Goal: Task Accomplishment & Management: Manage account settings

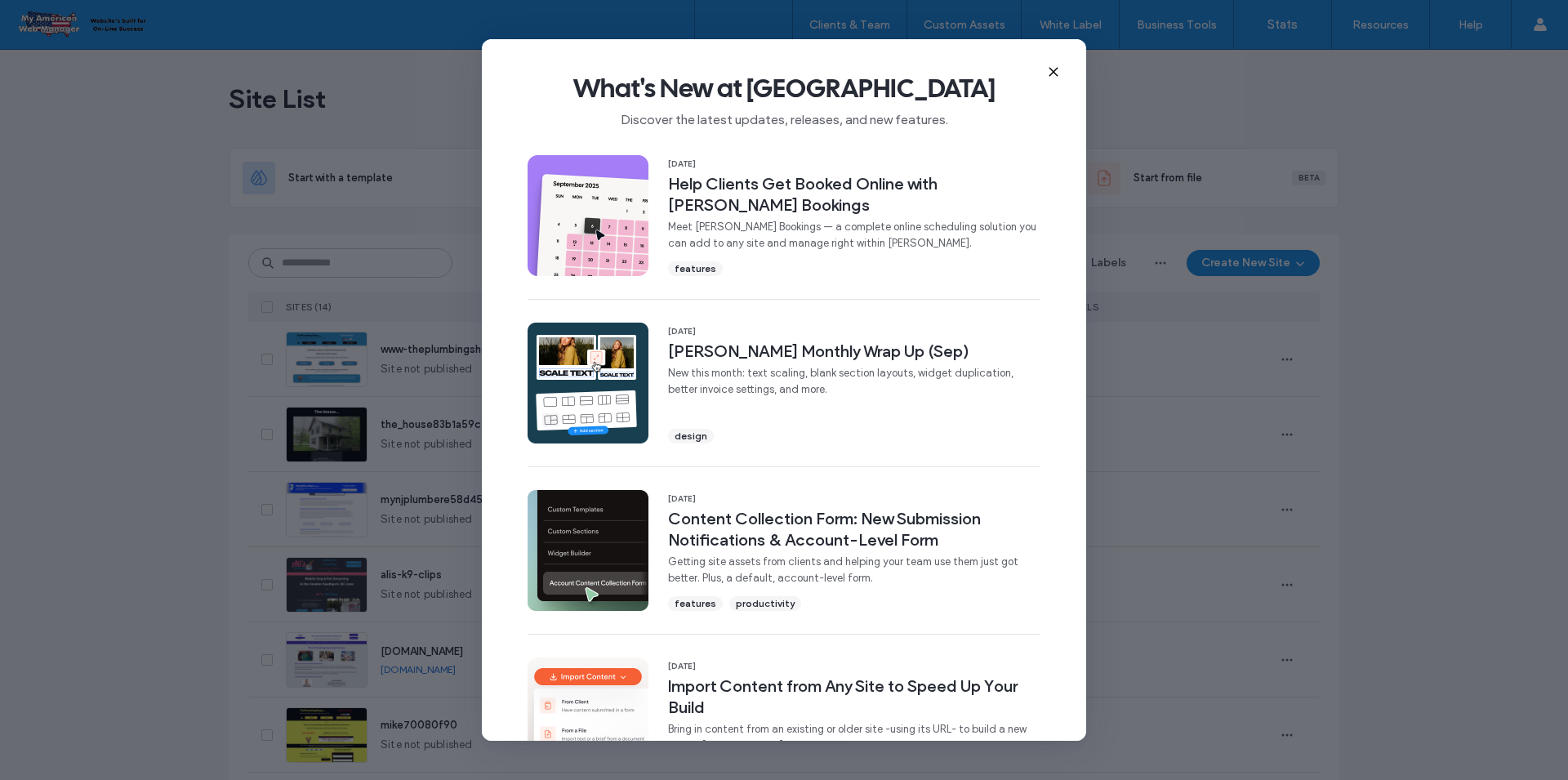
click at [1057, 77] on icon at bounding box center [1053, 72] width 13 height 13
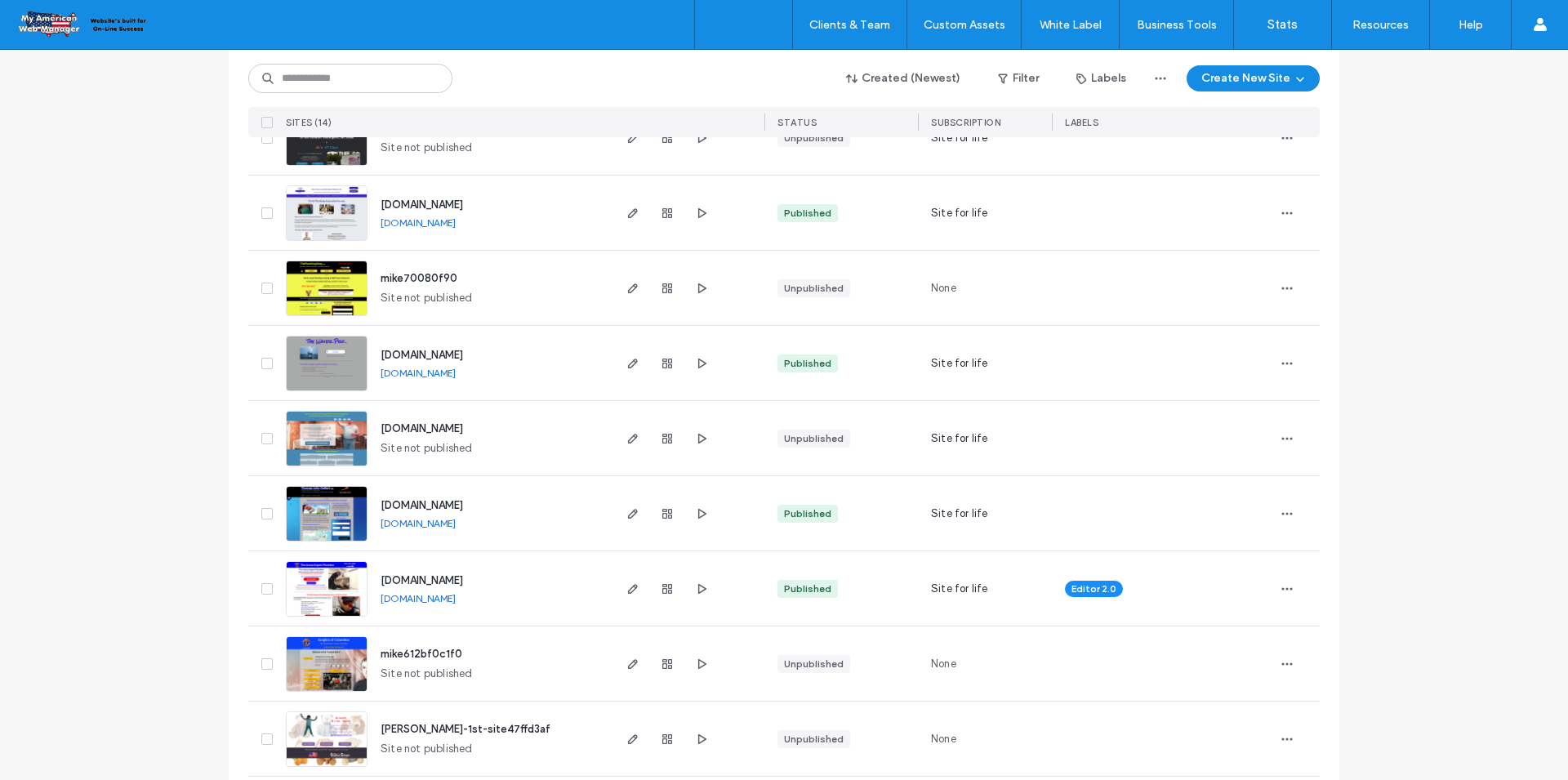
scroll to position [490, 0]
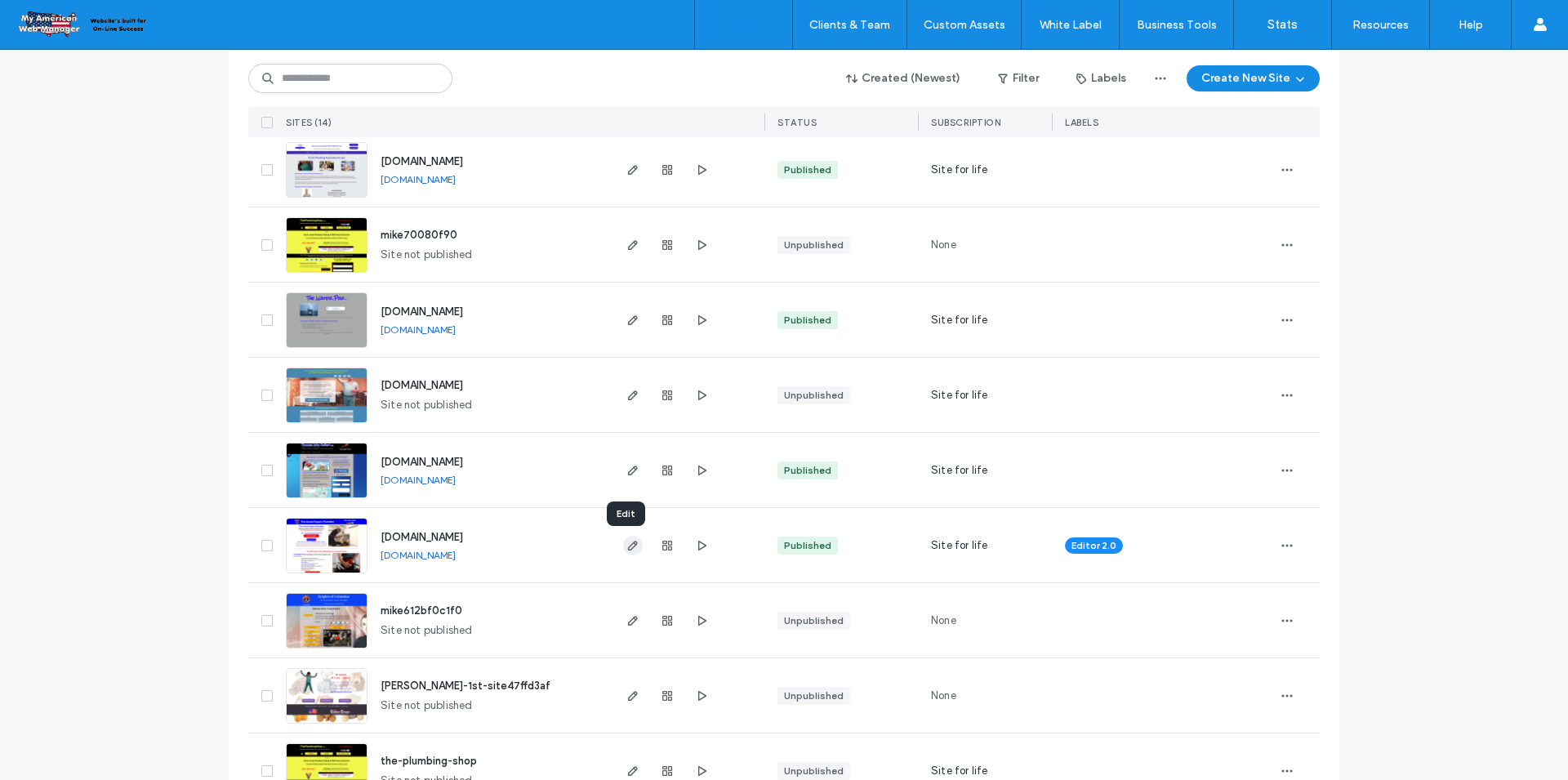
click at [632, 549] on icon "button" at bounding box center [633, 545] width 13 height 13
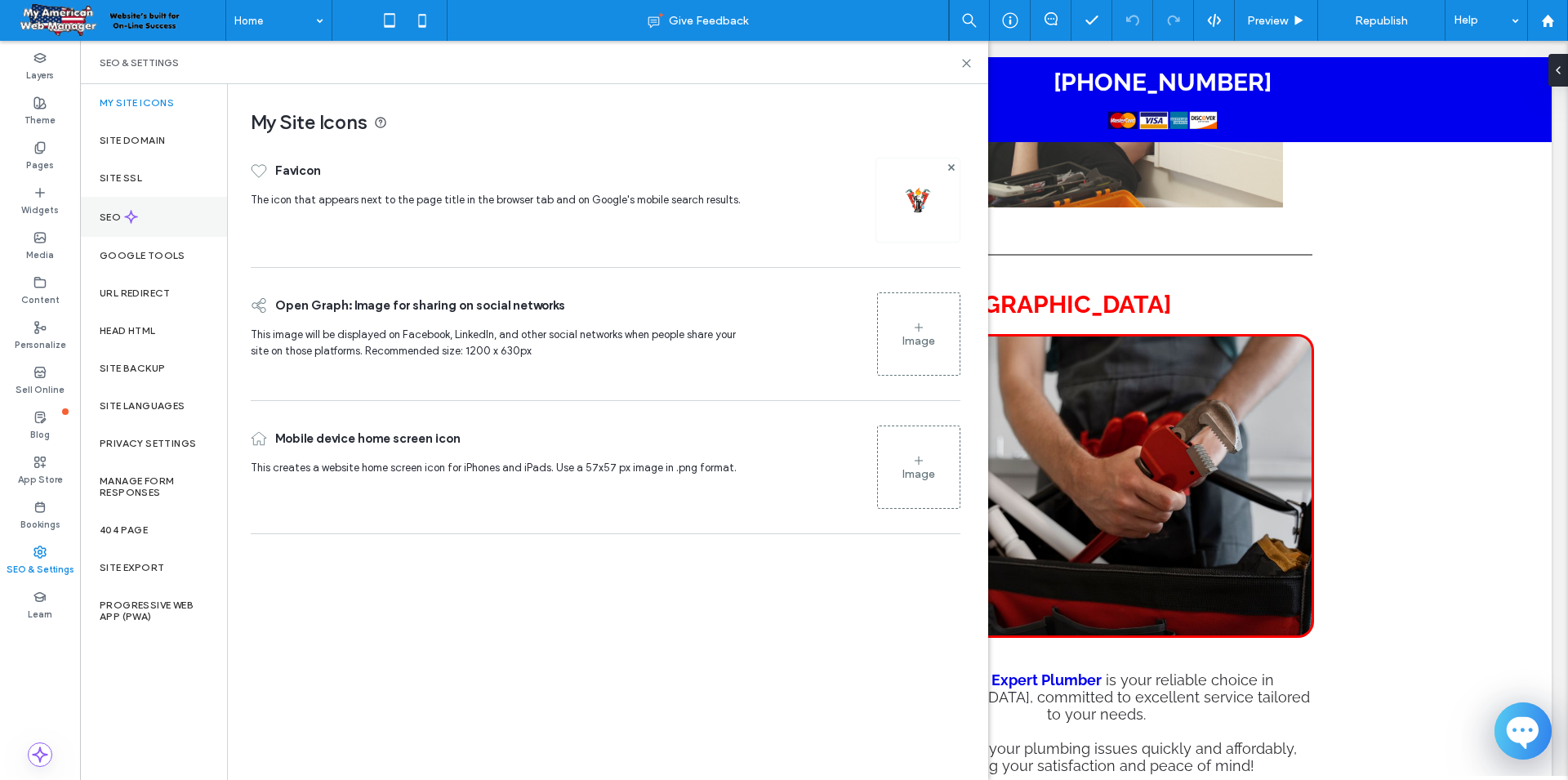
click at [113, 223] on div "SEO" at bounding box center [153, 216] width 147 height 40
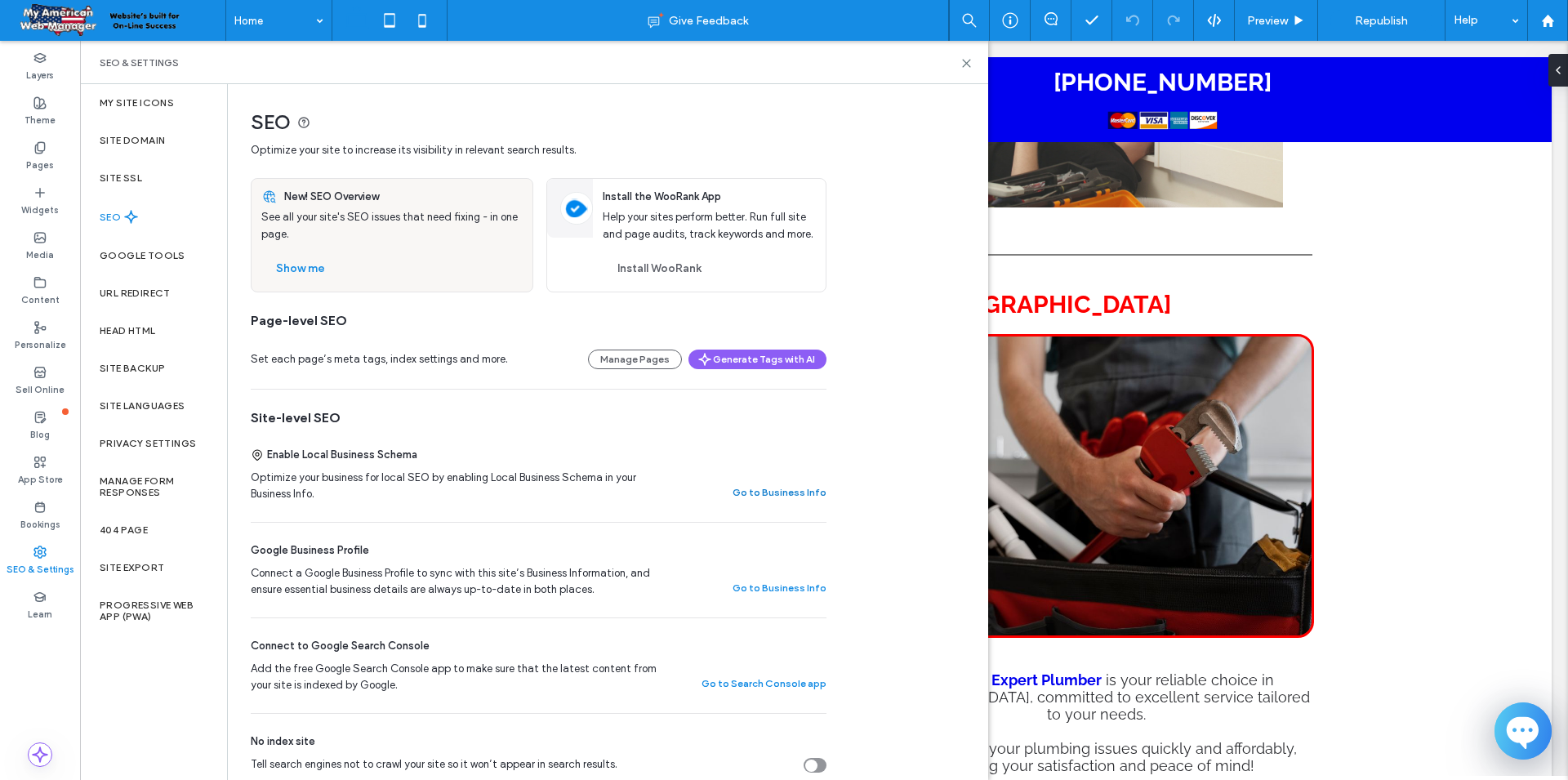
click at [795, 495] on button "Go to Business Info" at bounding box center [779, 492] width 94 height 20
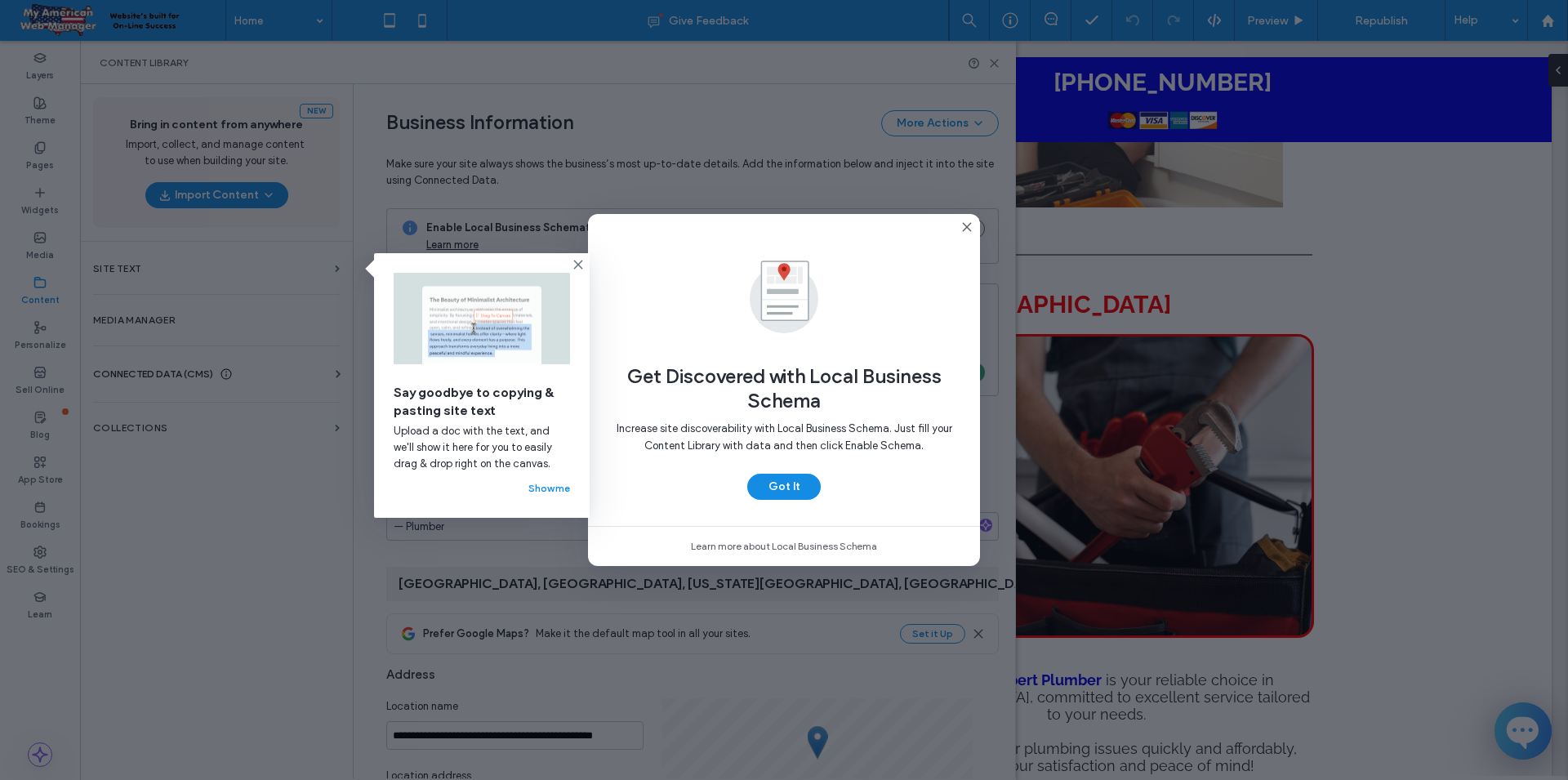
scroll to position [152, 0]
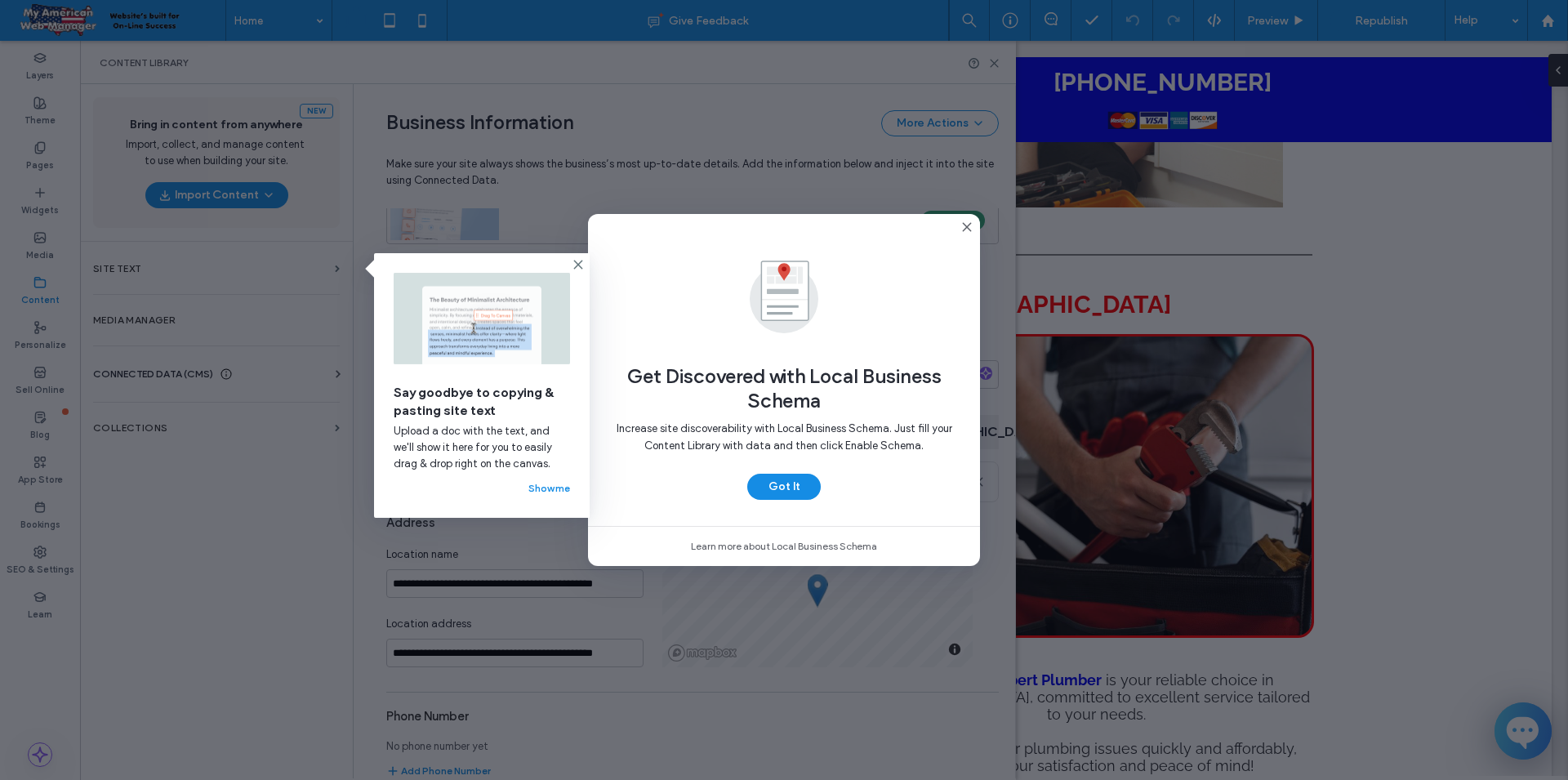
click at [795, 495] on button "Got It" at bounding box center [784, 486] width 74 height 26
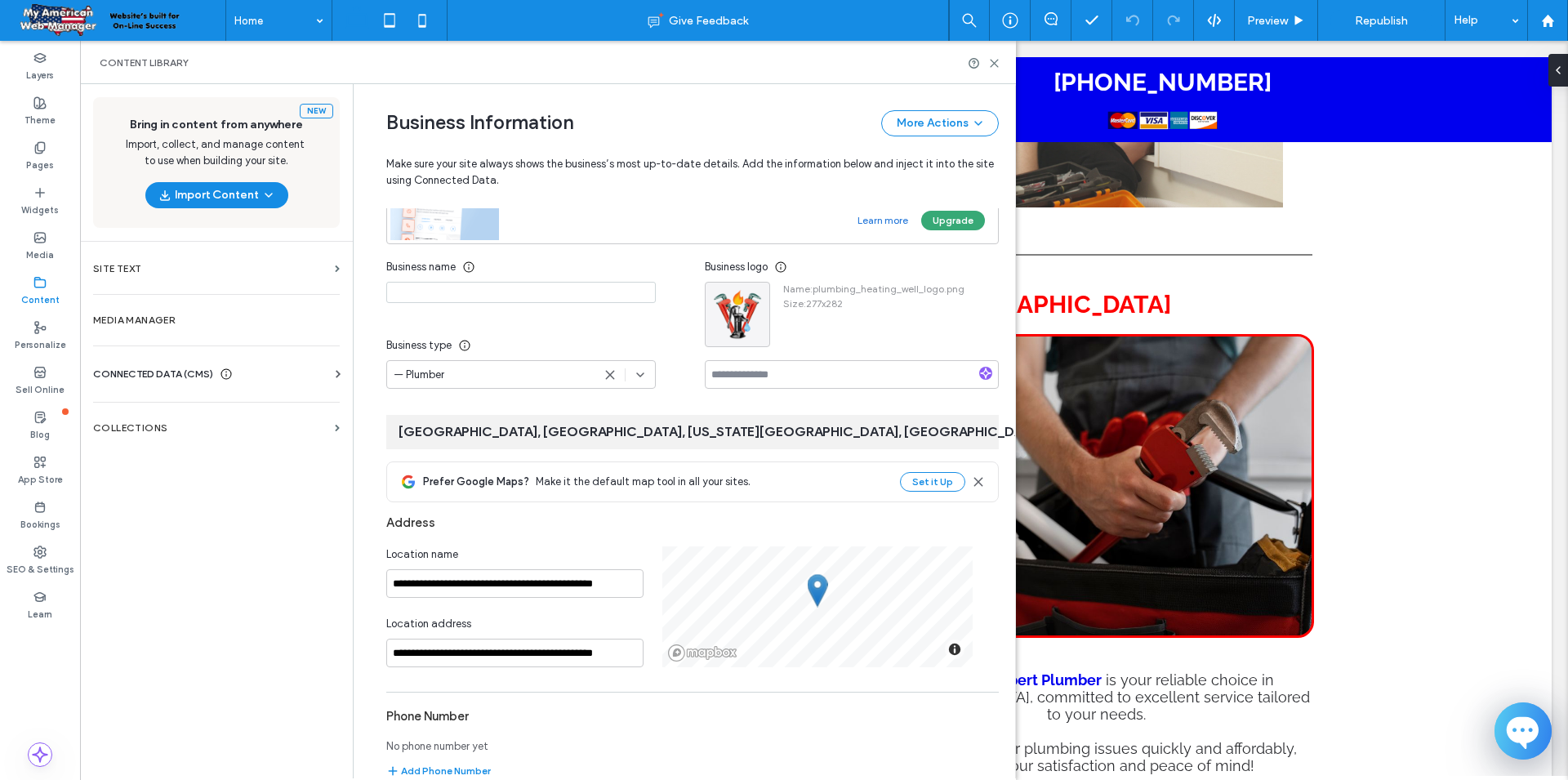
click at [1043, 436] on icon at bounding box center [1051, 432] width 16 height 16
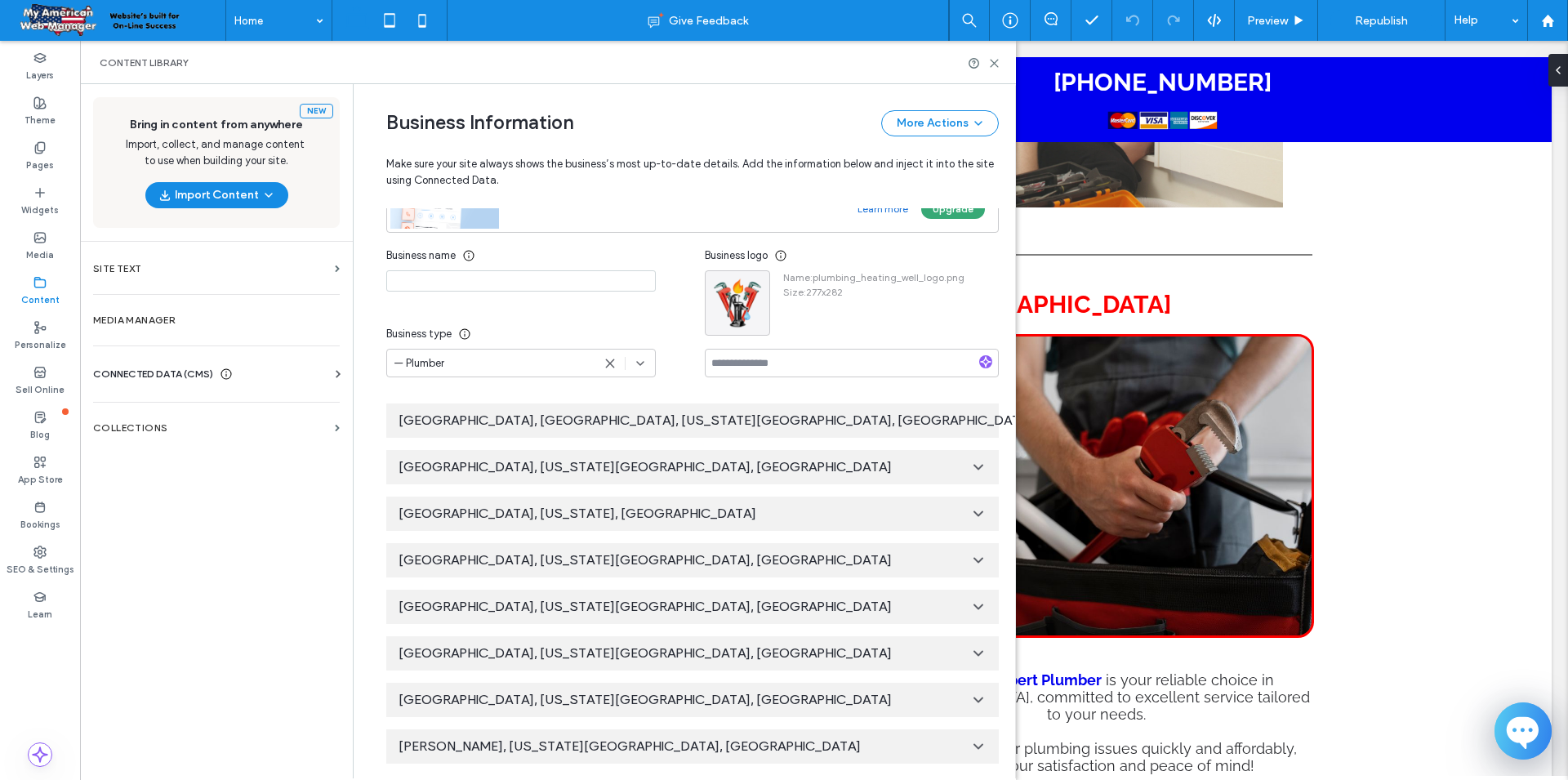
scroll to position [0, 0]
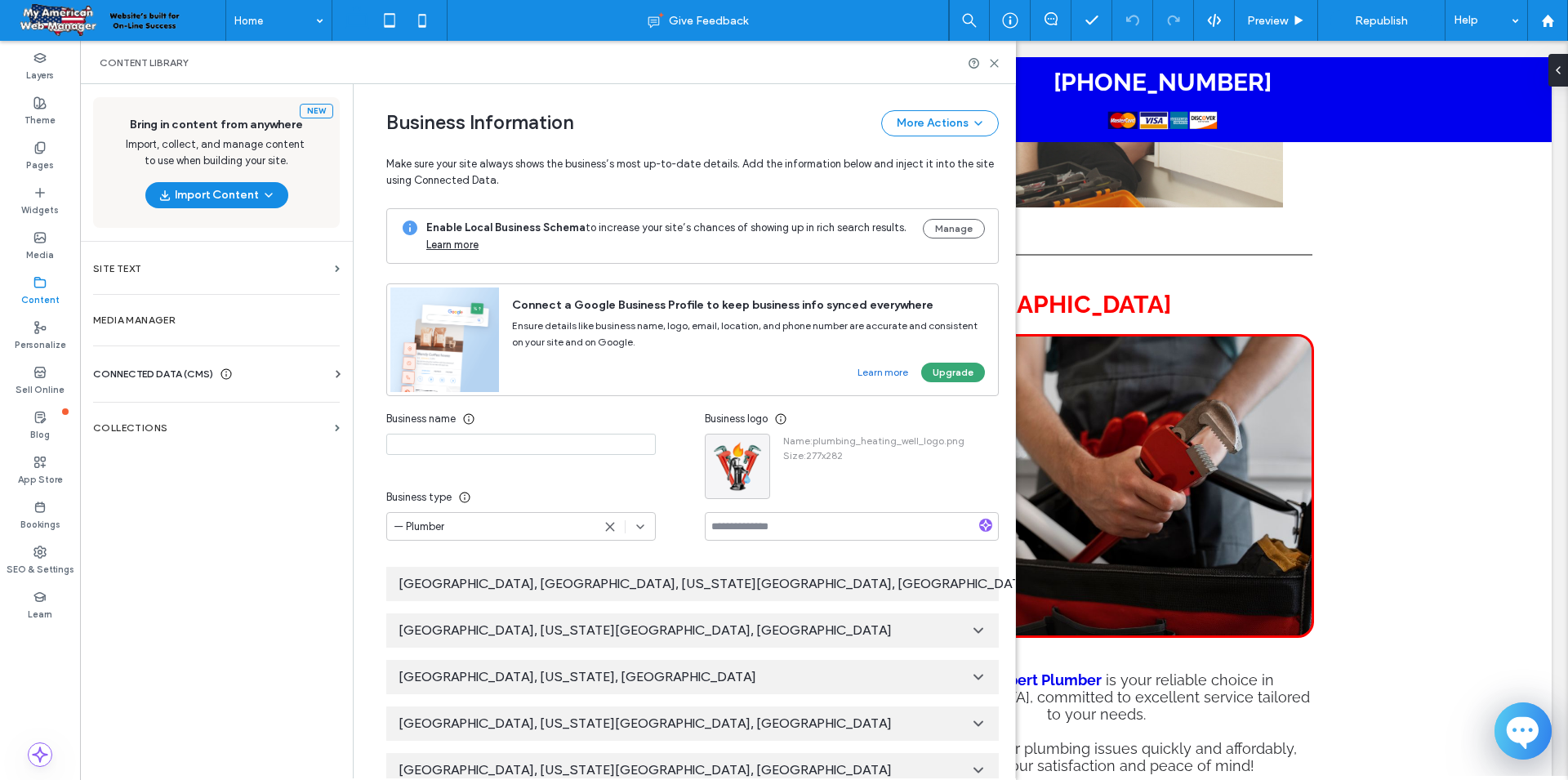
click at [1033, 583] on icon at bounding box center [1041, 584] width 16 height 16
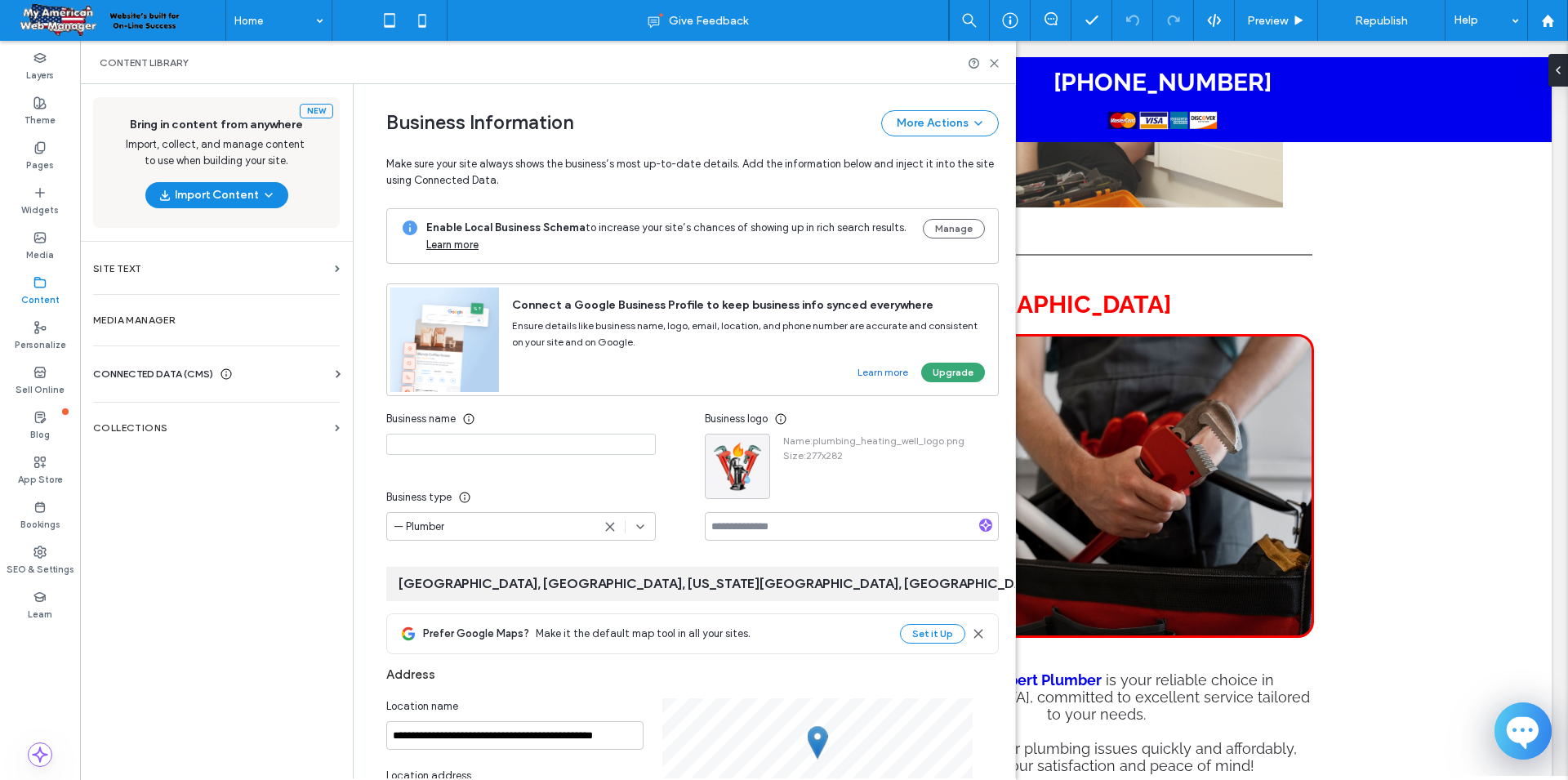
click at [532, 448] on input at bounding box center [521, 444] width 269 height 21
click at [550, 441] on input at bounding box center [521, 444] width 269 height 21
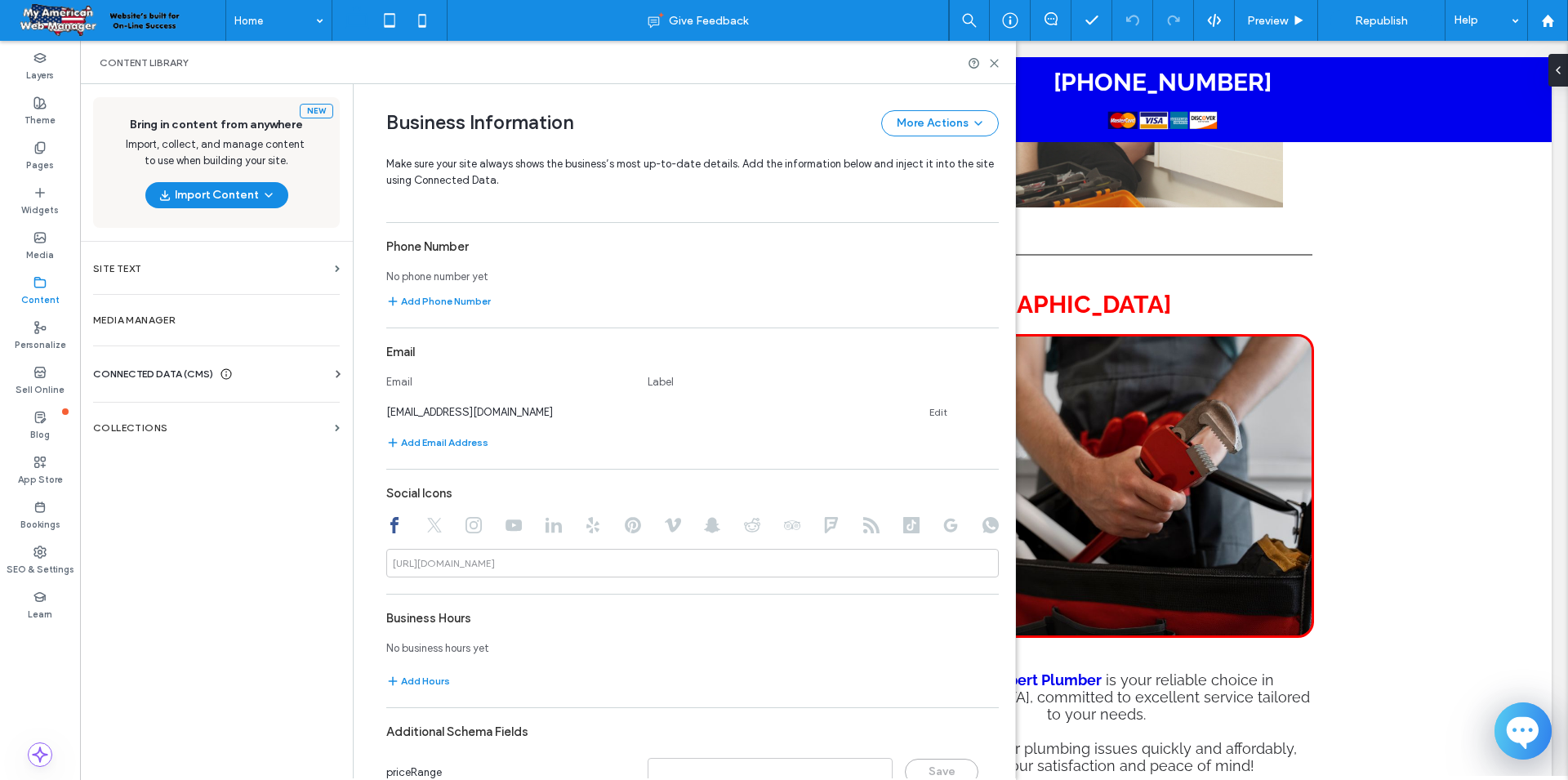
scroll to position [620, 0]
type input "**********"
click at [939, 413] on link "Edit" at bounding box center [938, 413] width 18 height 13
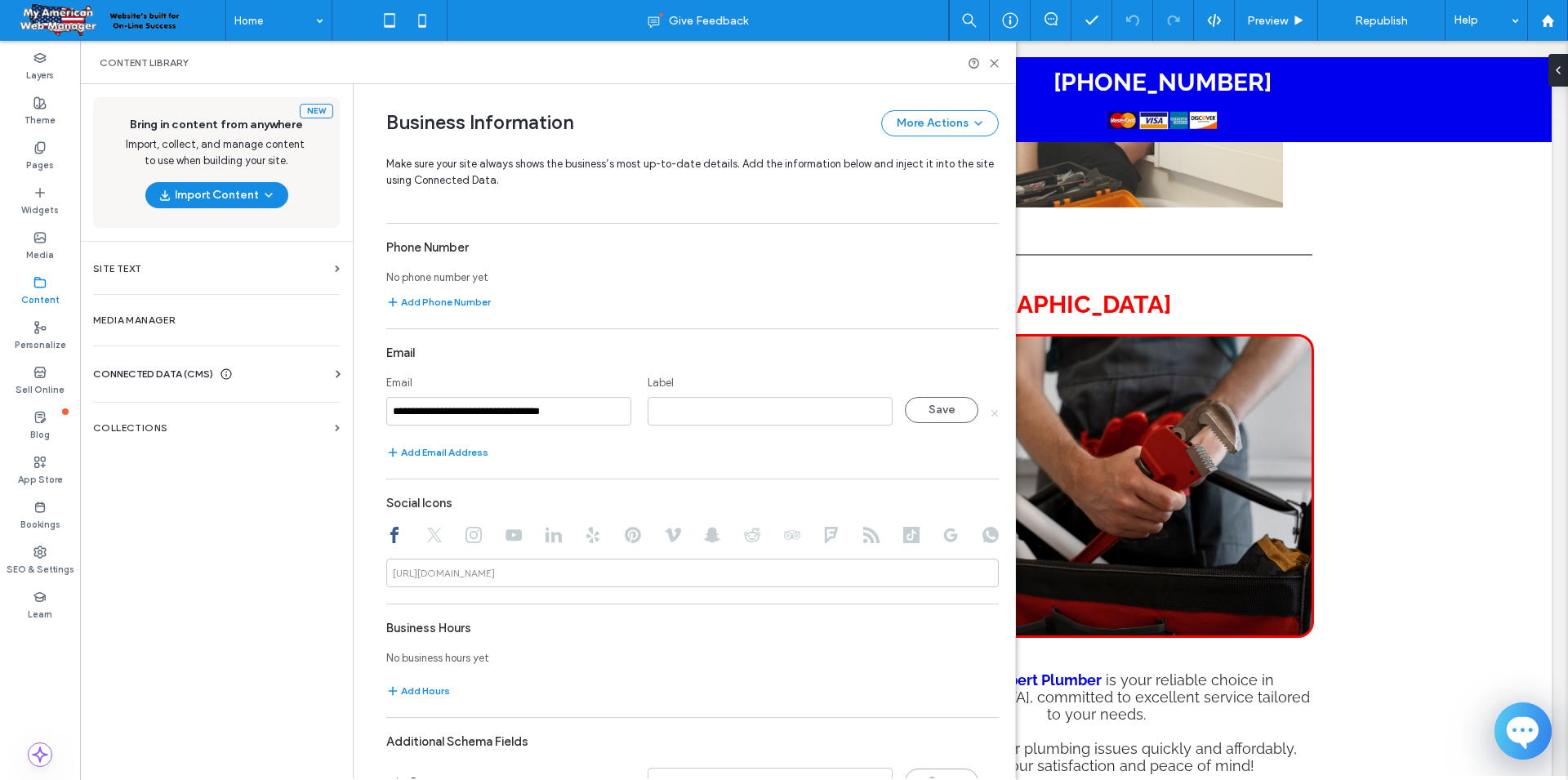
click at [992, 414] on use at bounding box center [994, 412] width 6 height 6
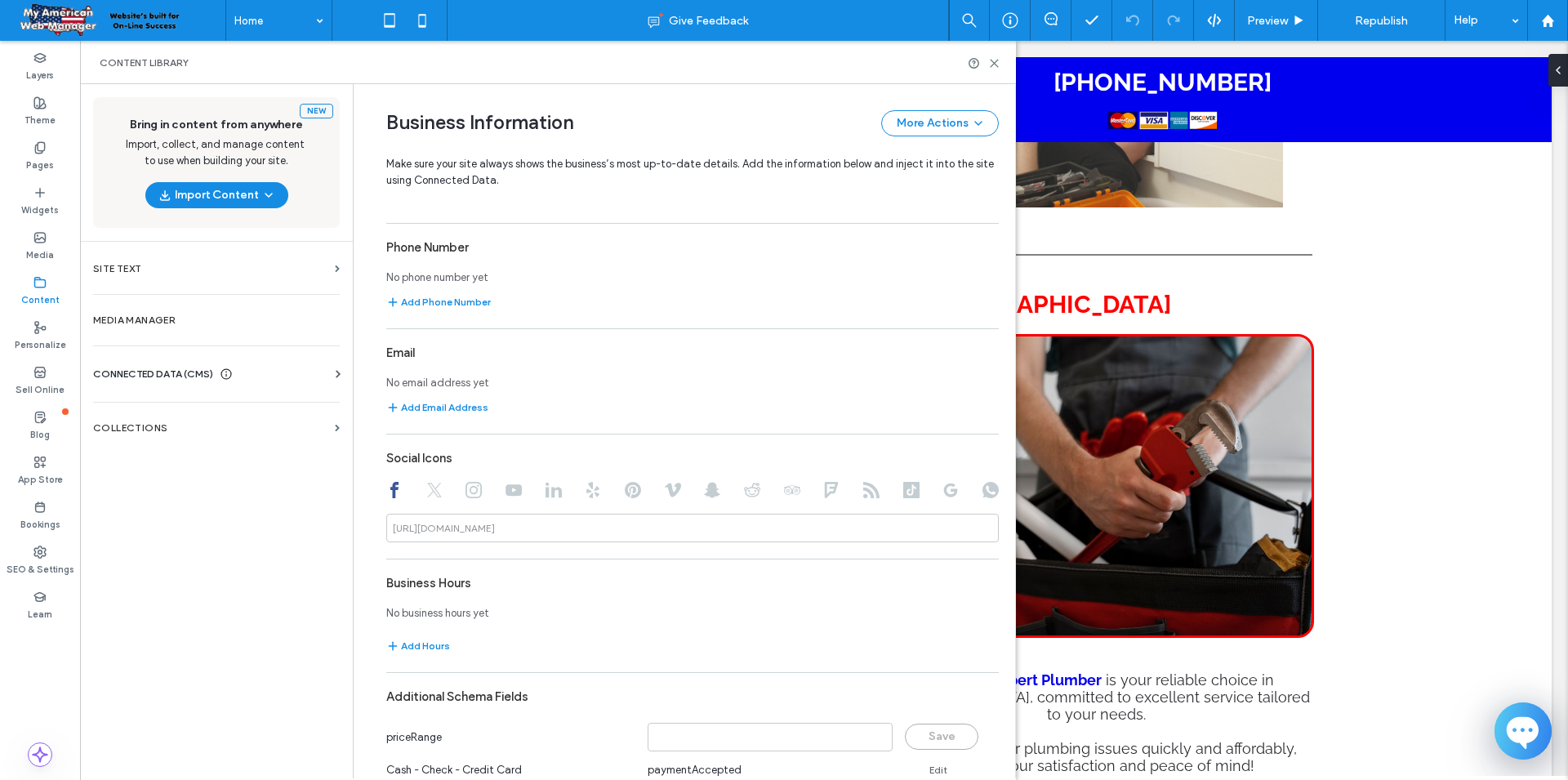
scroll to position [0, 0]
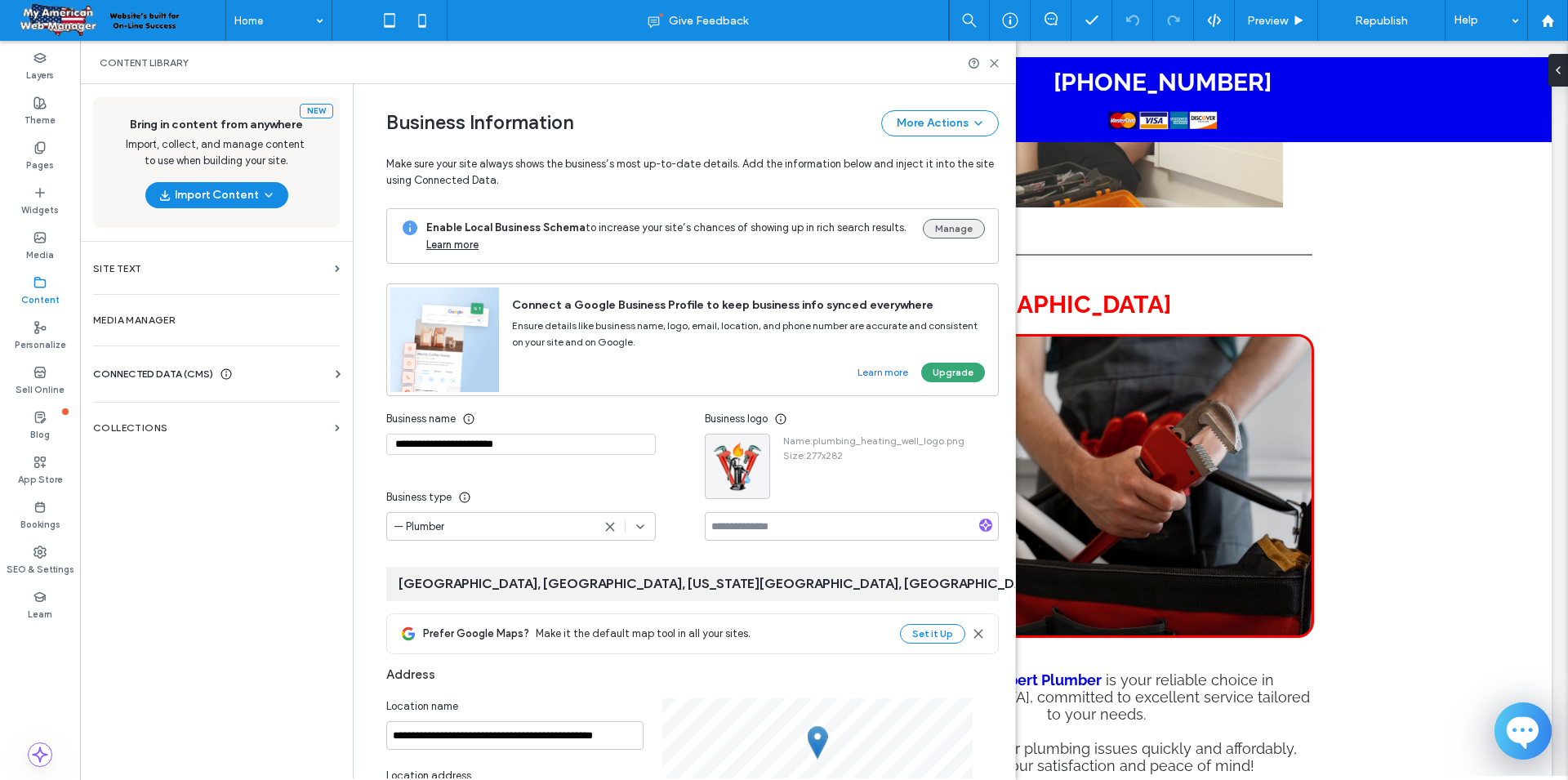
click at [956, 230] on button "Manage" at bounding box center [954, 229] width 62 height 20
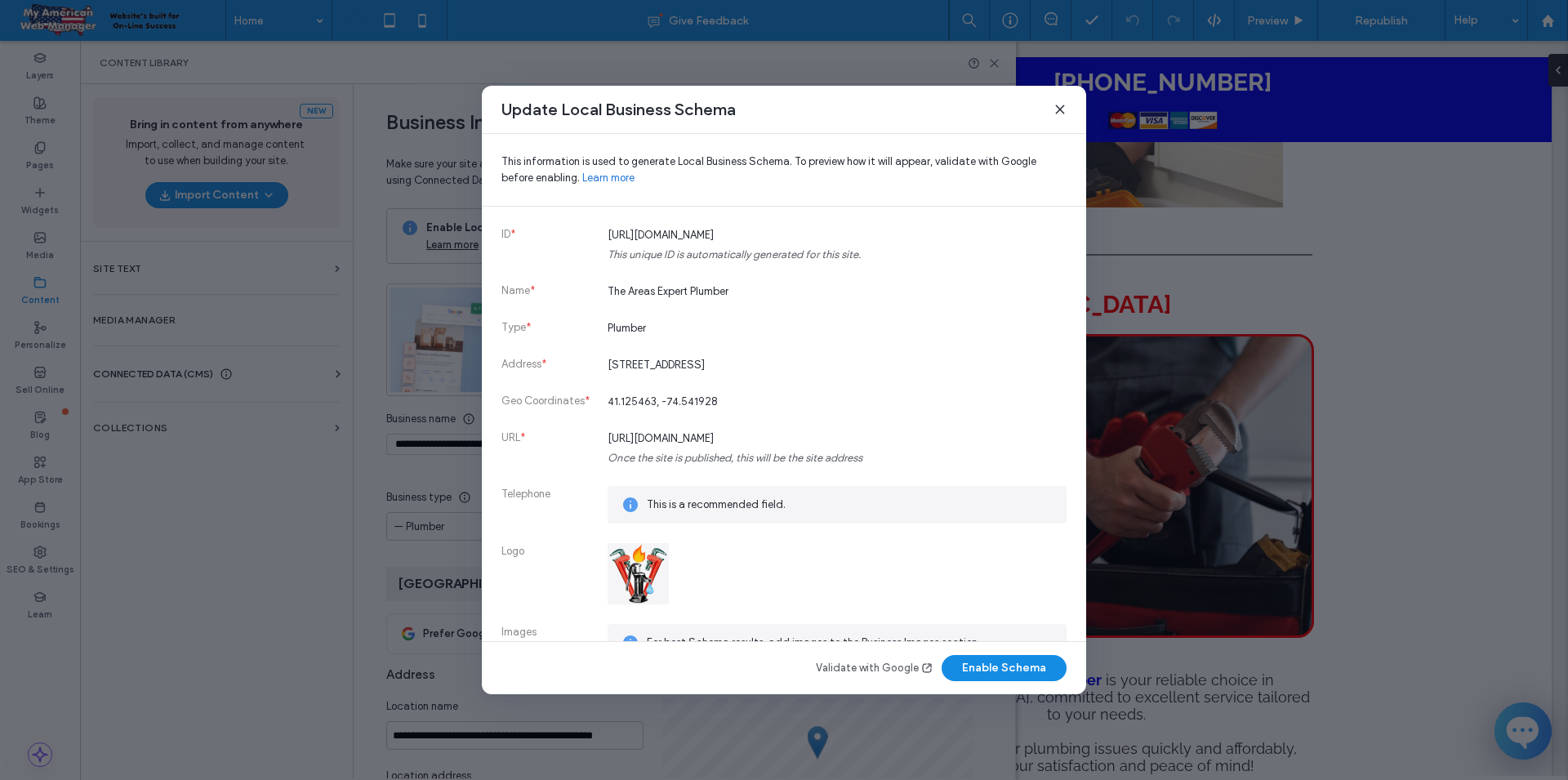
click at [1057, 108] on icon at bounding box center [1059, 109] width 13 height 13
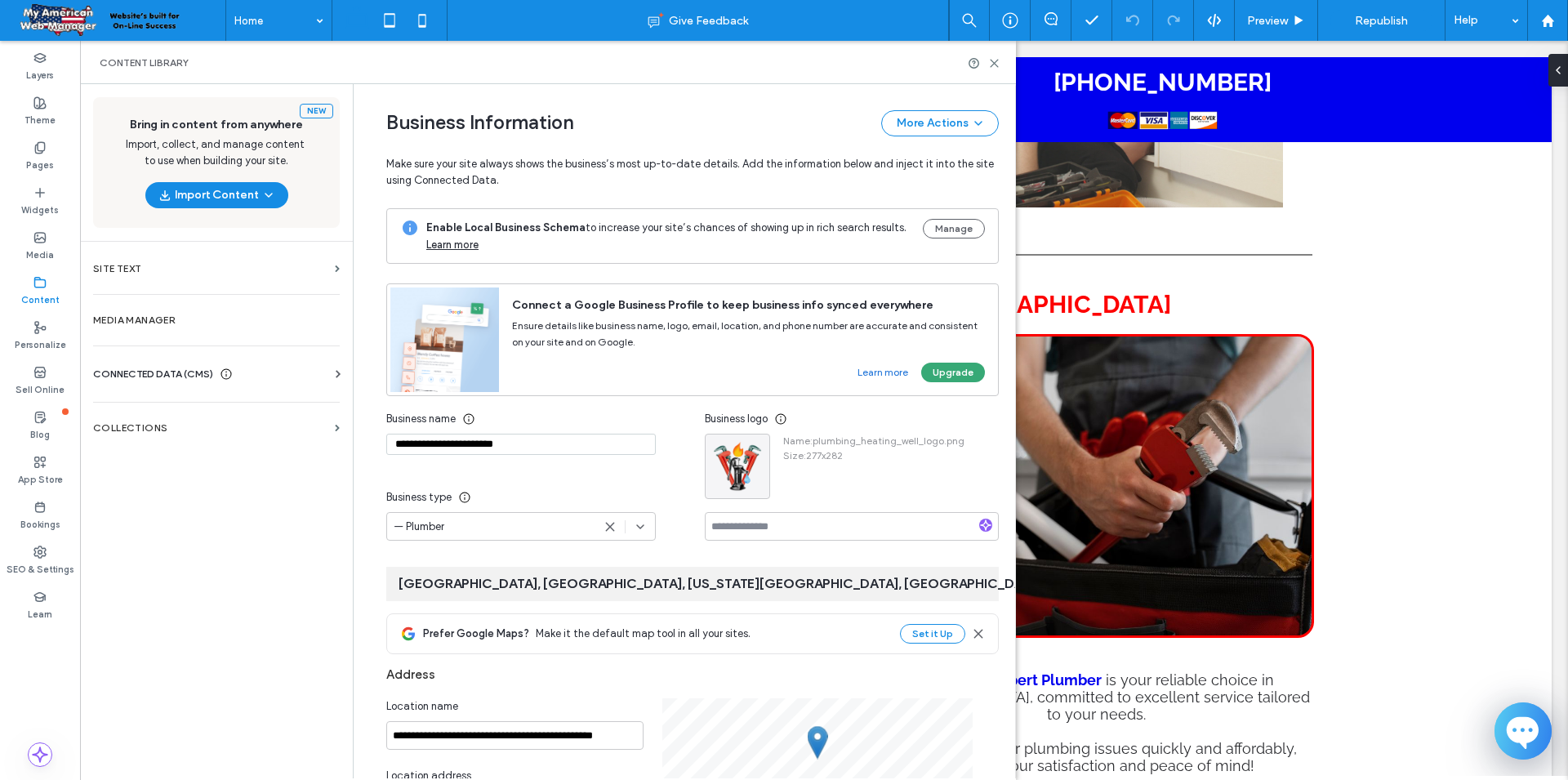
click at [328, 373] on div "CONNECTED DATA (CMS)" at bounding box center [220, 374] width 254 height 16
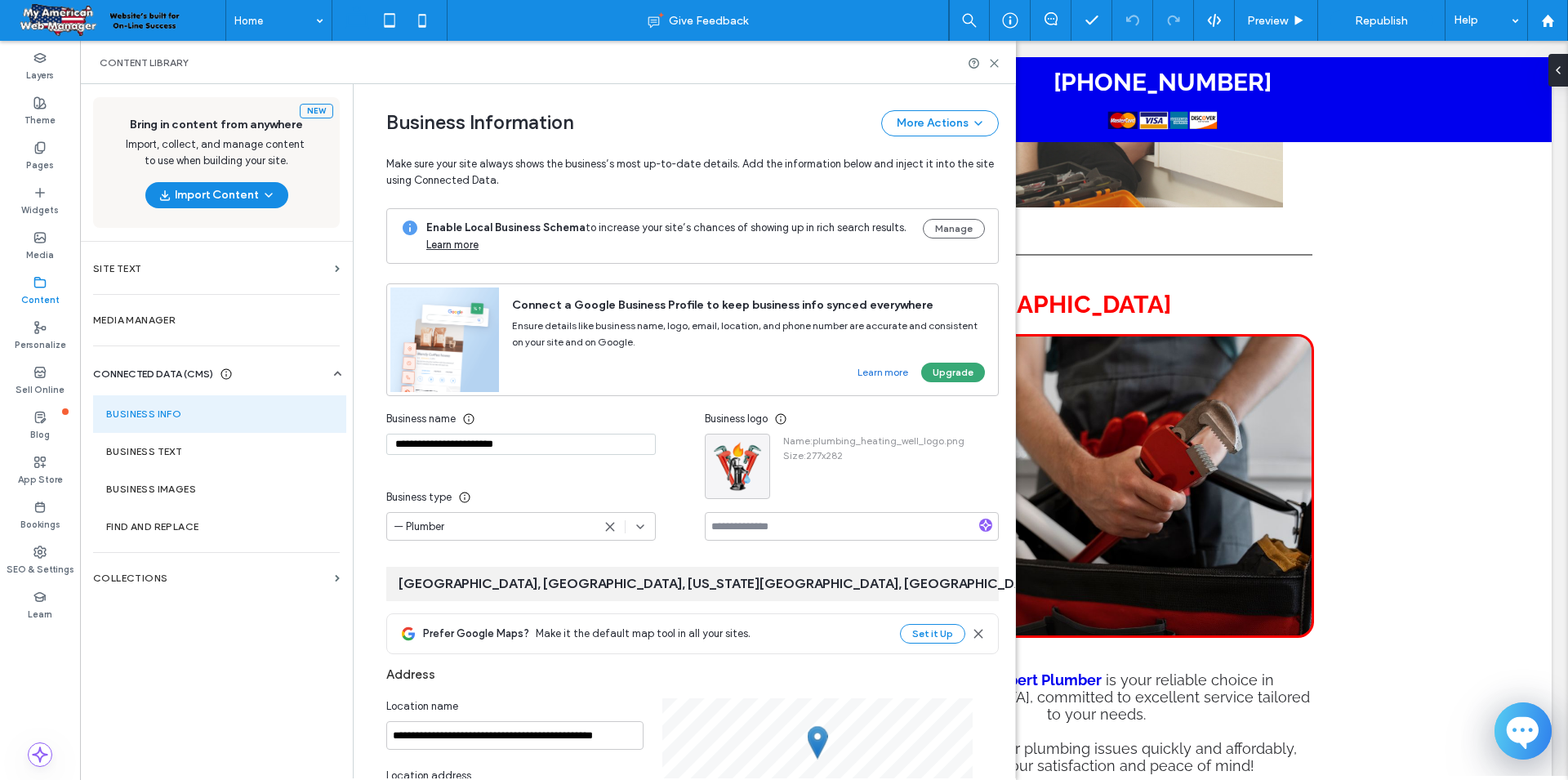
click at [211, 417] on section "Business Info" at bounding box center [220, 414] width 254 height 37
click at [964, 120] on button "More Actions" at bounding box center [940, 122] width 118 height 26
click at [803, 123] on div "Business Information More Actions" at bounding box center [692, 122] width 612 height 26
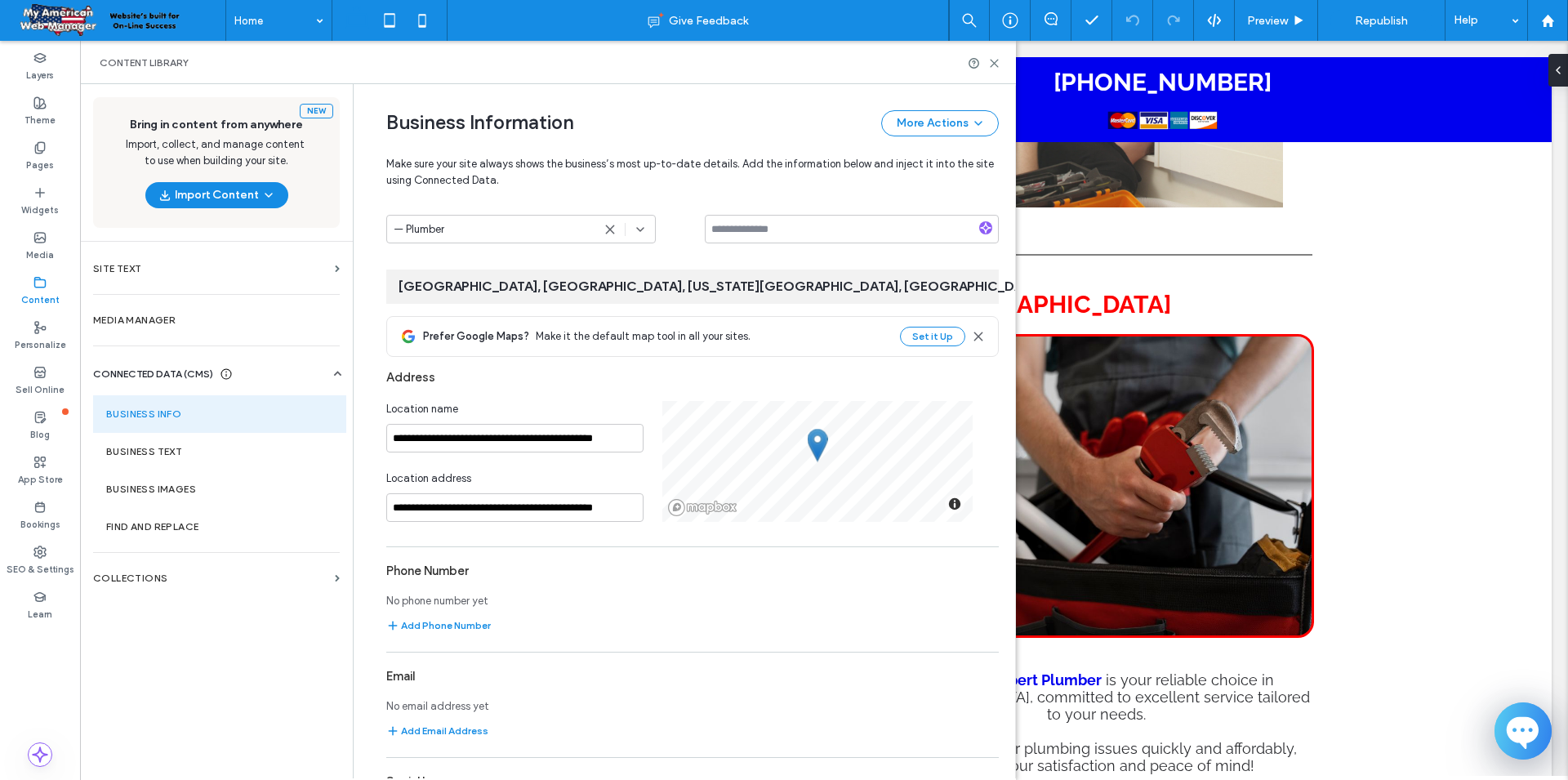
scroll to position [310, 0]
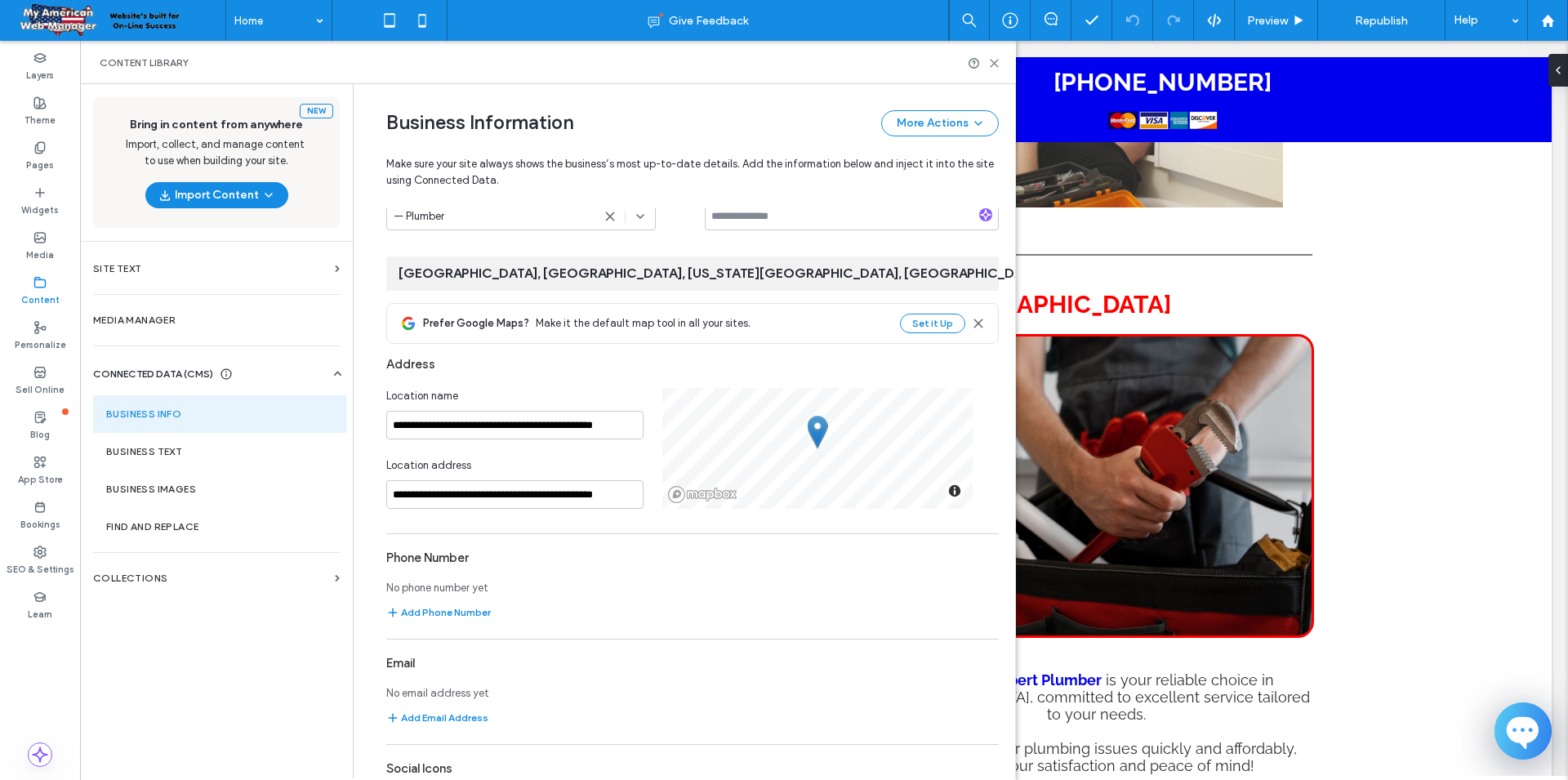
click at [1047, 272] on use at bounding box center [1050, 274] width 8 height 4
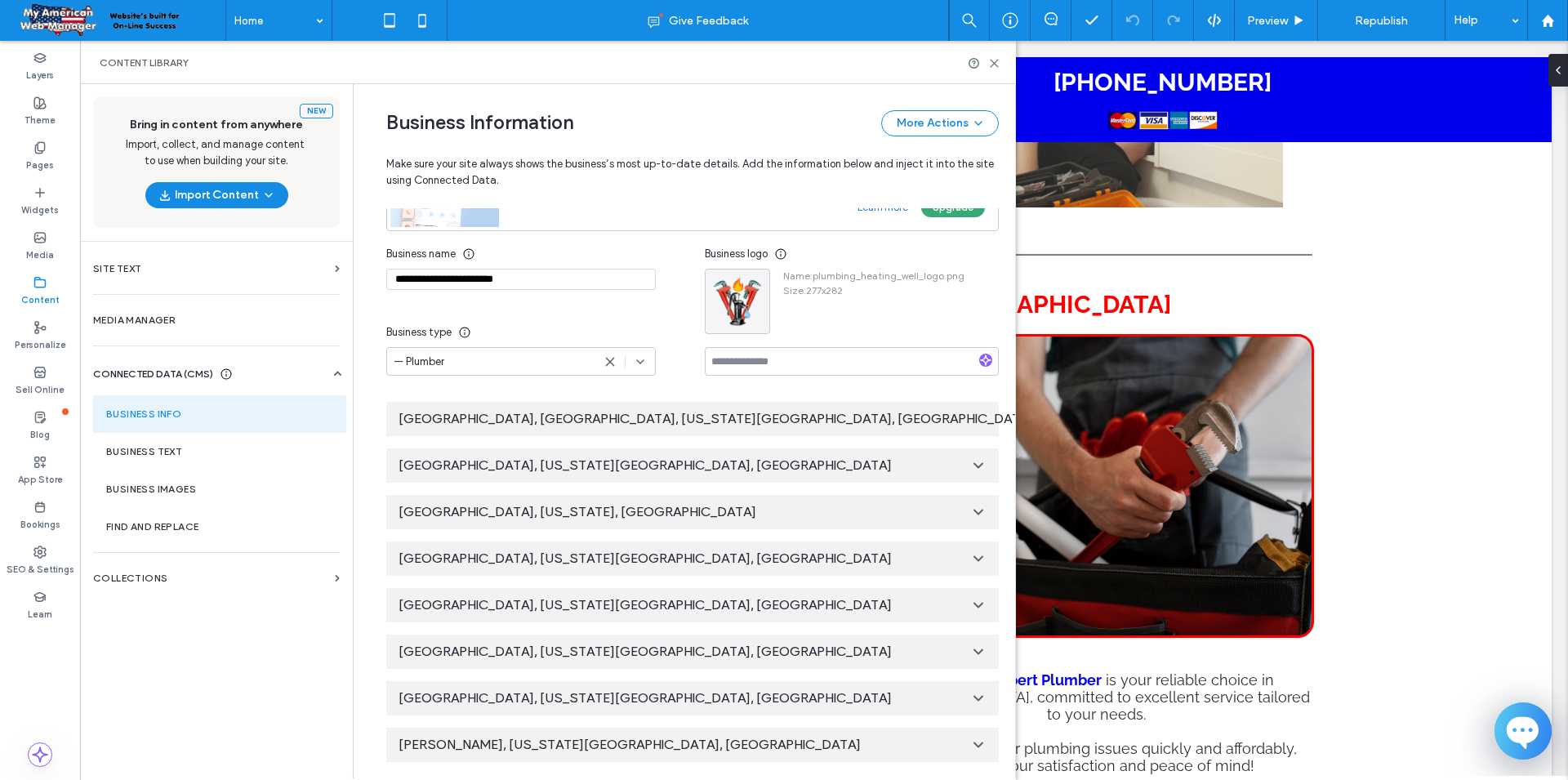
scroll to position [163, 0]
click at [977, 604] on icon at bounding box center [979, 606] width 16 height 16
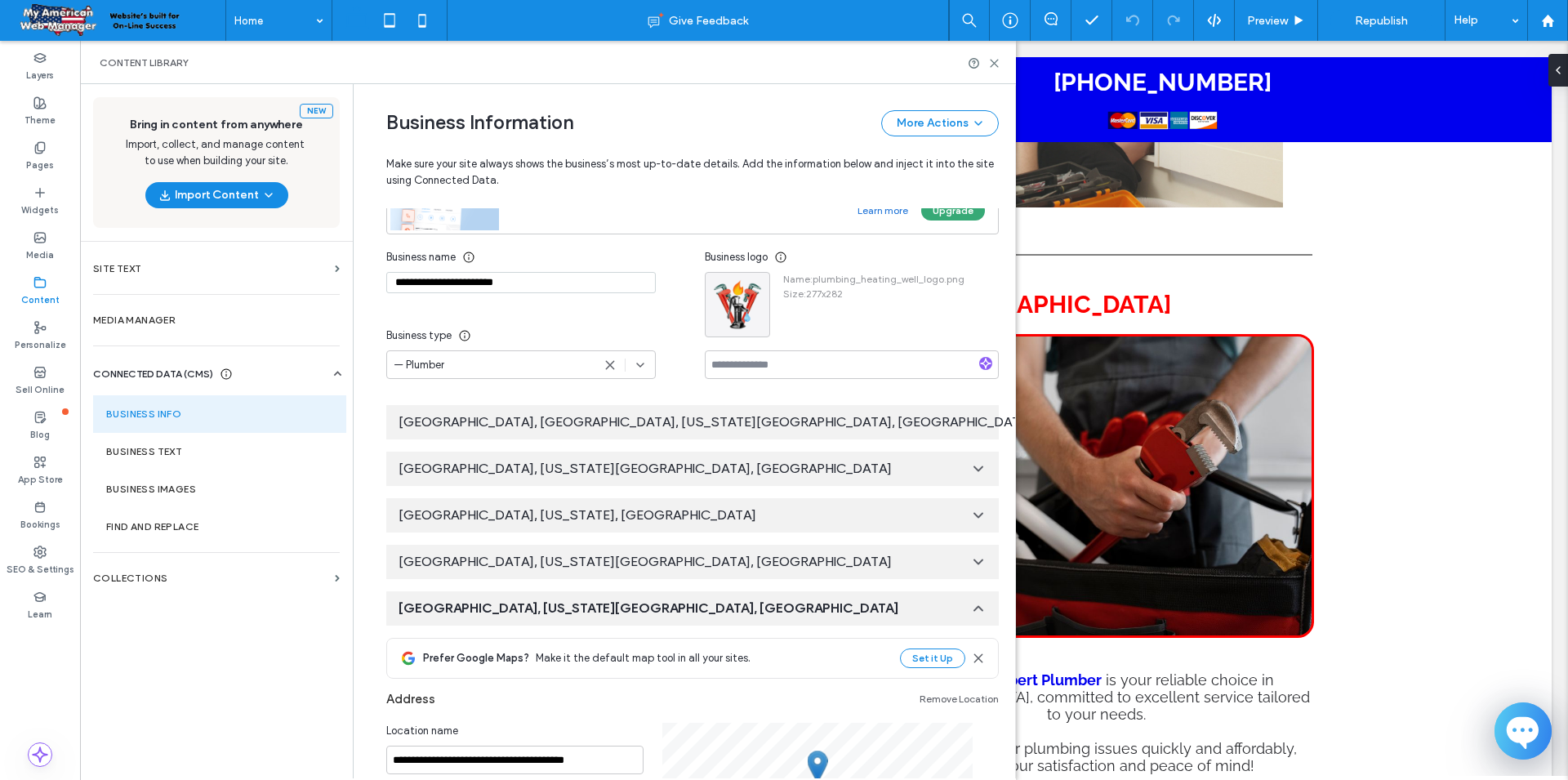
scroll to position [0, 0]
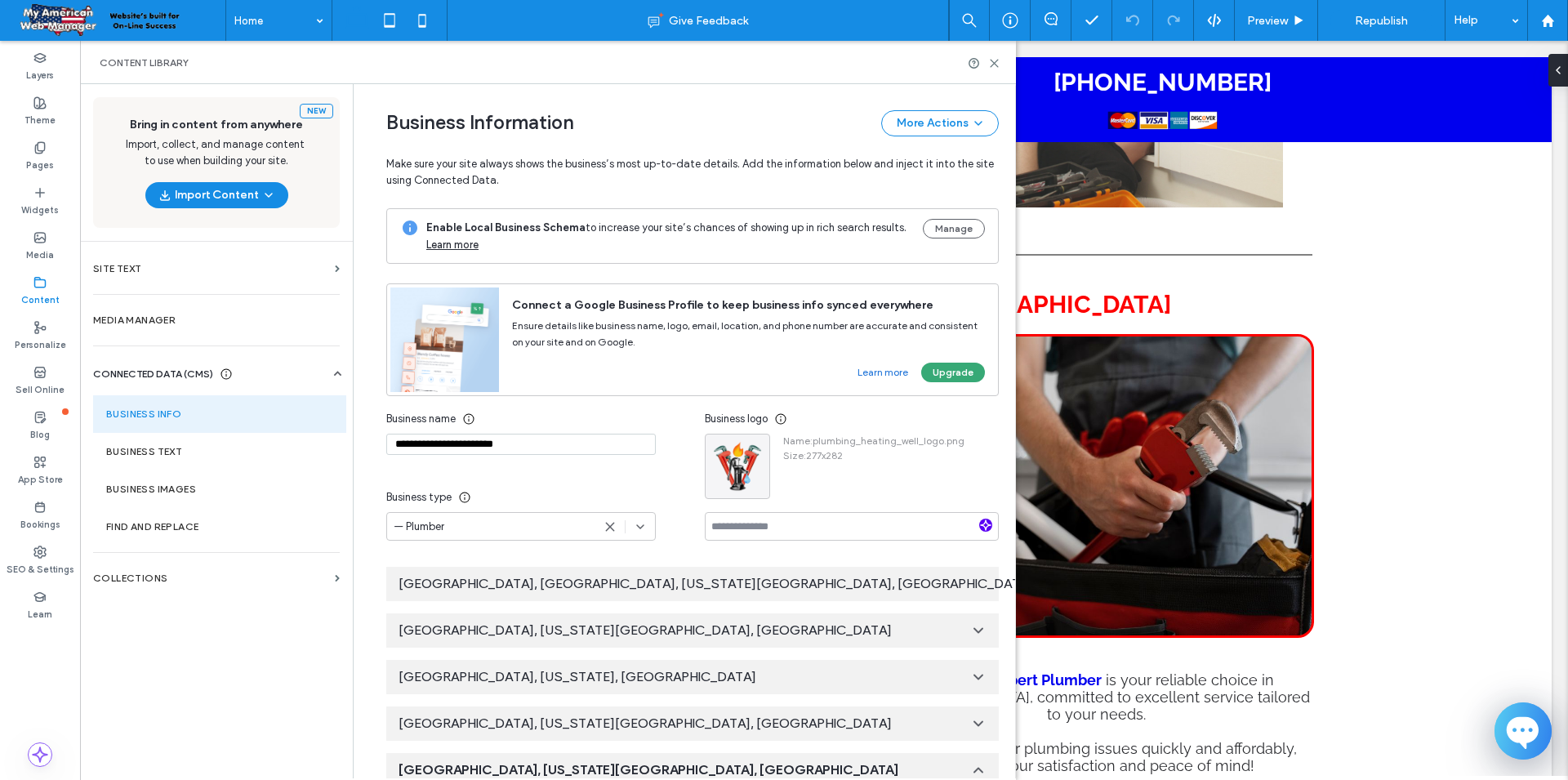
click at [985, 526] on use "button" at bounding box center [985, 524] width 10 height 10
click at [970, 529] on input "**********" at bounding box center [852, 526] width 294 height 28
type input "*"
click at [636, 524] on icon at bounding box center [640, 526] width 13 height 13
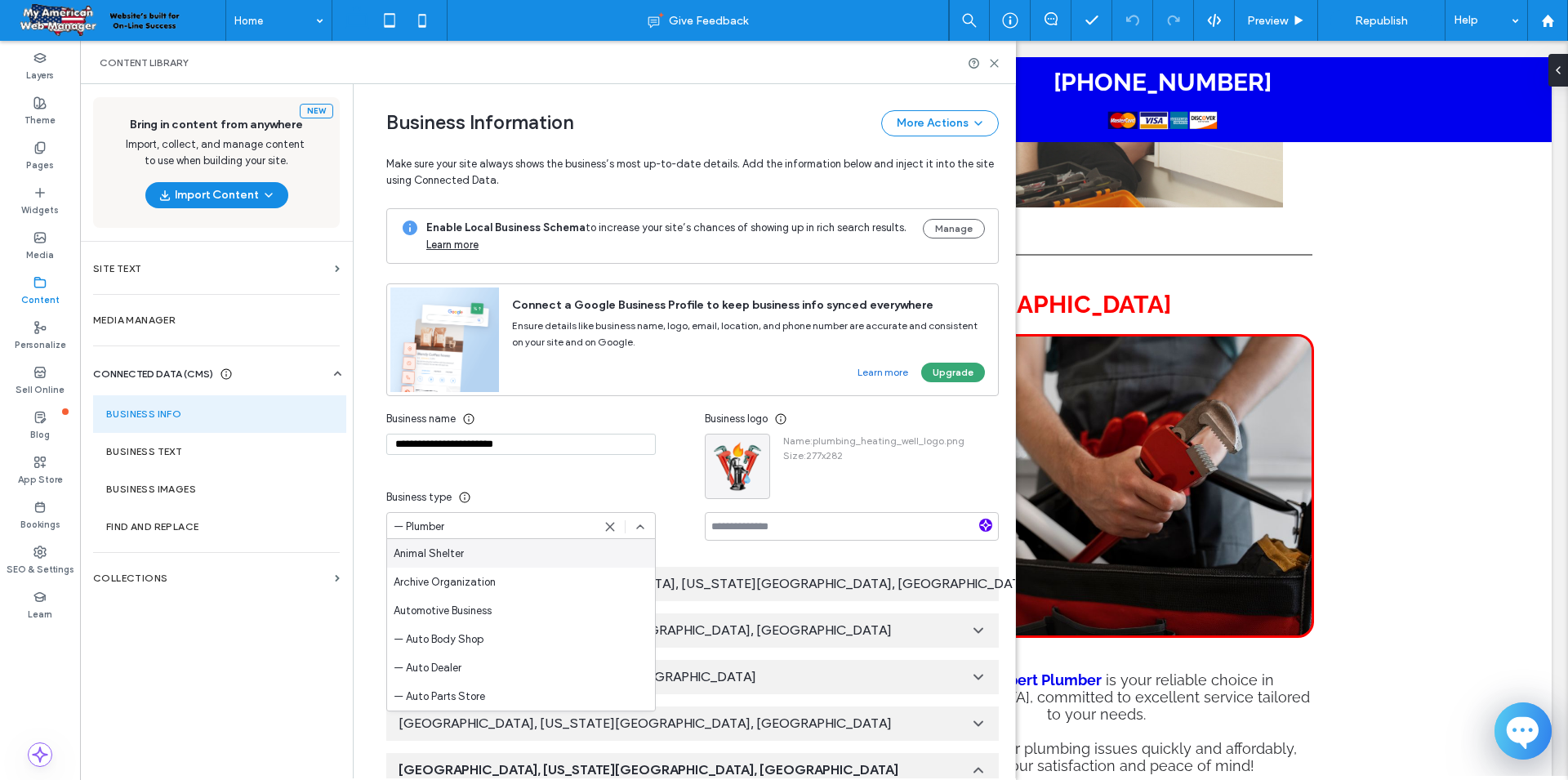
click at [636, 524] on icon at bounding box center [640, 526] width 13 height 13
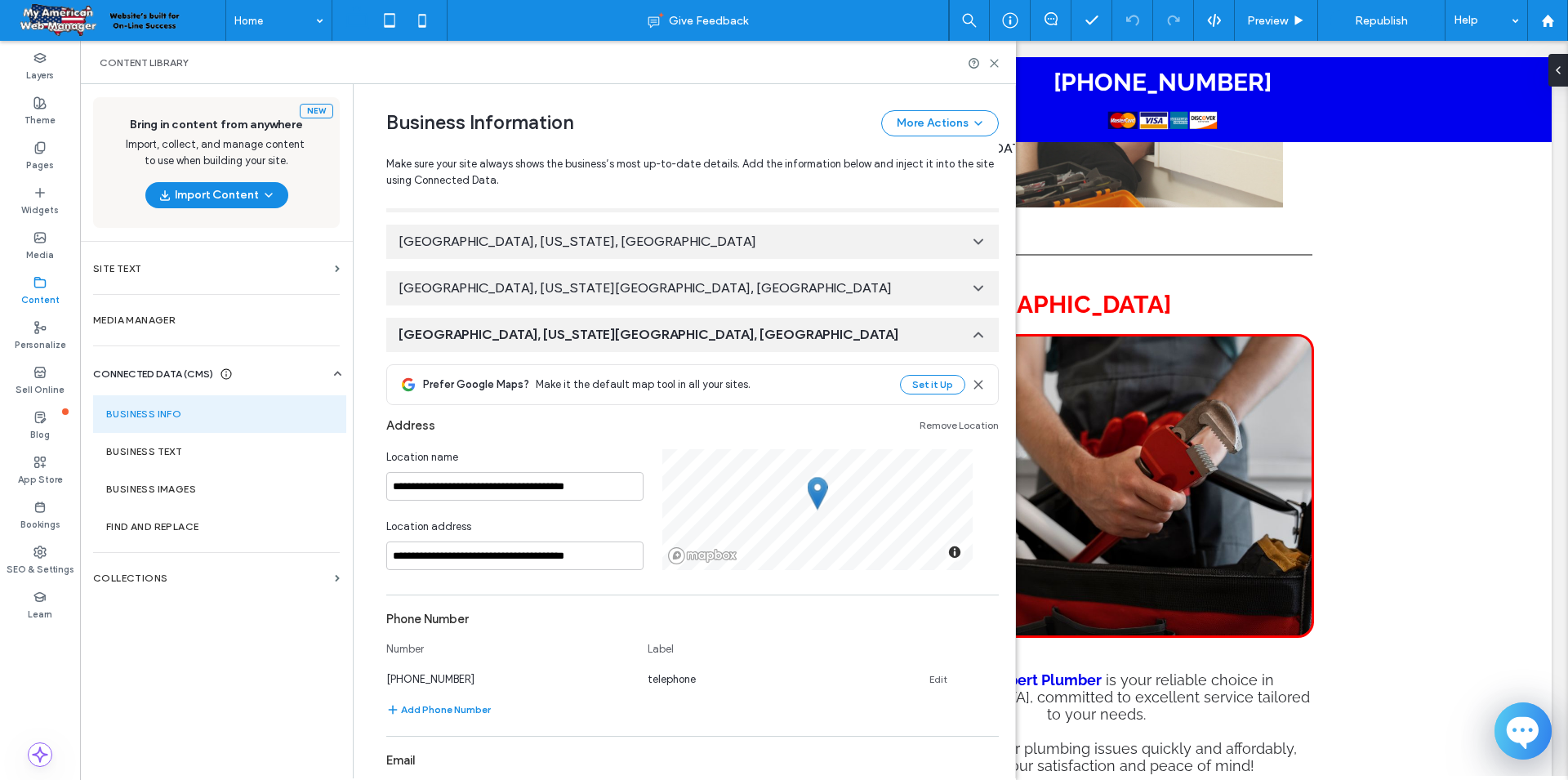
scroll to position [316, 0]
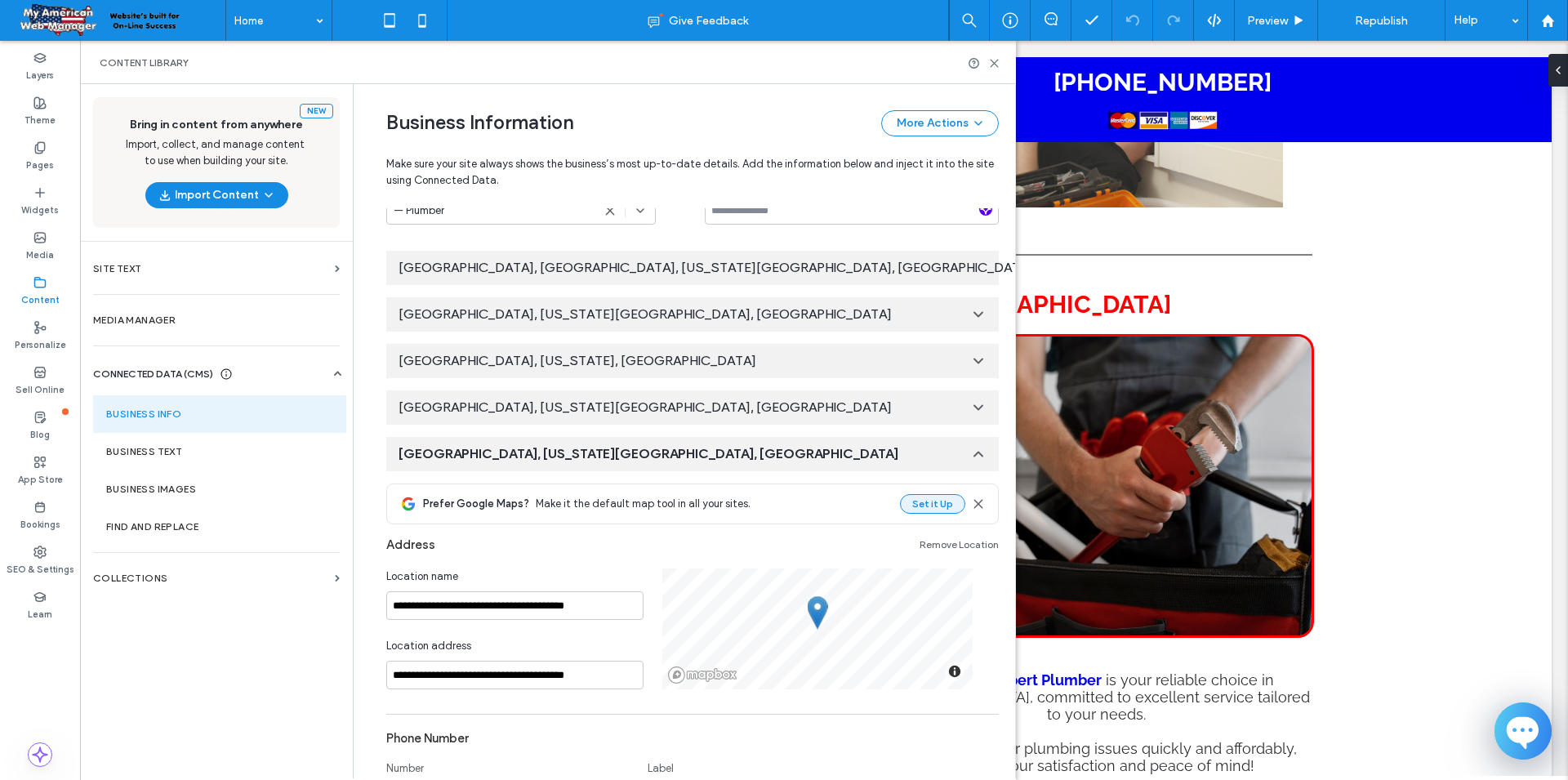
click at [918, 510] on button "Set it Up" at bounding box center [932, 503] width 66 height 20
click at [939, 503] on button "Set it Up" at bounding box center [932, 503] width 66 height 20
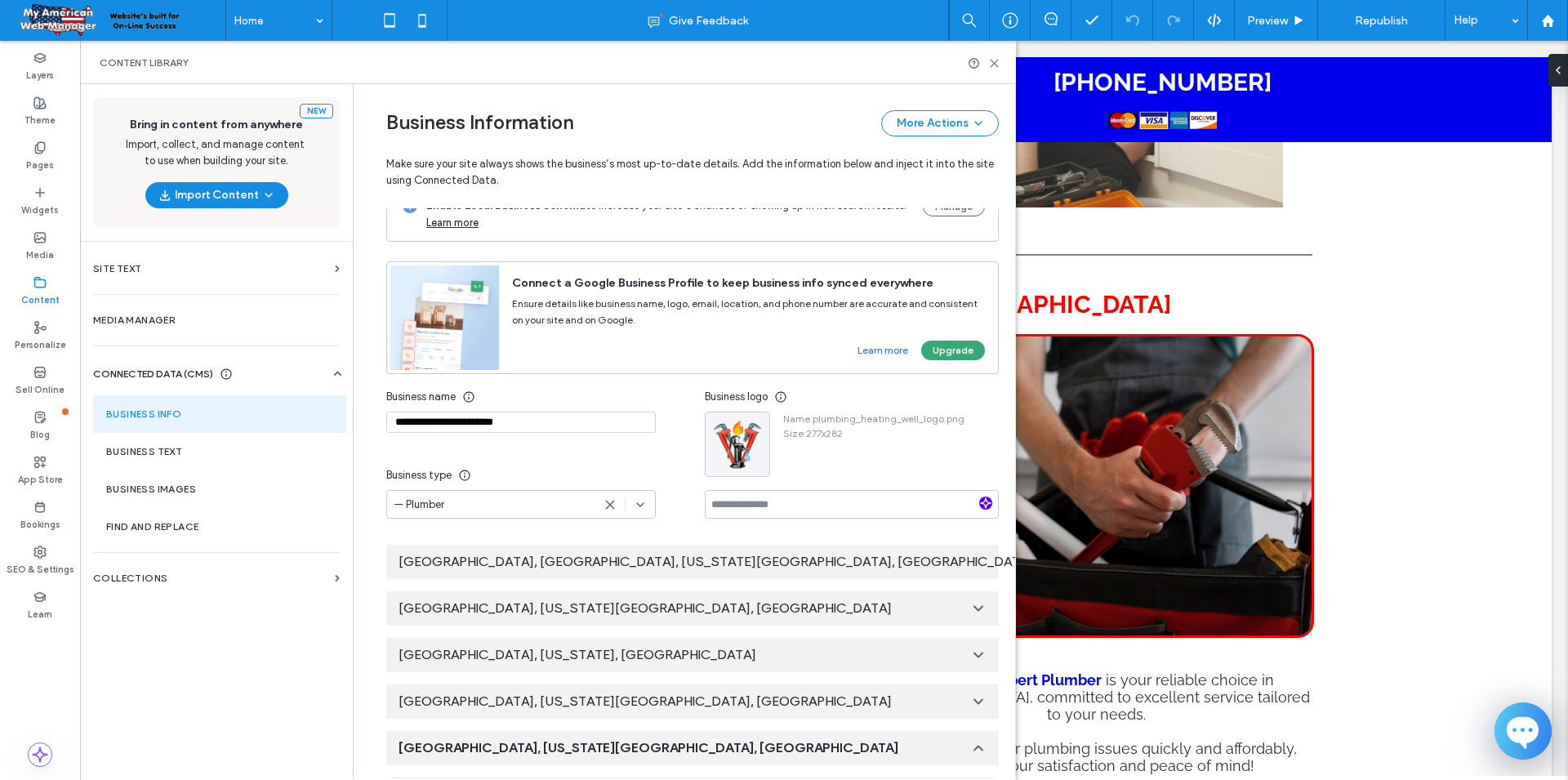
scroll to position [0, 0]
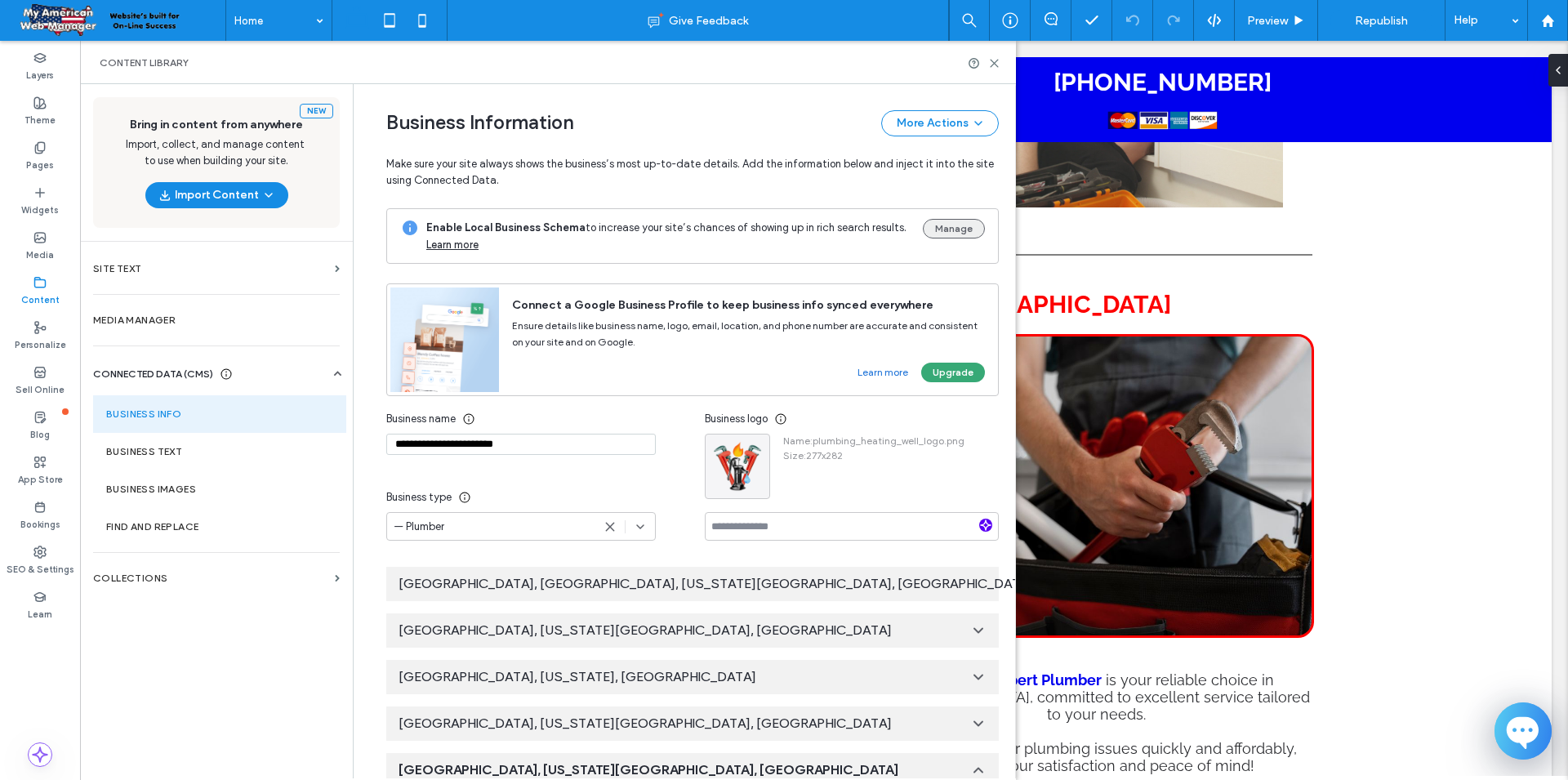
click at [955, 233] on button "Manage" at bounding box center [954, 229] width 62 height 20
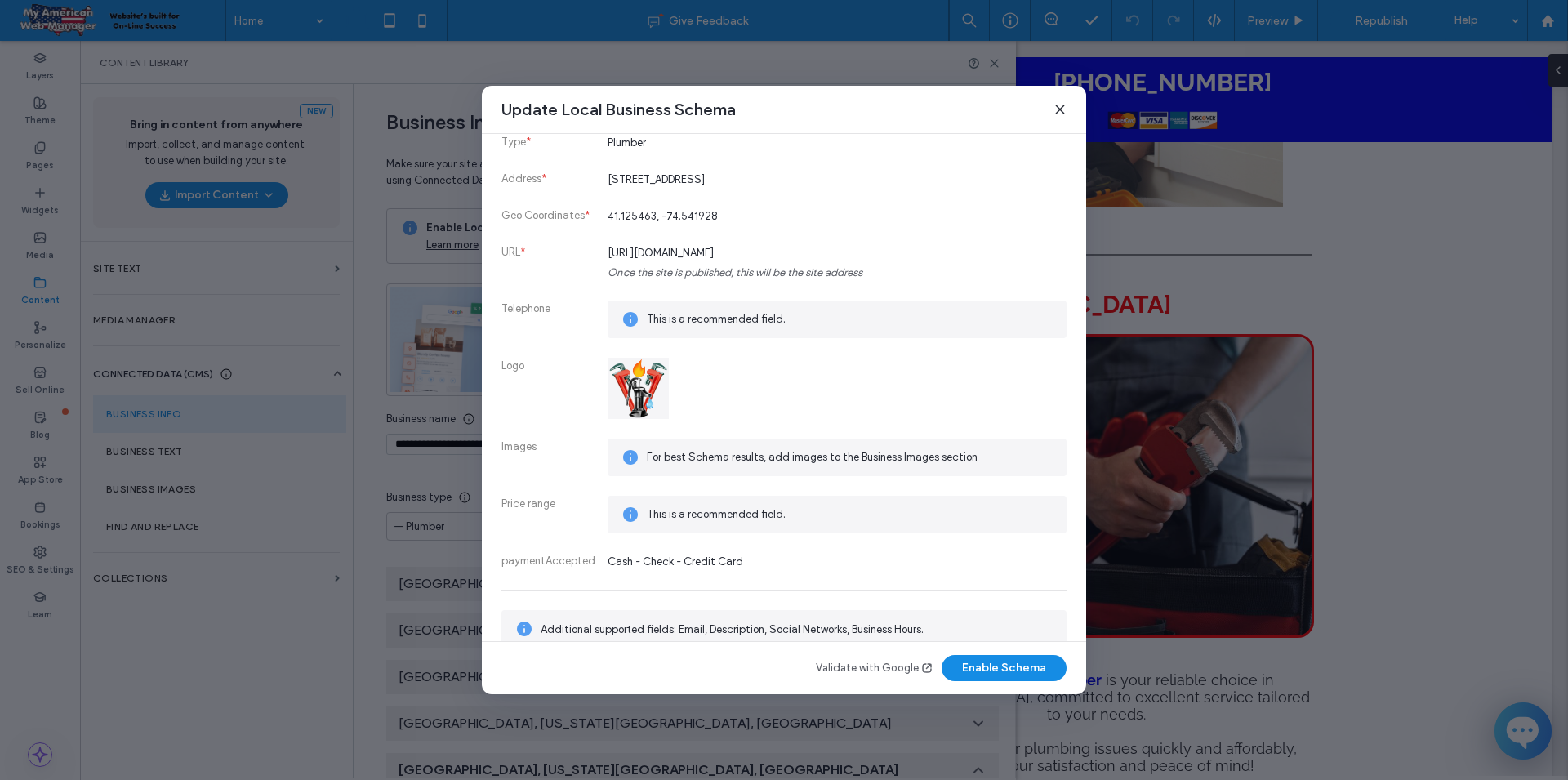
scroll to position [209, 0]
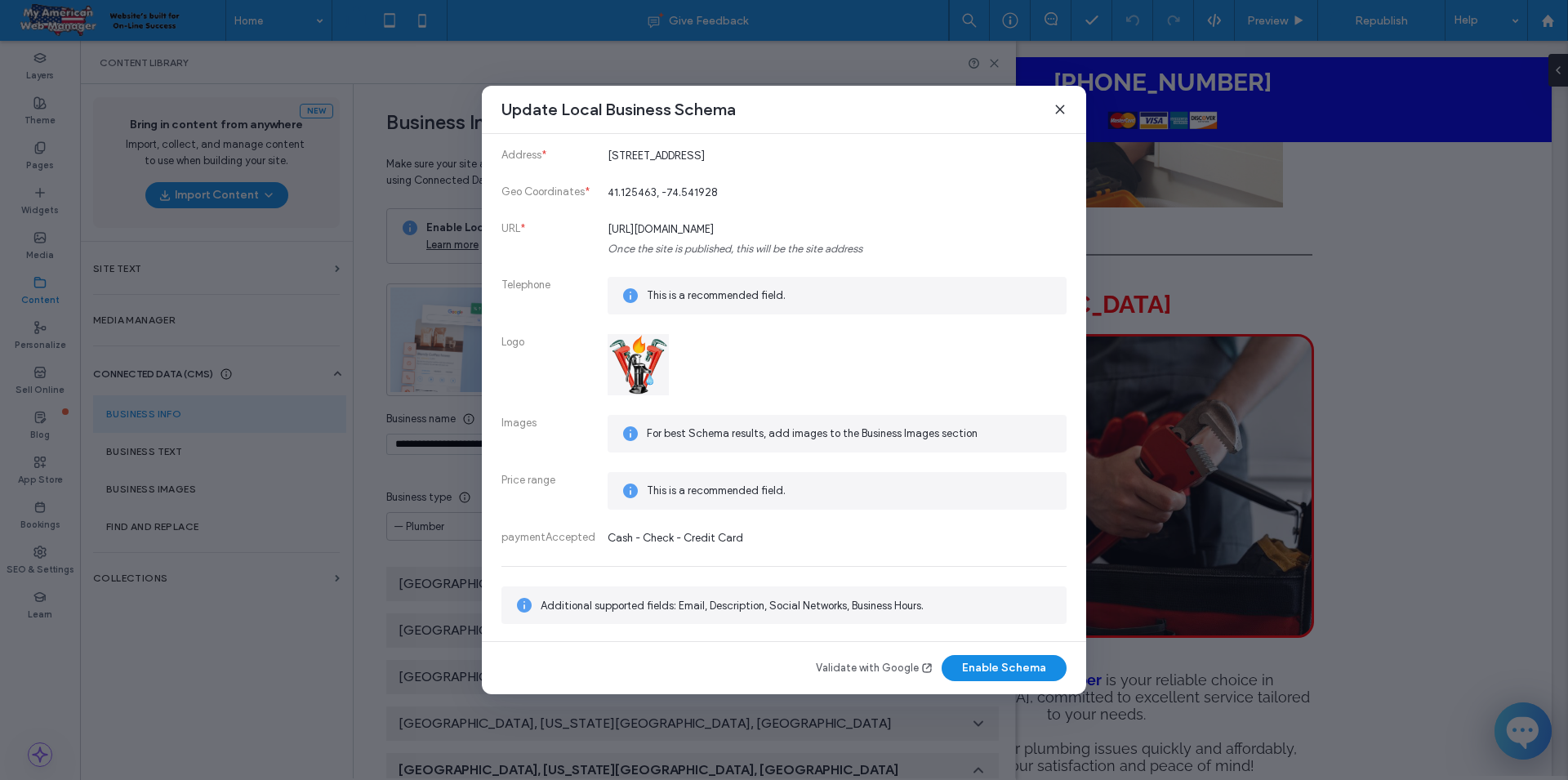
click at [1058, 111] on use at bounding box center [1059, 109] width 7 height 7
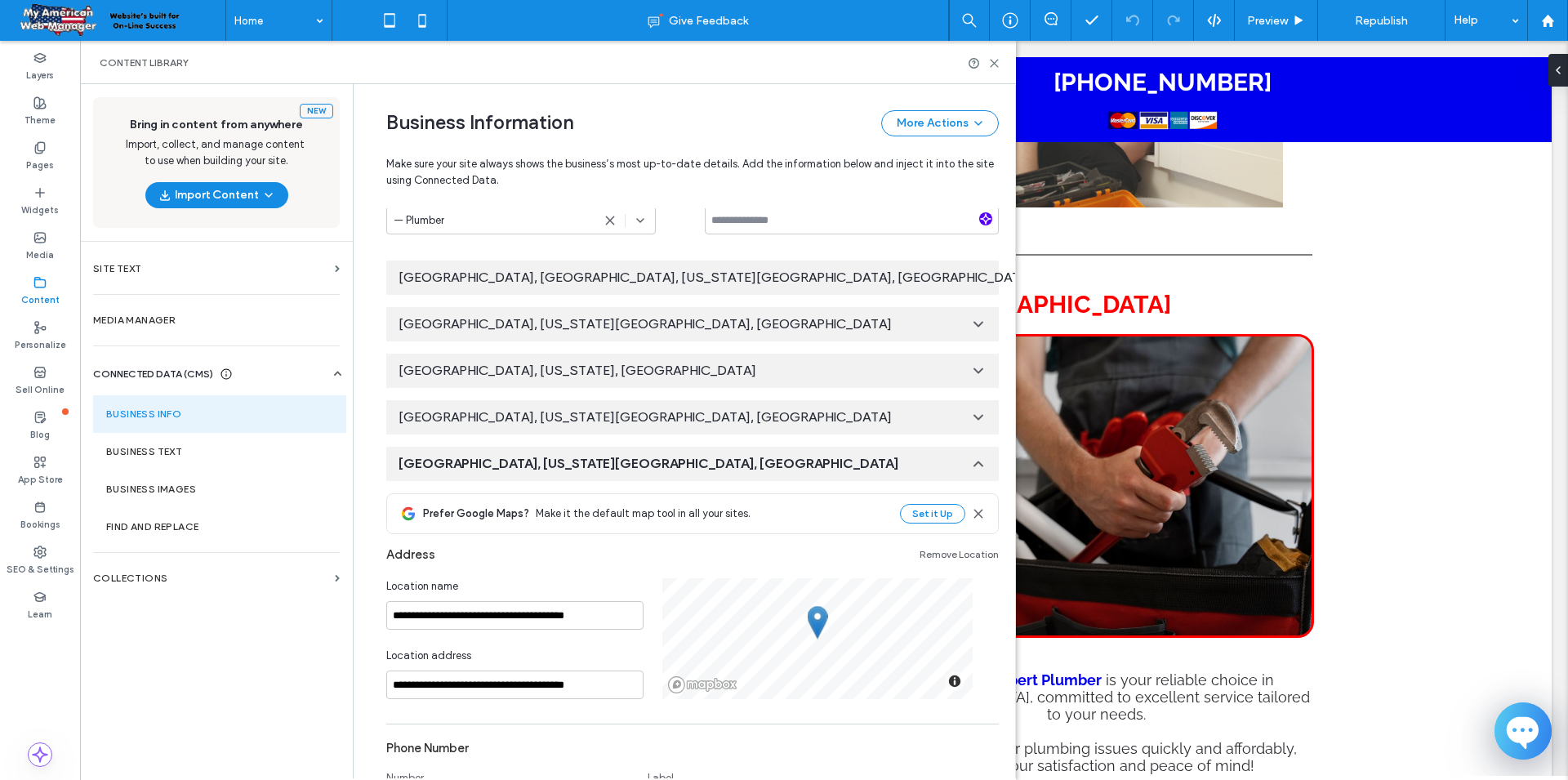
scroll to position [310, 0]
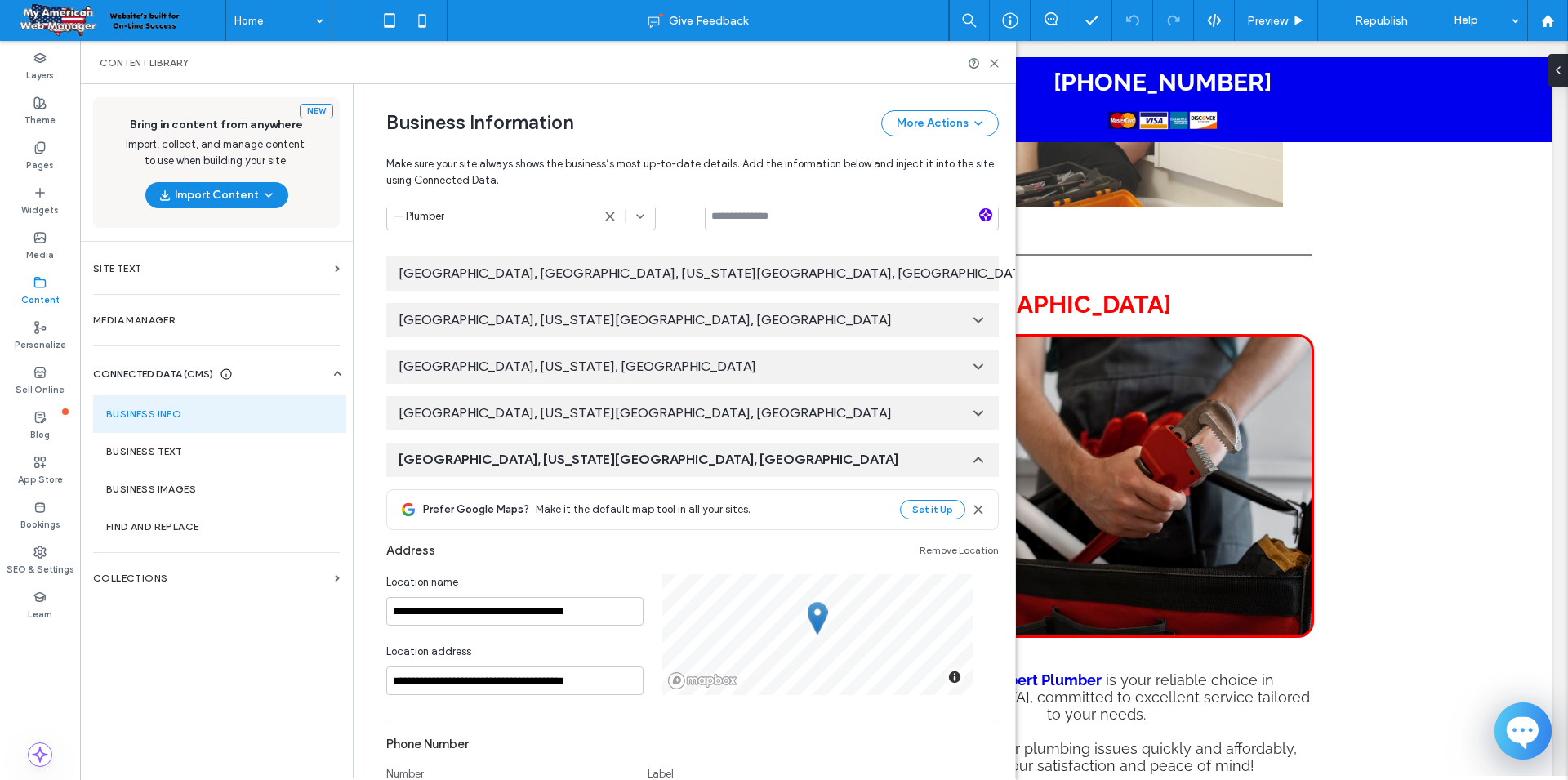
click at [976, 462] on icon at bounding box center [979, 459] width 16 height 16
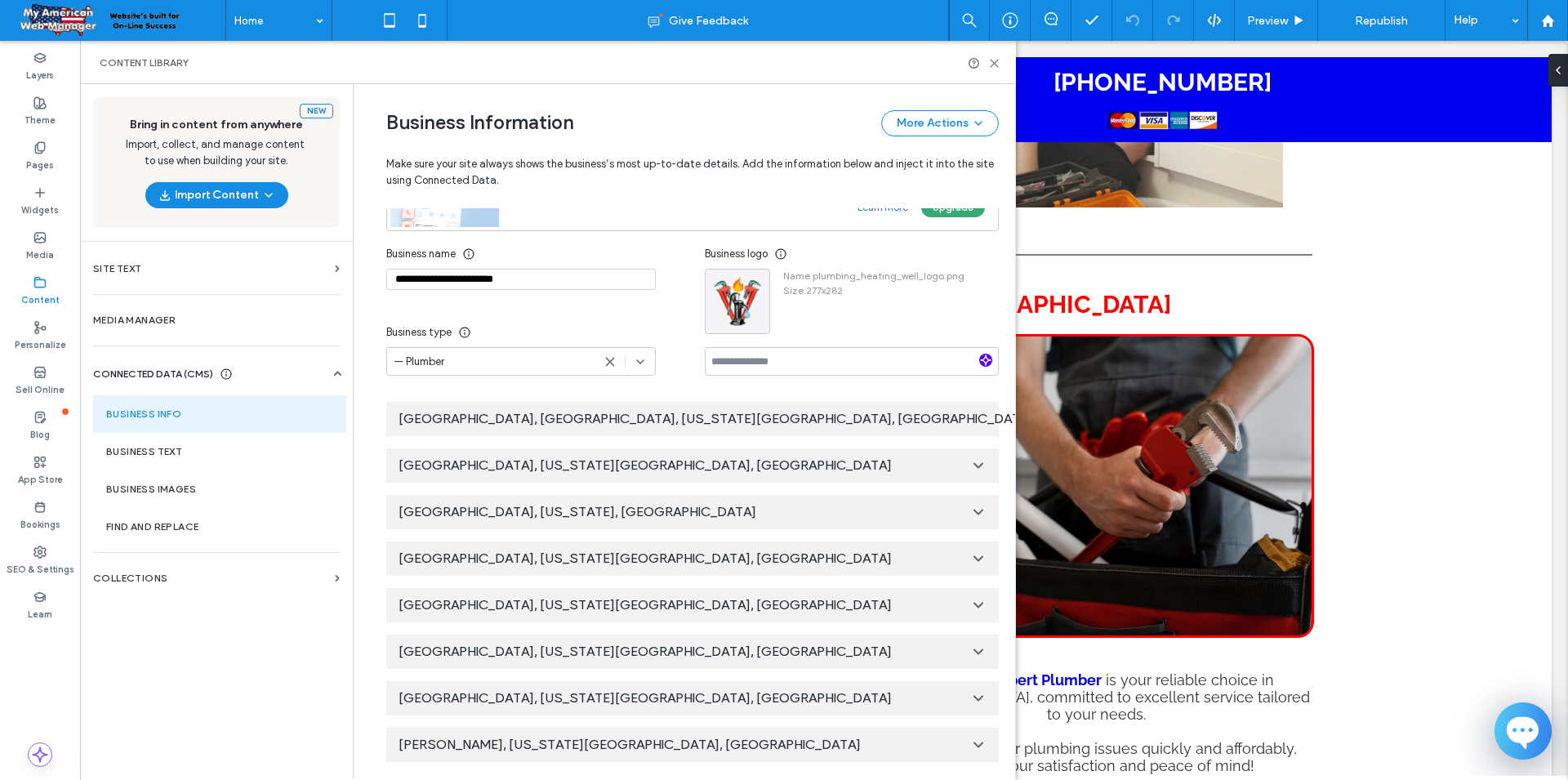
scroll to position [163, 0]
click at [883, 600] on div "[GEOGRAPHIC_DATA], [US_STATE][GEOGRAPHIC_DATA], [GEOGRAPHIC_DATA]" at bounding box center [692, 606] width 612 height 35
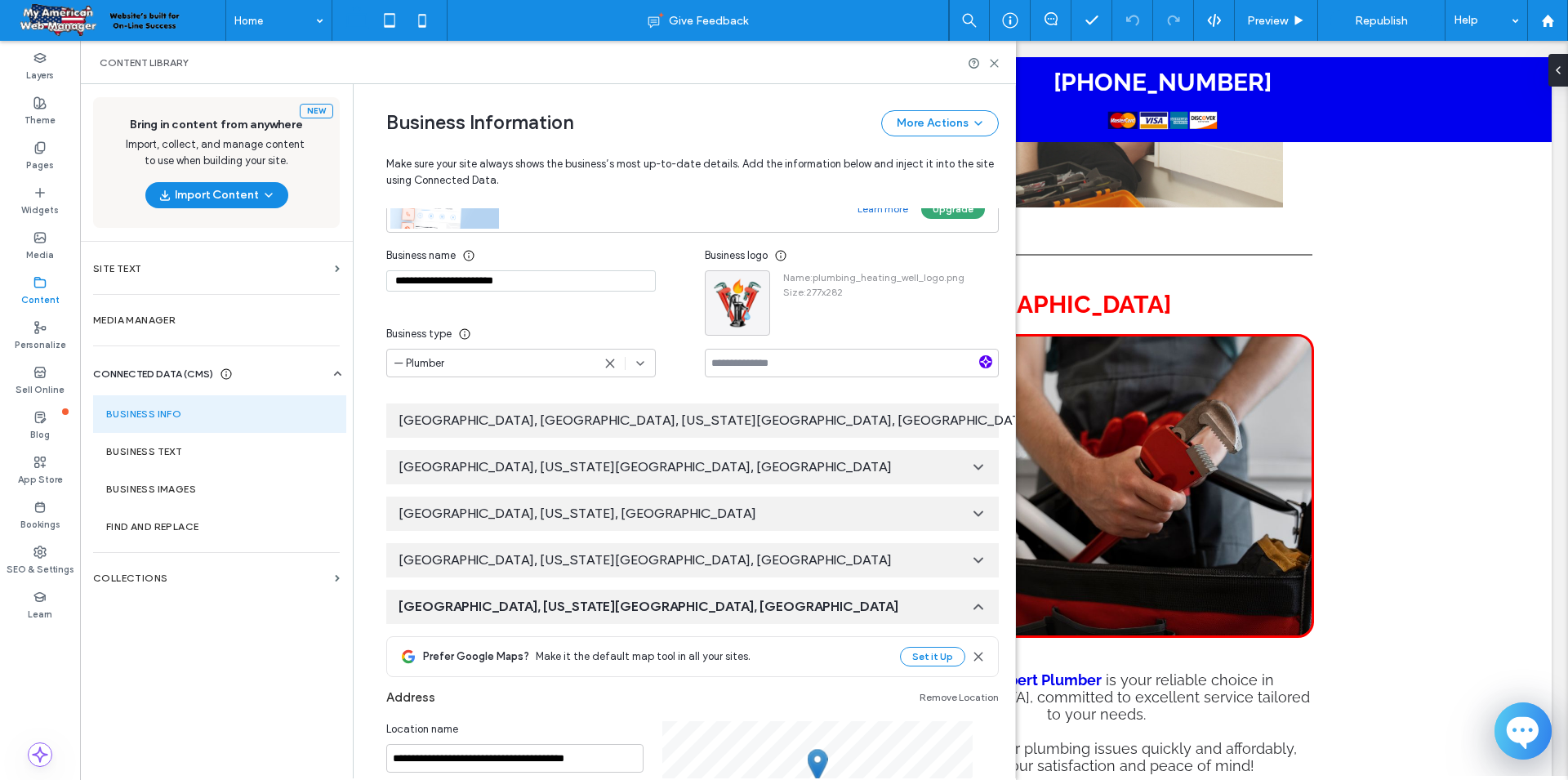
scroll to position [473, 0]
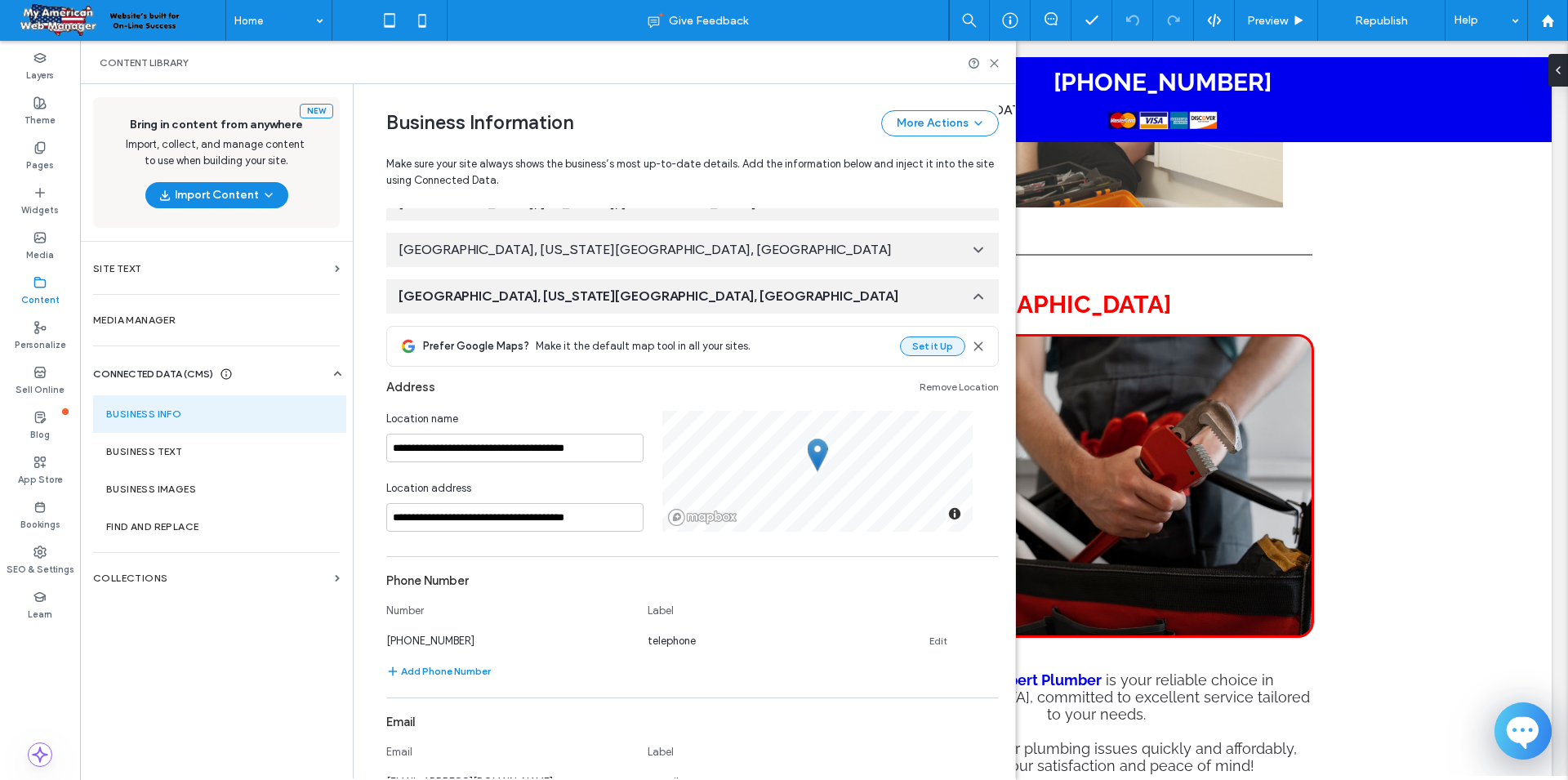
click at [942, 344] on button "Set it Up" at bounding box center [932, 347] width 66 height 20
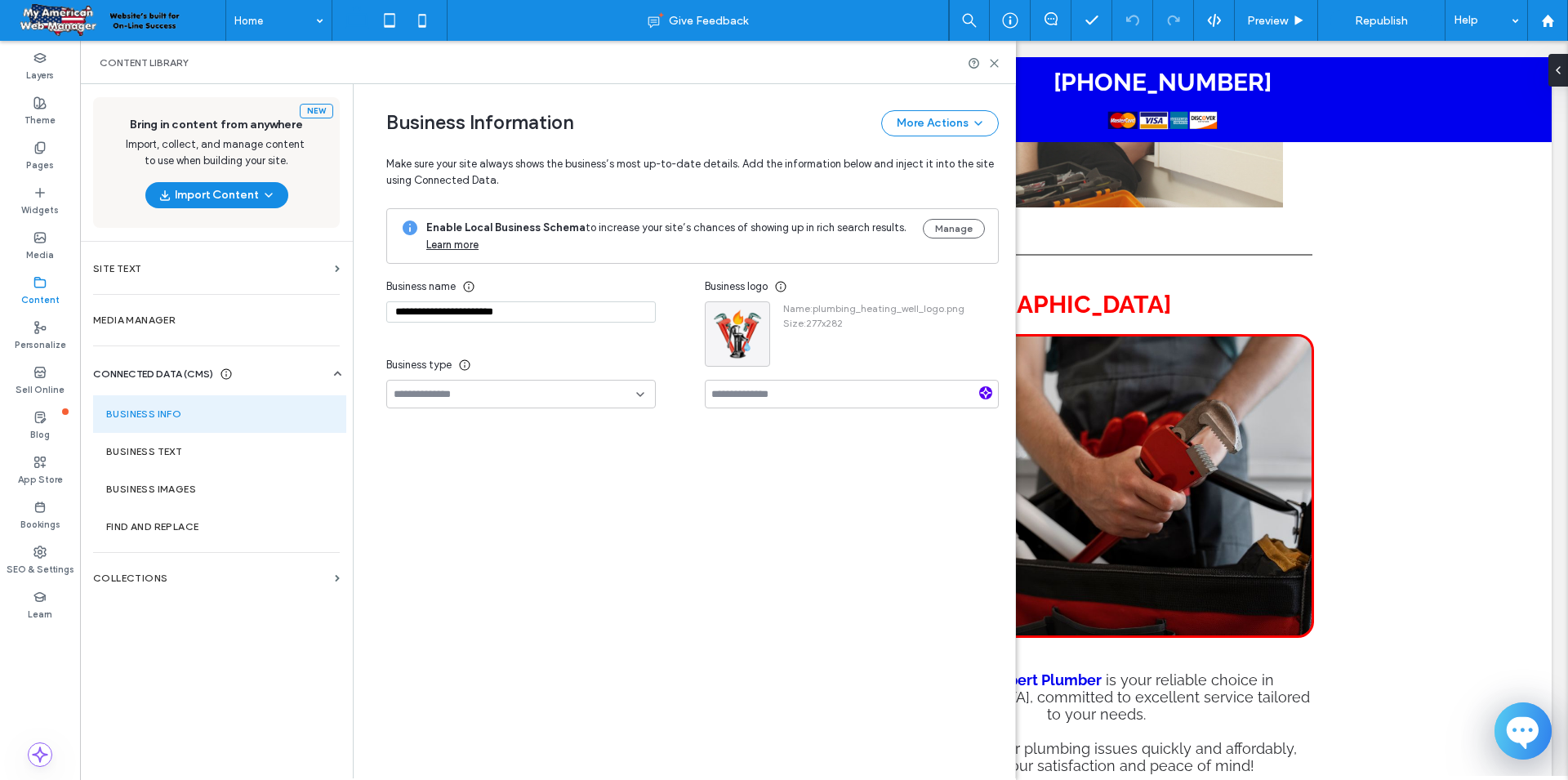
scroll to position [0, 0]
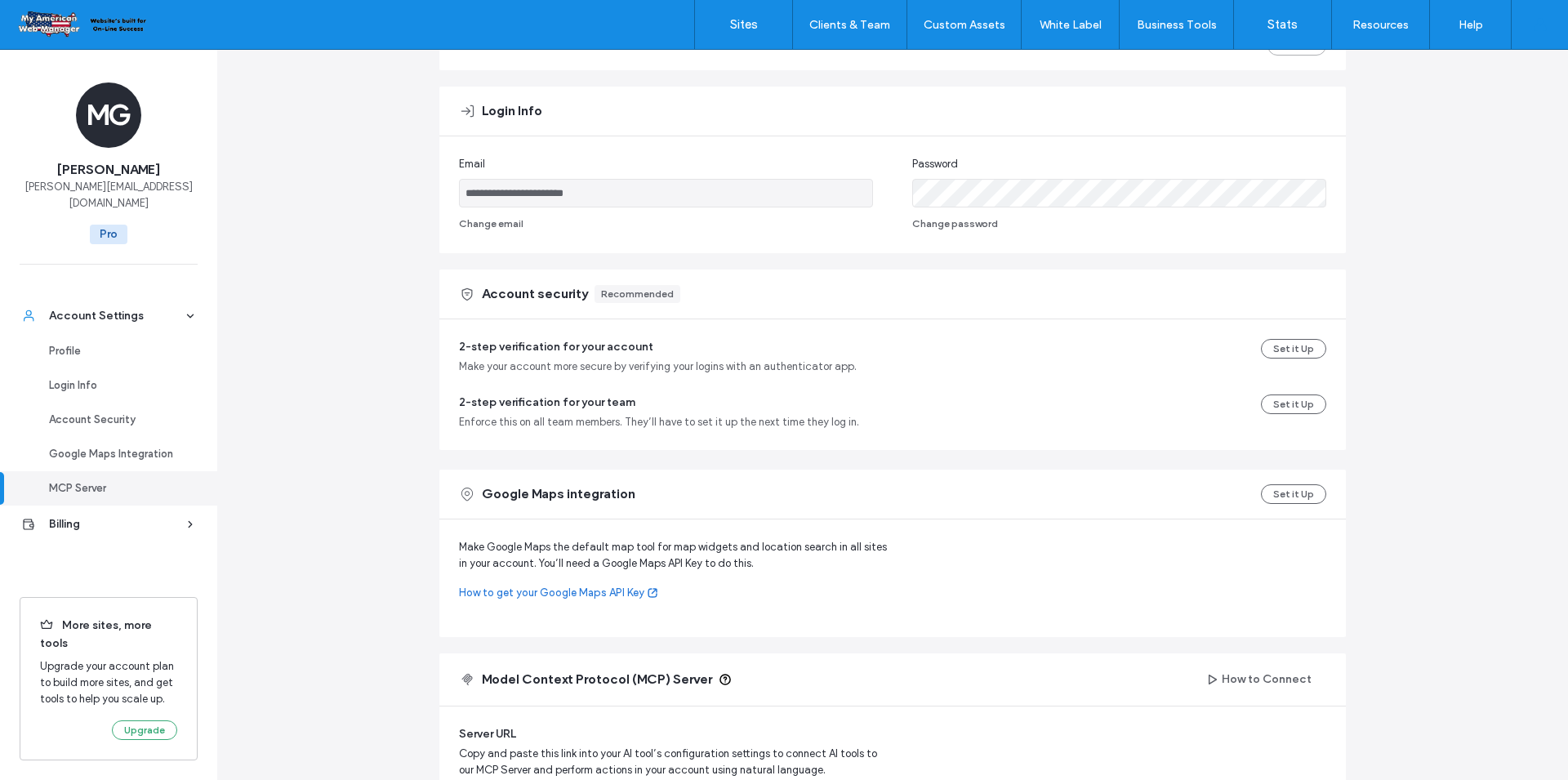
scroll to position [267, 0]
click at [1301, 491] on button "Set it Up" at bounding box center [1294, 495] width 66 height 20
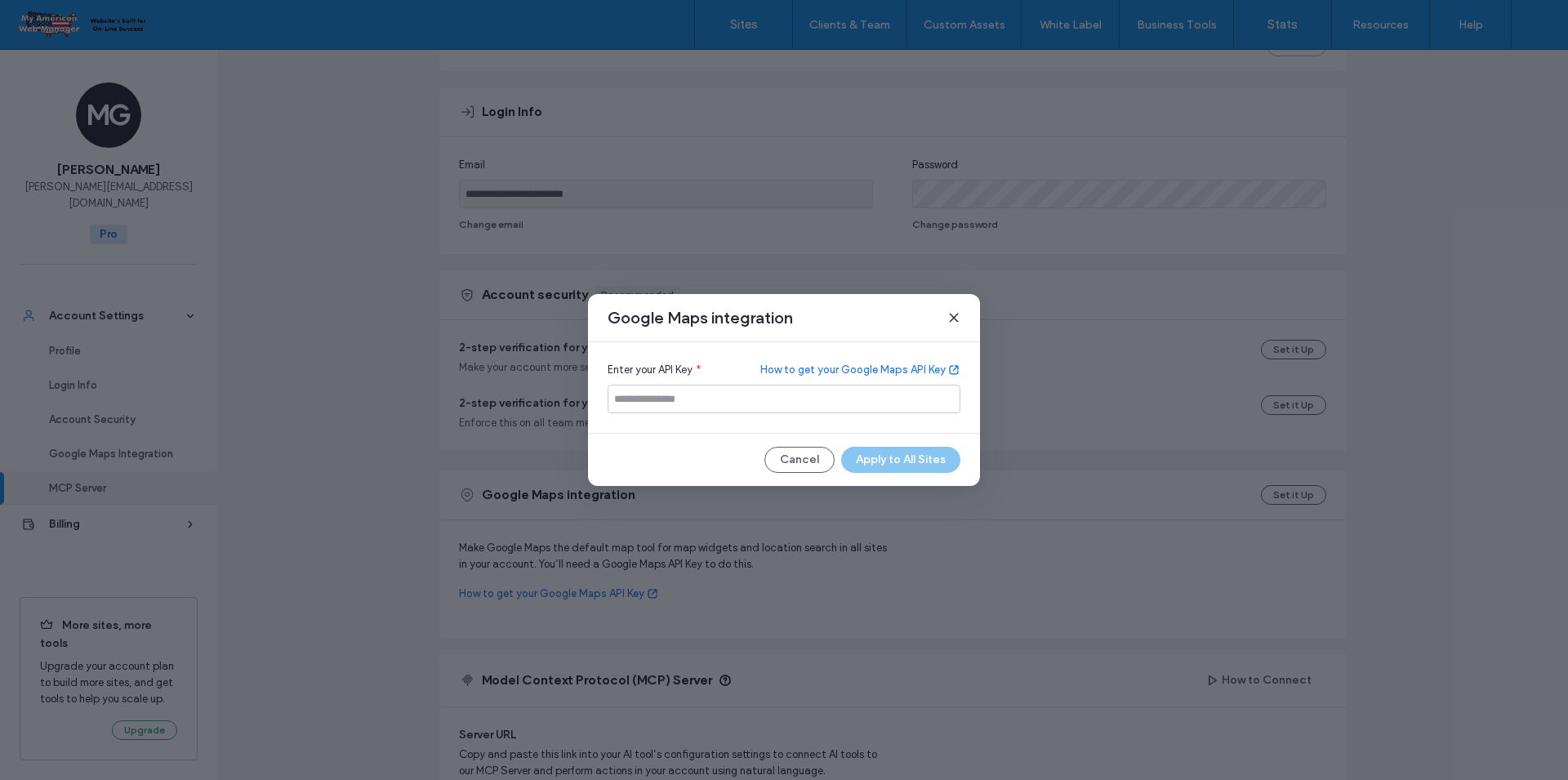
click at [949, 319] on icon at bounding box center [954, 317] width 13 height 13
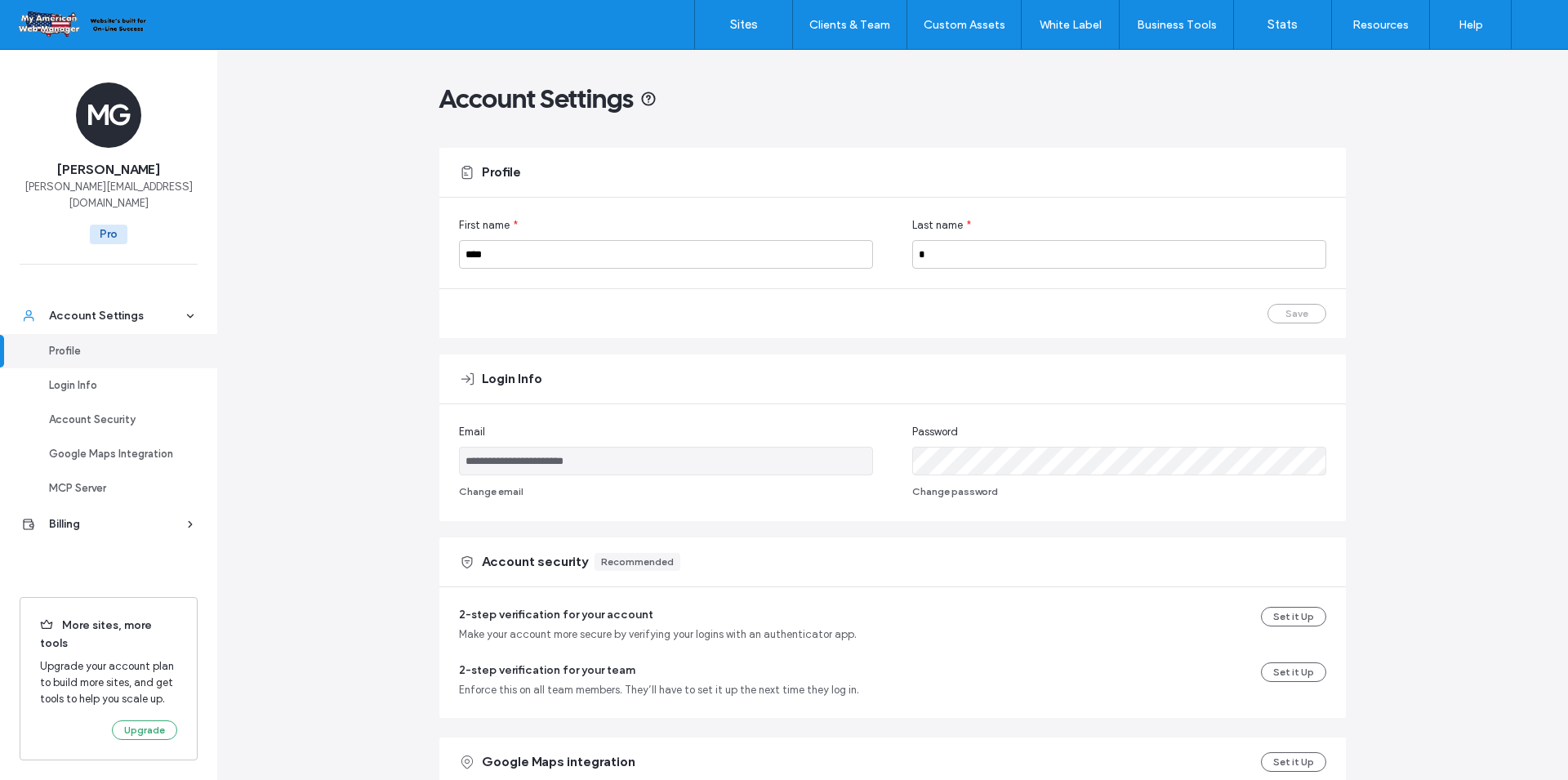
scroll to position [512, 0]
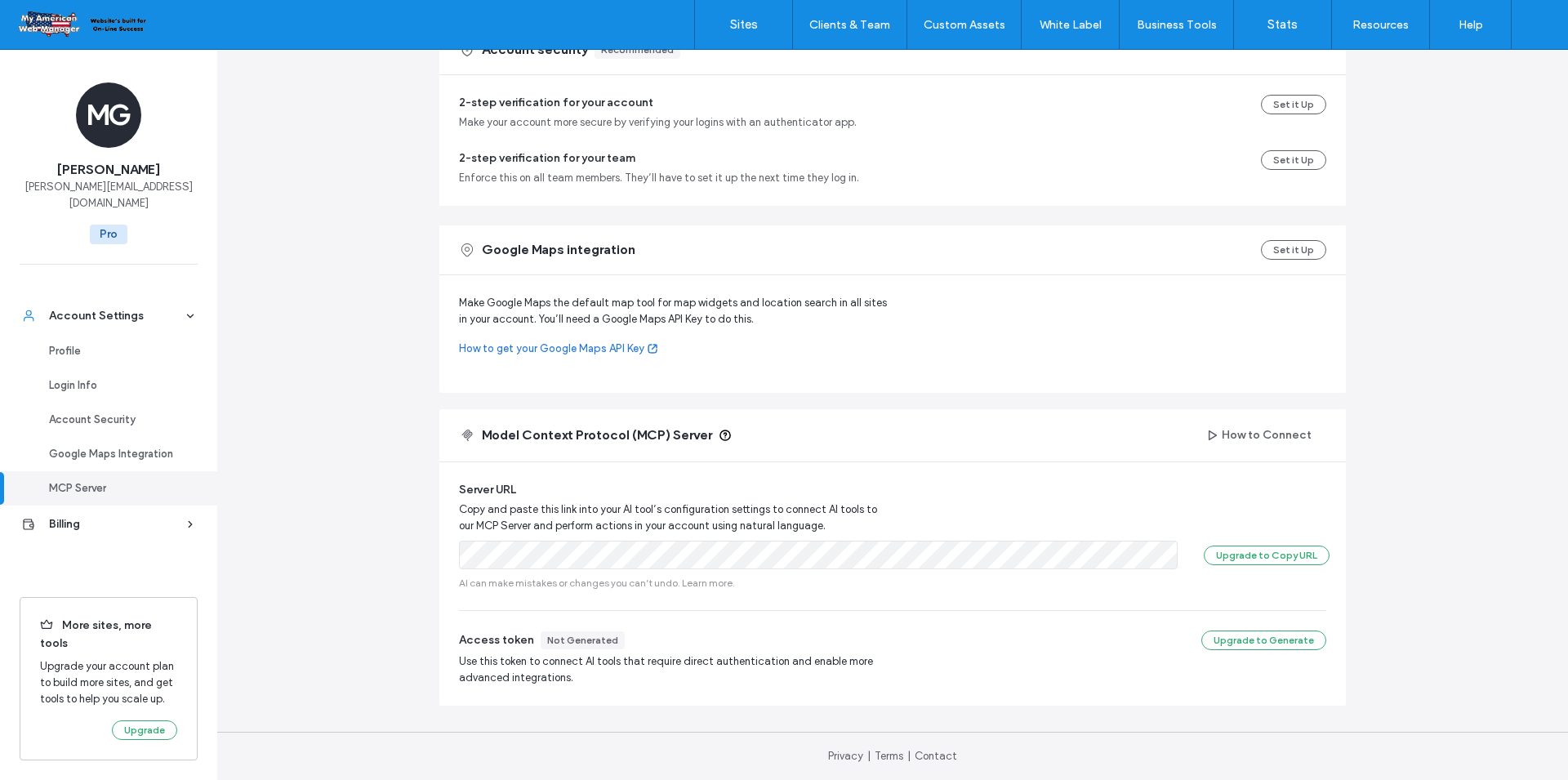
click at [545, 351] on link "How to get your Google Maps API Key" at bounding box center [675, 348] width 433 height 16
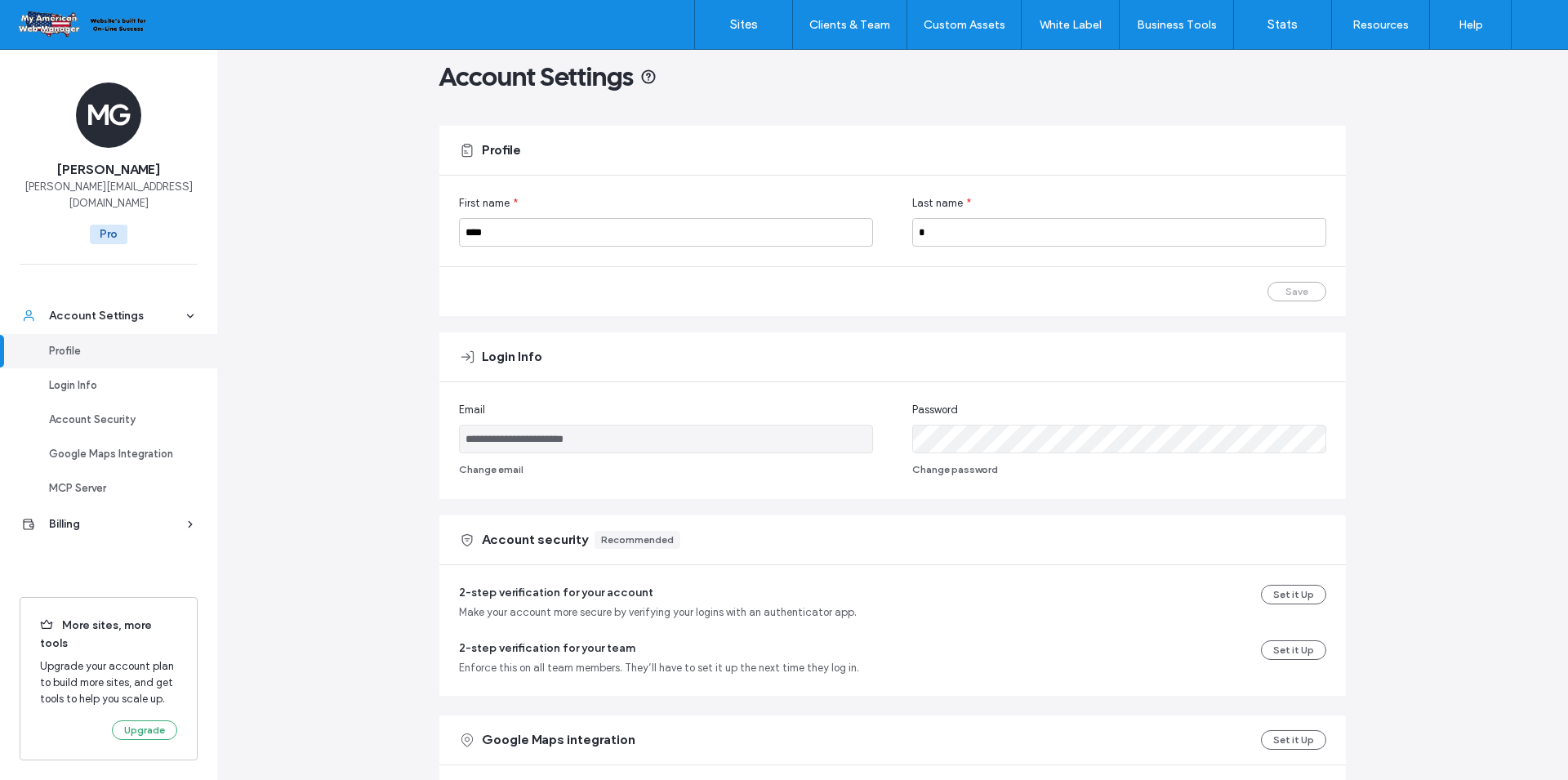
scroll to position [267, 0]
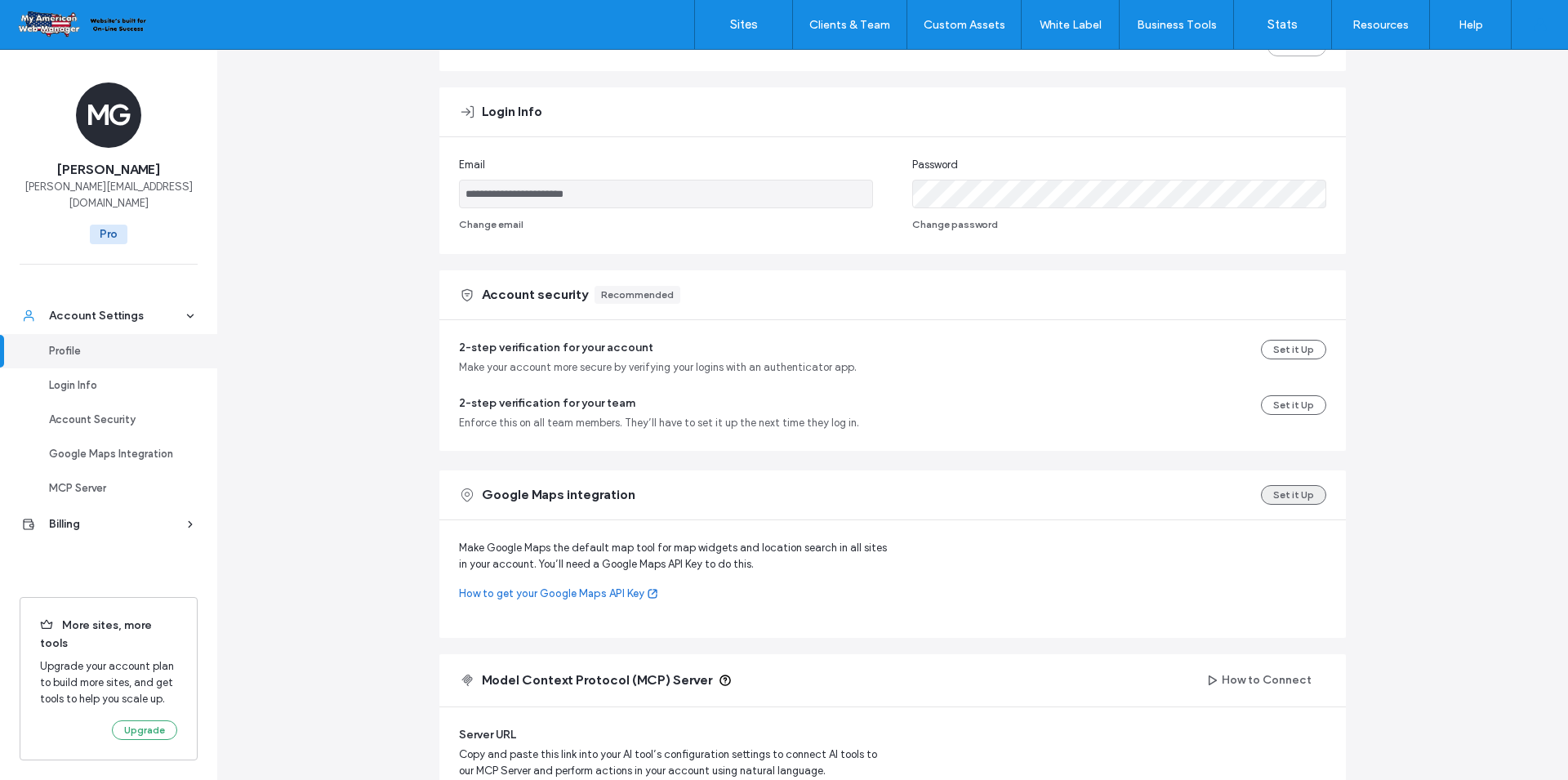
click at [1270, 499] on button "Set it Up" at bounding box center [1294, 495] width 66 height 20
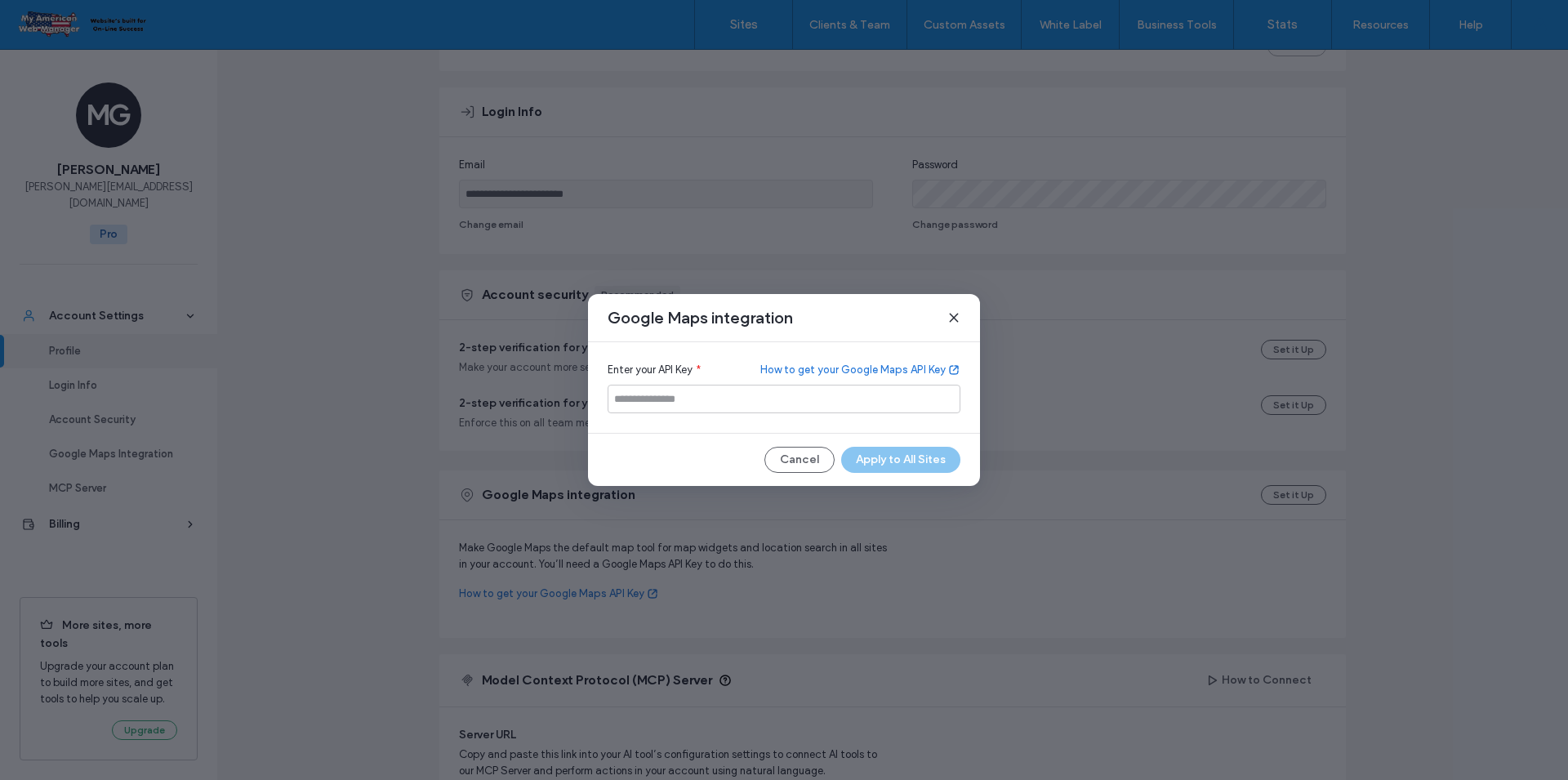
click at [849, 370] on link "How to get your Google Maps API Key" at bounding box center [861, 370] width 200 height 16
click at [956, 314] on icon at bounding box center [954, 317] width 13 height 13
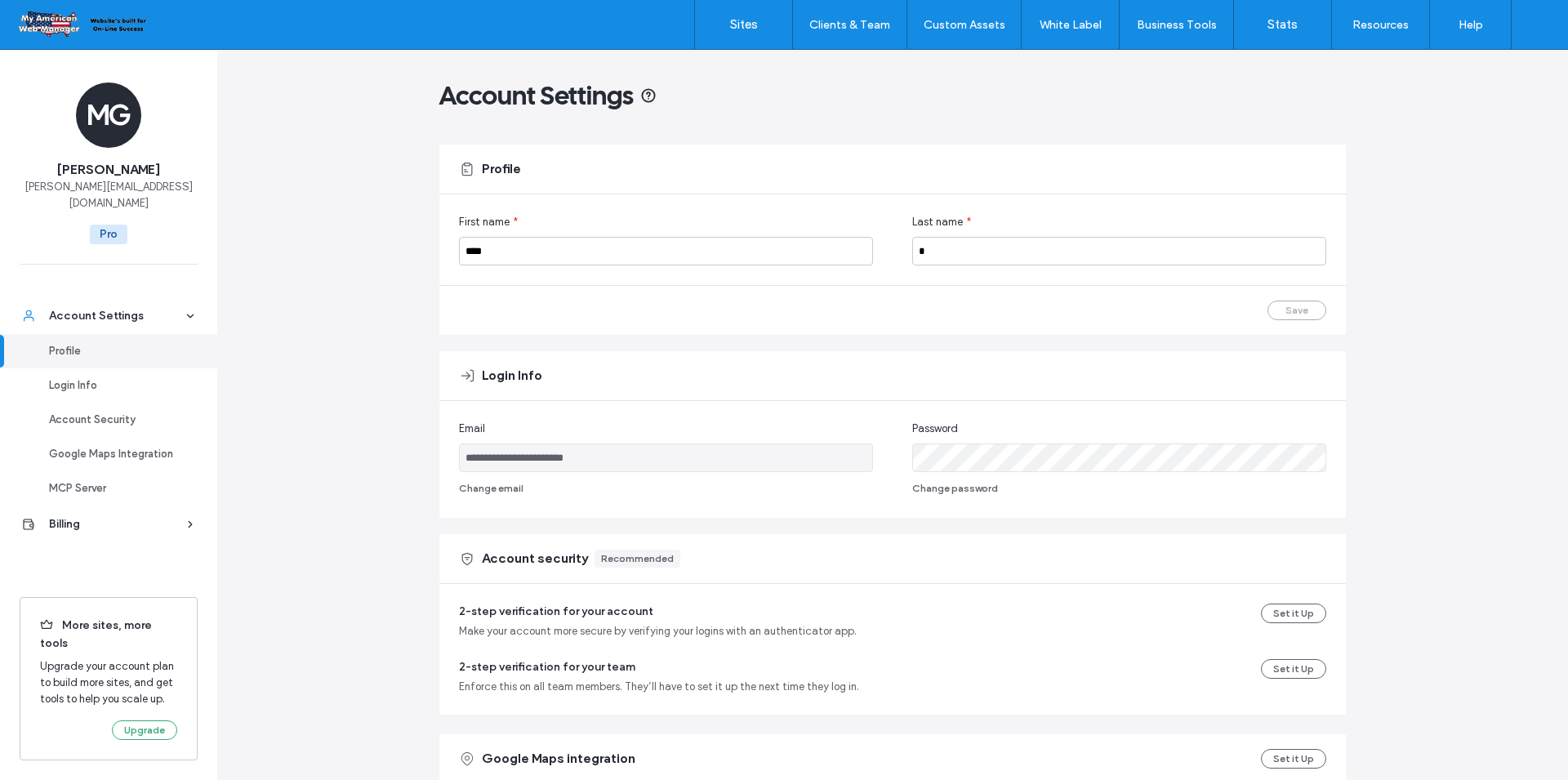
scroll to position [0, 0]
click at [156, 446] on div "Google Maps Integration" at bounding box center [115, 454] width 134 height 16
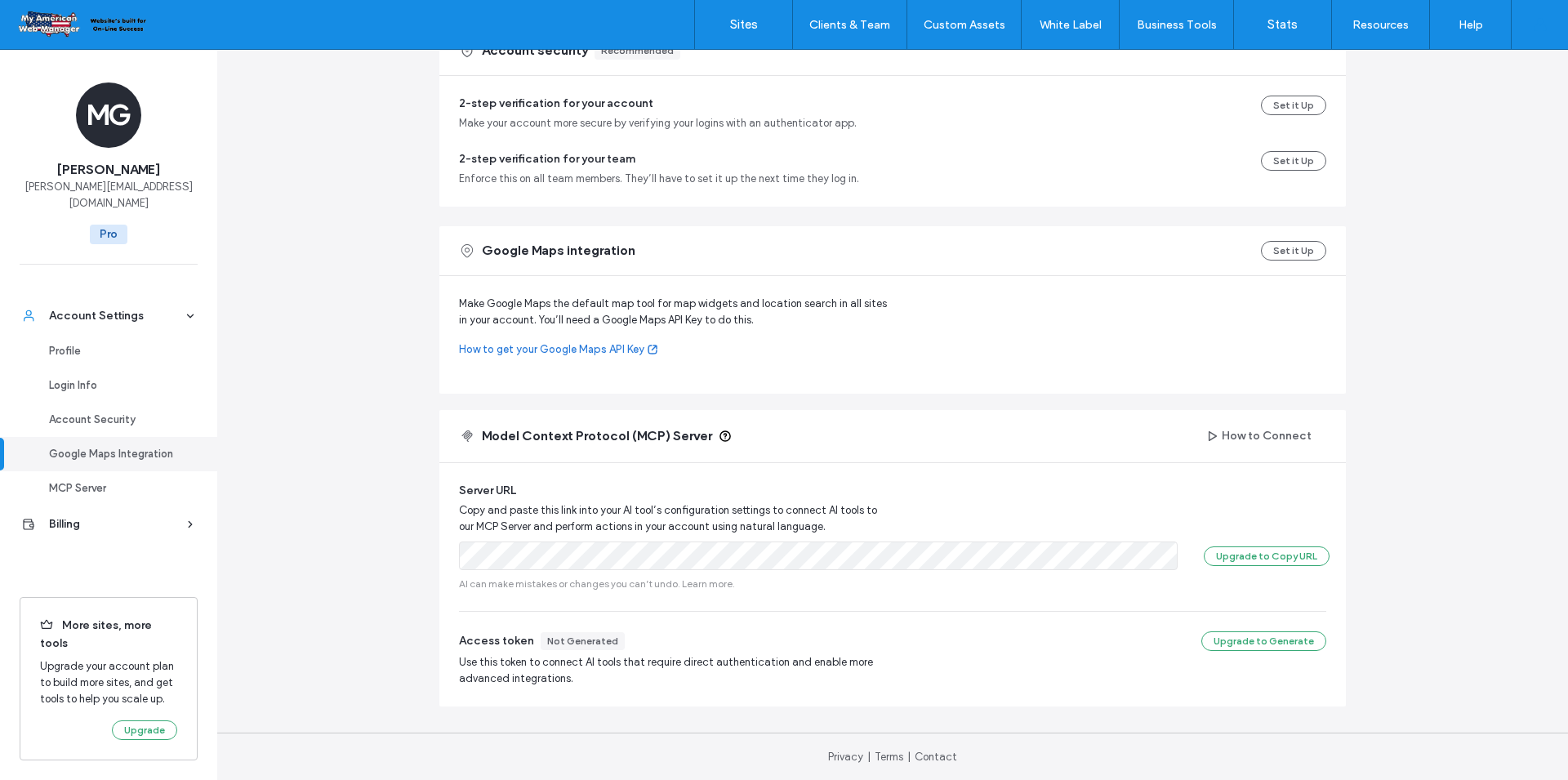
scroll to position [512, 0]
click at [602, 344] on link "How to get your Google Maps API Key" at bounding box center [675, 348] width 433 height 16
click at [1301, 261] on div "Google Maps integration Set it Up" at bounding box center [893, 249] width 907 height 49
click at [1301, 254] on button "Set it Up" at bounding box center [1294, 250] width 66 height 20
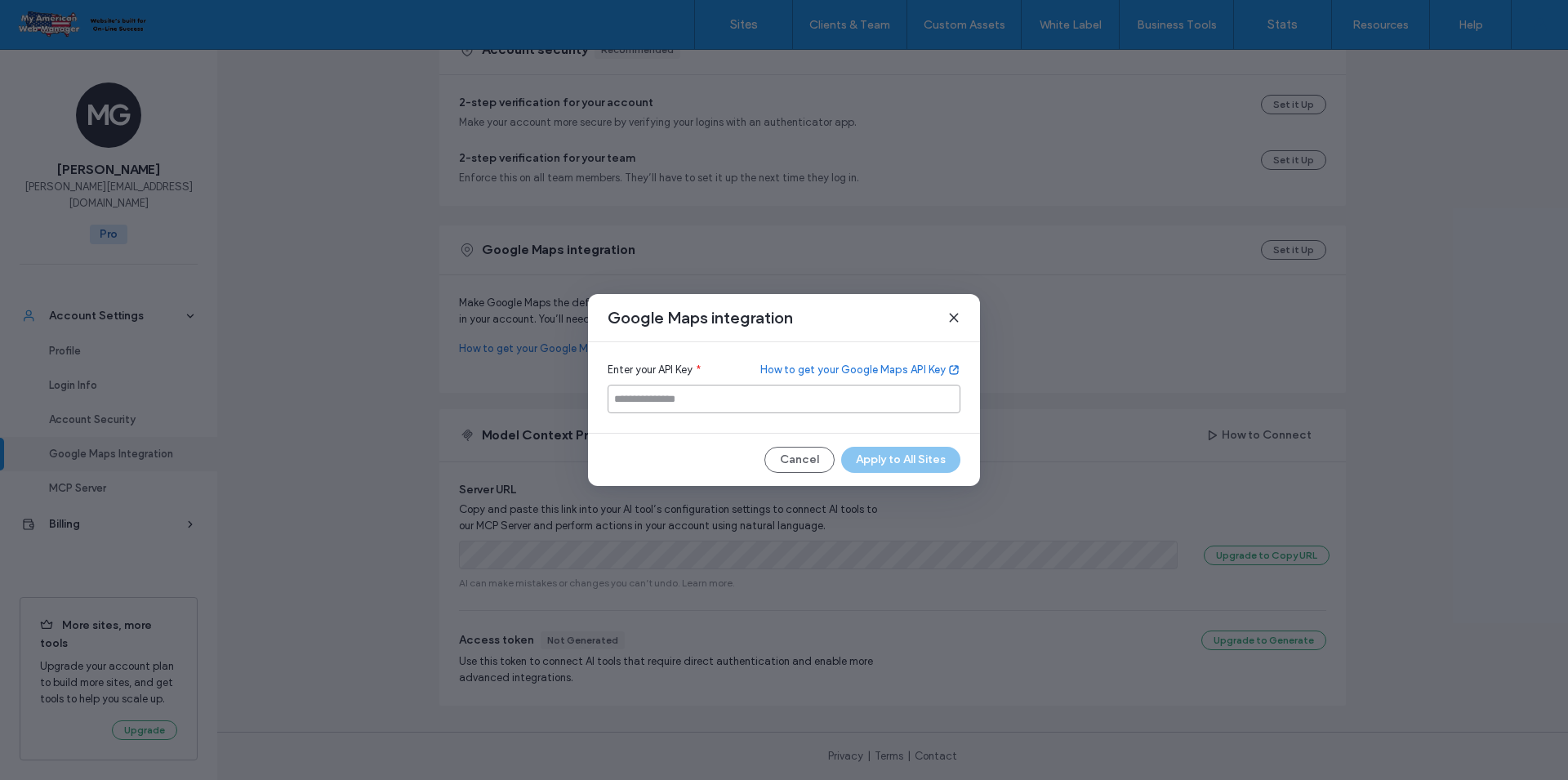
click at [696, 397] on input "Enter your API Key" at bounding box center [784, 399] width 353 height 28
paste input "**********"
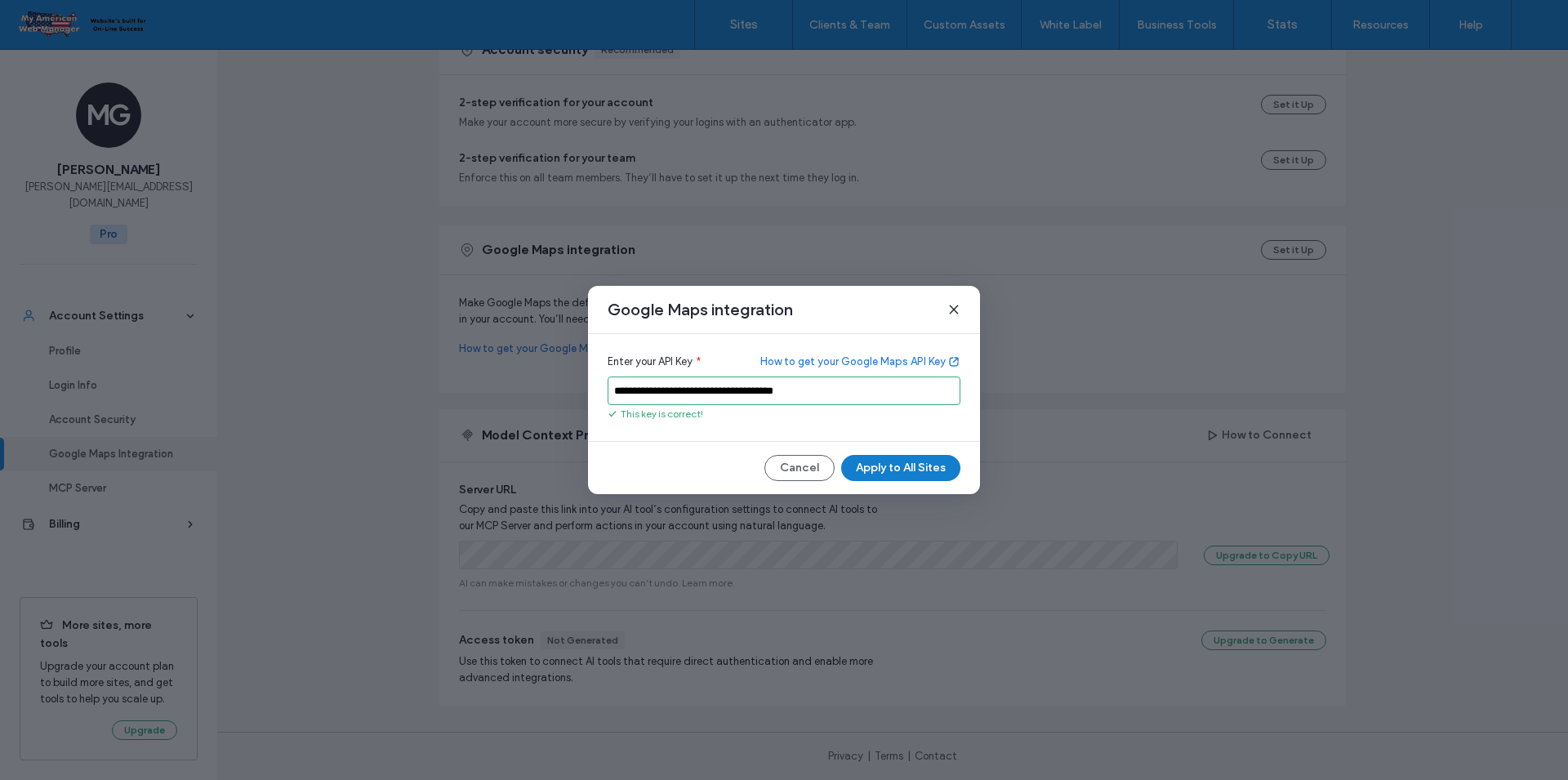
type input "**********"
click at [894, 476] on button "Apply to All Sites" at bounding box center [901, 467] width 120 height 26
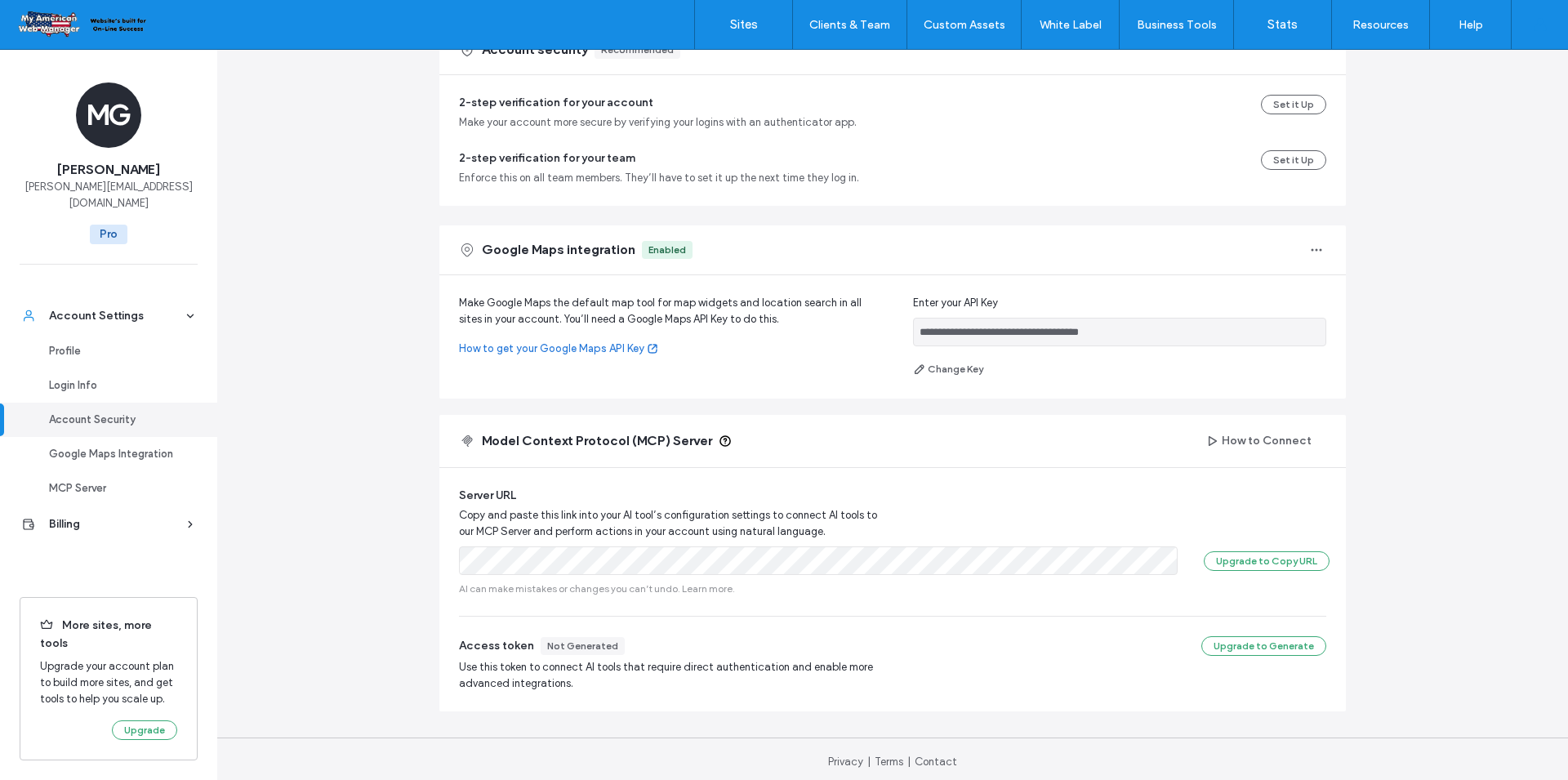
scroll to position [0, 0]
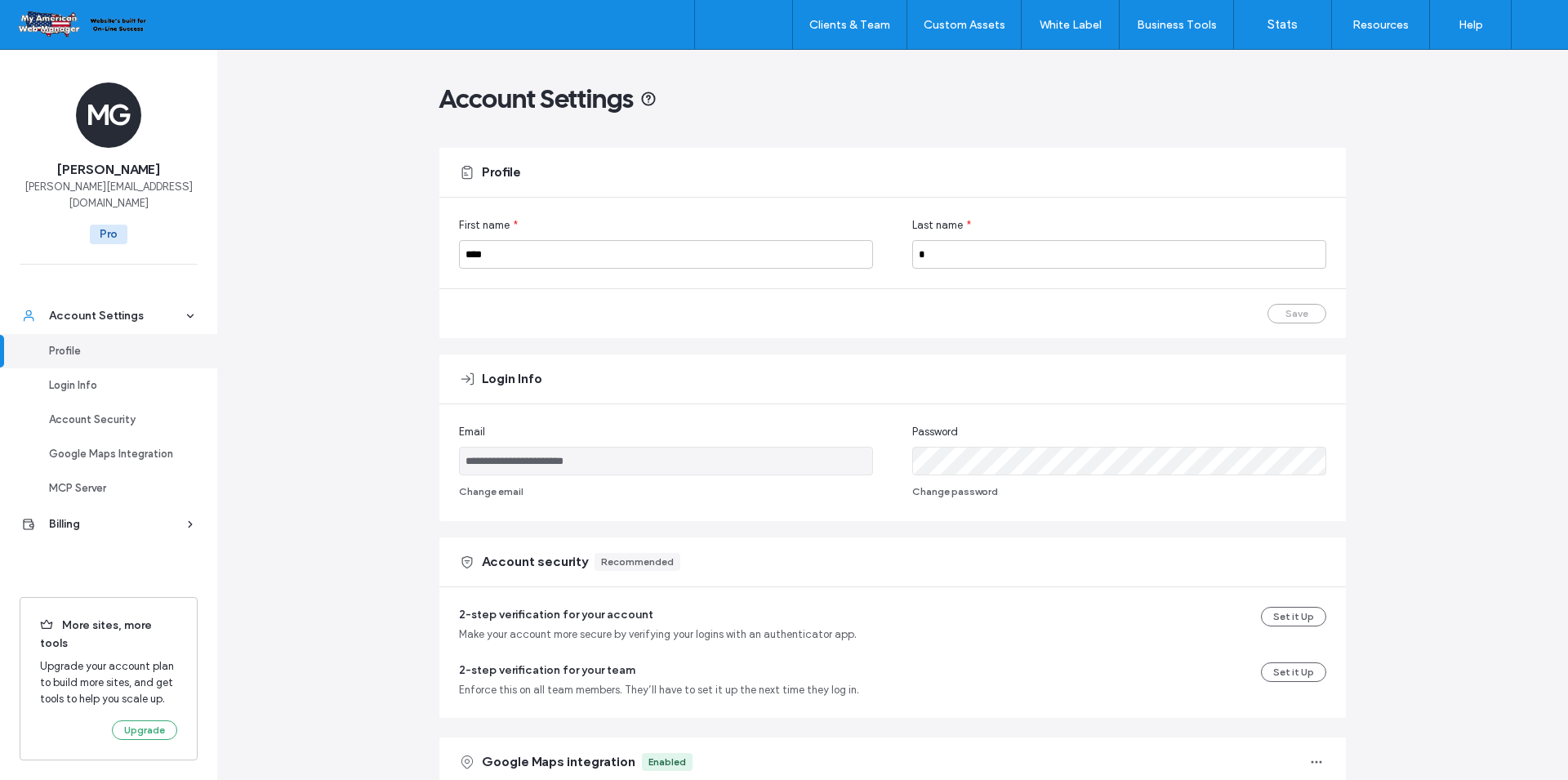
click at [744, 26] on label "Sites" at bounding box center [744, 24] width 27 height 15
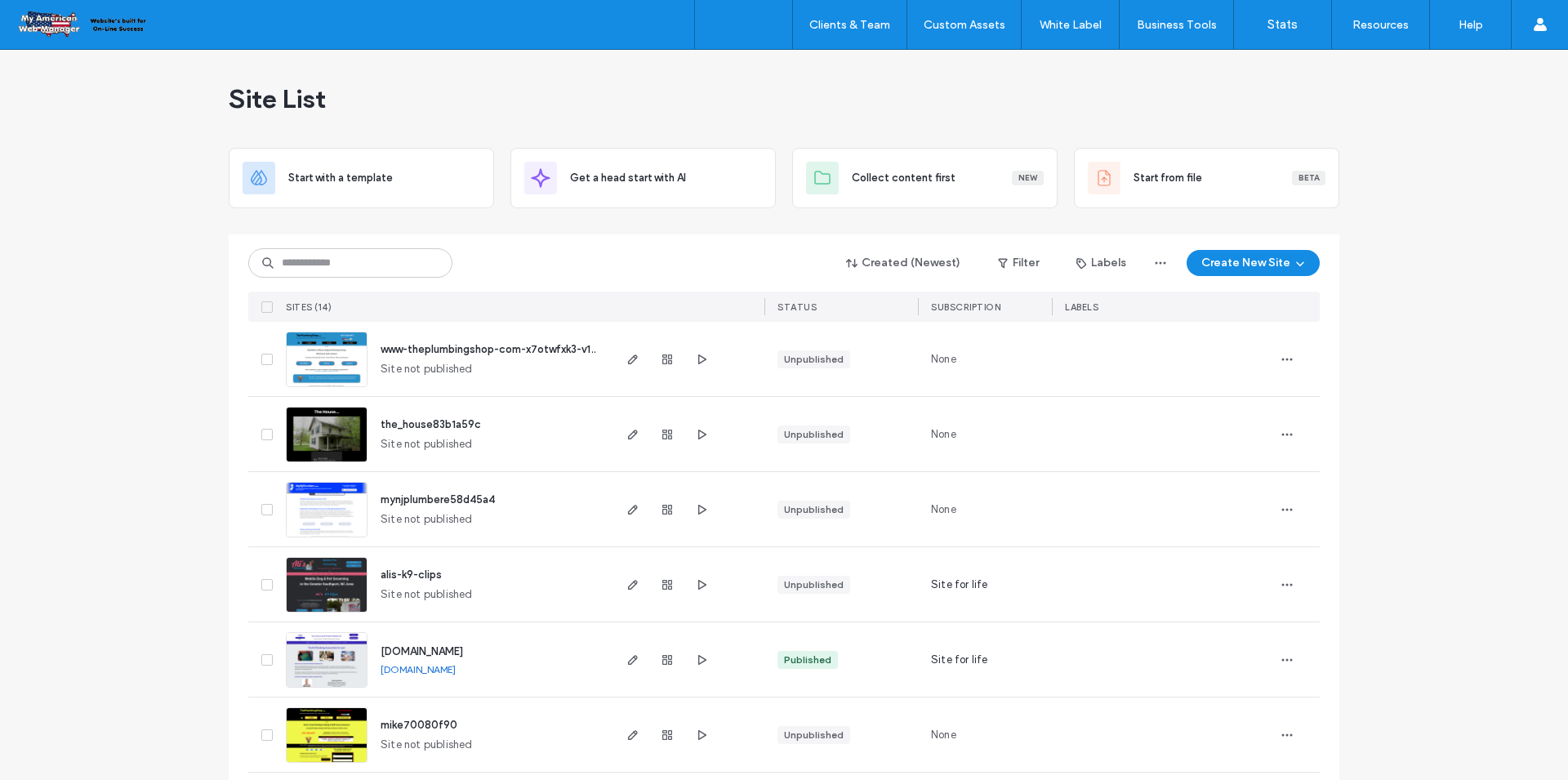
click at [664, 98] on div "Site List" at bounding box center [784, 98] width 1111 height 98
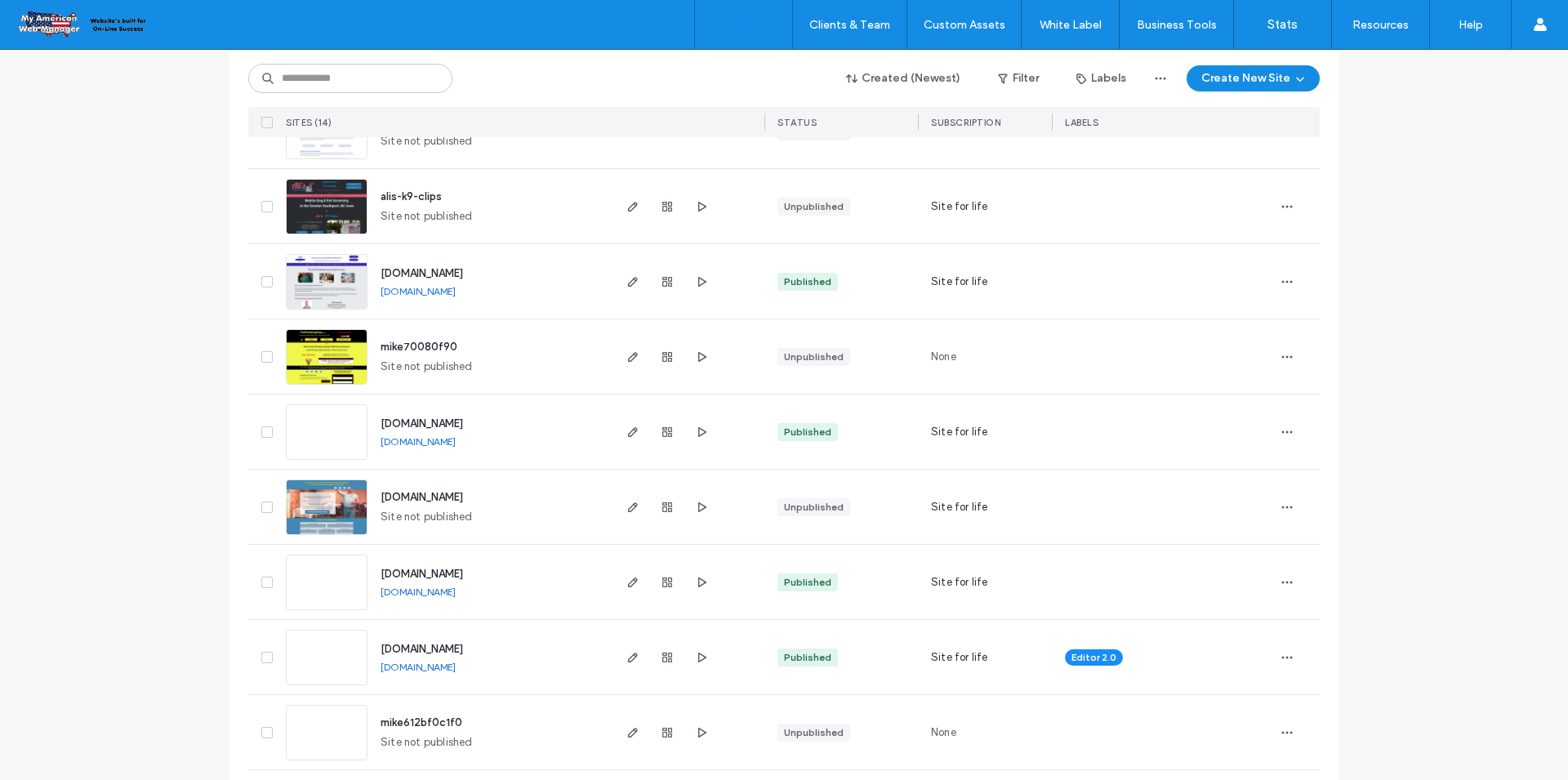
scroll to position [490, 0]
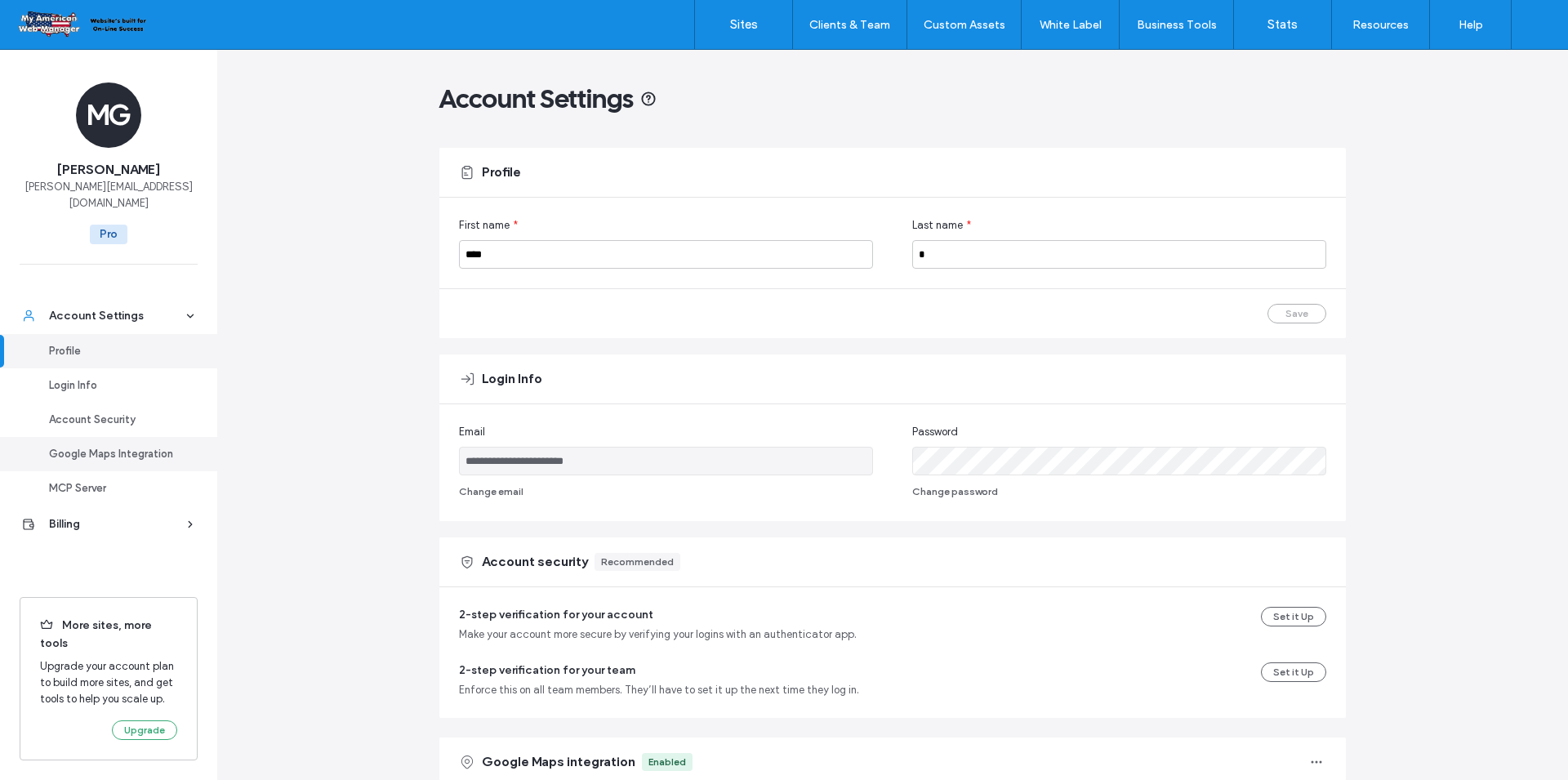
click at [149, 446] on div "Google Maps Integration" at bounding box center [115, 454] width 134 height 16
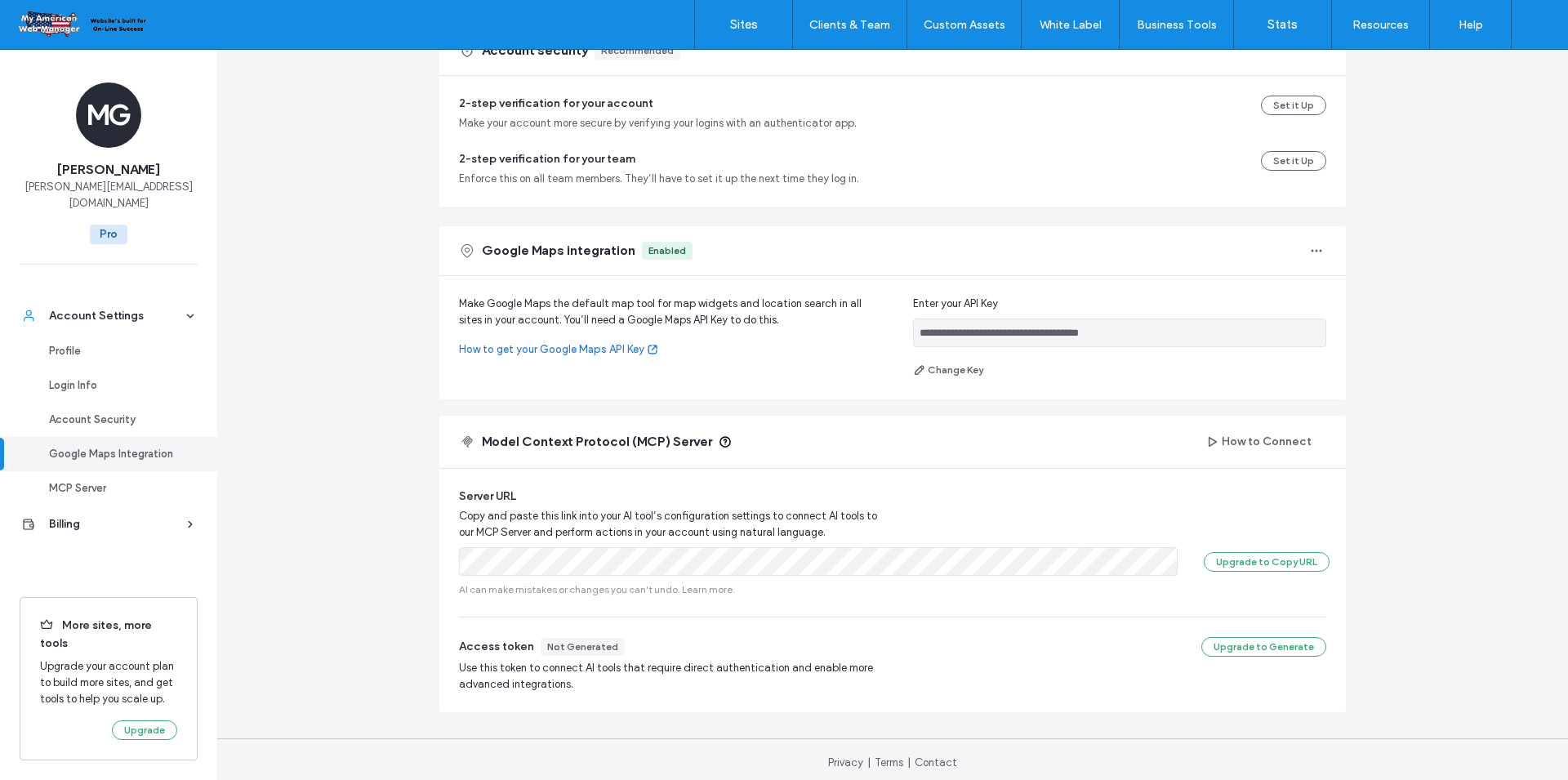
scroll to position [518, 0]
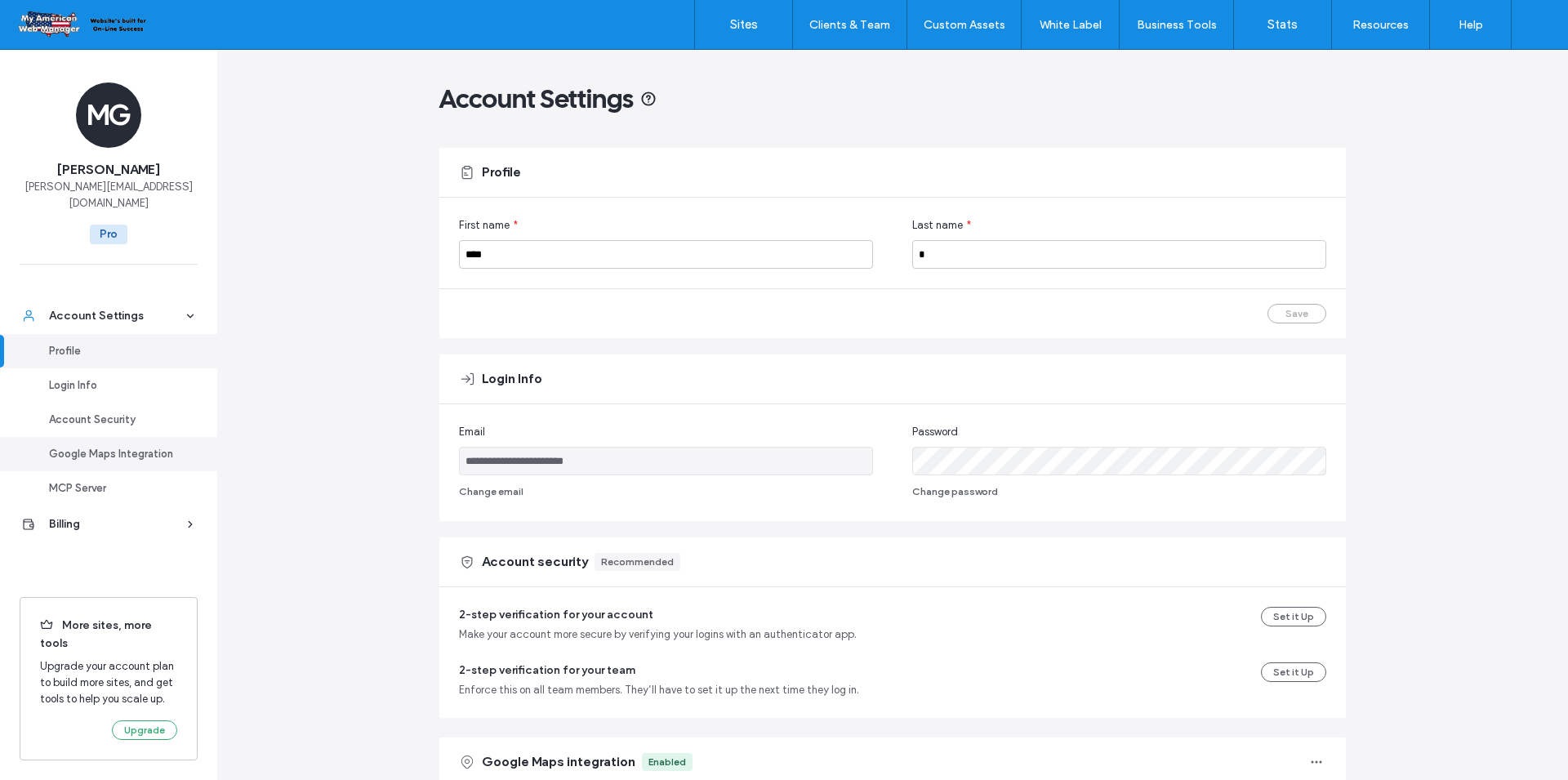
click at [136, 446] on div "Google Maps Integration" at bounding box center [115, 454] width 134 height 16
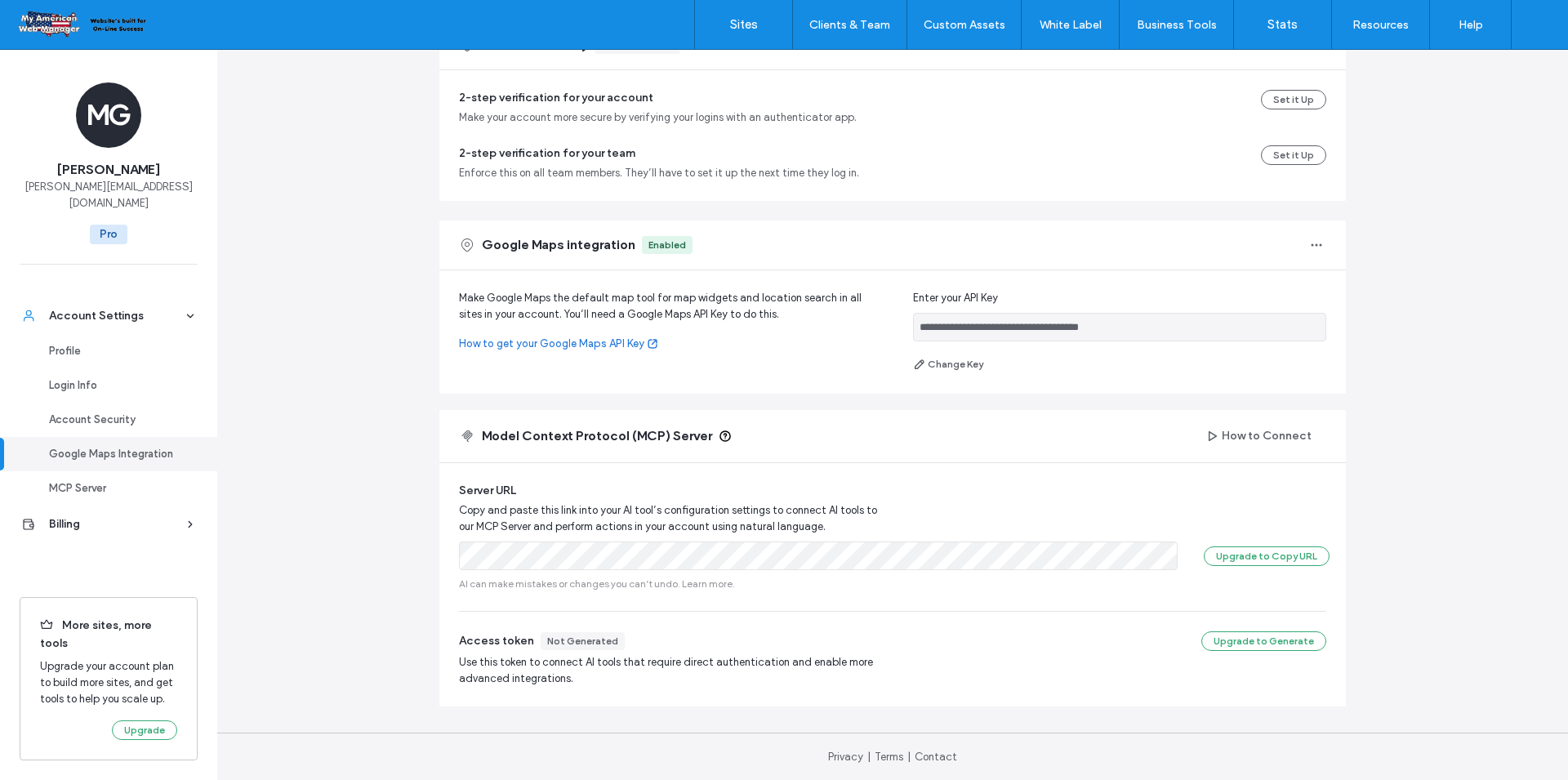
scroll to position [518, 0]
click at [1311, 243] on icon "button" at bounding box center [1316, 244] width 13 height 13
click at [1414, 251] on div "**********" at bounding box center [893, 156] width 1351 height 1248
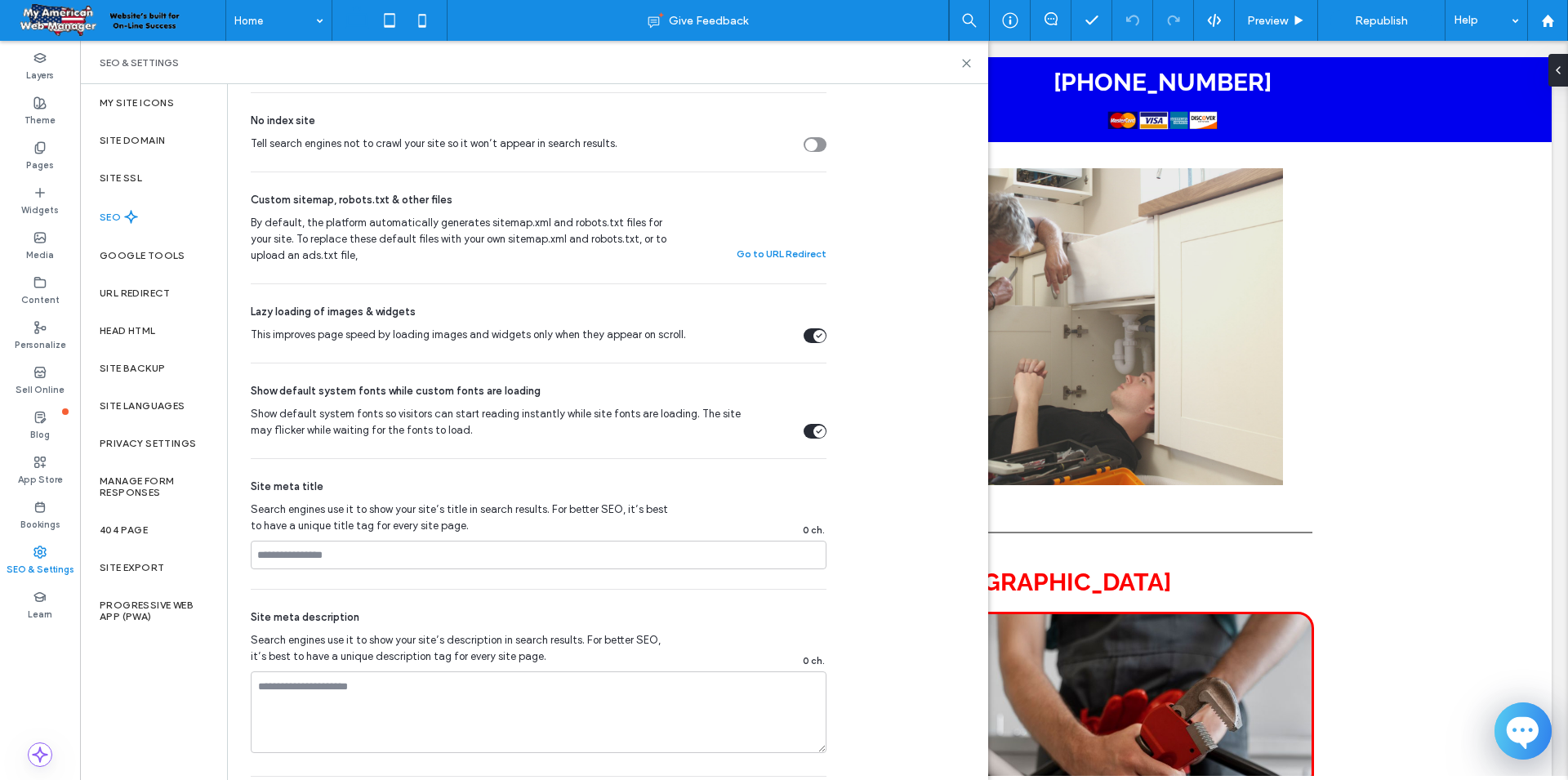
scroll to position [310, 0]
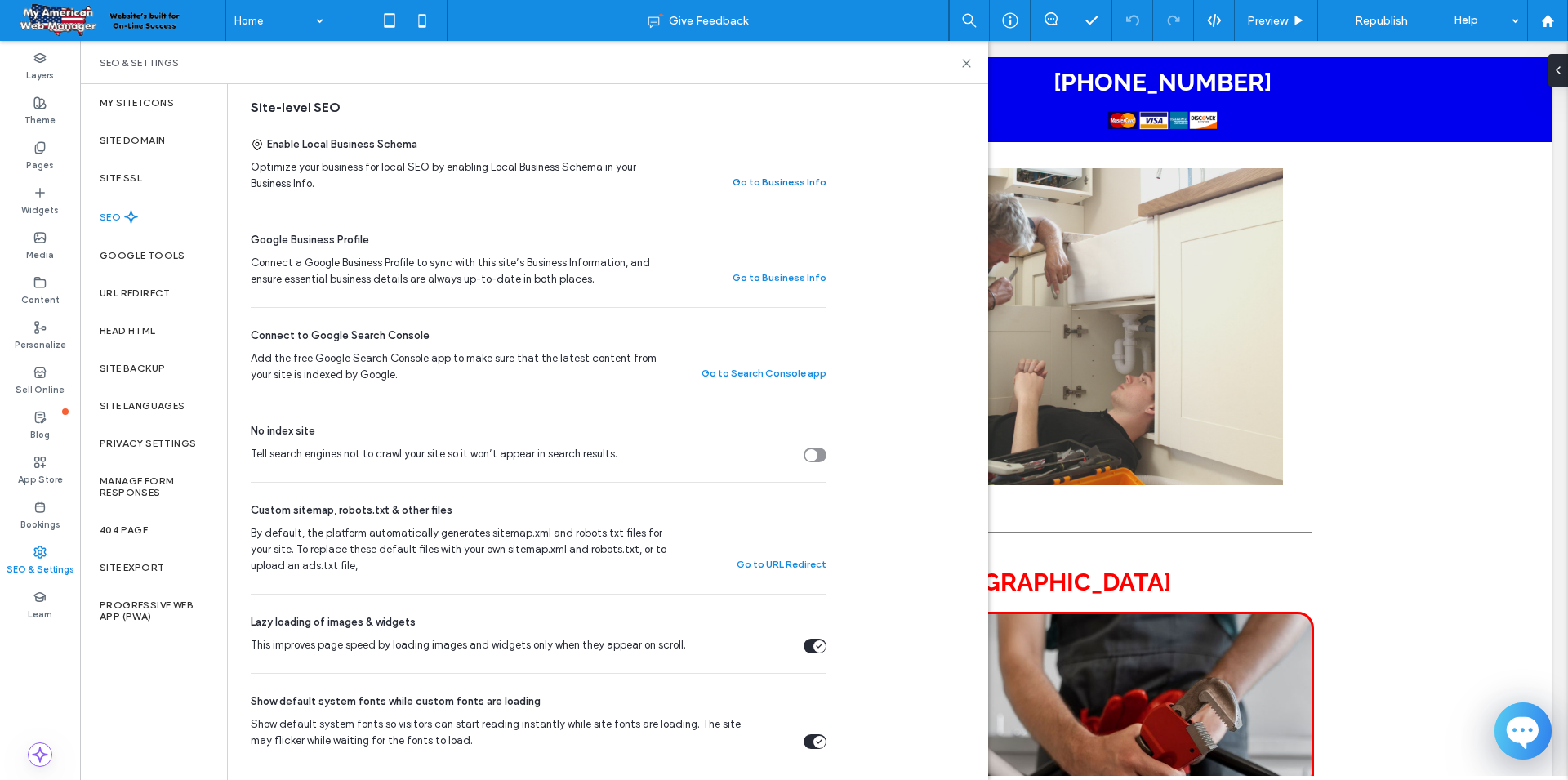
click at [784, 184] on button "Go to Business Info" at bounding box center [779, 182] width 94 height 20
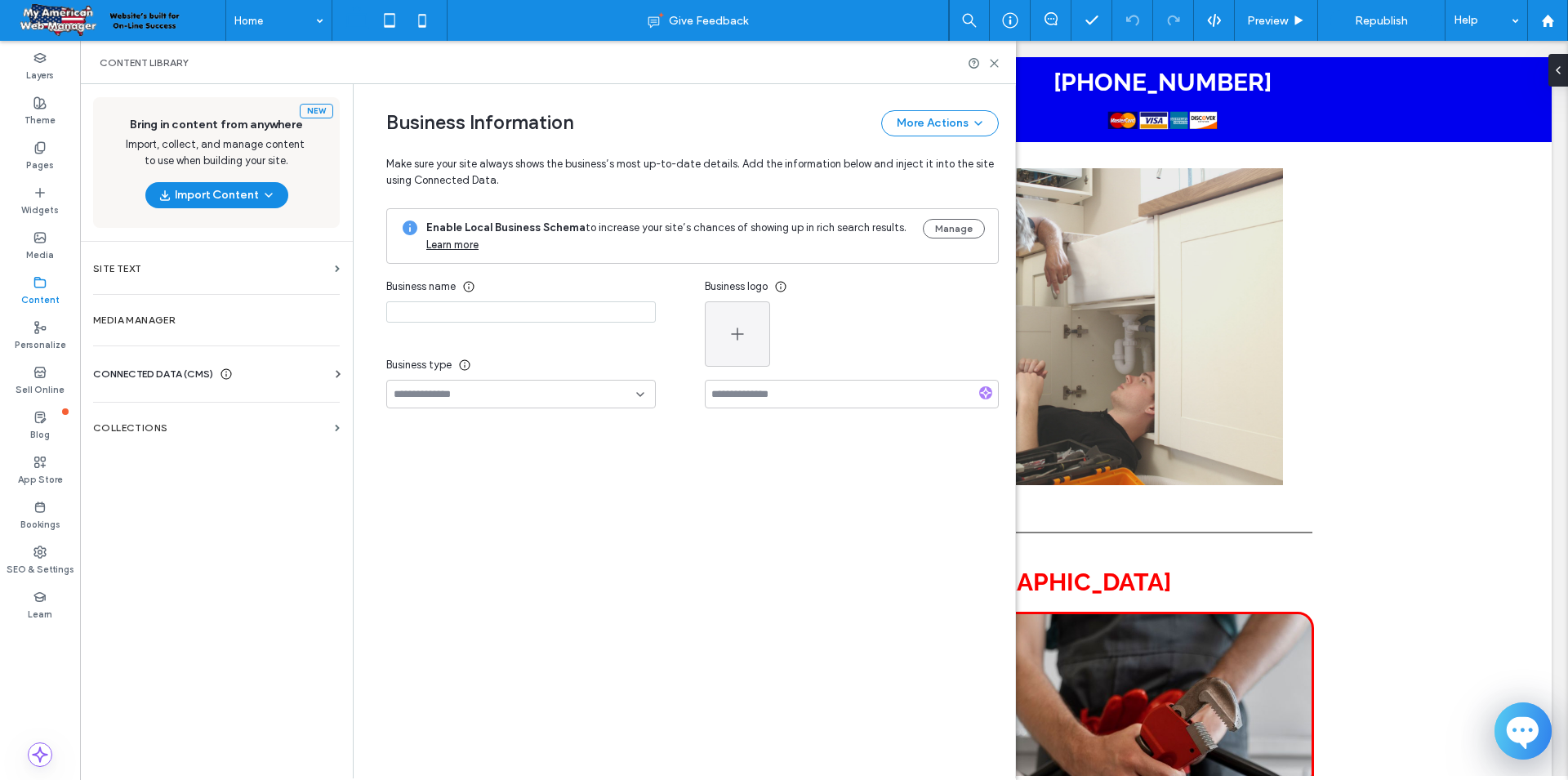
type input "**********"
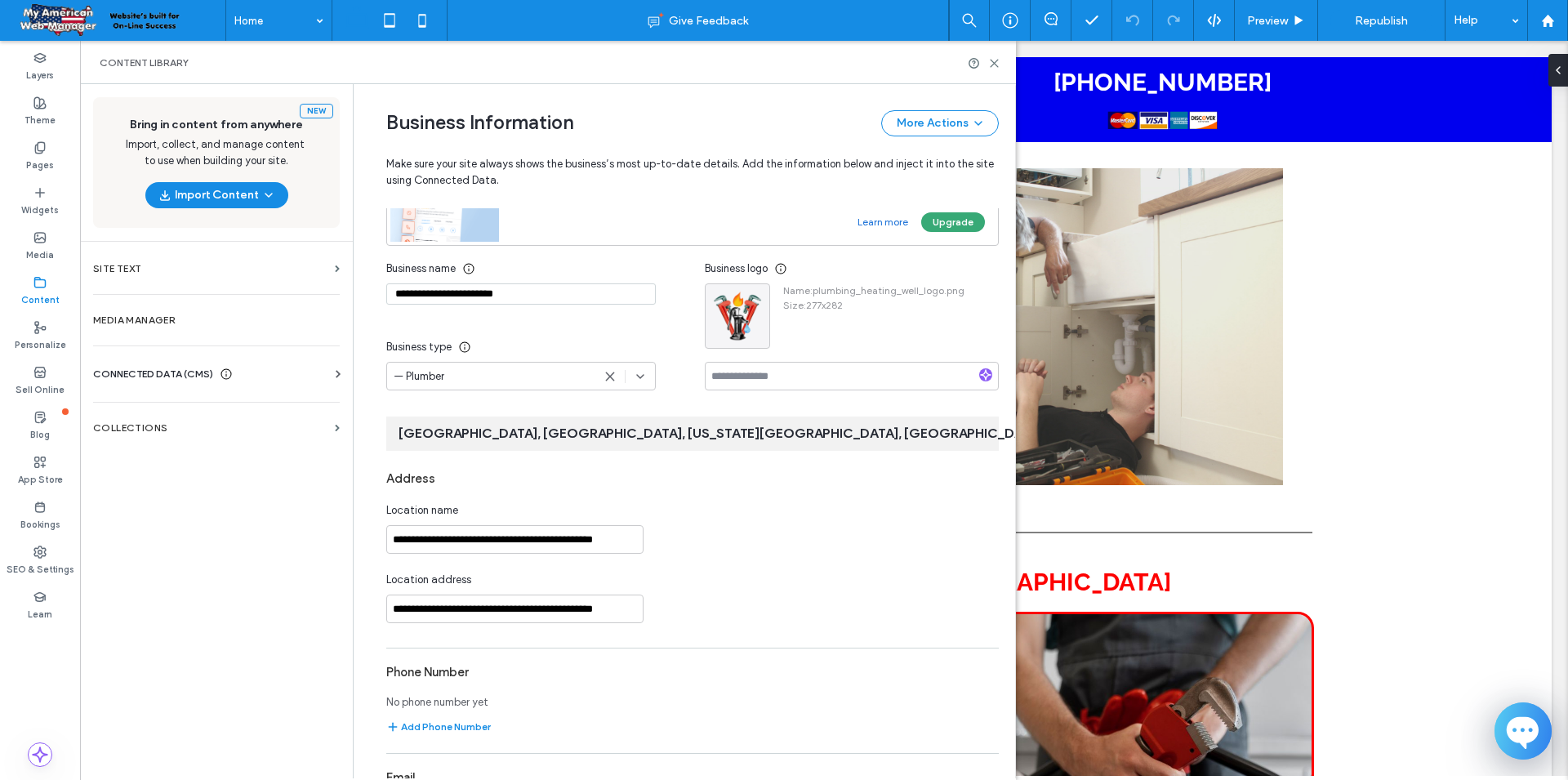
scroll to position [152, 0]
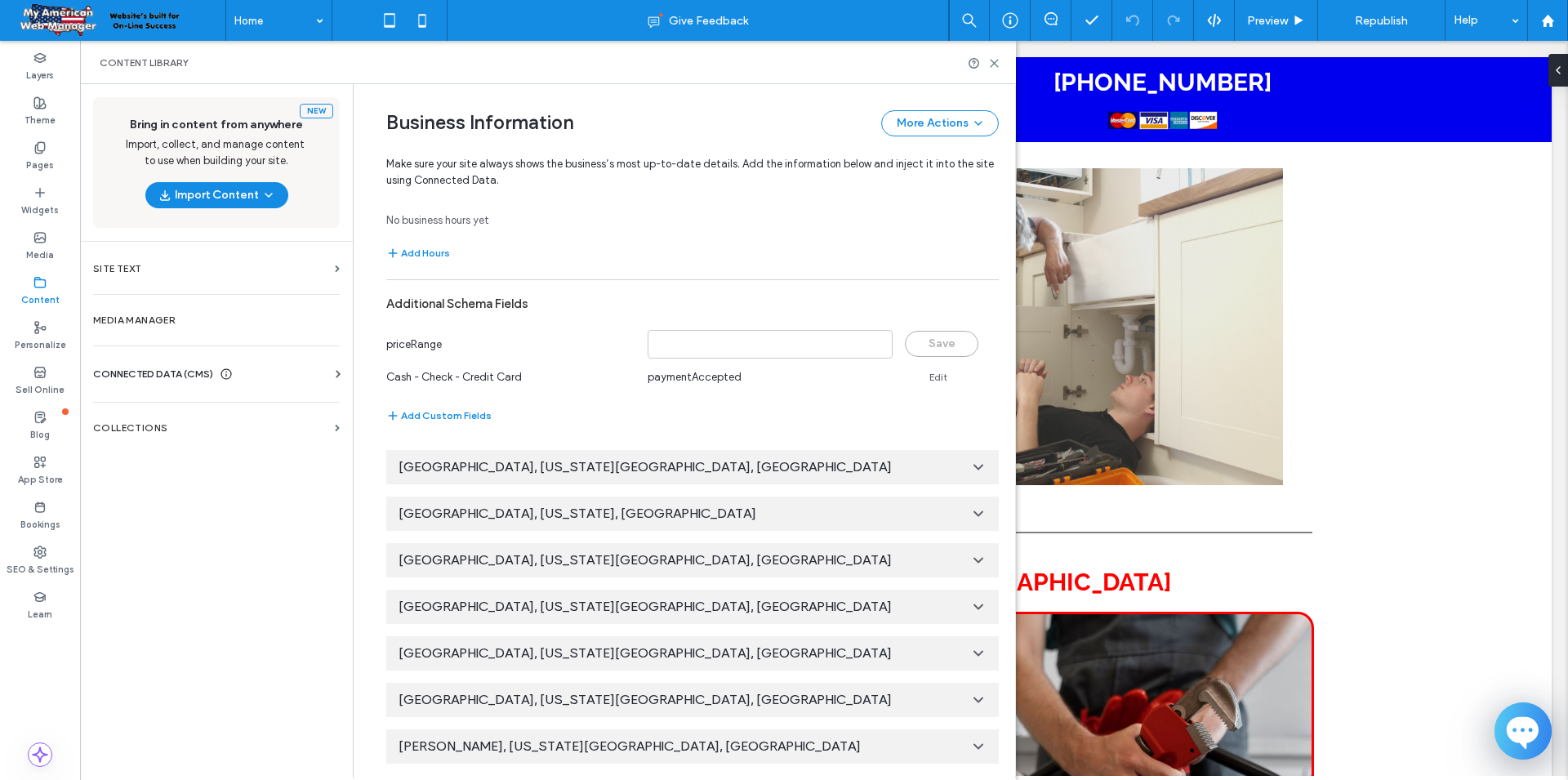
scroll to position [74, 0]
click at [975, 605] on icon at bounding box center [979, 606] width 16 height 16
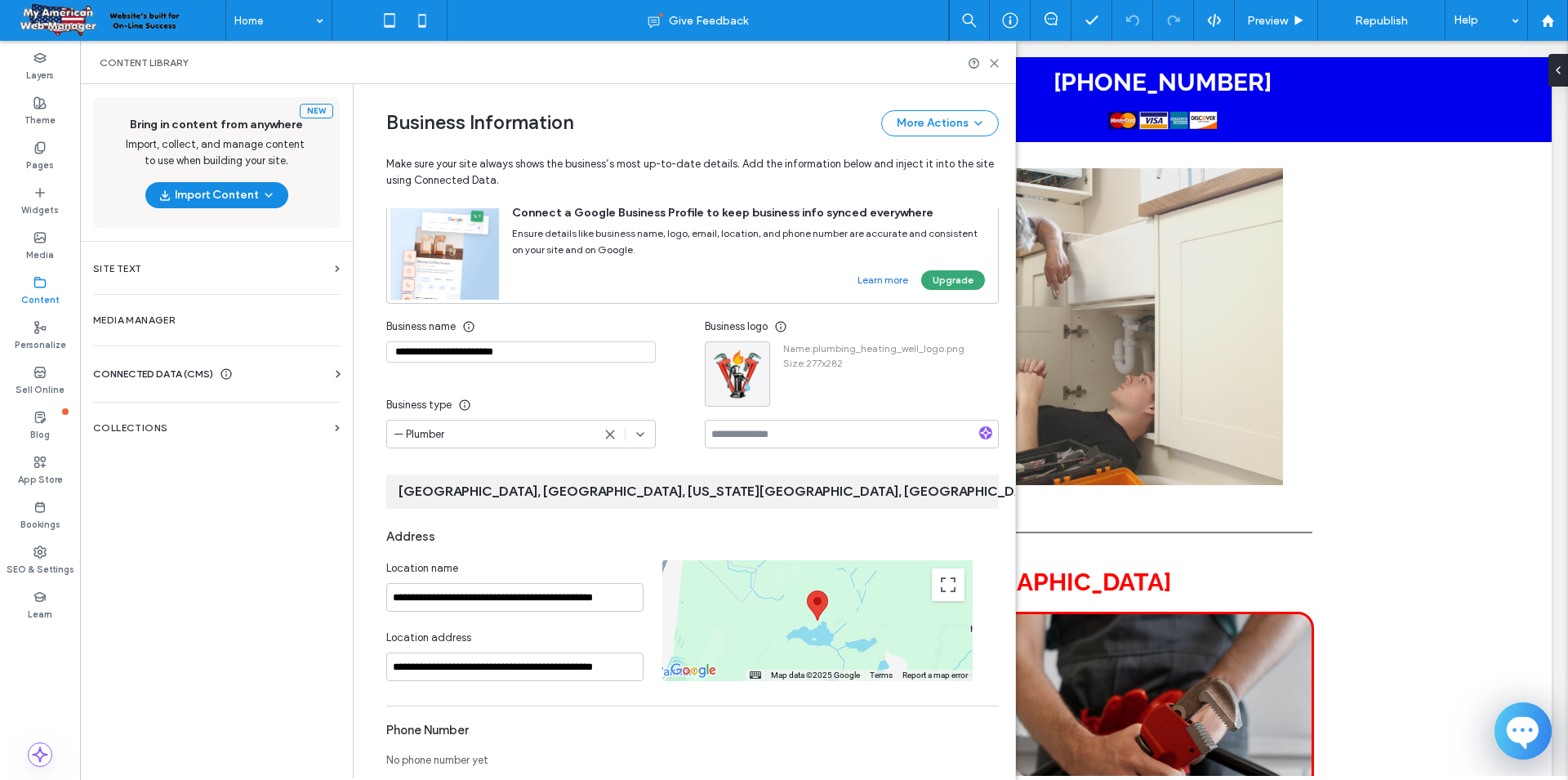
scroll to position [0, 0]
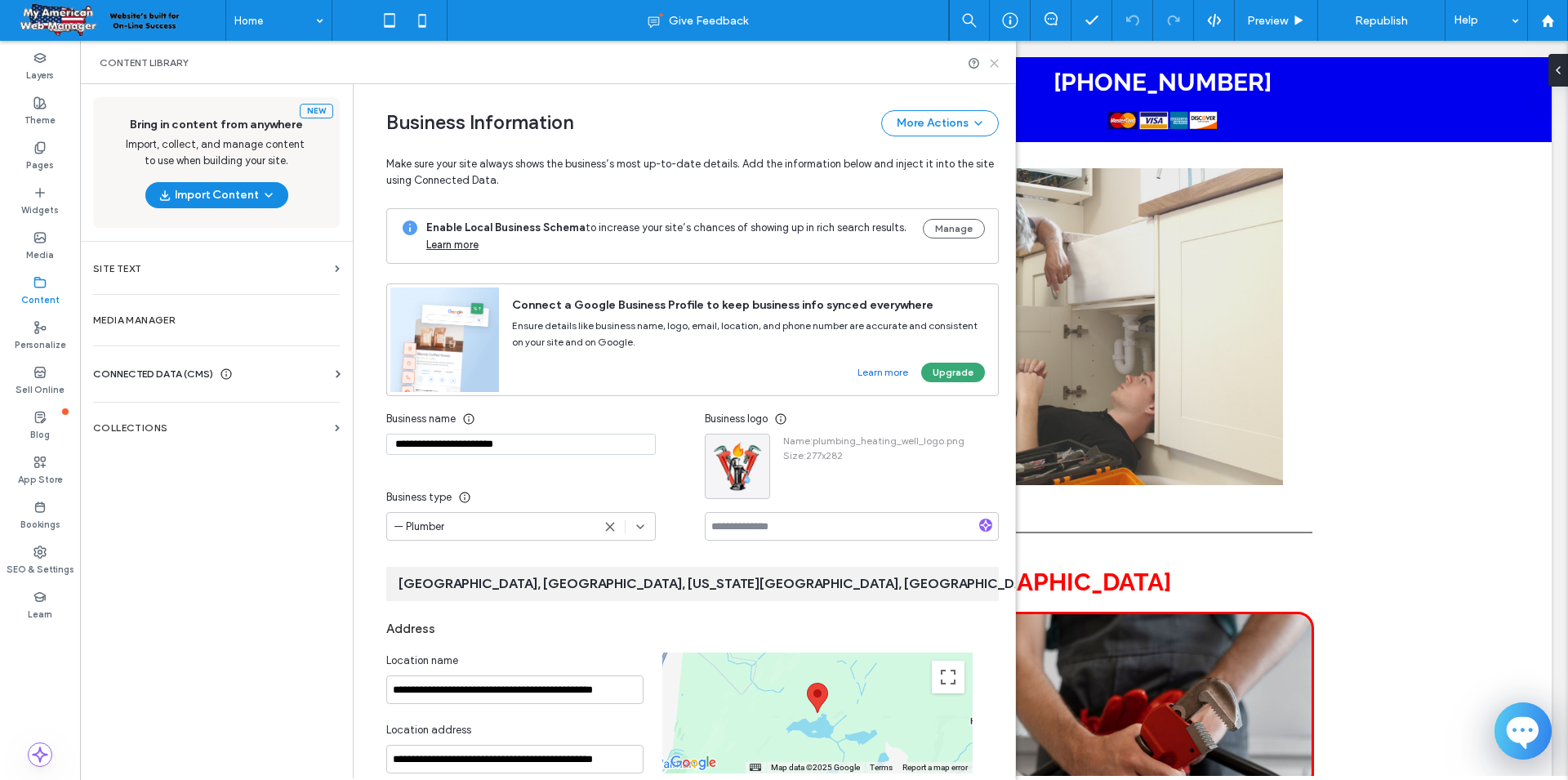
click at [997, 67] on icon at bounding box center [995, 63] width 12 height 12
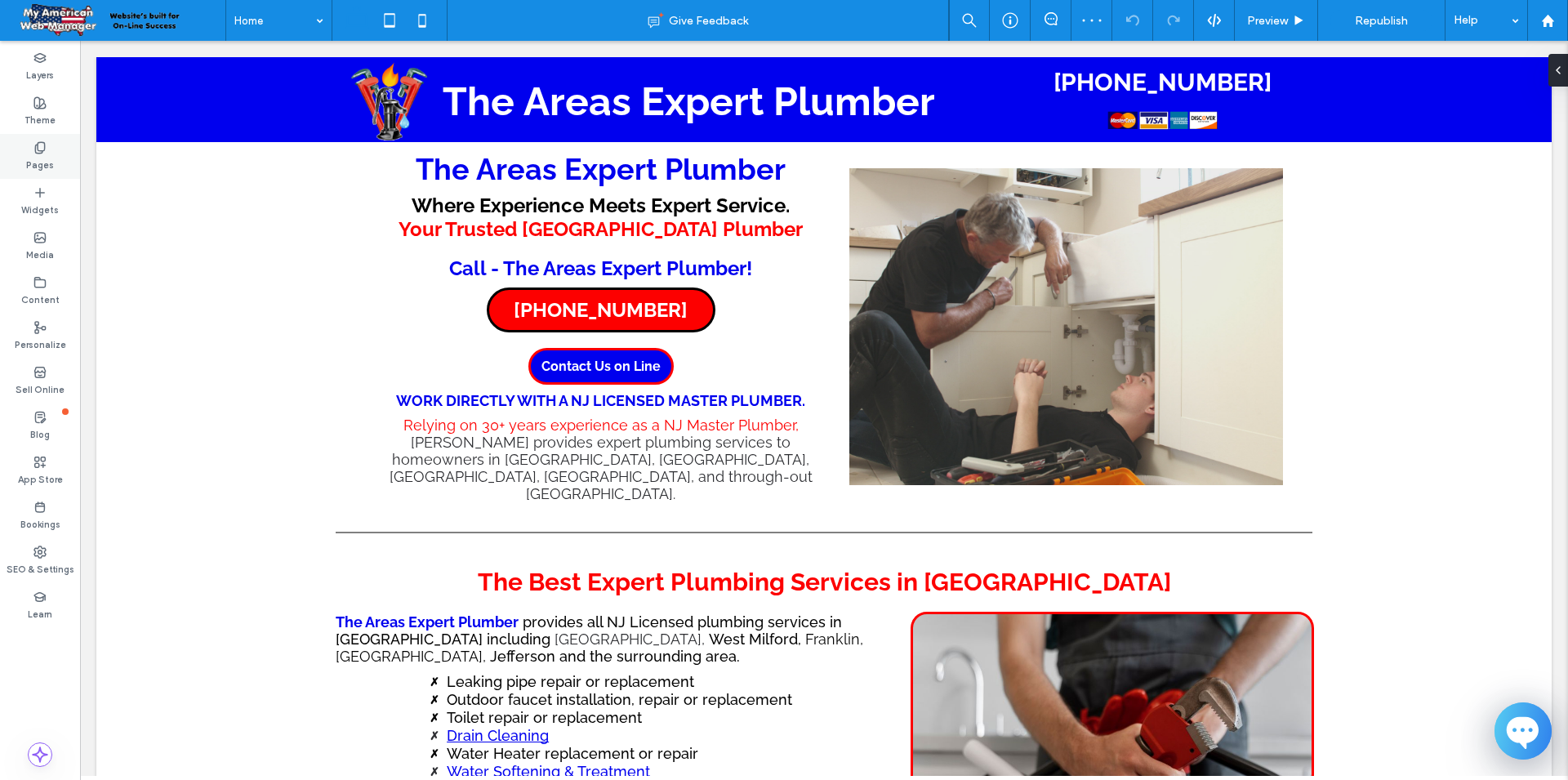
click at [35, 169] on label "Pages" at bounding box center [39, 163] width 27 height 18
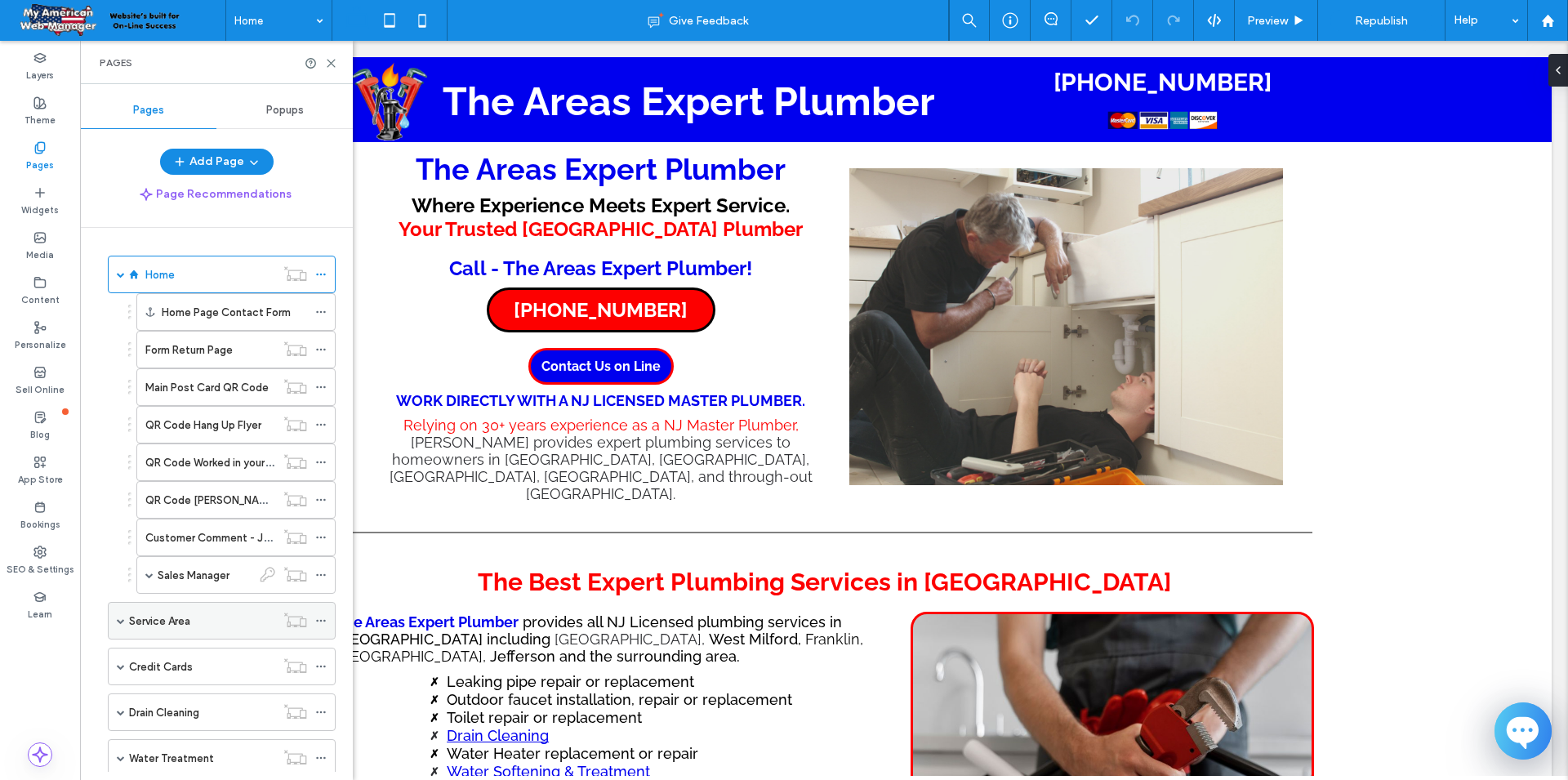
click at [240, 628] on div "Service Area" at bounding box center [202, 620] width 146 height 17
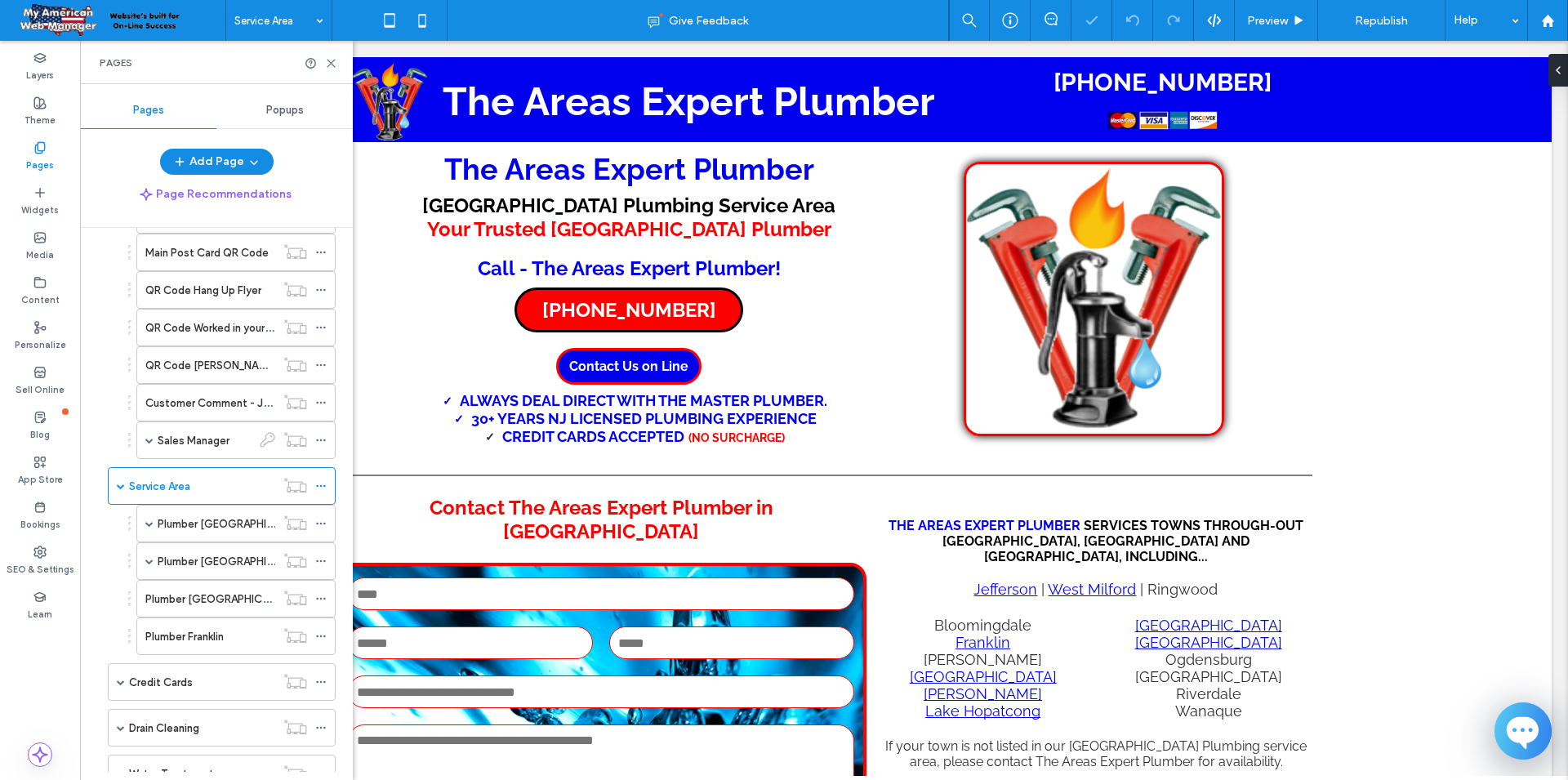
scroll to position [137, 0]
click at [212, 562] on label "Plumber Jefferson NJ" at bounding box center [233, 559] width 152 height 28
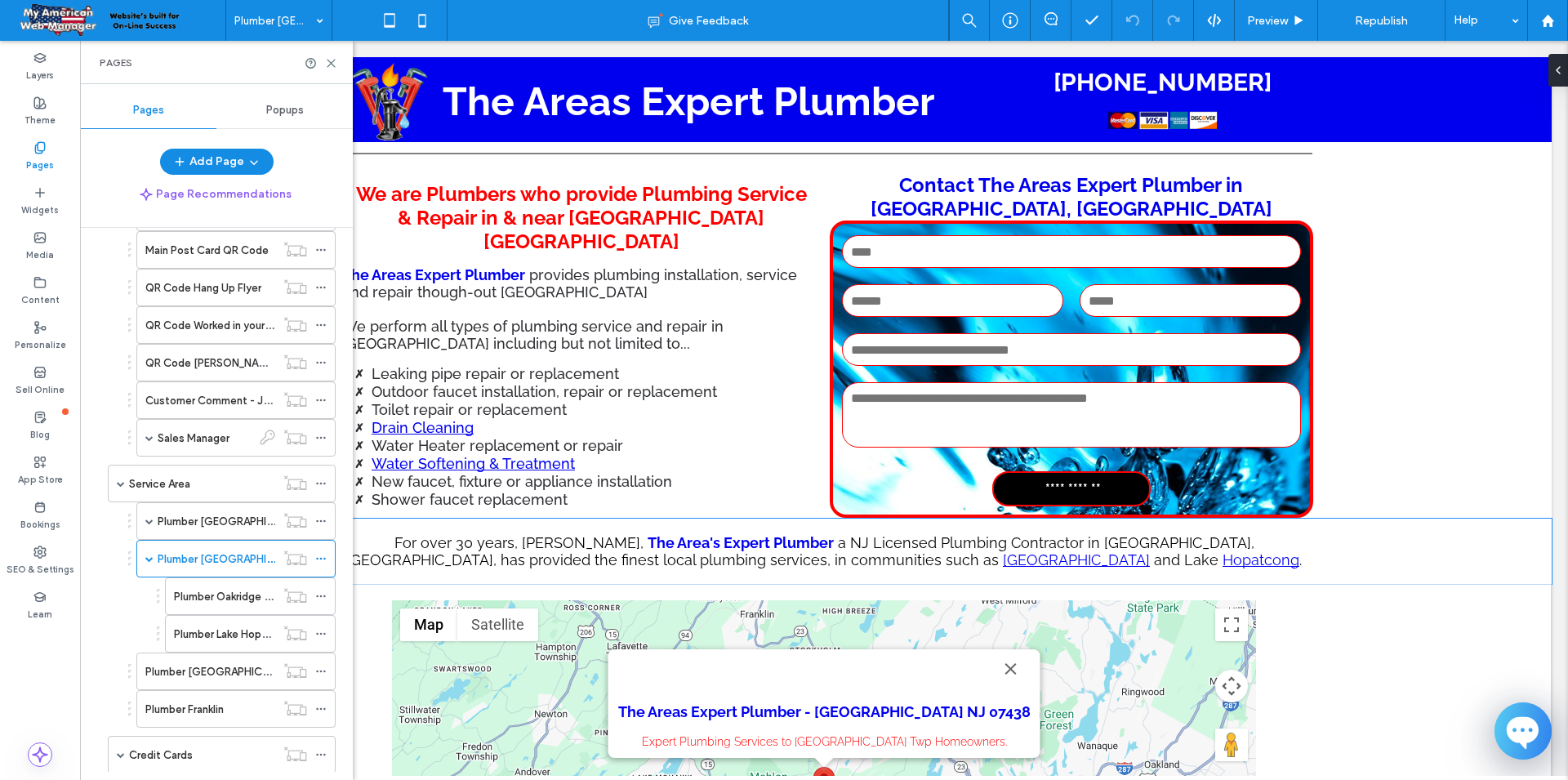
scroll to position [658, 0]
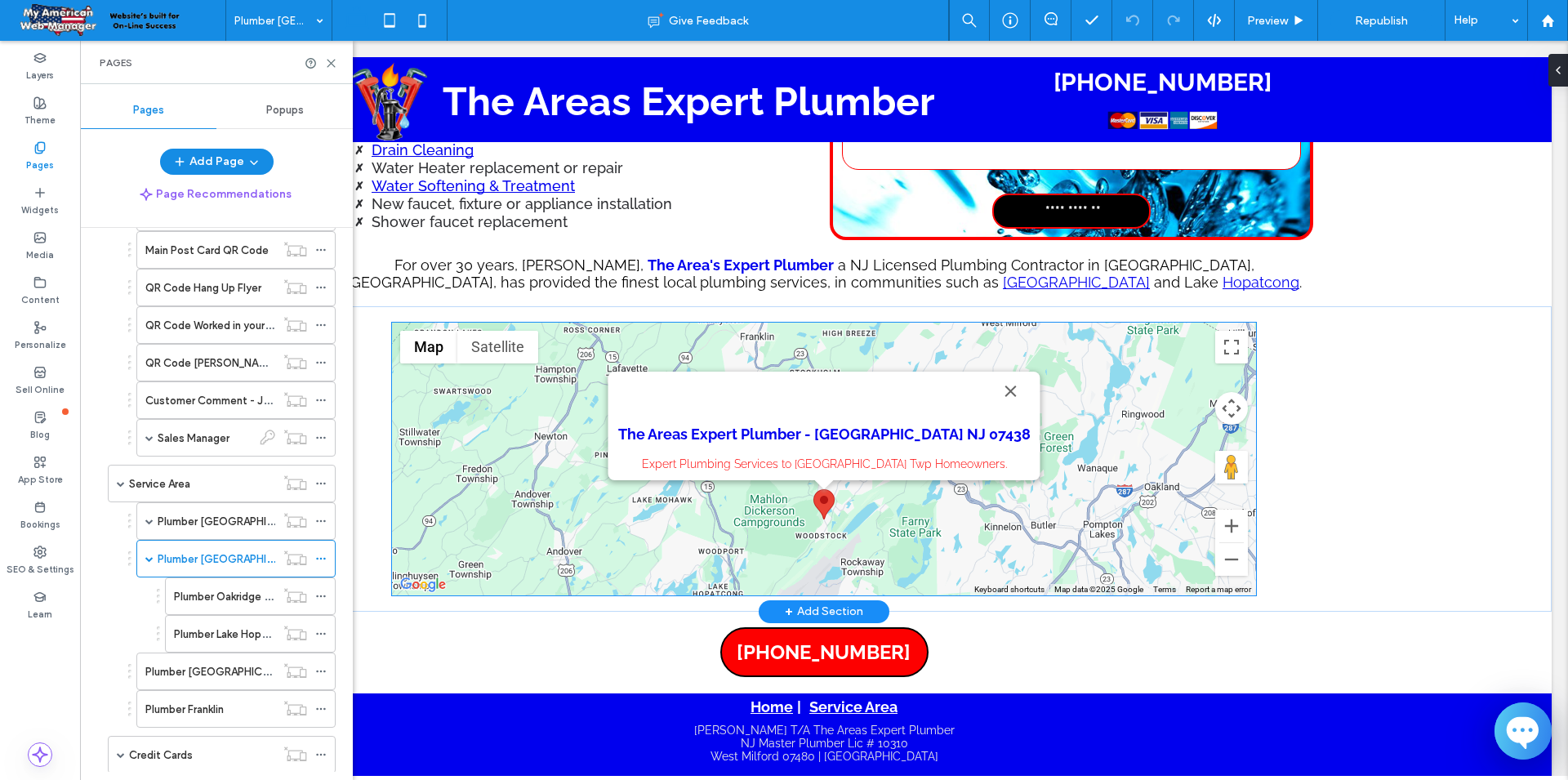
click at [814, 489] on area at bounding box center [814, 489] width 0 height 0
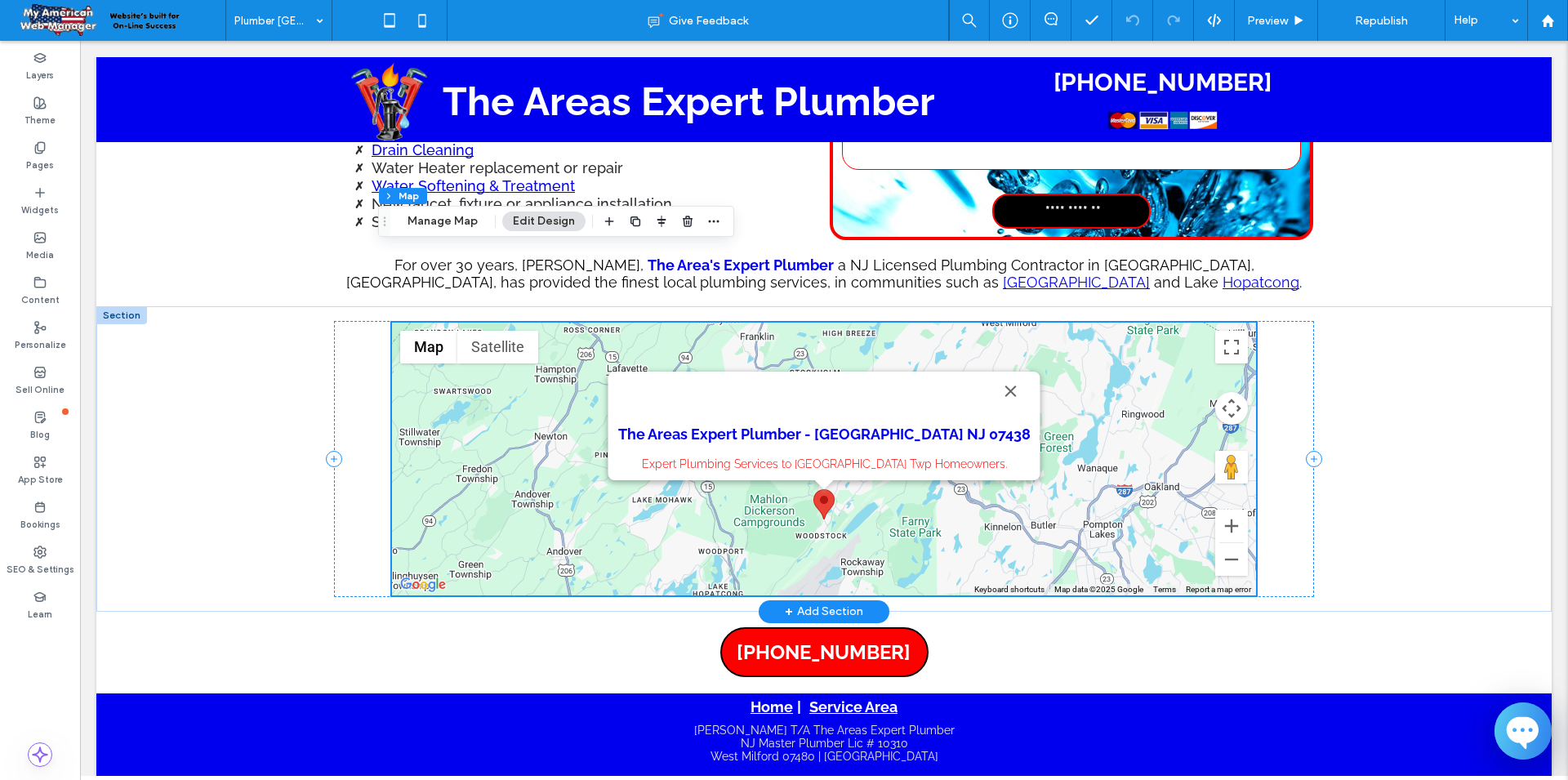
scroll to position [656, 0]
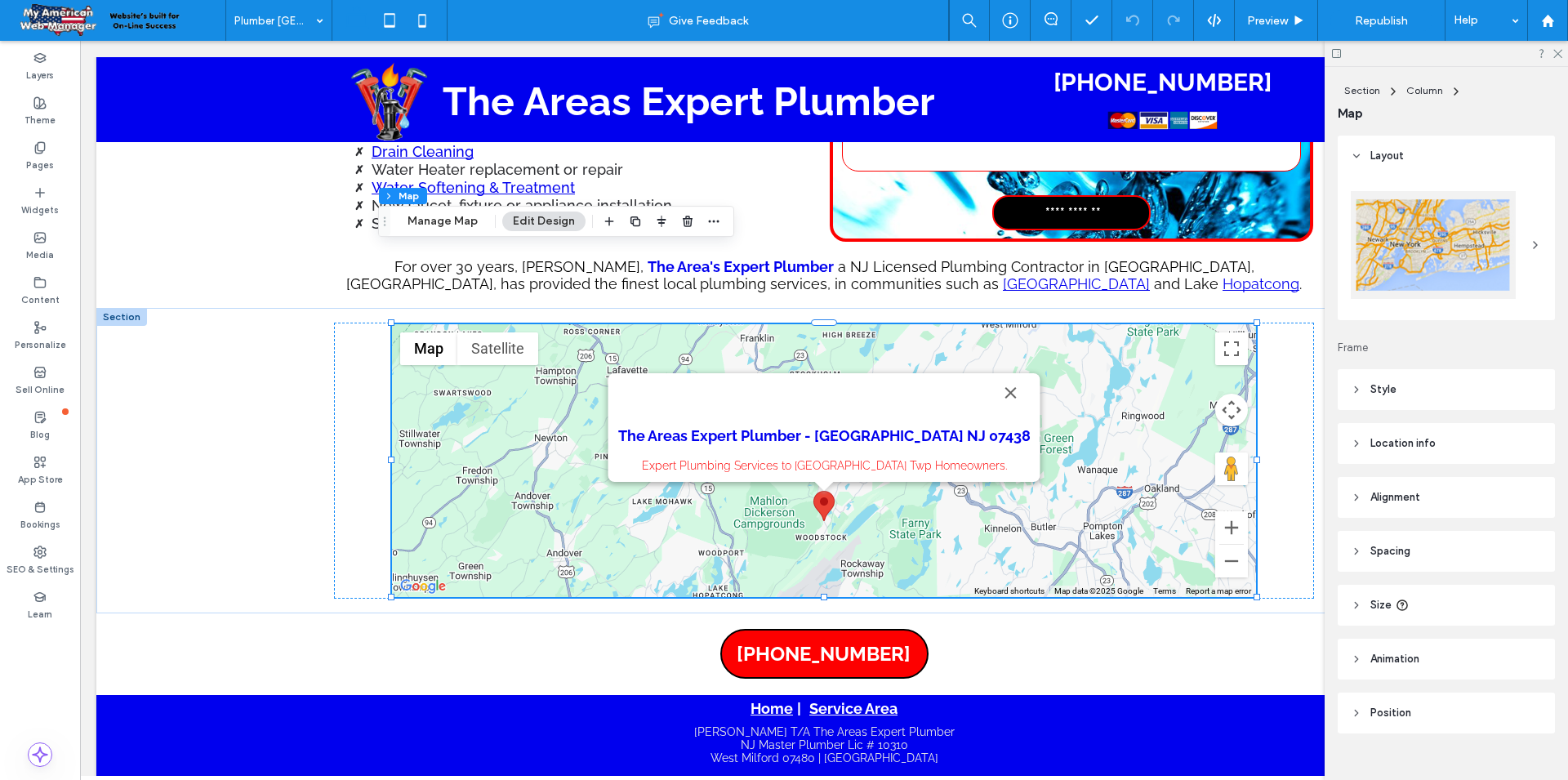
click at [1555, 58] on div at bounding box center [1446, 53] width 244 height 26
click at [1556, 56] on use at bounding box center [1557, 54] width 9 height 9
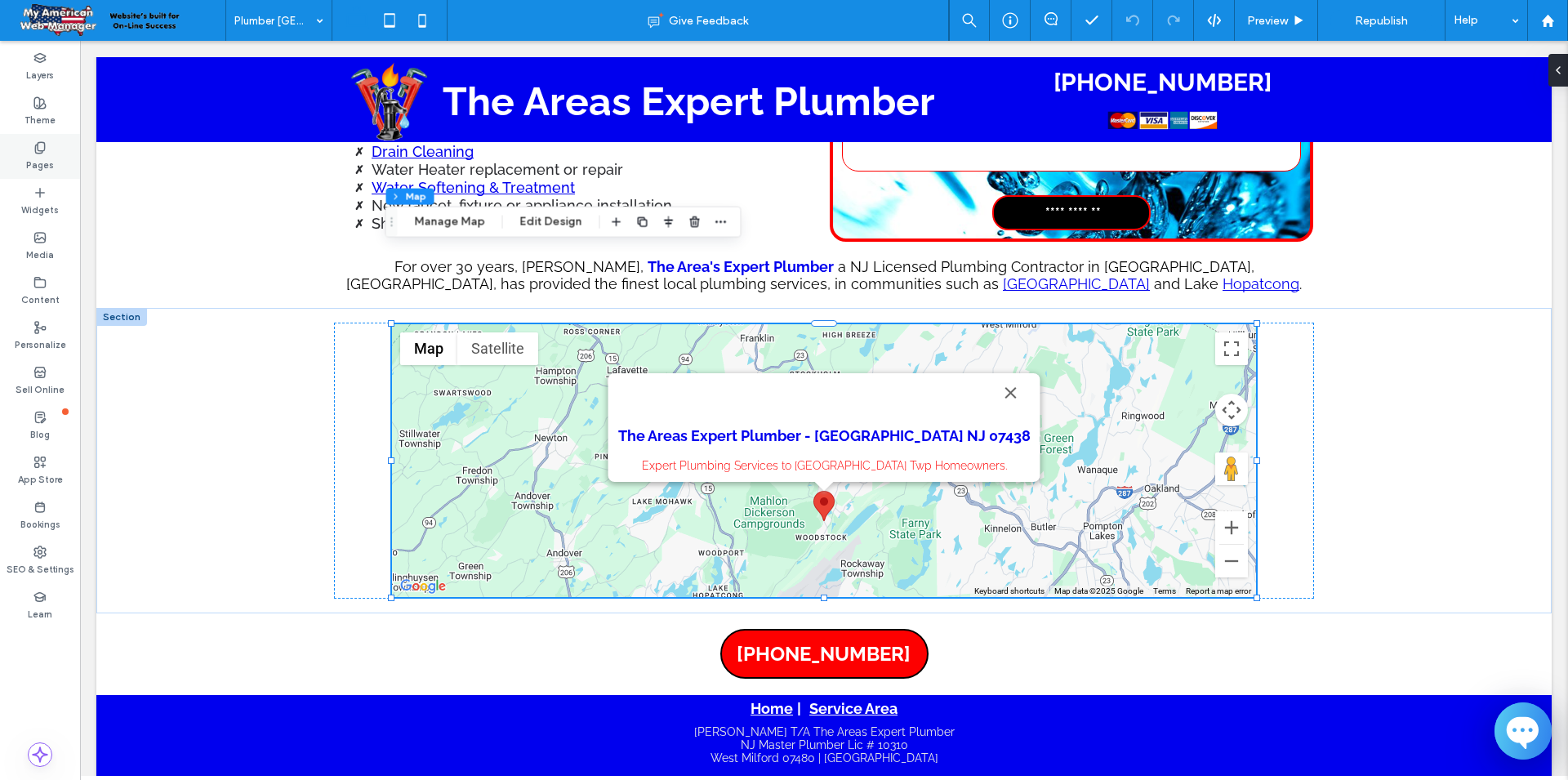
click at [27, 157] on div "Pages" at bounding box center [40, 156] width 80 height 45
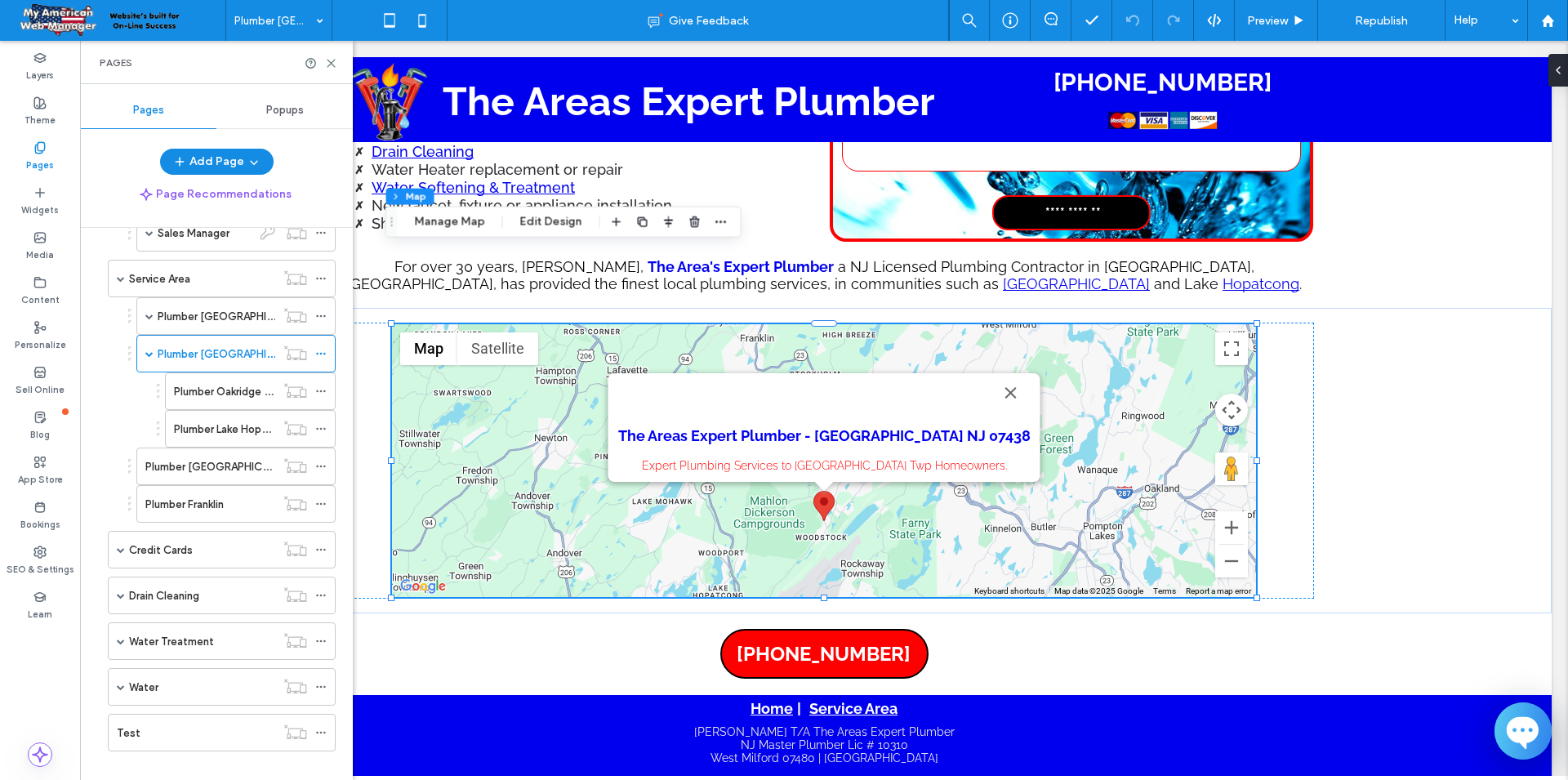
scroll to position [363, 0]
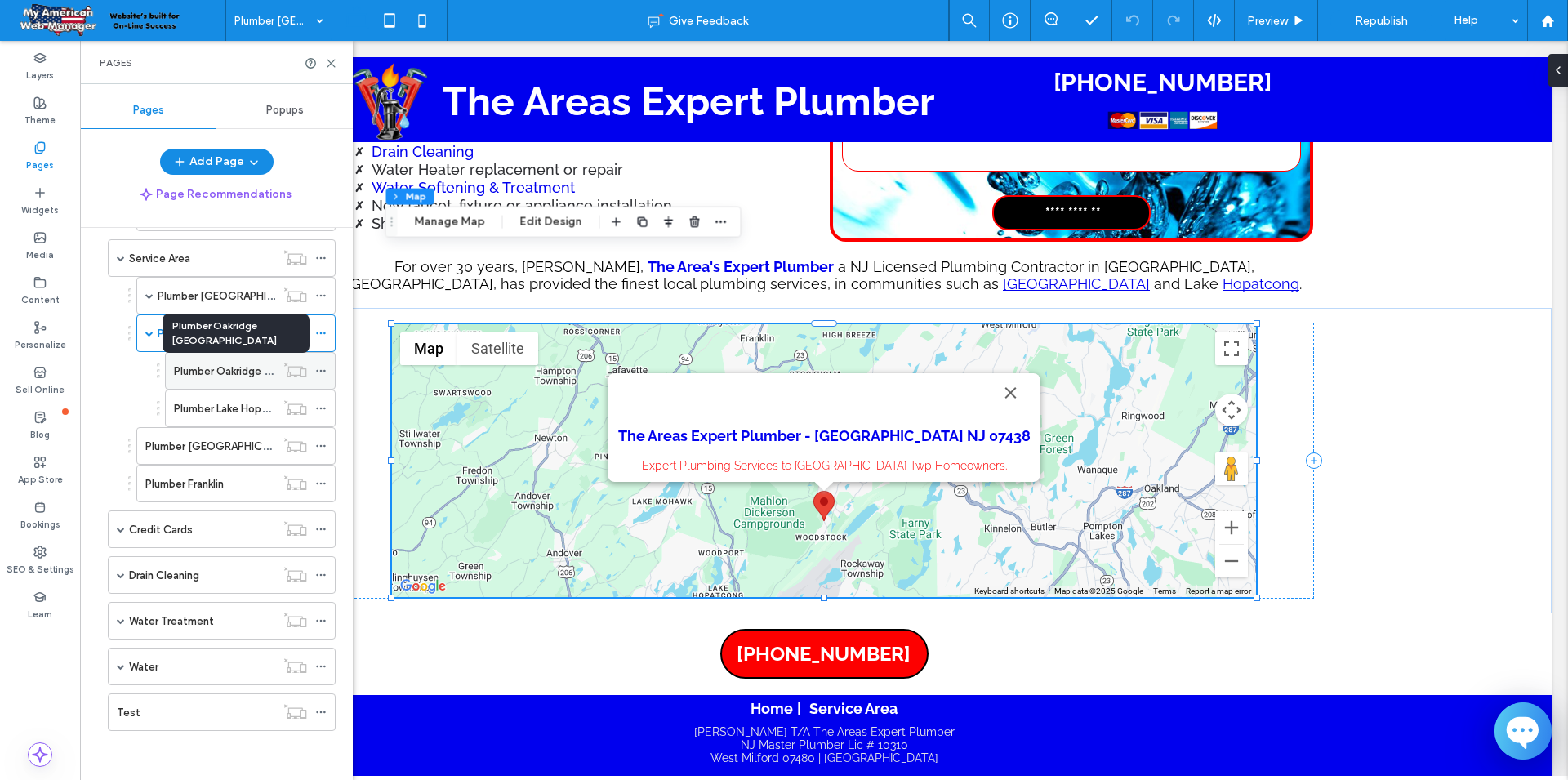
click at [214, 369] on label "Plumber Oakridge NJ" at bounding box center [273, 371] width 199 height 28
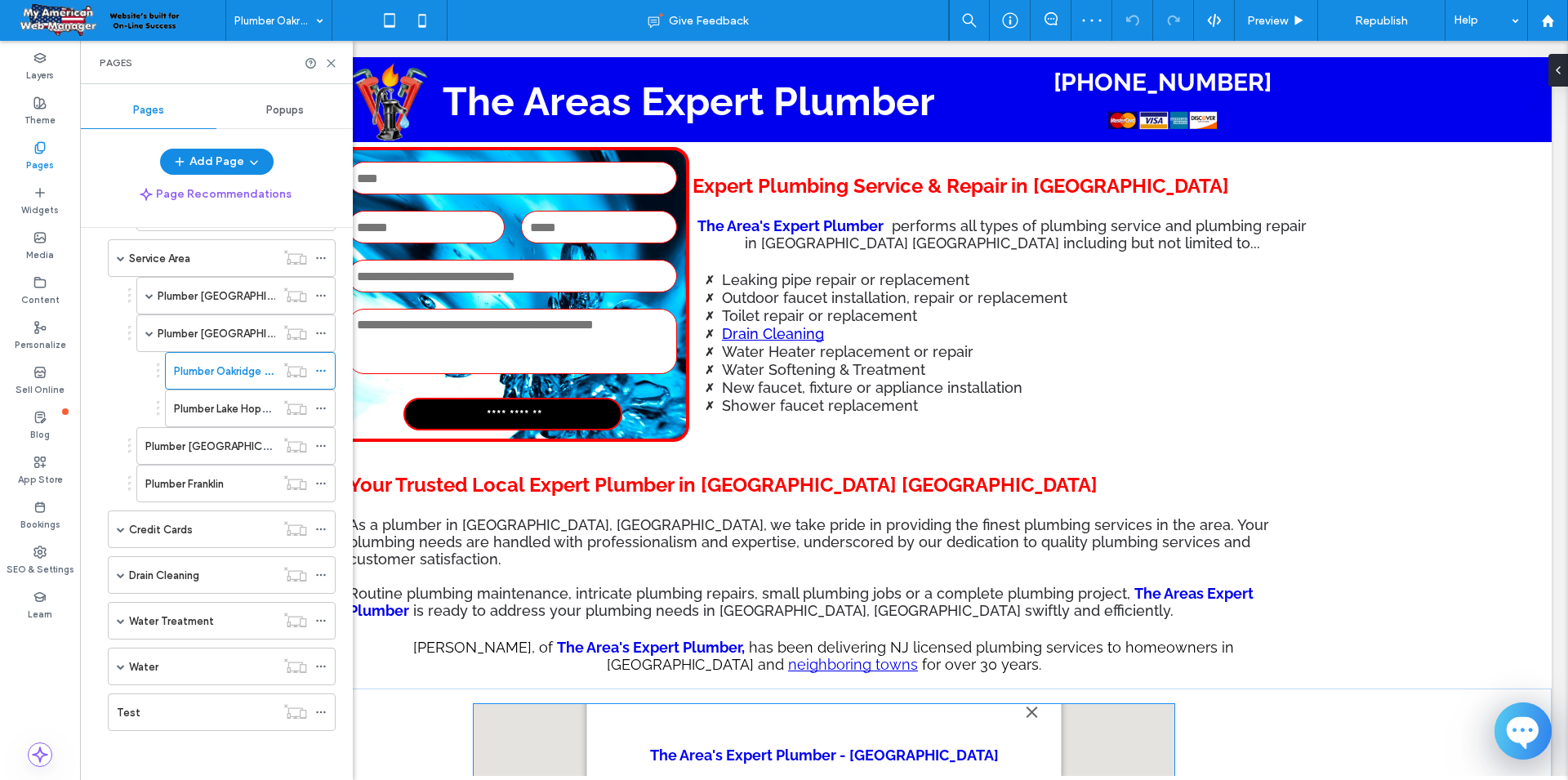
scroll to position [833, 0]
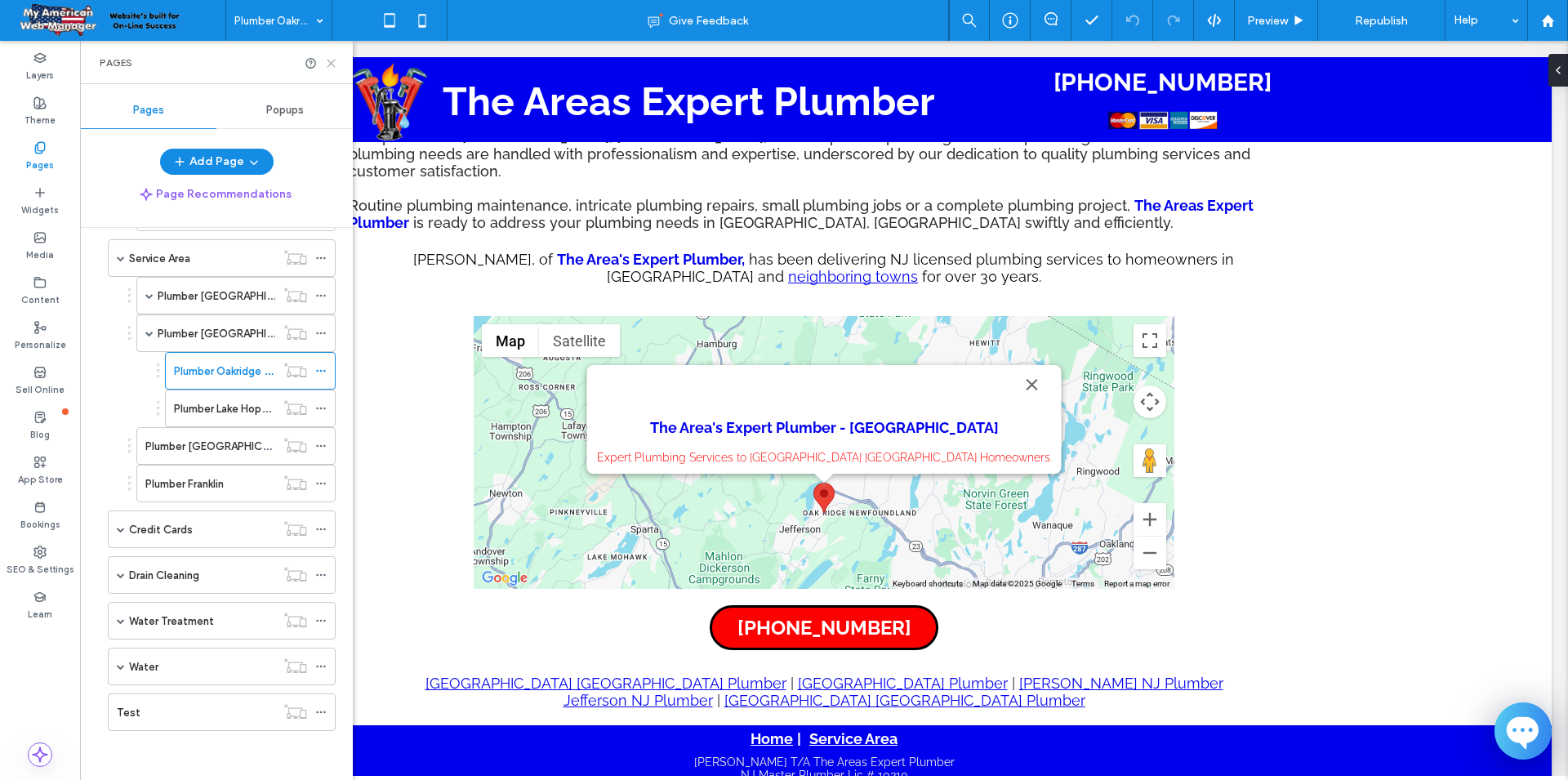
click at [330, 65] on use at bounding box center [331, 63] width 7 height 7
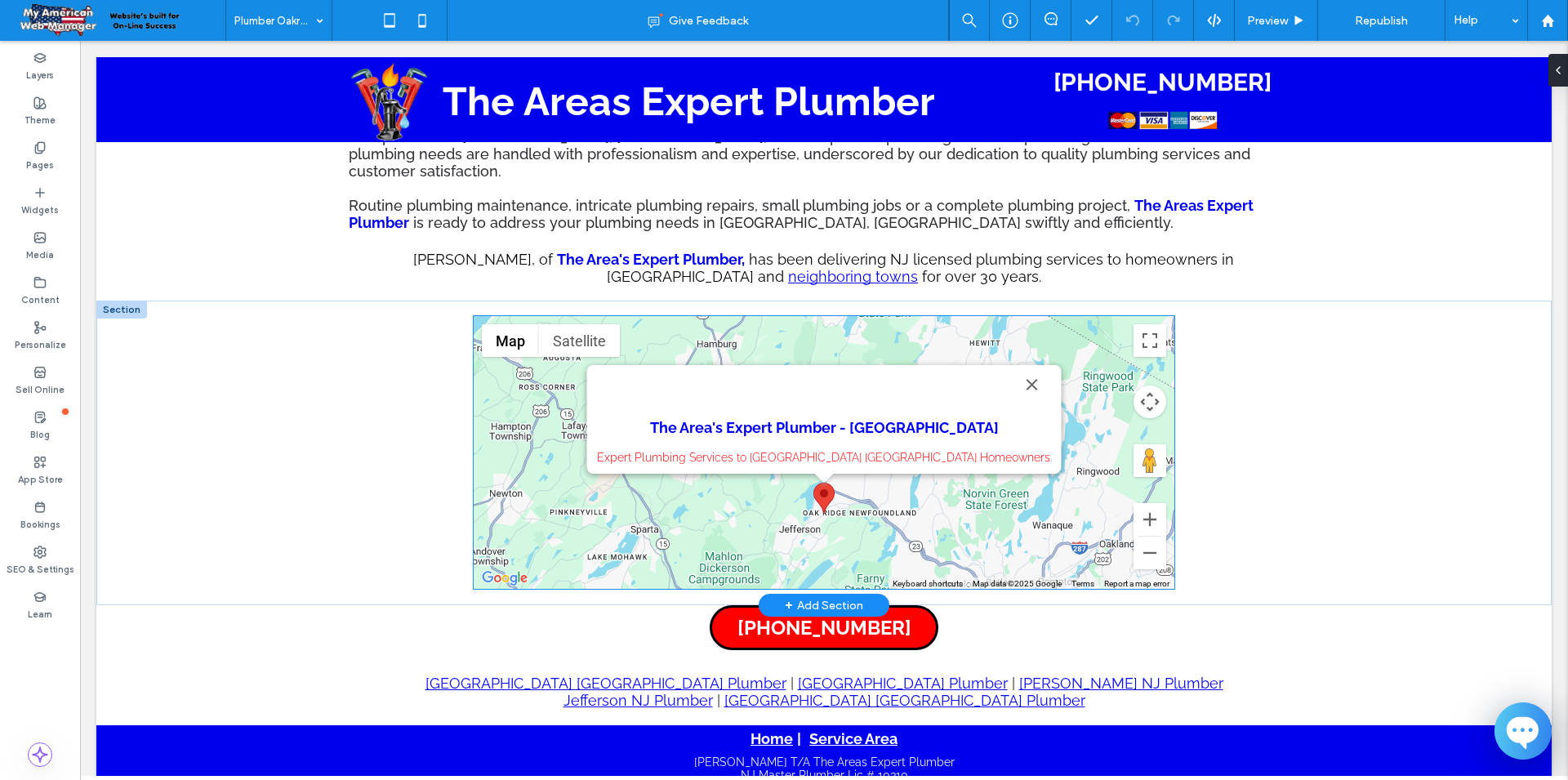
click at [819, 316] on div "The Area's Expert Plumber - Oak Ridge, NJ 07438 Expert Plumbing Services to Oak…" at bounding box center [823, 453] width 700 height 273
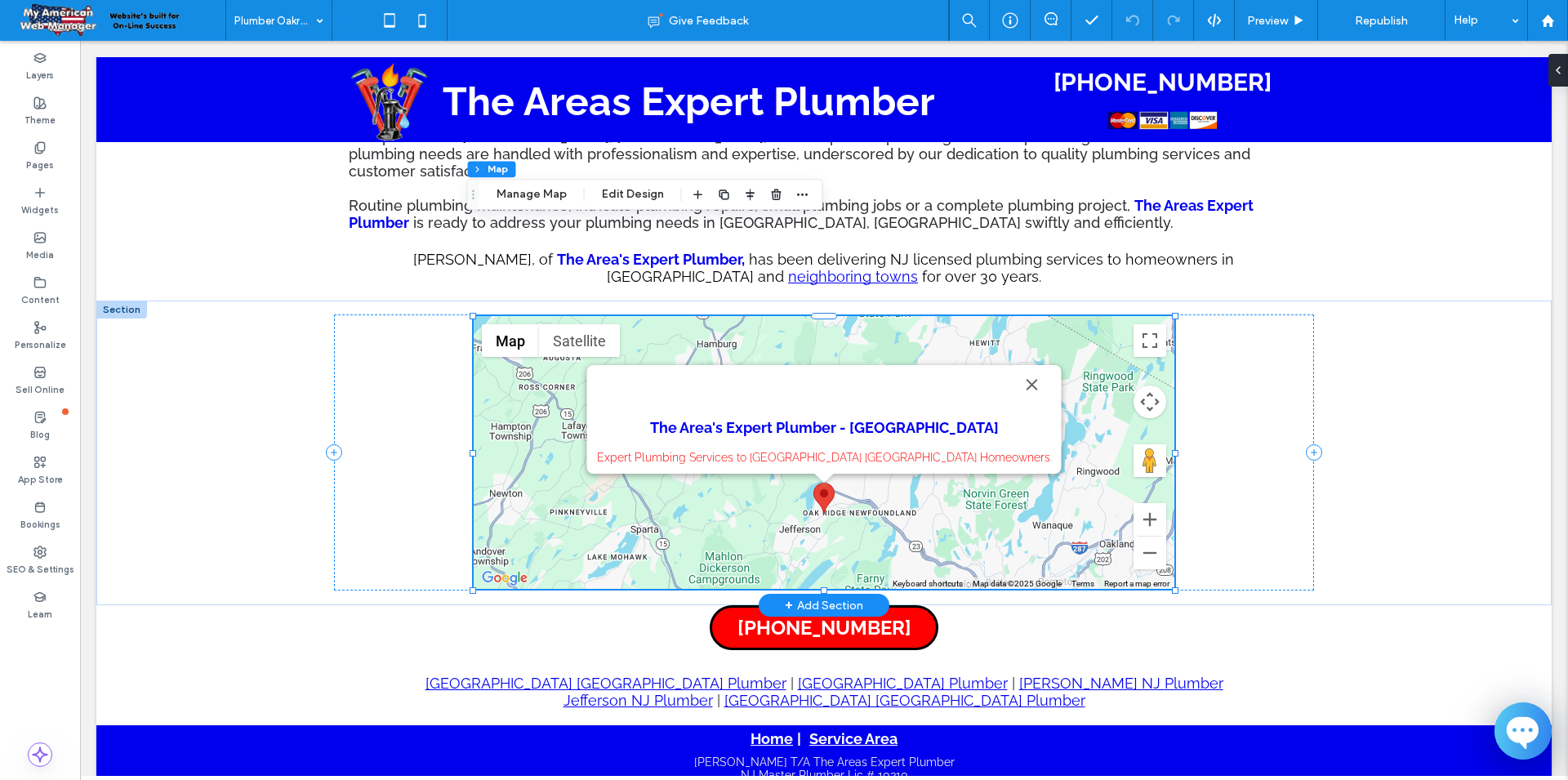
click at [819, 316] on div "The Area's Expert Plumber - Oak Ridge, NJ 07438 Expert Plumbing Services to Oak…" at bounding box center [823, 453] width 700 height 273
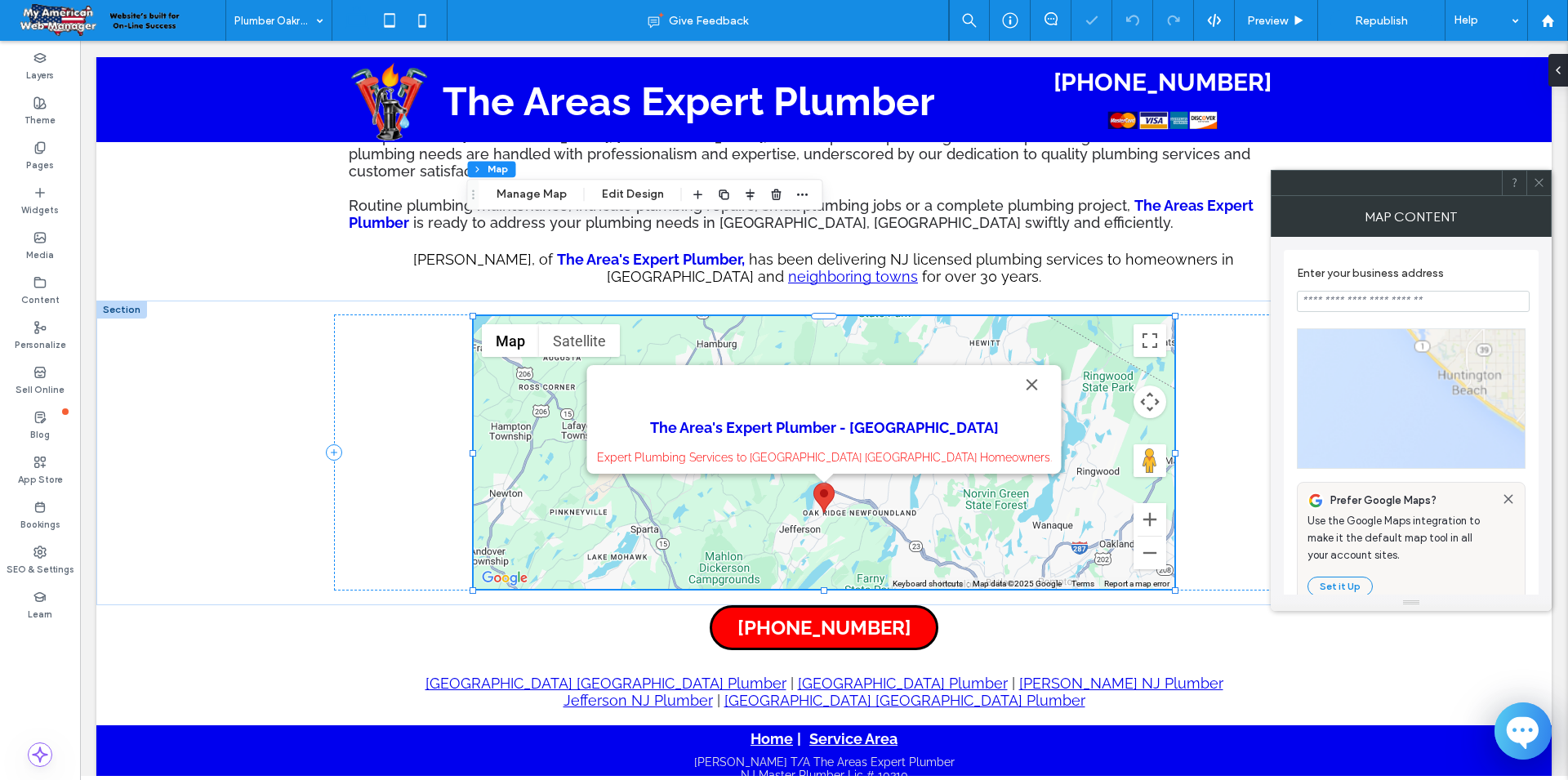
type input "**********"
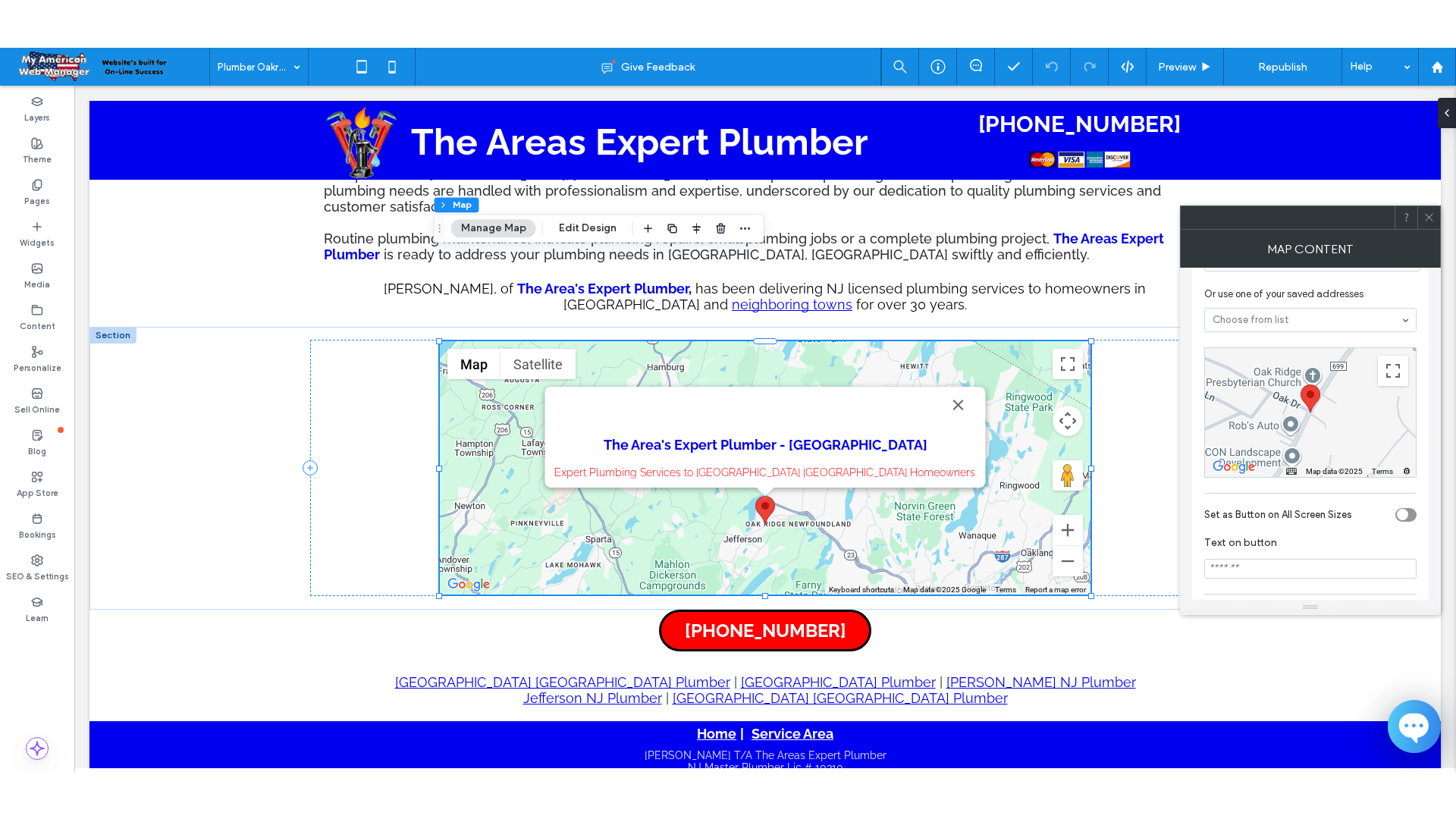
scroll to position [0, 0]
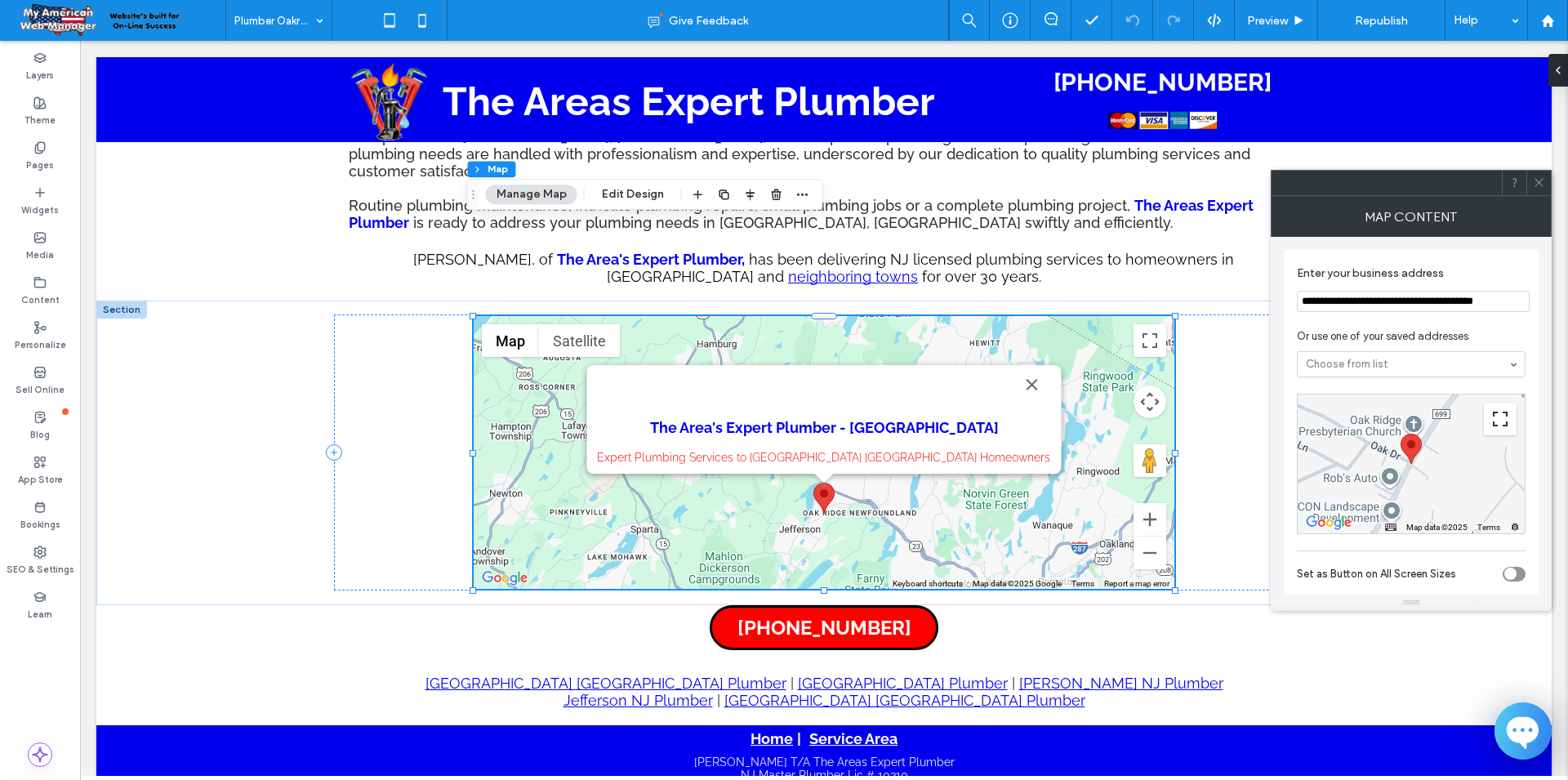
click at [1502, 424] on button "Toggle fullscreen view" at bounding box center [1500, 418] width 33 height 33
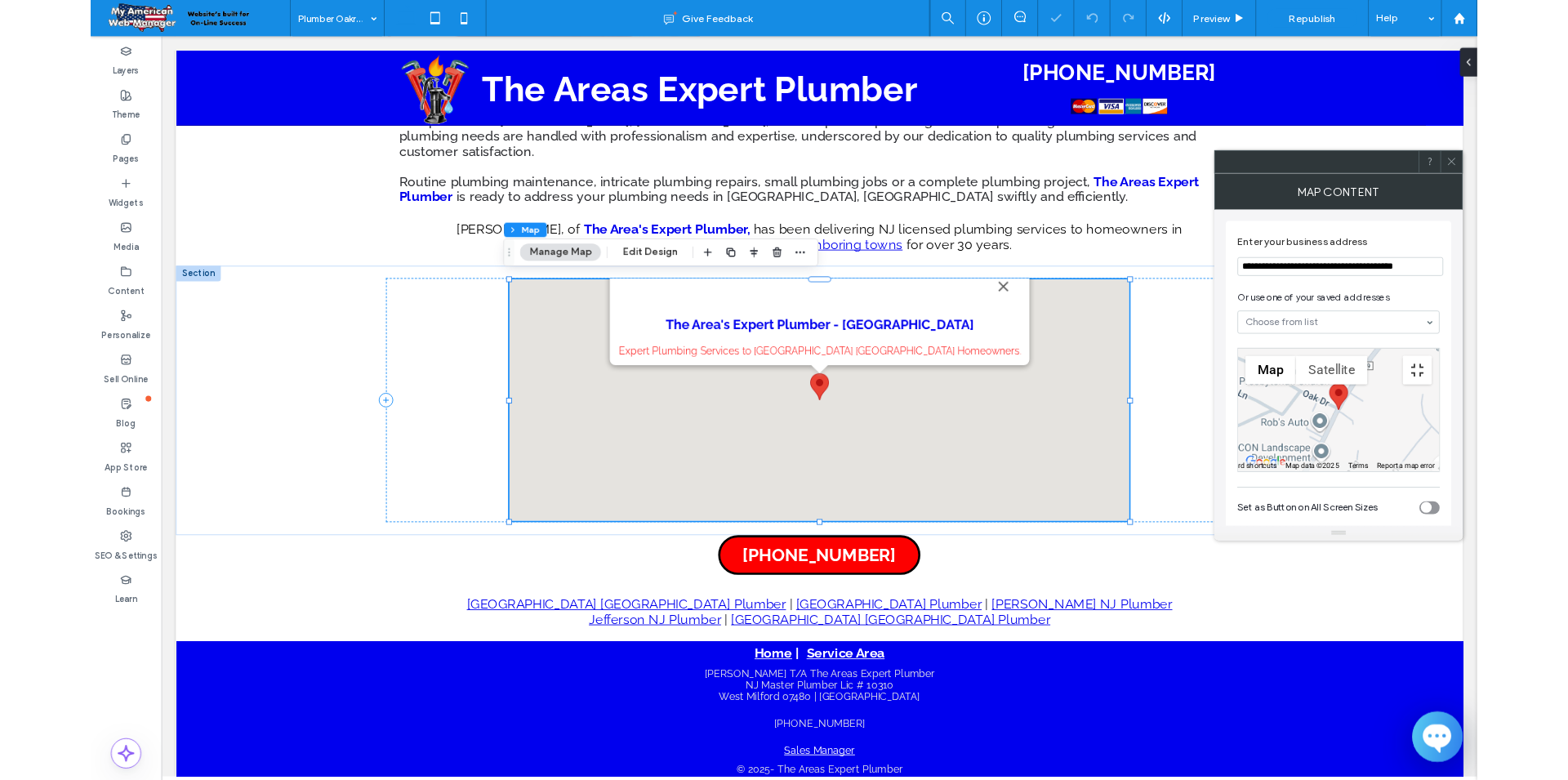
scroll to position [742, 0]
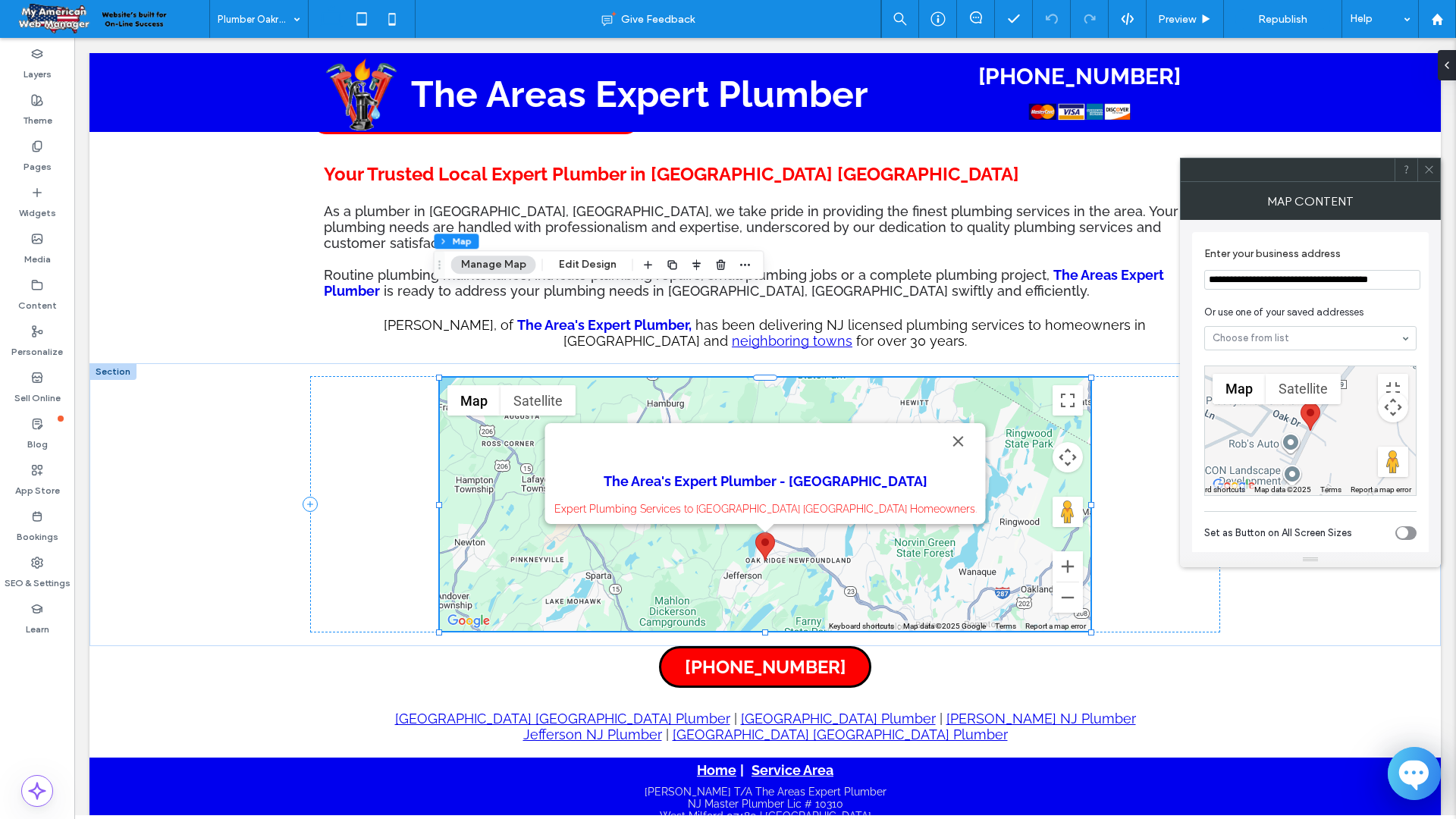
drag, startPoint x: 725, startPoint y: 392, endPoint x: 814, endPoint y: 389, distance: 89.1
click at [1205, 389] on div at bounding box center [1310, 430] width 211 height 129
click at [1408, 374] on button "Toggle fullscreen view" at bounding box center [1393, 389] width 30 height 30
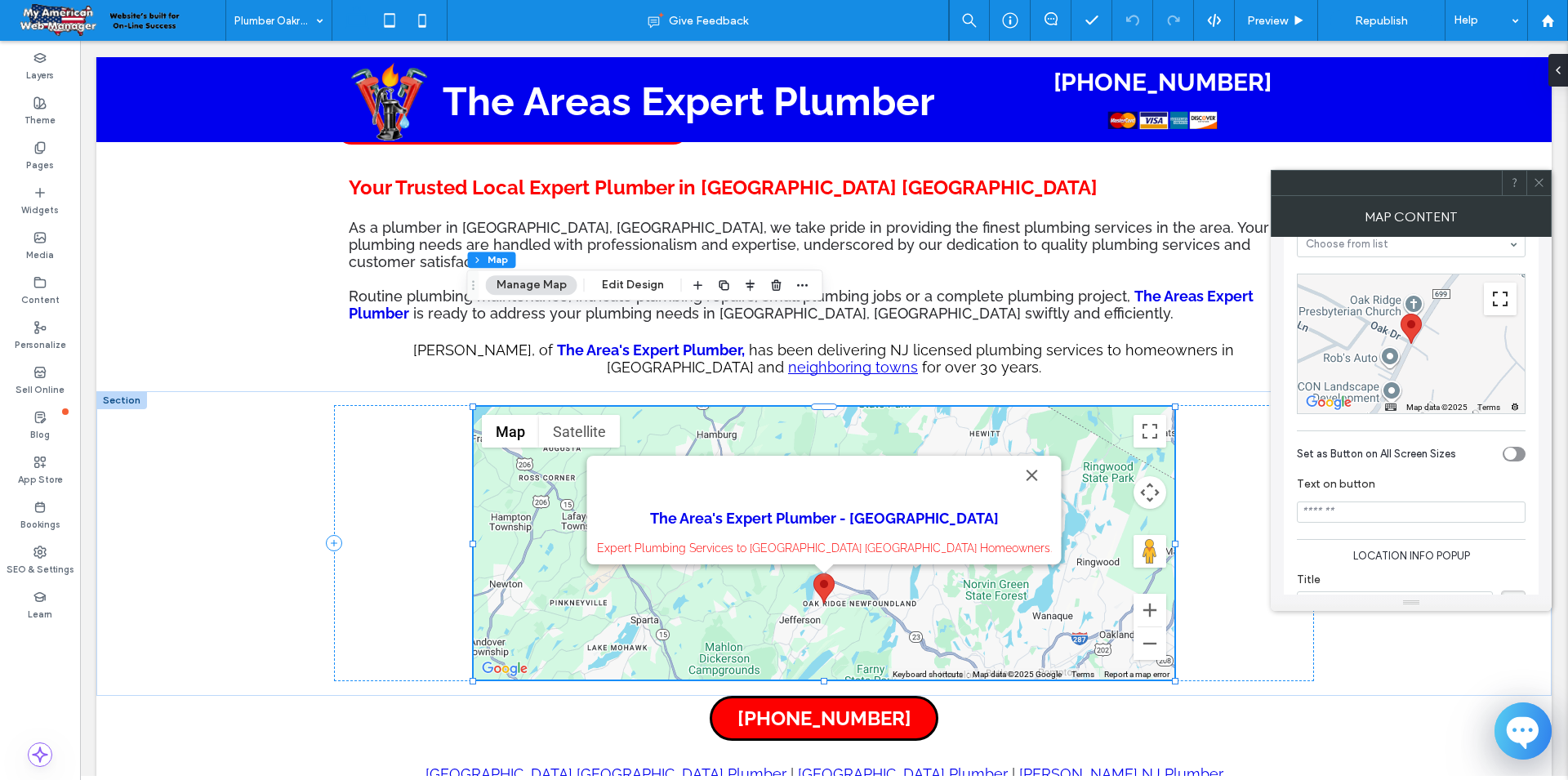
scroll to position [0, 0]
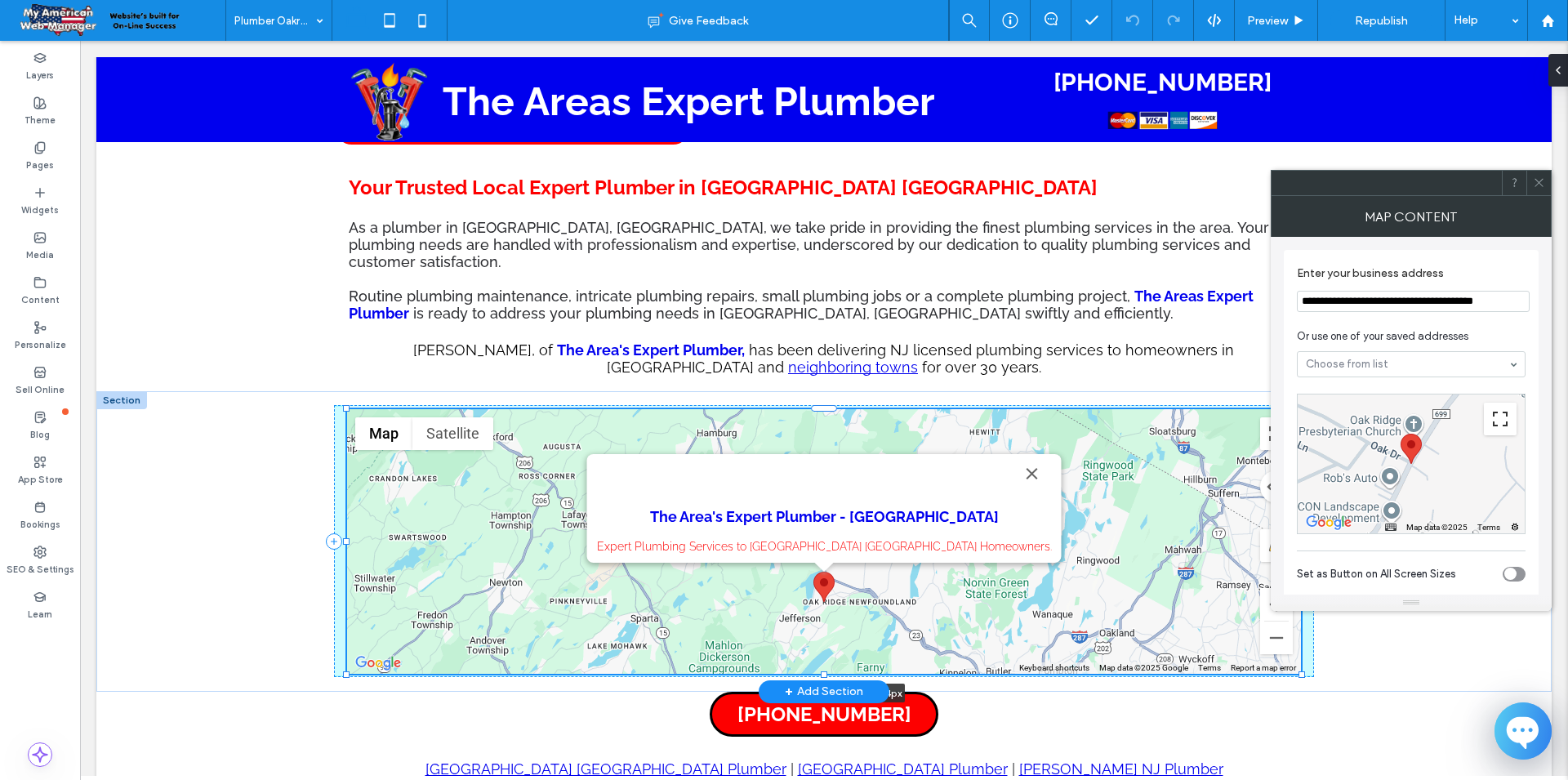
drag, startPoint x: 1168, startPoint y: 587, endPoint x: 1470, endPoint y: 560, distance: 303.2
type input "***"
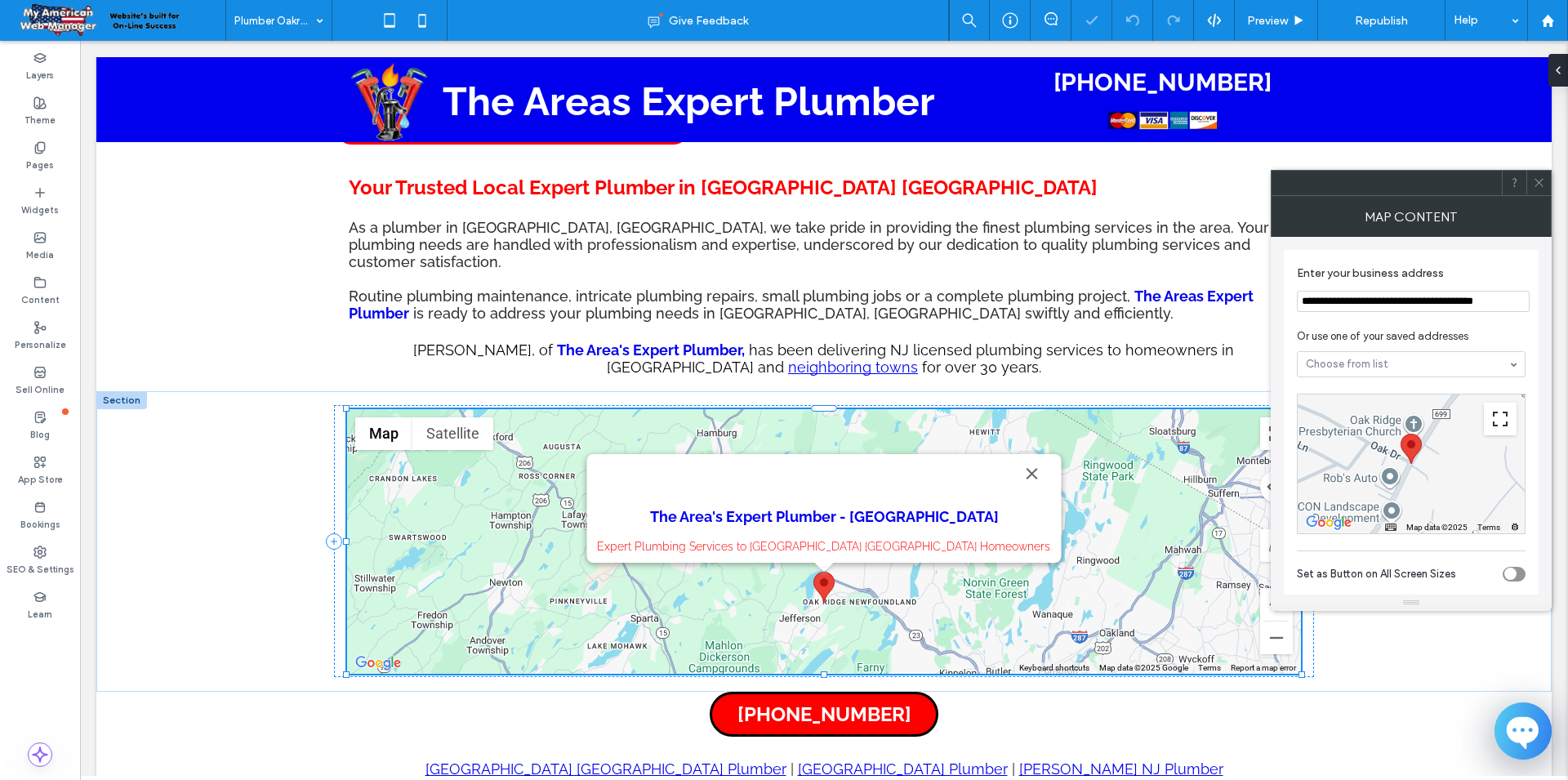
type input "***"
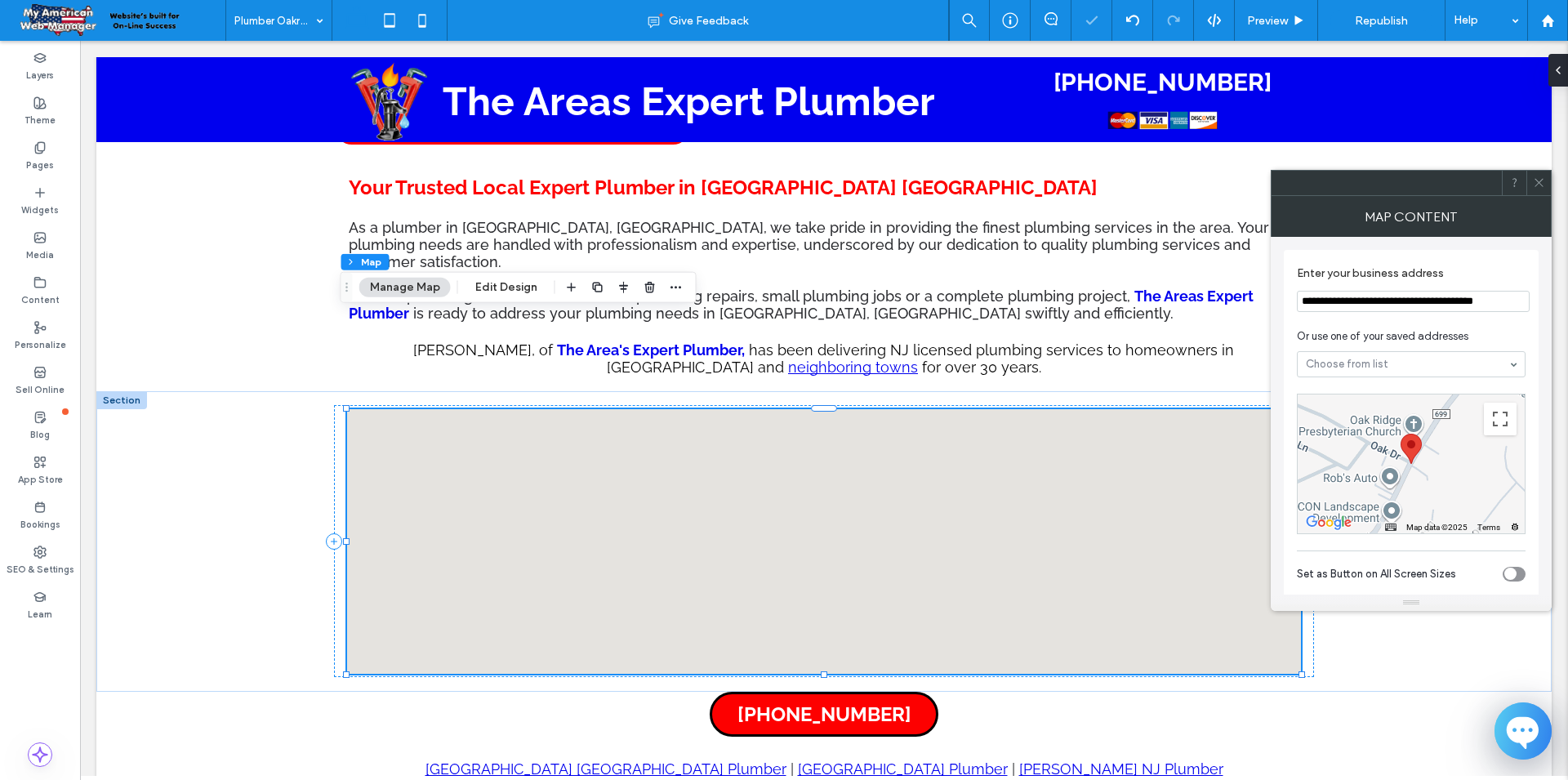
click at [1543, 185] on icon at bounding box center [1539, 183] width 12 height 12
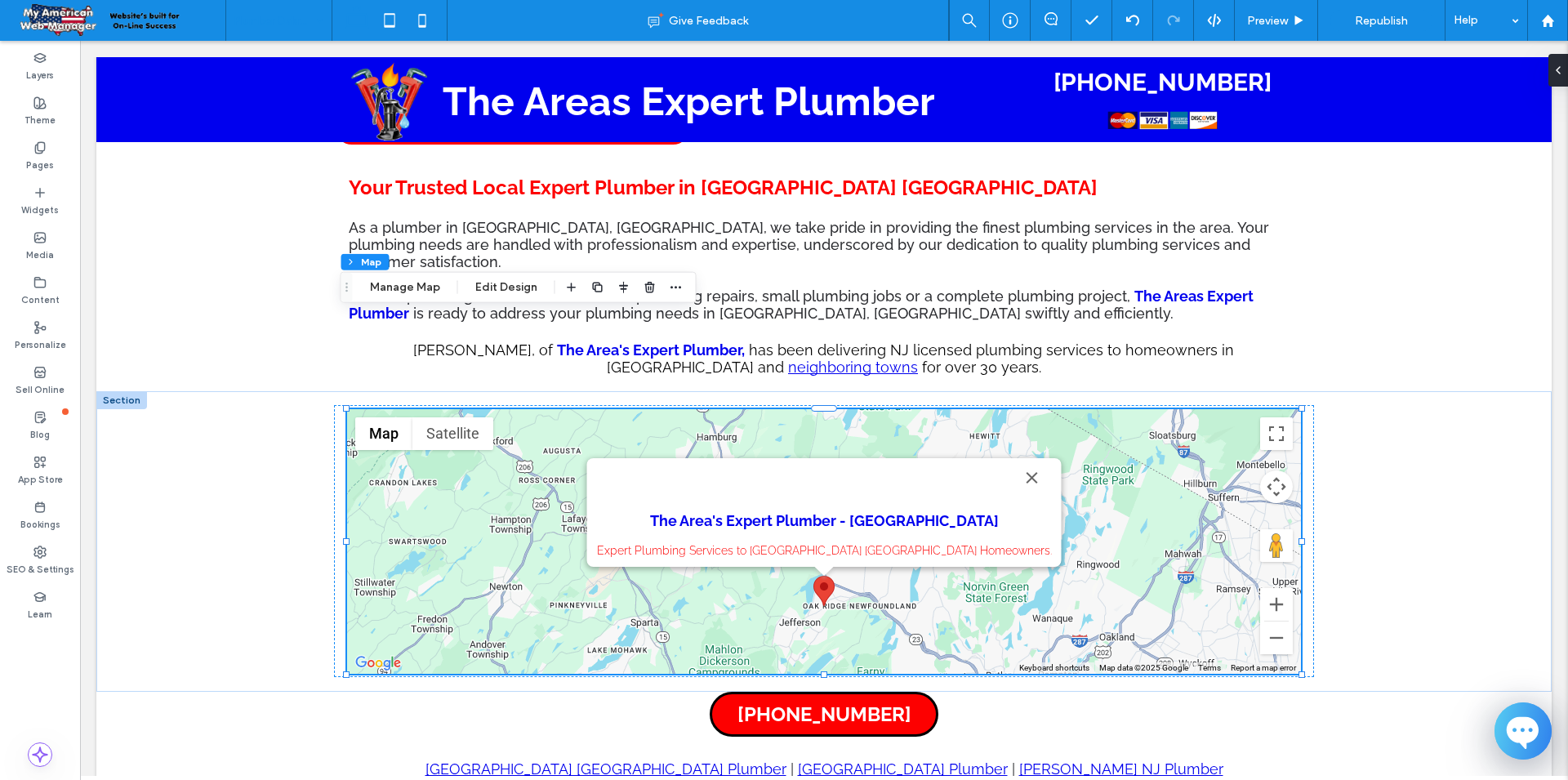
click at [325, 26] on div "Plumber Oakridge NJ" at bounding box center [278, 20] width 105 height 41
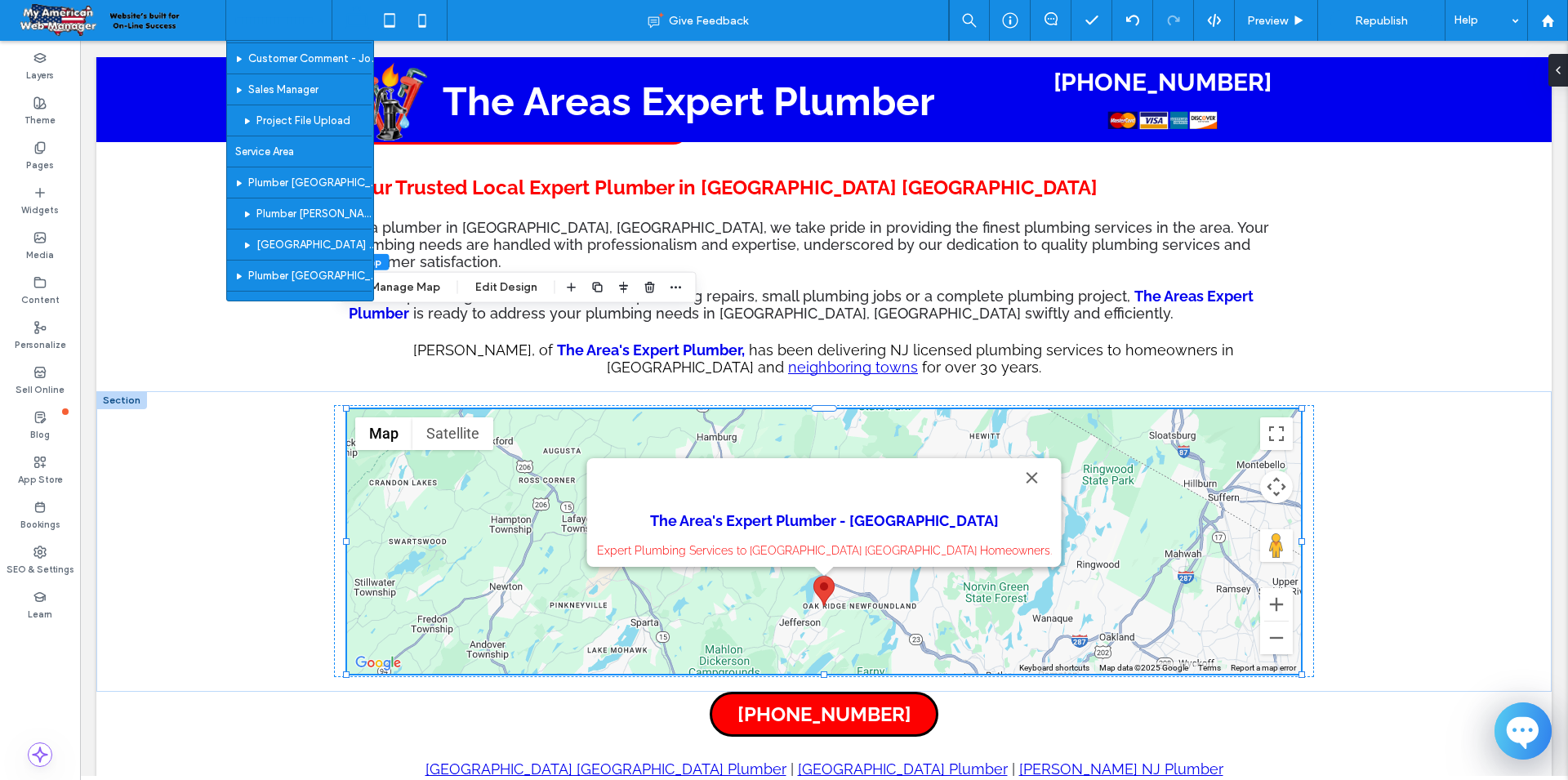
scroll to position [207, 0]
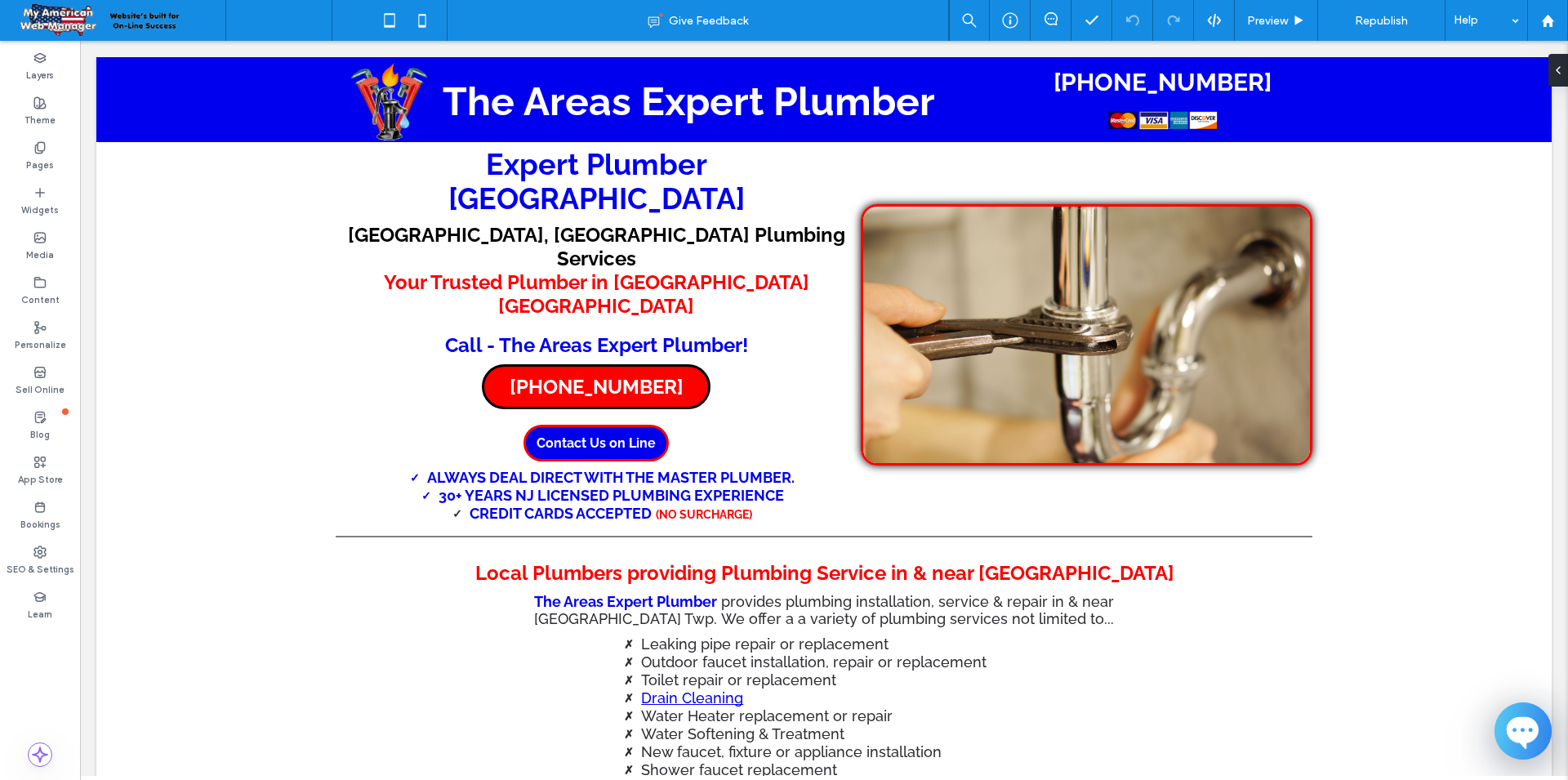
click at [301, 31] on input at bounding box center [274, 20] width 81 height 41
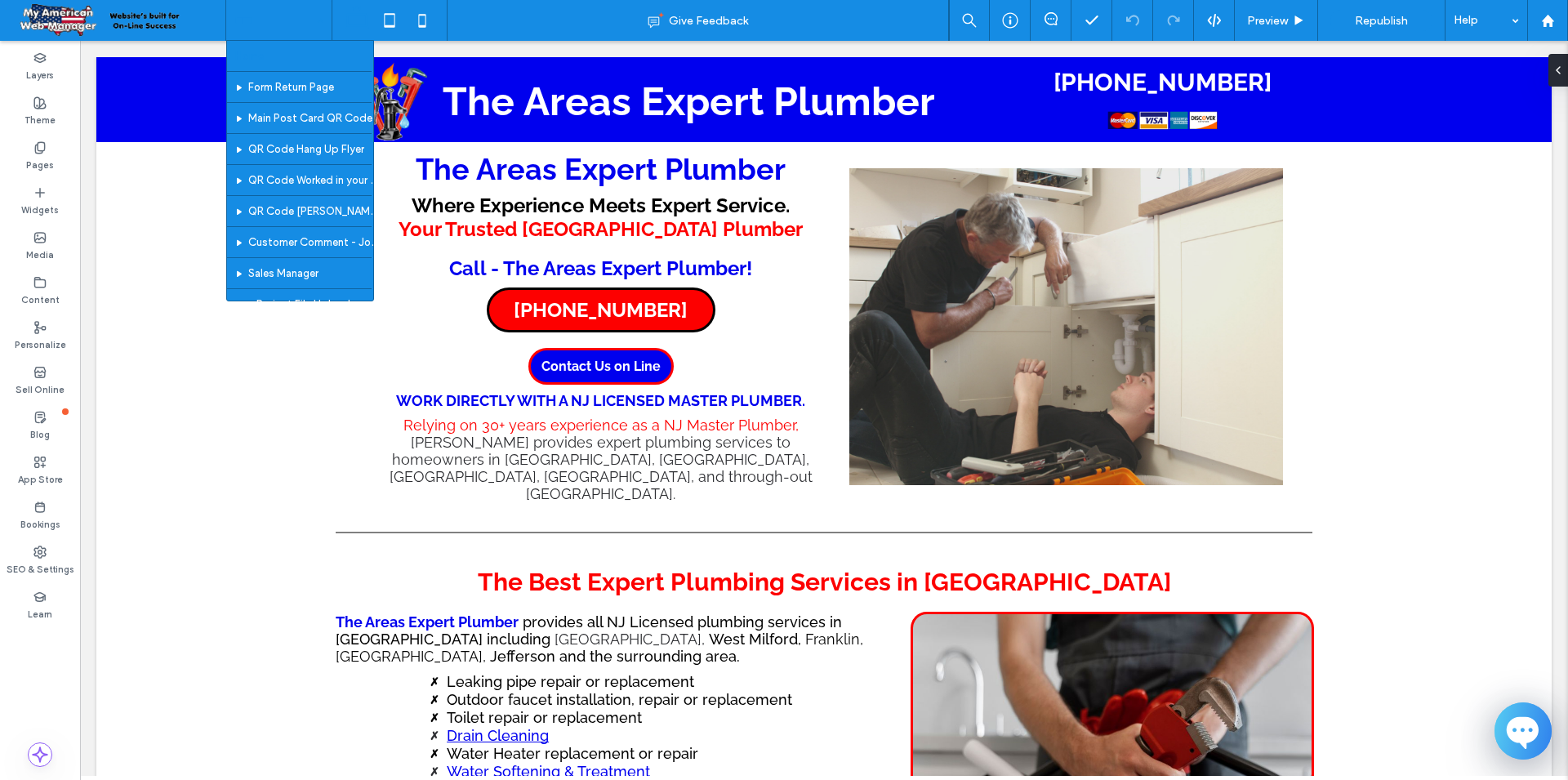
click at [291, 18] on input at bounding box center [274, 20] width 81 height 41
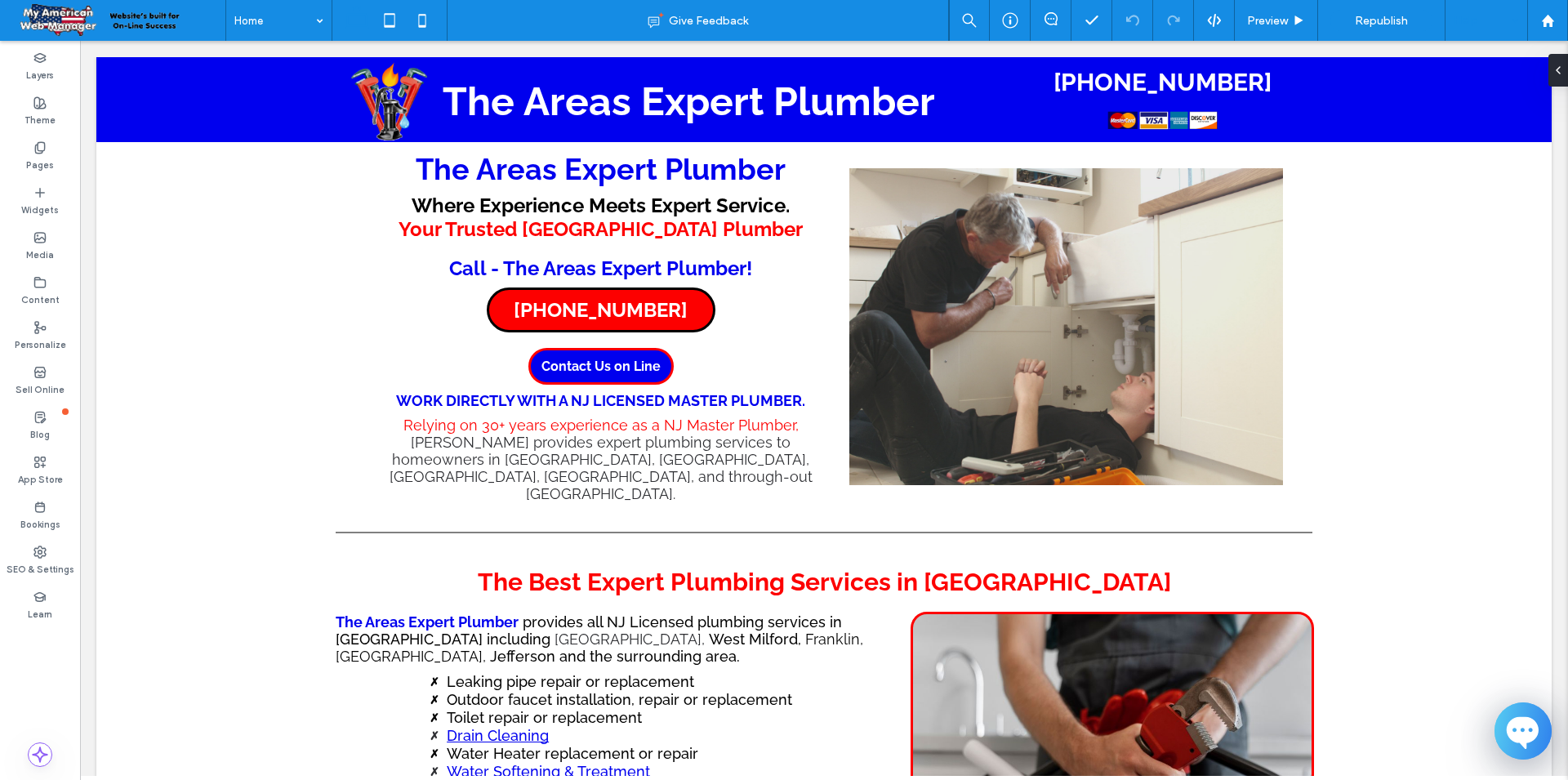
click at [1515, 22] on div at bounding box center [1486, 20] width 82 height 41
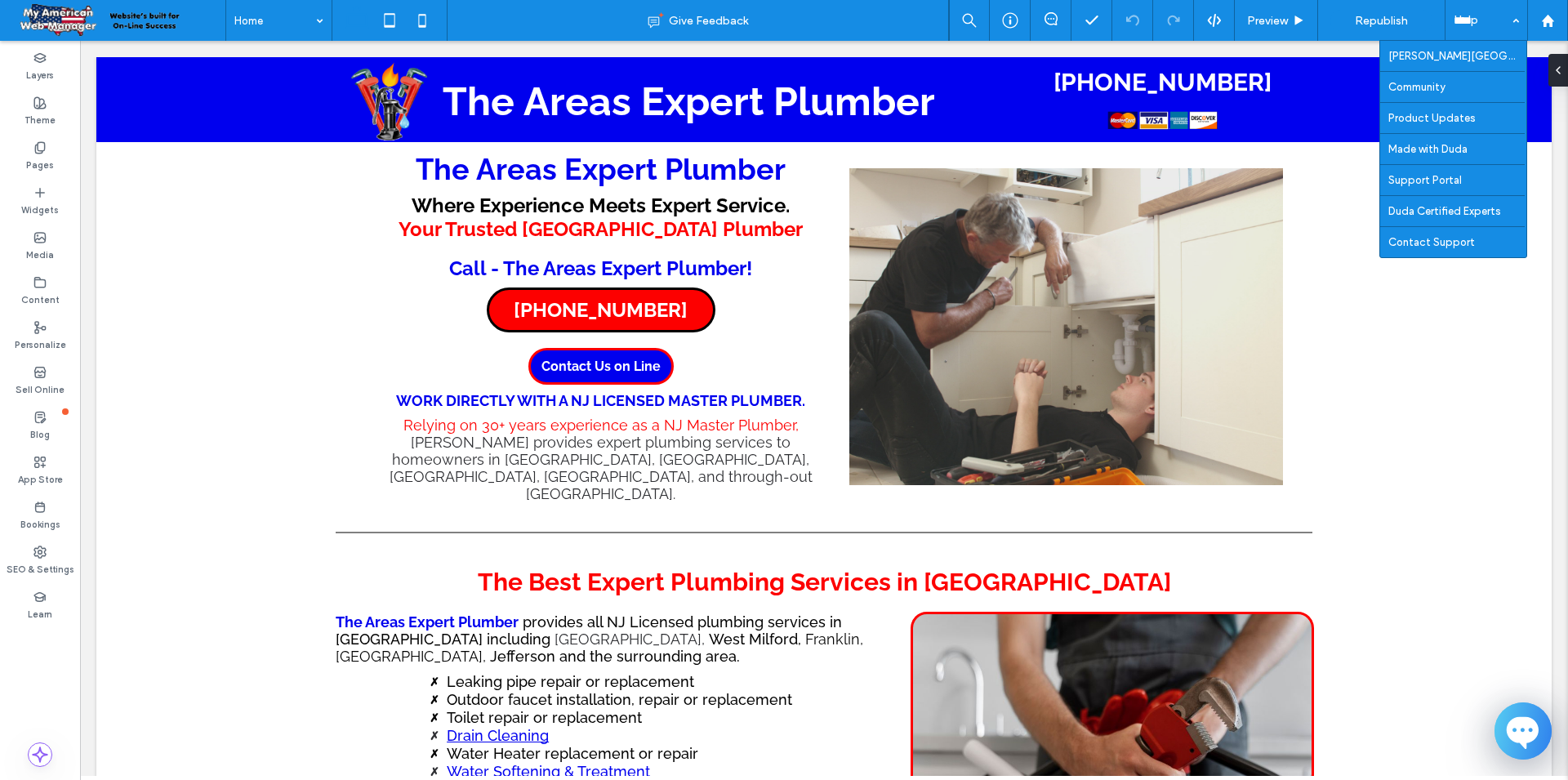
click at [1434, 370] on div "The Areas Expert Plumber Where Experience Meets Expert Service. Your Trusted No…" at bounding box center [824, 326] width 1455 height 370
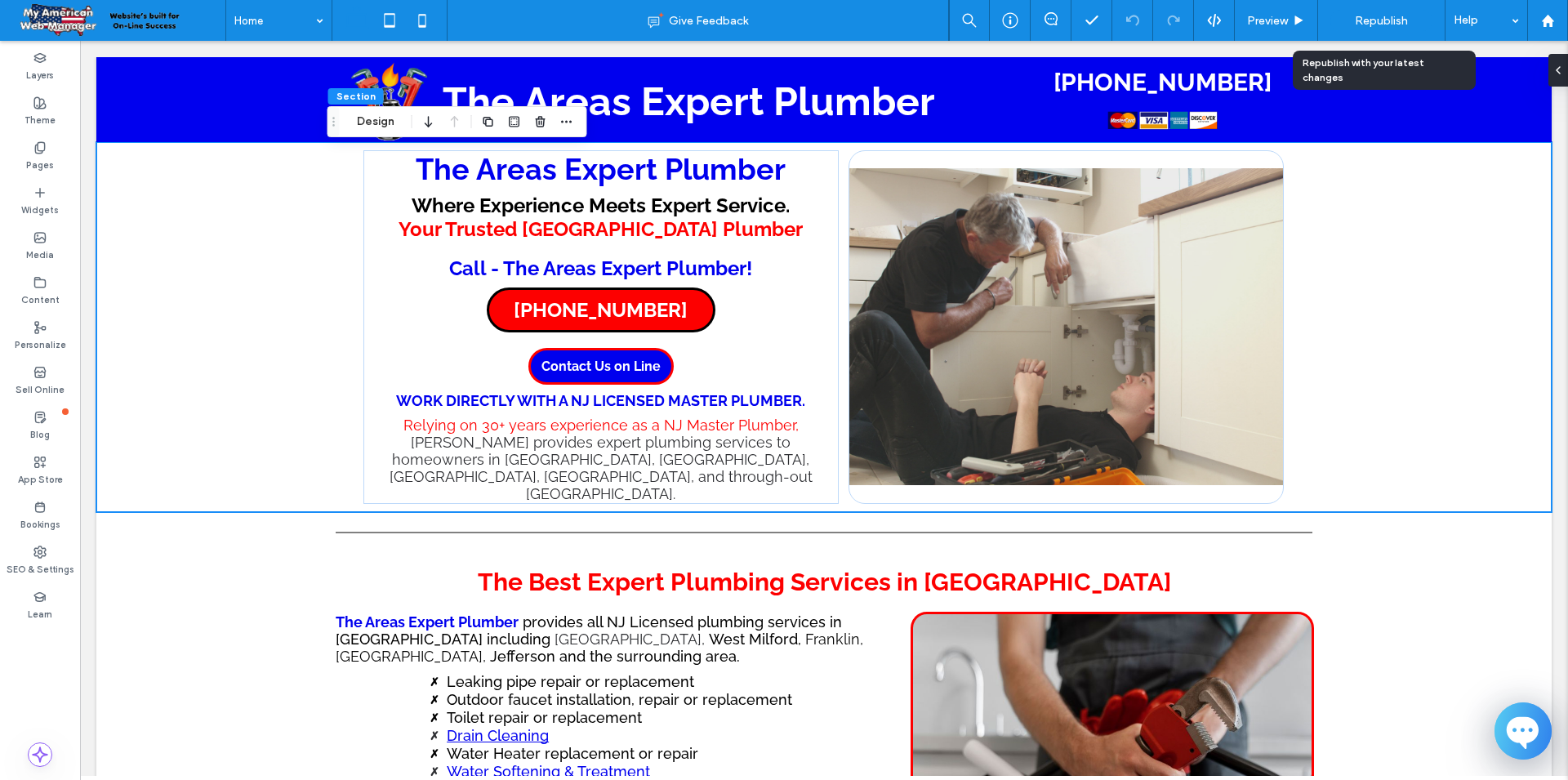
click at [1383, 27] on div "Republish" at bounding box center [1381, 20] width 102 height 21
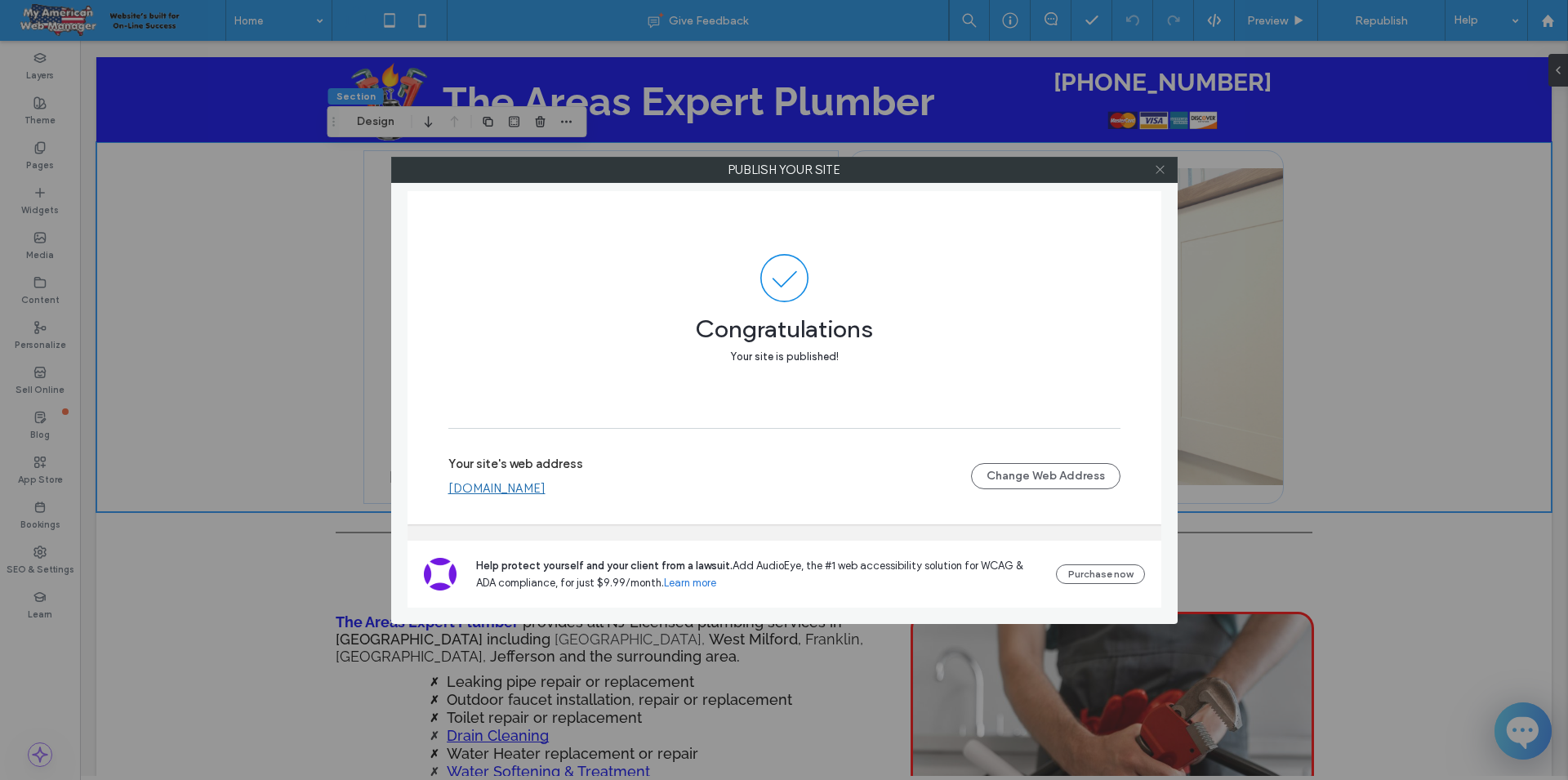
click at [1163, 173] on icon at bounding box center [1160, 169] width 12 height 12
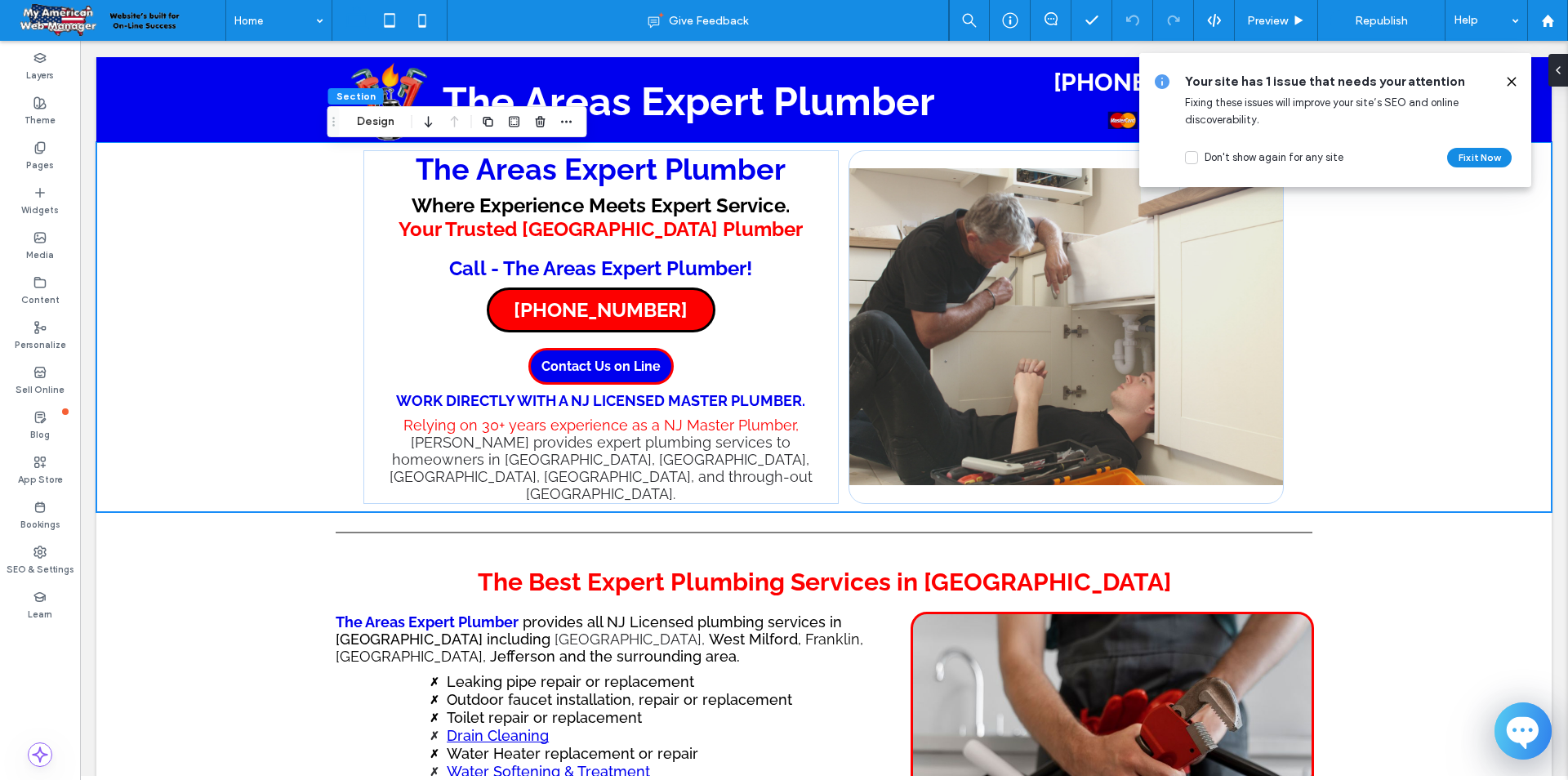
click at [1509, 87] on icon at bounding box center [1511, 82] width 13 height 13
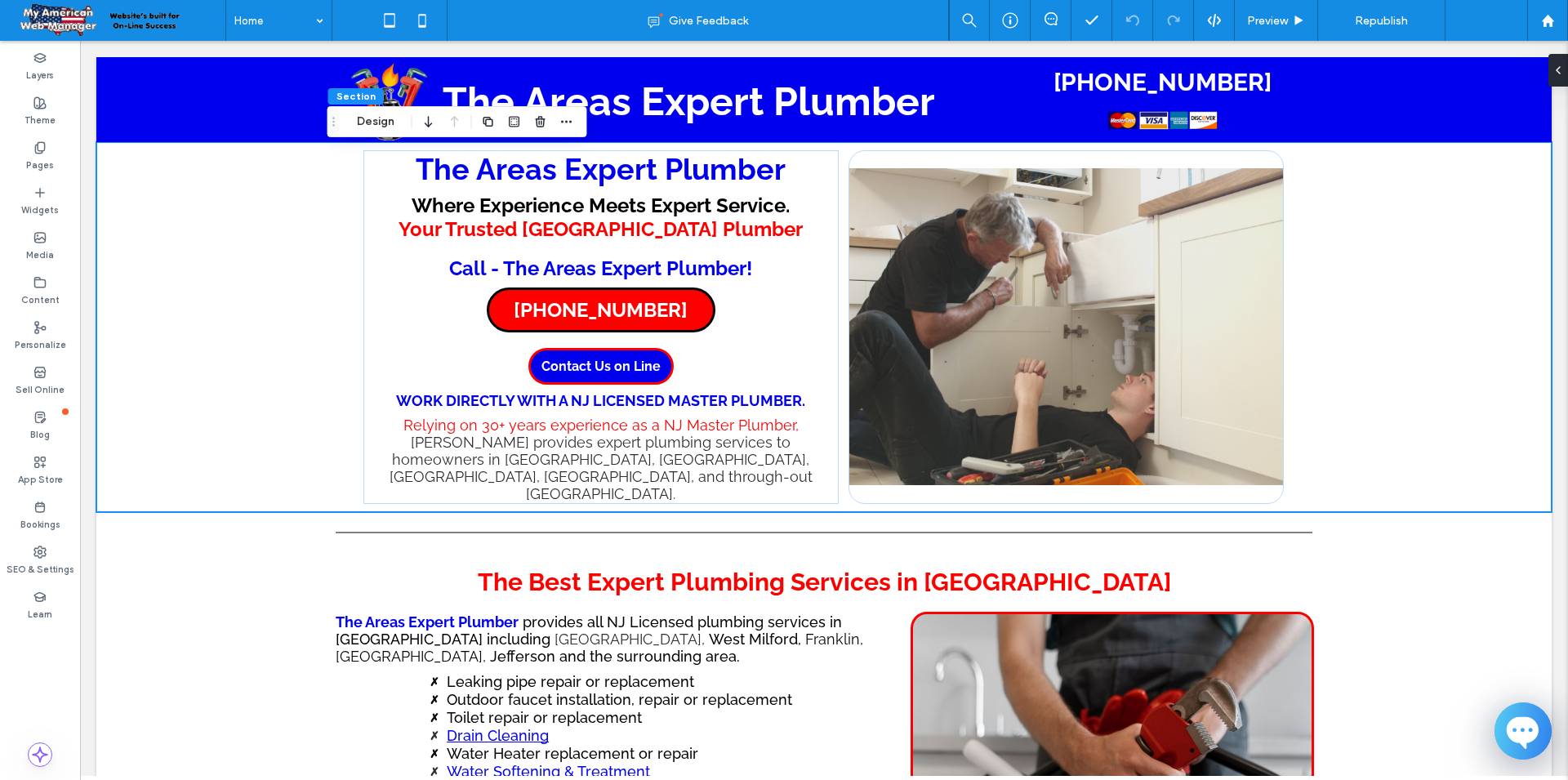
click at [1516, 20] on div at bounding box center [1486, 20] width 82 height 41
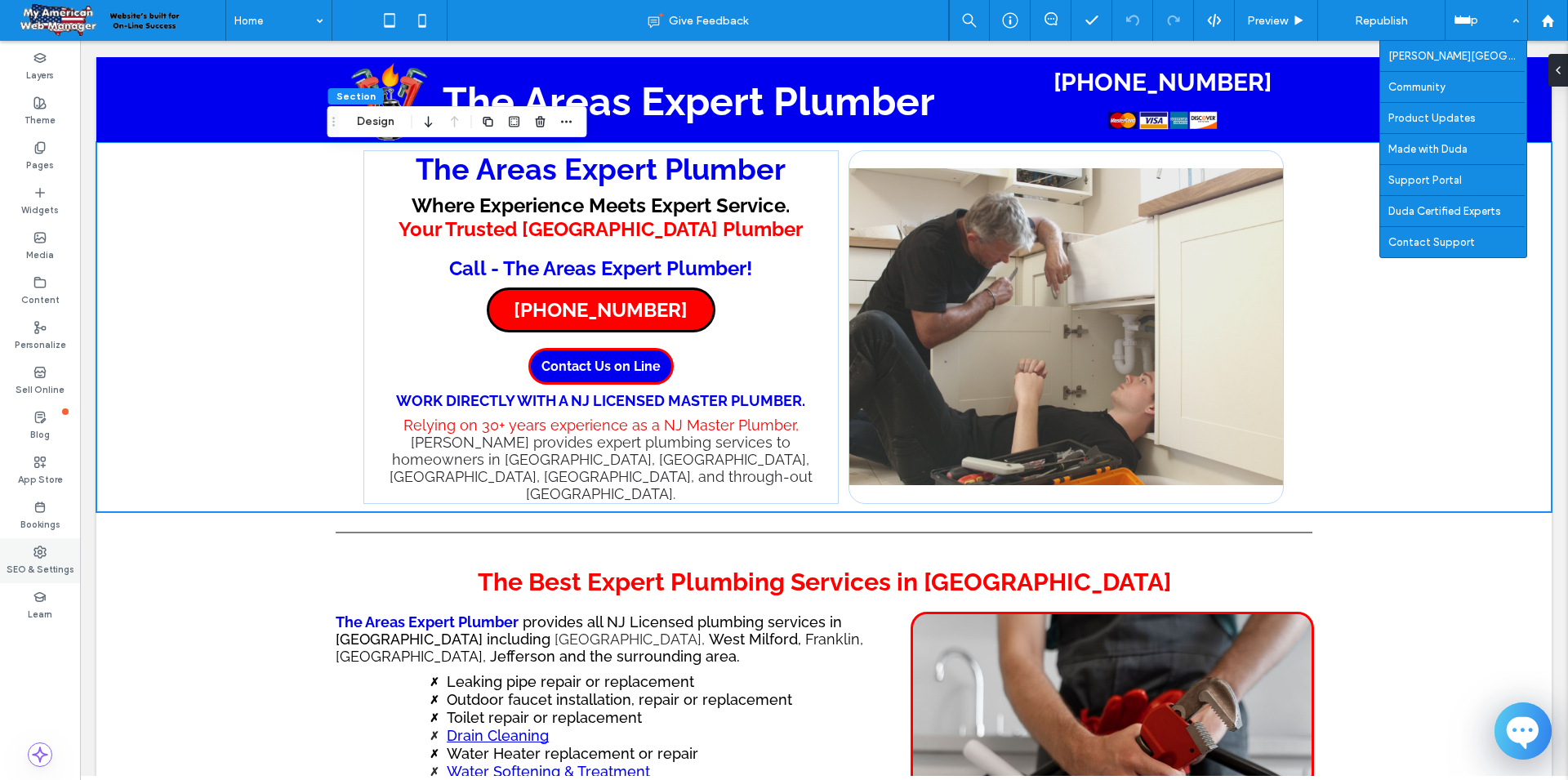
click at [35, 566] on label "SEO & Settings" at bounding box center [40, 567] width 67 height 18
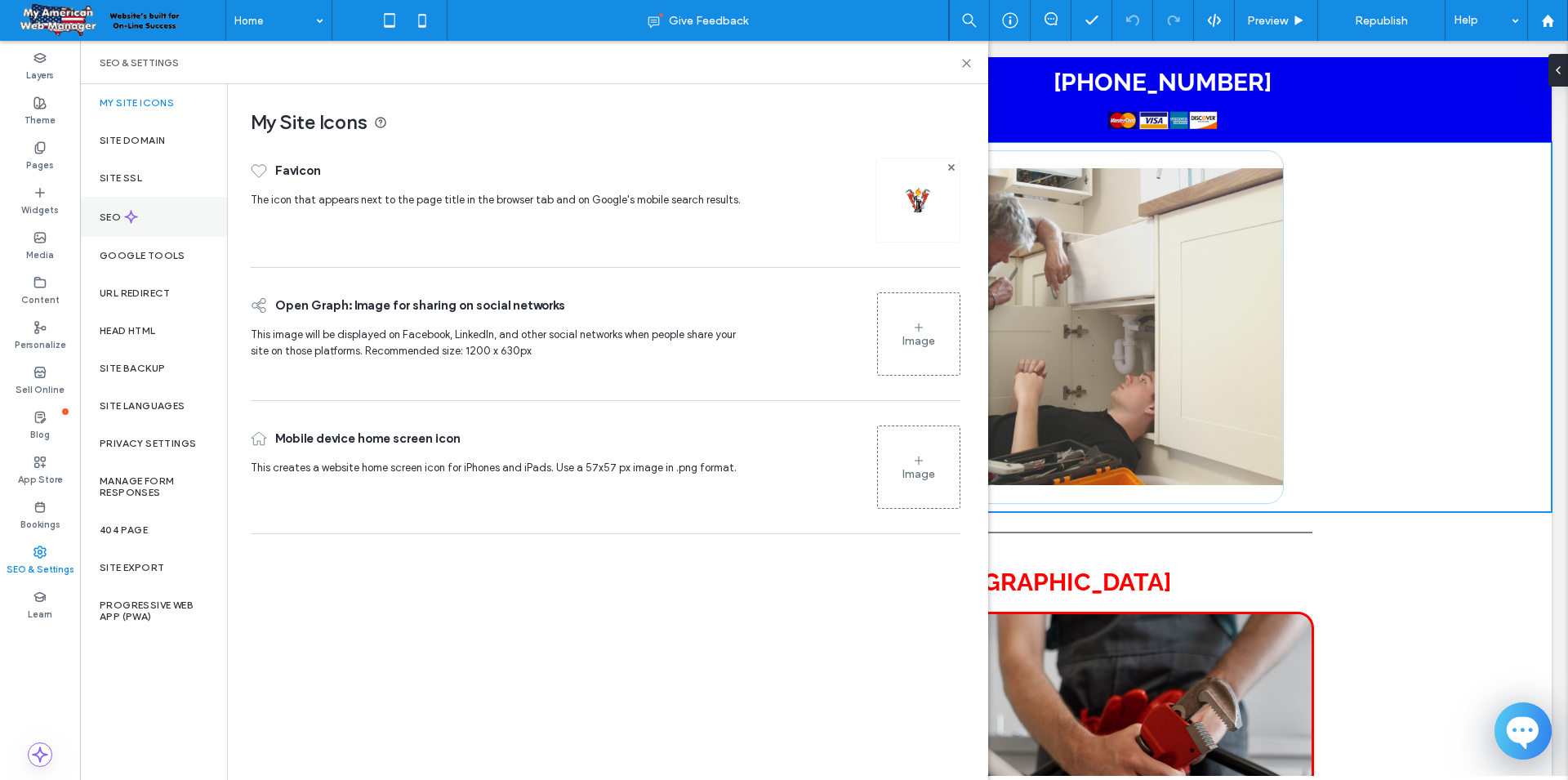
click at [98, 223] on div "SEO" at bounding box center [153, 216] width 147 height 40
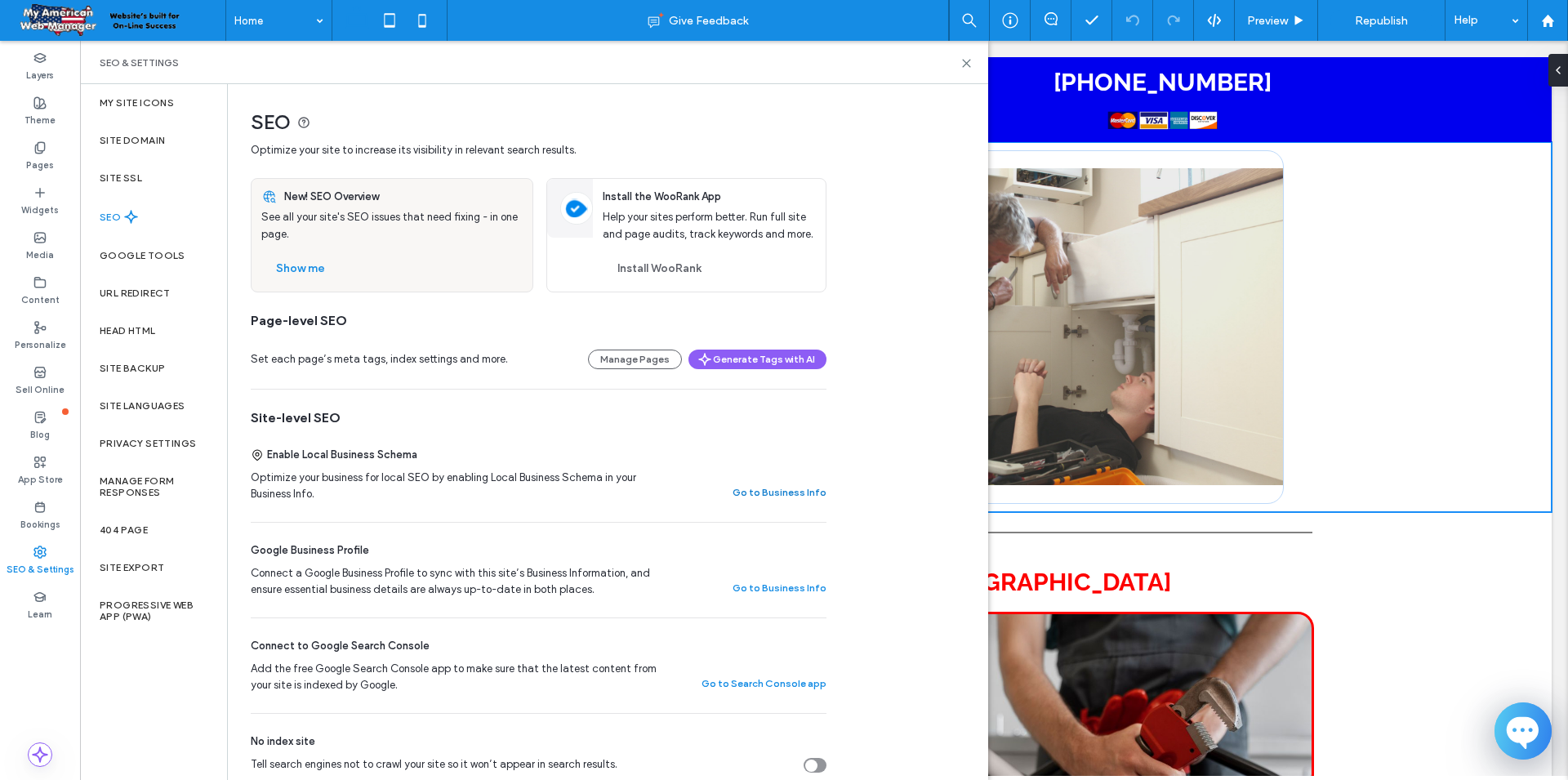
click at [758, 489] on button "Go to Business Info" at bounding box center [779, 492] width 94 height 20
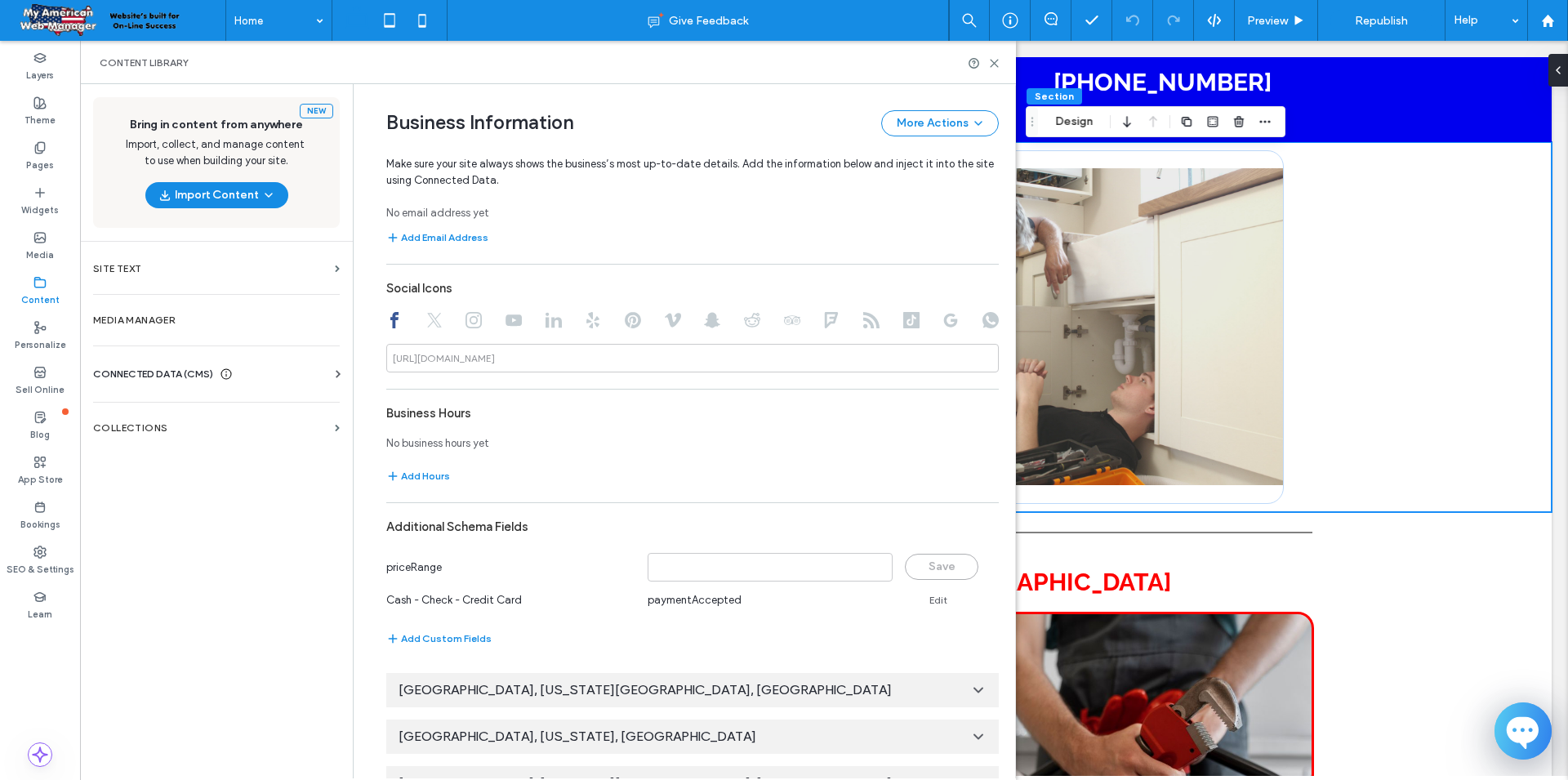
scroll to position [1003, 0]
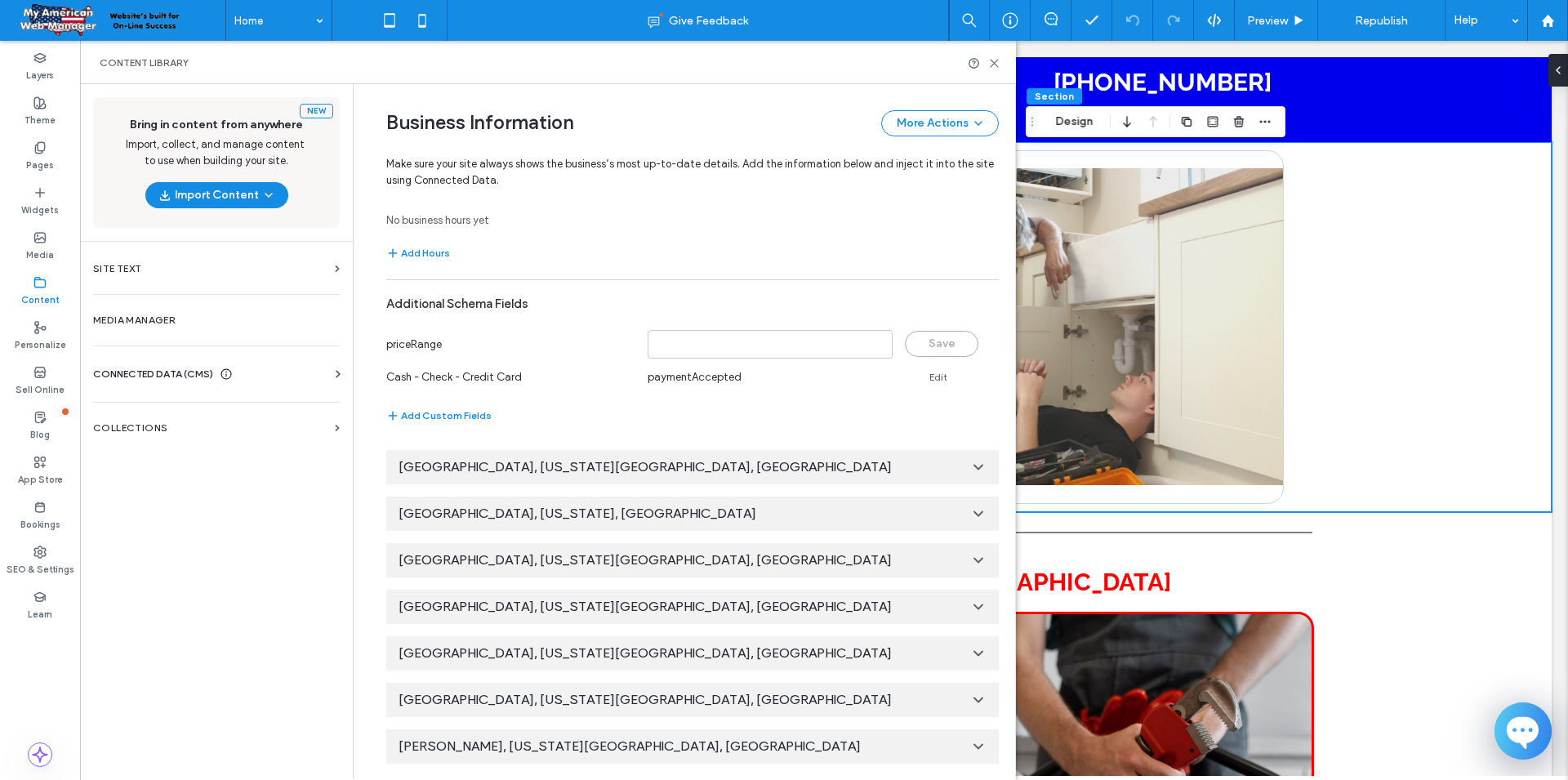
click at [972, 512] on icon at bounding box center [979, 513] width 16 height 16
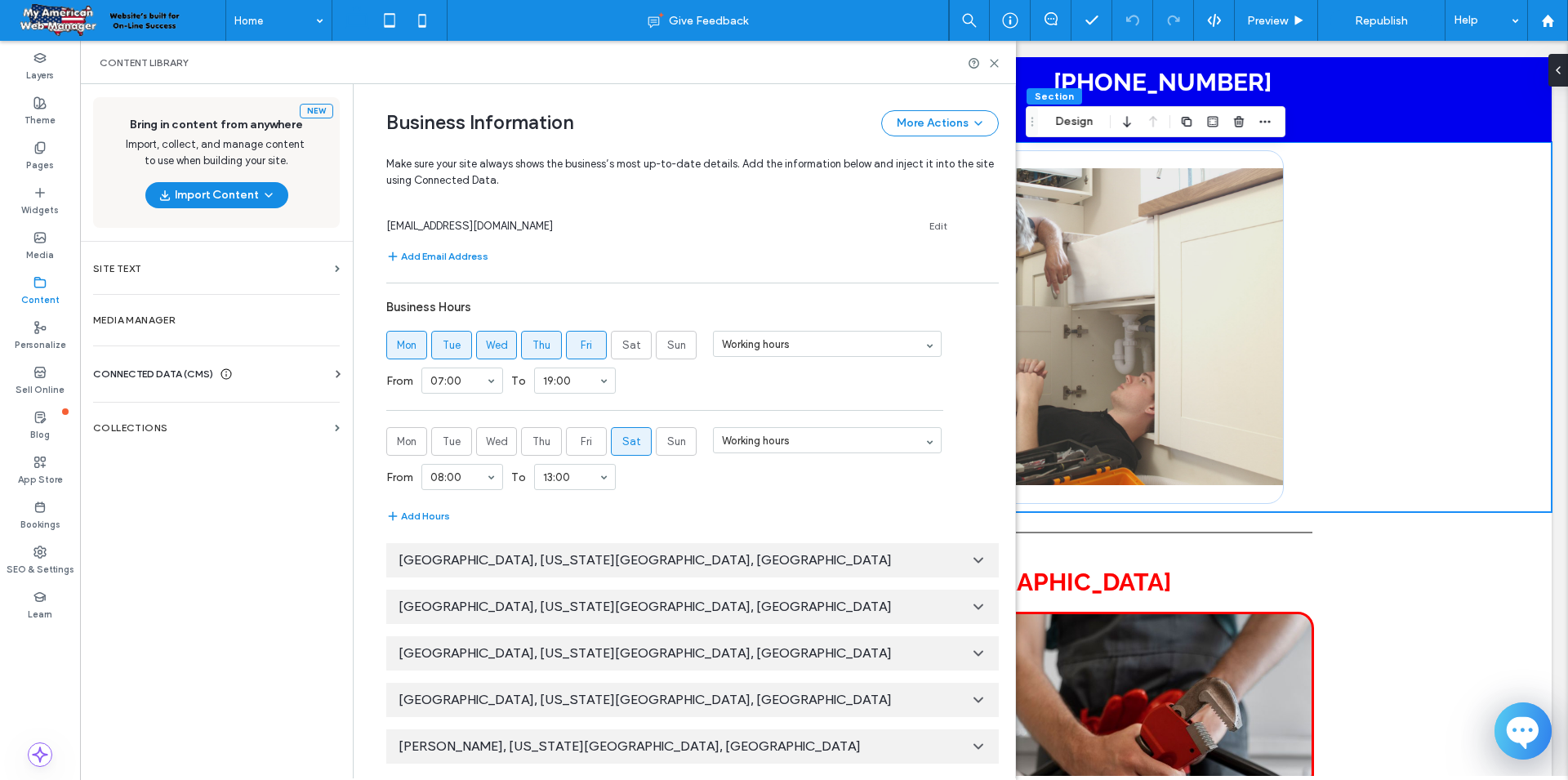
scroll to position [0, 0]
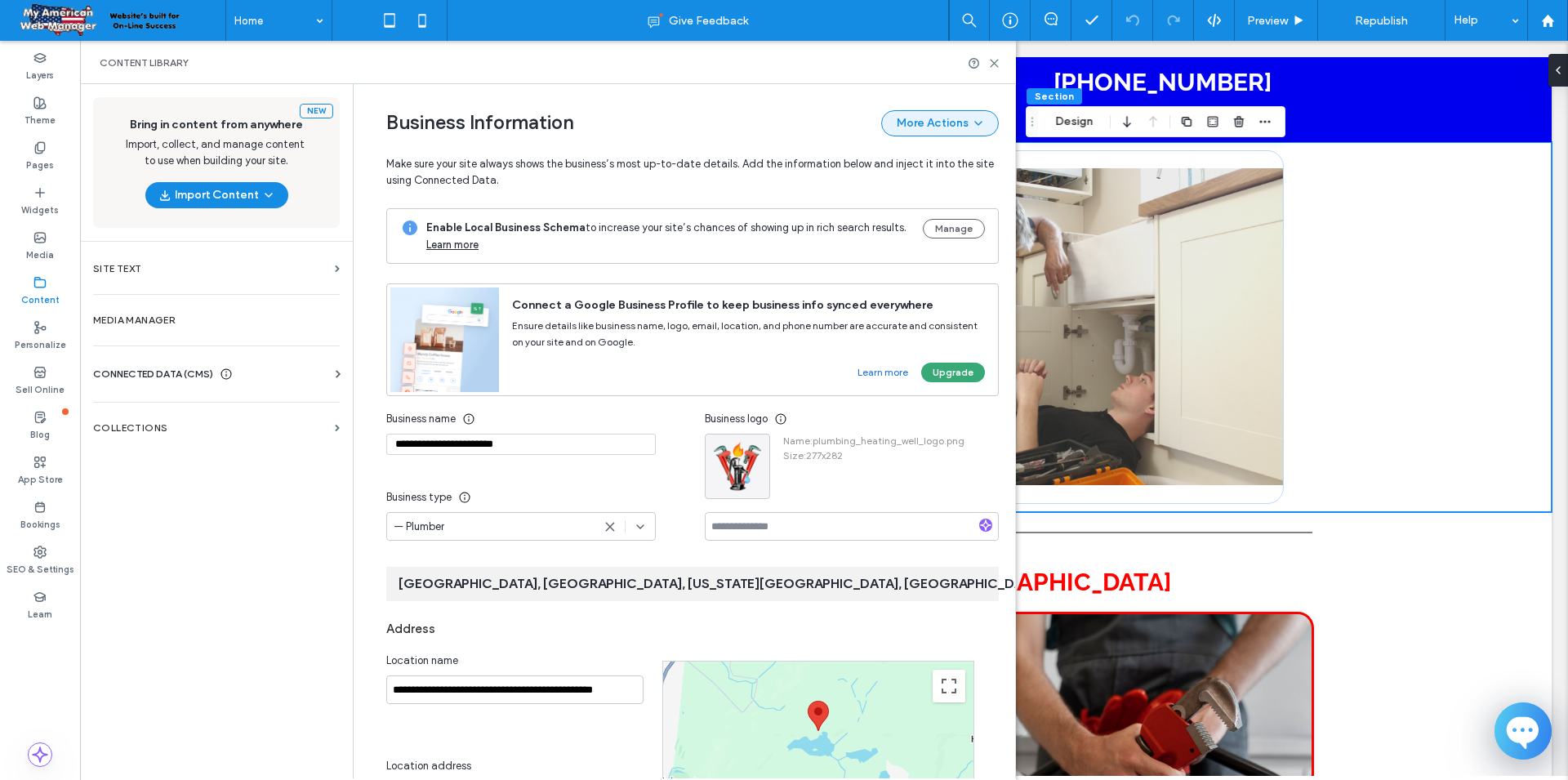
click at [970, 128] on span "button" at bounding box center [977, 123] width 16 height 23
click at [134, 320] on label "Media Manager" at bounding box center [216, 320] width 246 height 12
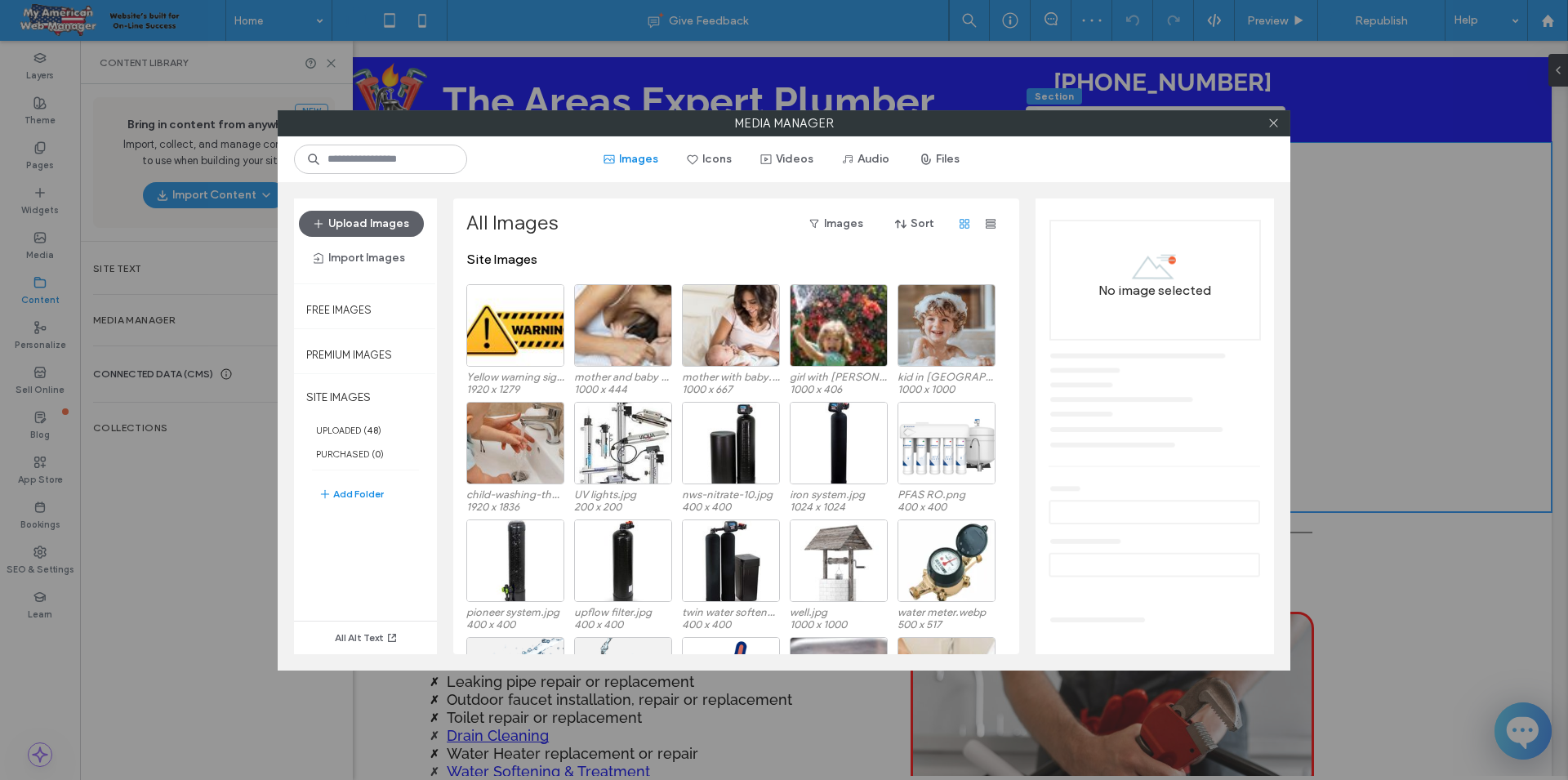
click at [131, 269] on div "Media Manager Images Icons Videos Audio Files Upload Images Import Images Free …" at bounding box center [784, 390] width 1568 height 780
click at [1273, 123] on use at bounding box center [1273, 123] width 8 height 8
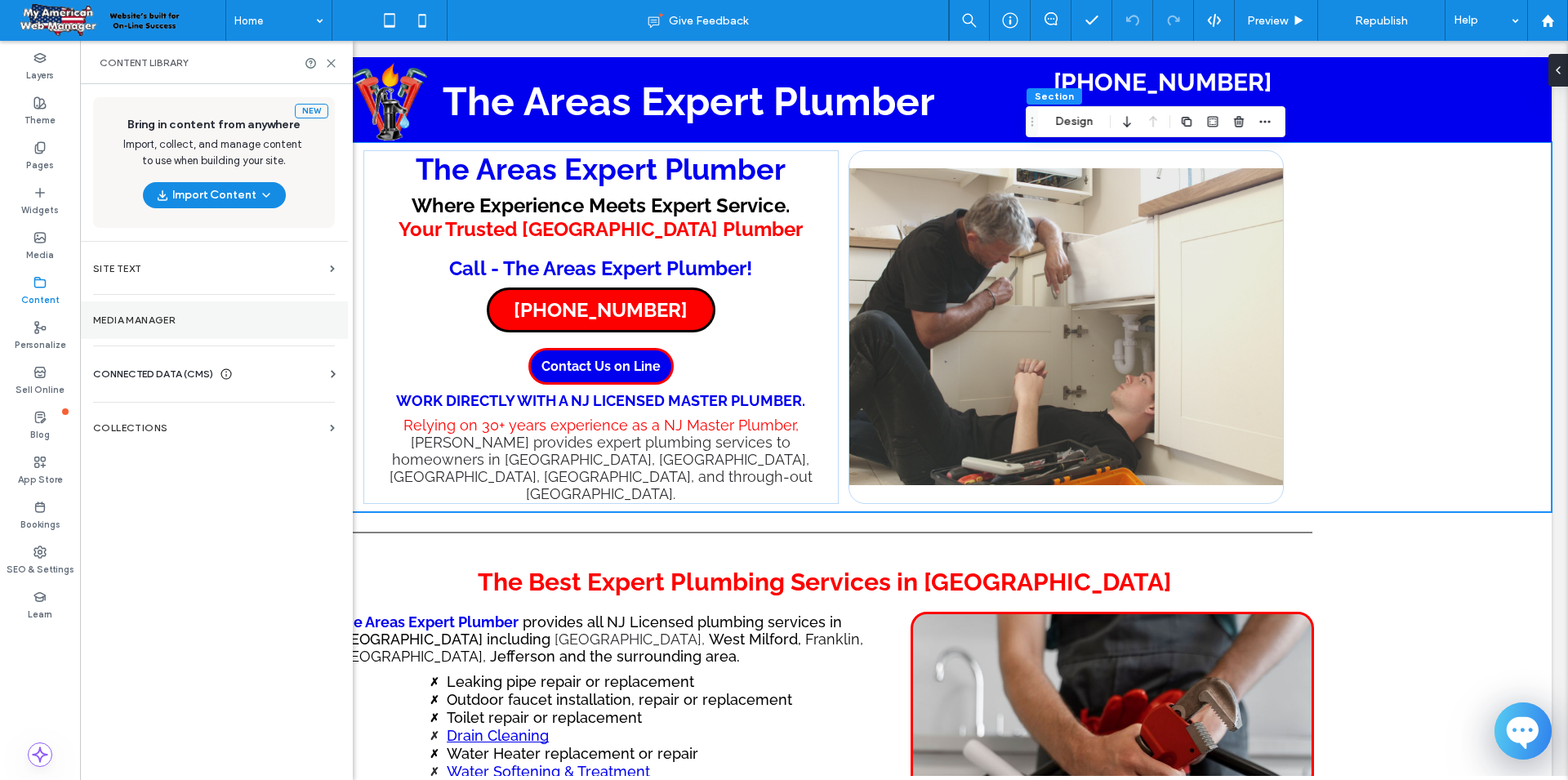
click at [151, 323] on label "Media Manager" at bounding box center [214, 320] width 242 height 12
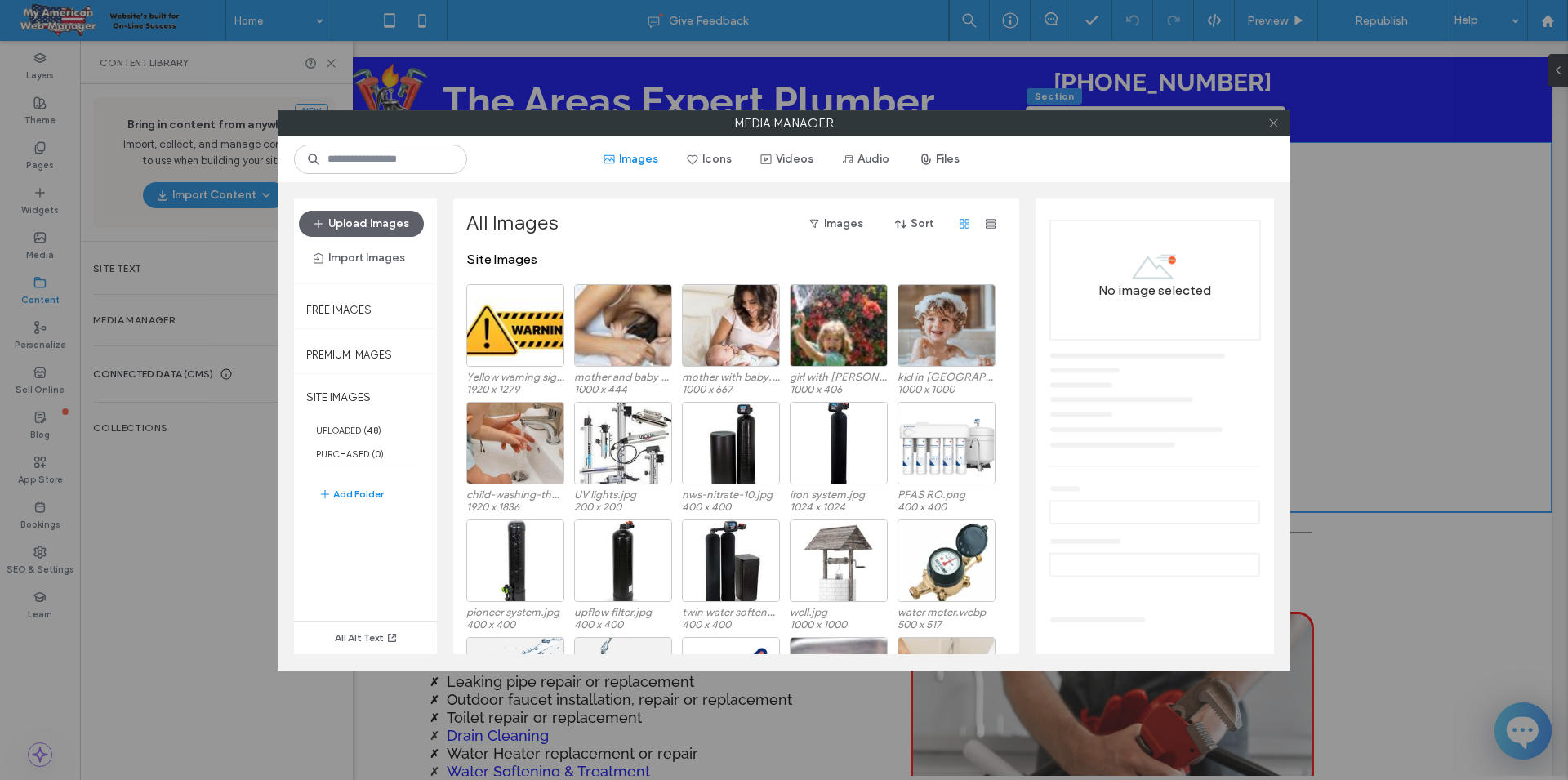
click at [1273, 121] on icon at bounding box center [1274, 123] width 12 height 12
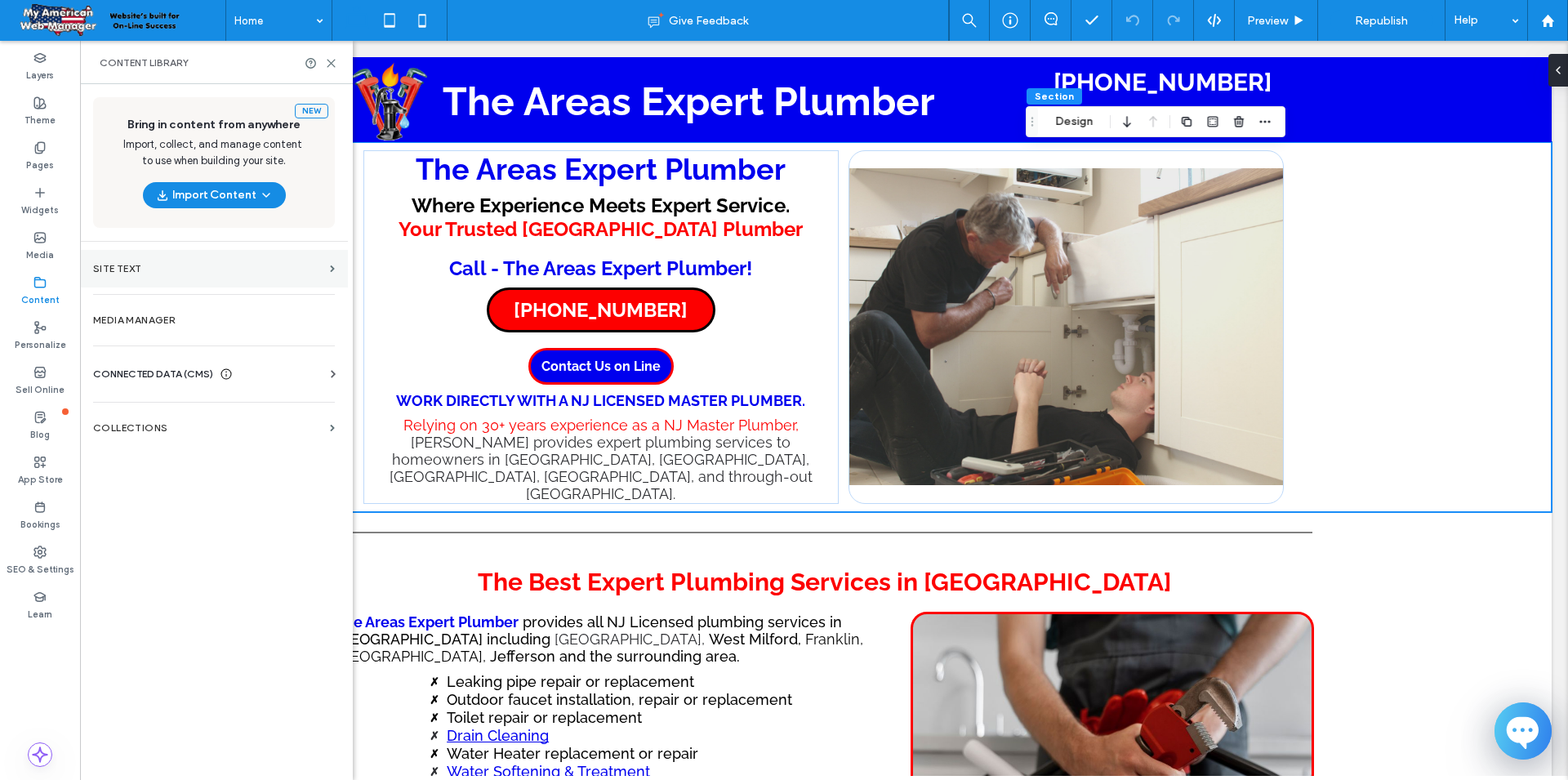
click at [259, 270] on label "Site Text" at bounding box center [208, 269] width 230 height 12
click at [158, 282] on section "Site Text" at bounding box center [214, 269] width 268 height 37
click at [330, 267] on span at bounding box center [332, 269] width 5 height 7
click at [40, 573] on label "SEO & Settings" at bounding box center [40, 567] width 67 height 18
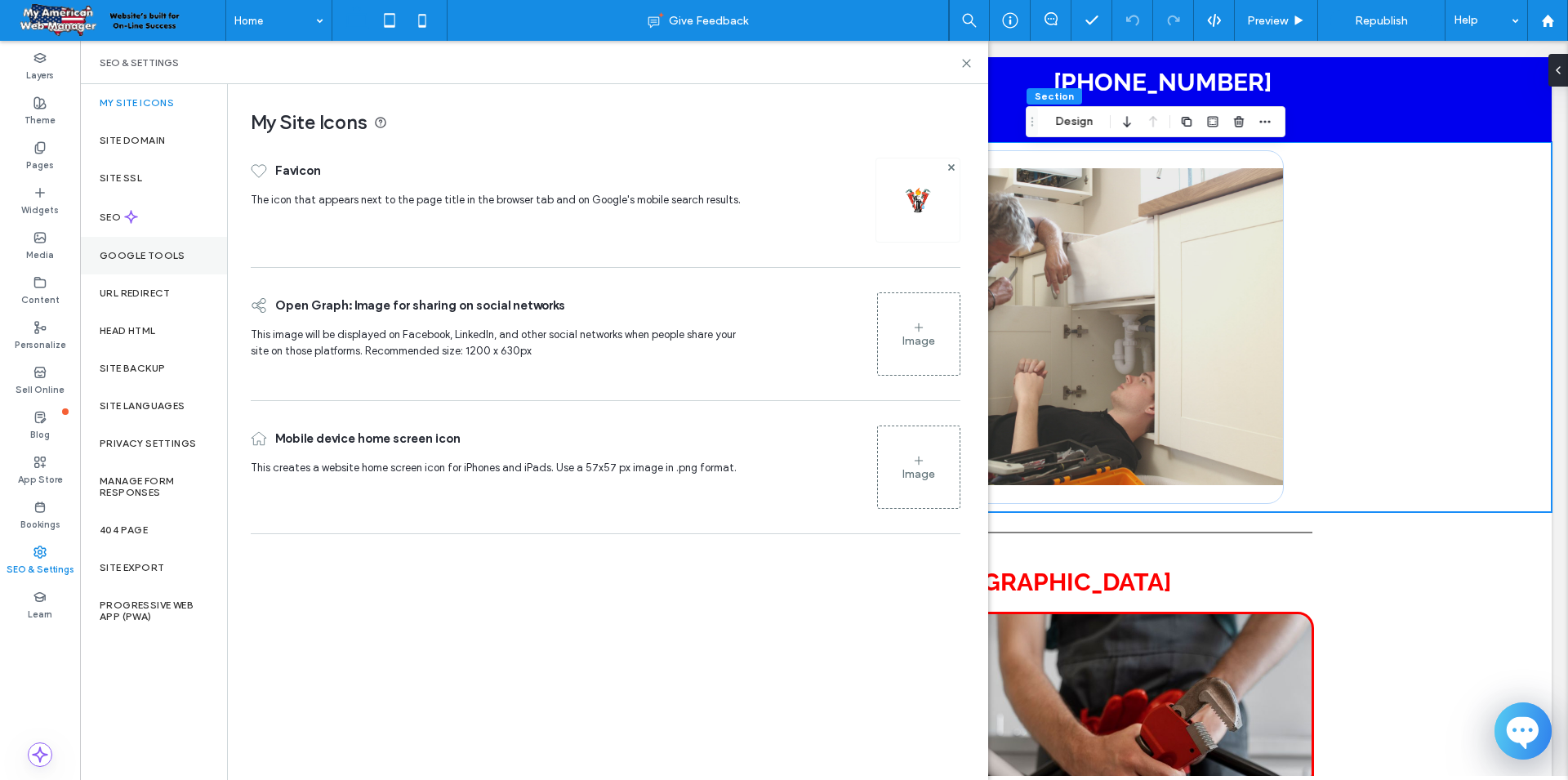
click at [119, 265] on div "Google Tools" at bounding box center [153, 255] width 147 height 37
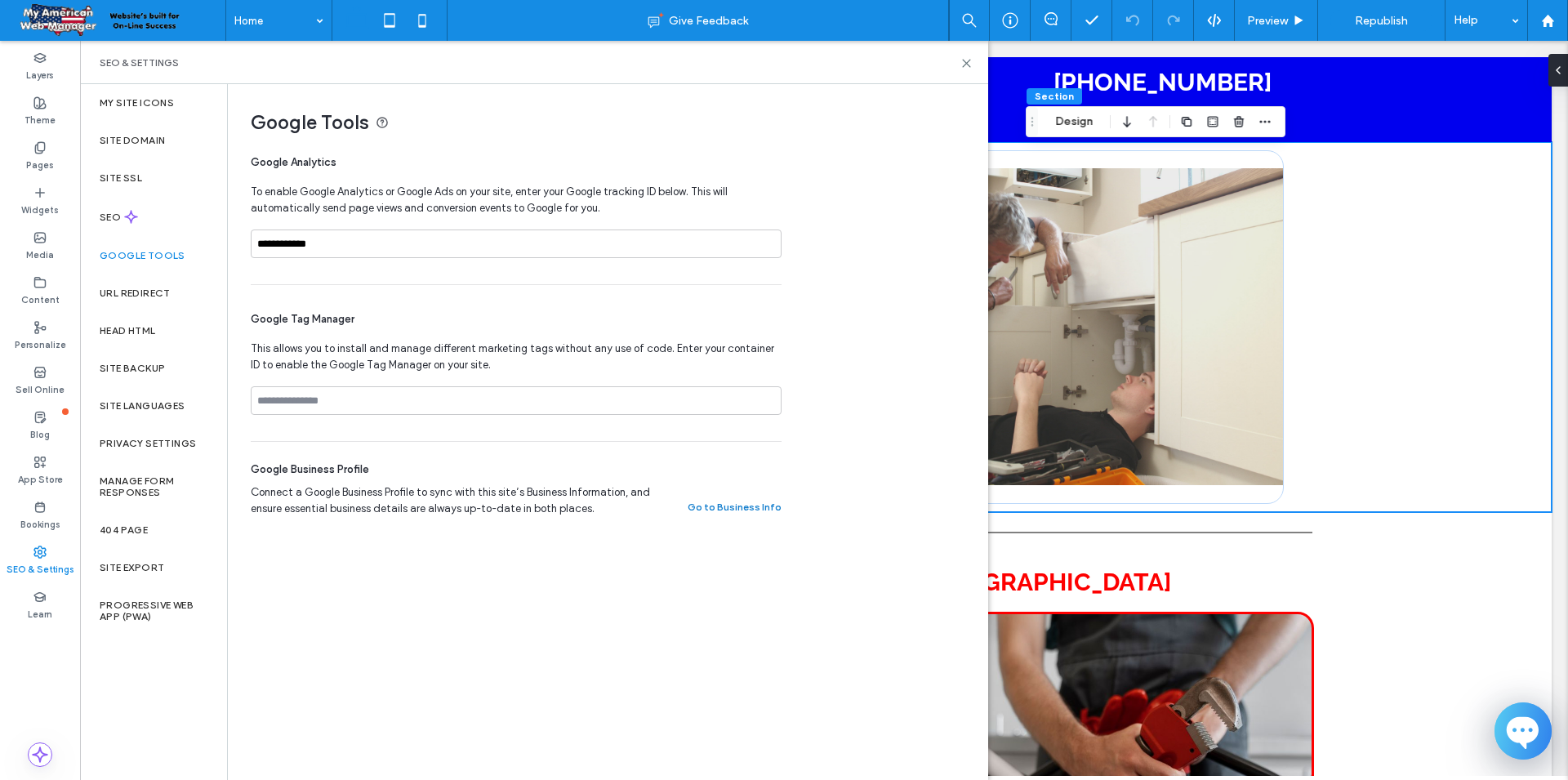
click at [746, 511] on button "Go to Business Info" at bounding box center [735, 507] width 94 height 20
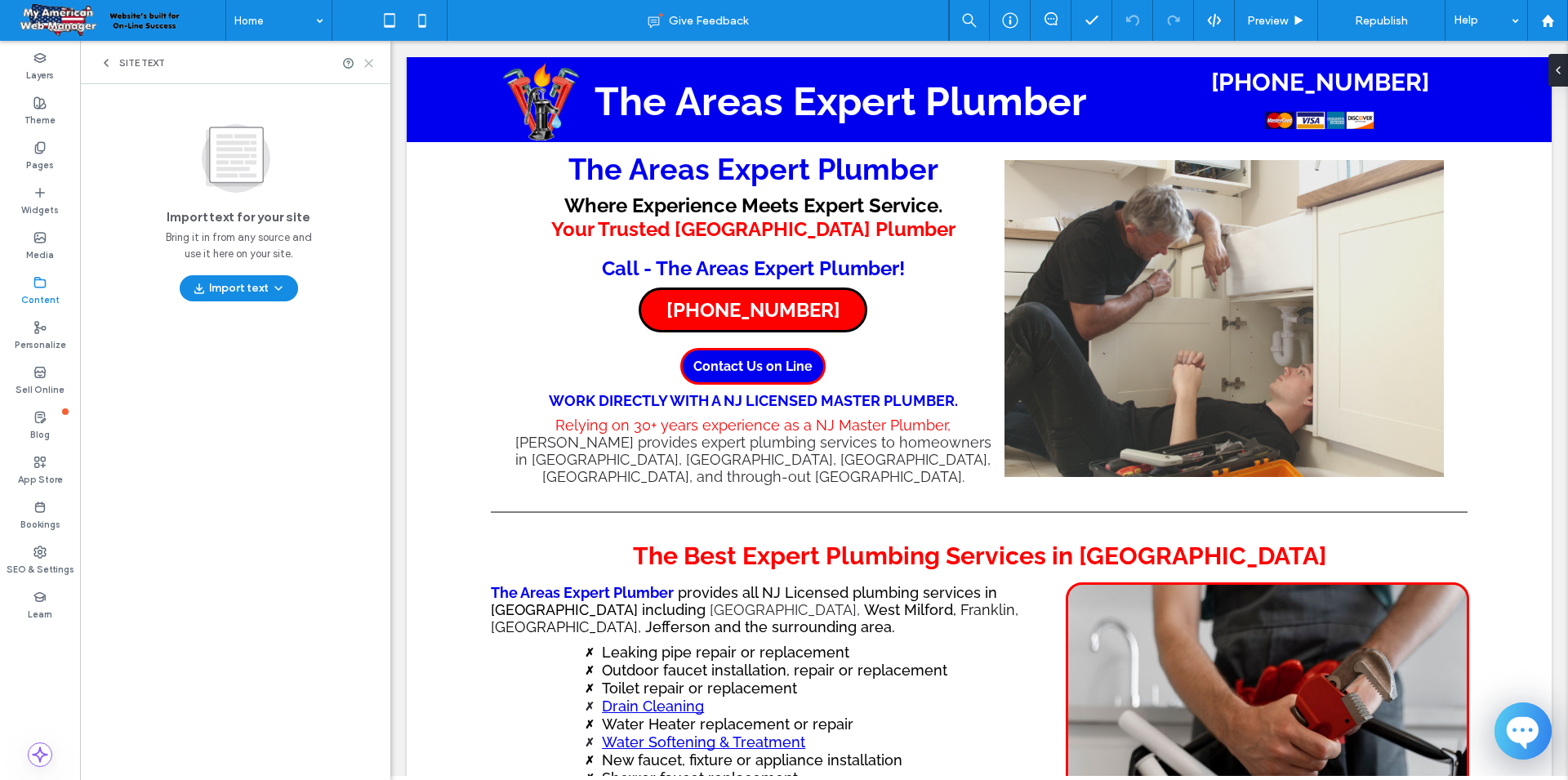
click at [372, 65] on icon at bounding box center [369, 63] width 12 height 12
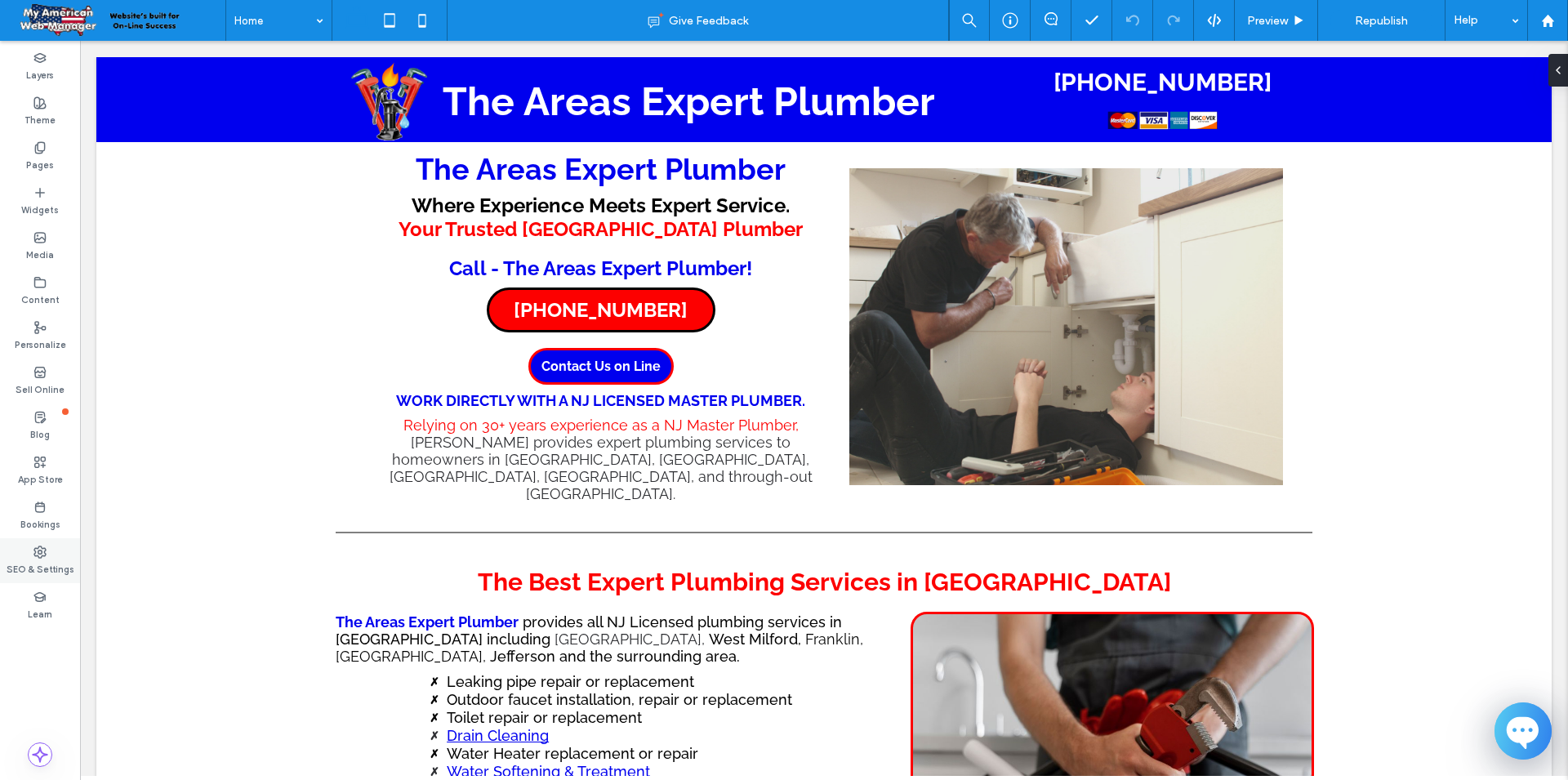
click at [27, 552] on div "SEO & Settings" at bounding box center [40, 560] width 80 height 45
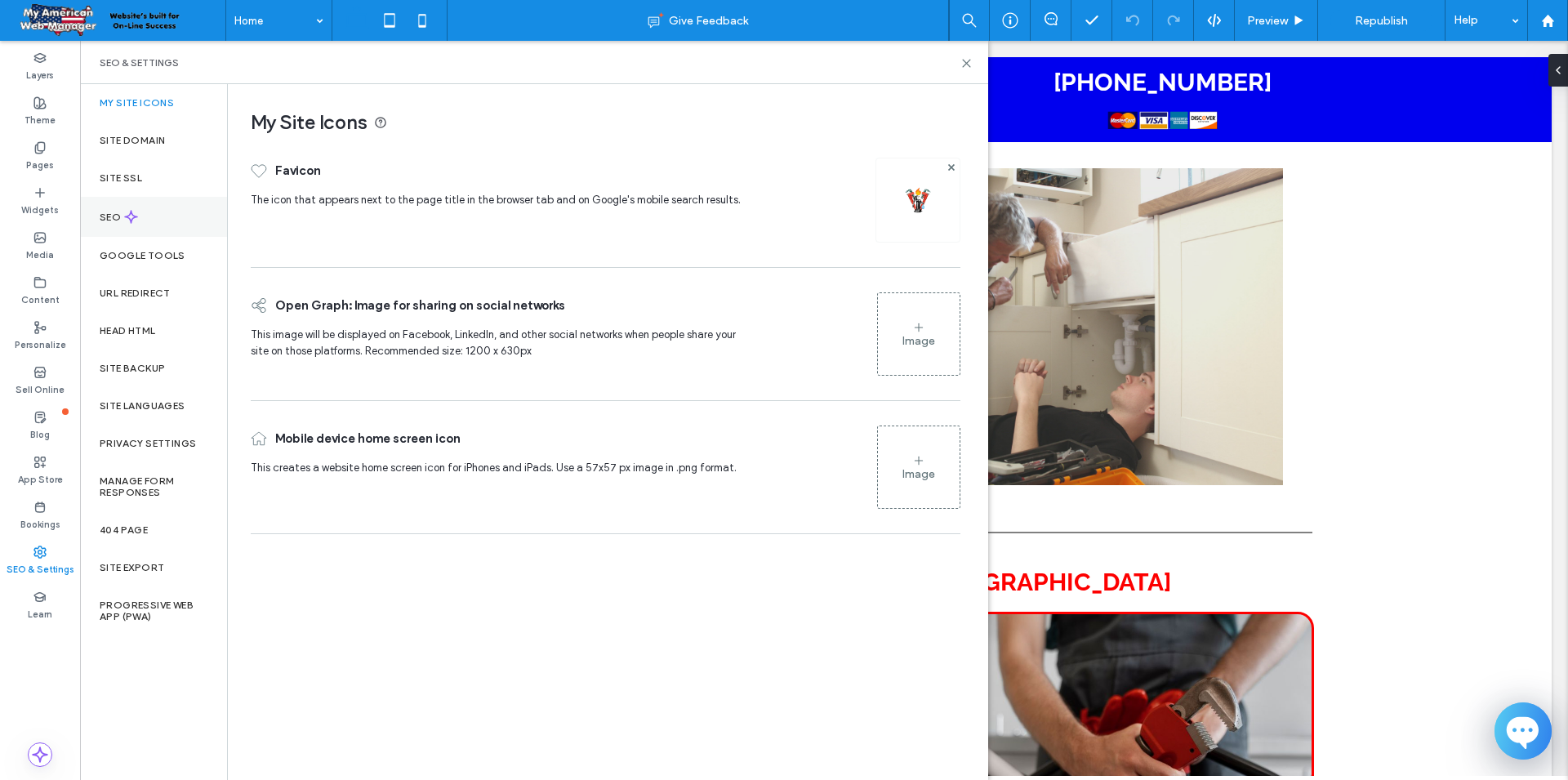
click at [121, 220] on label "SEO" at bounding box center [112, 217] width 25 height 12
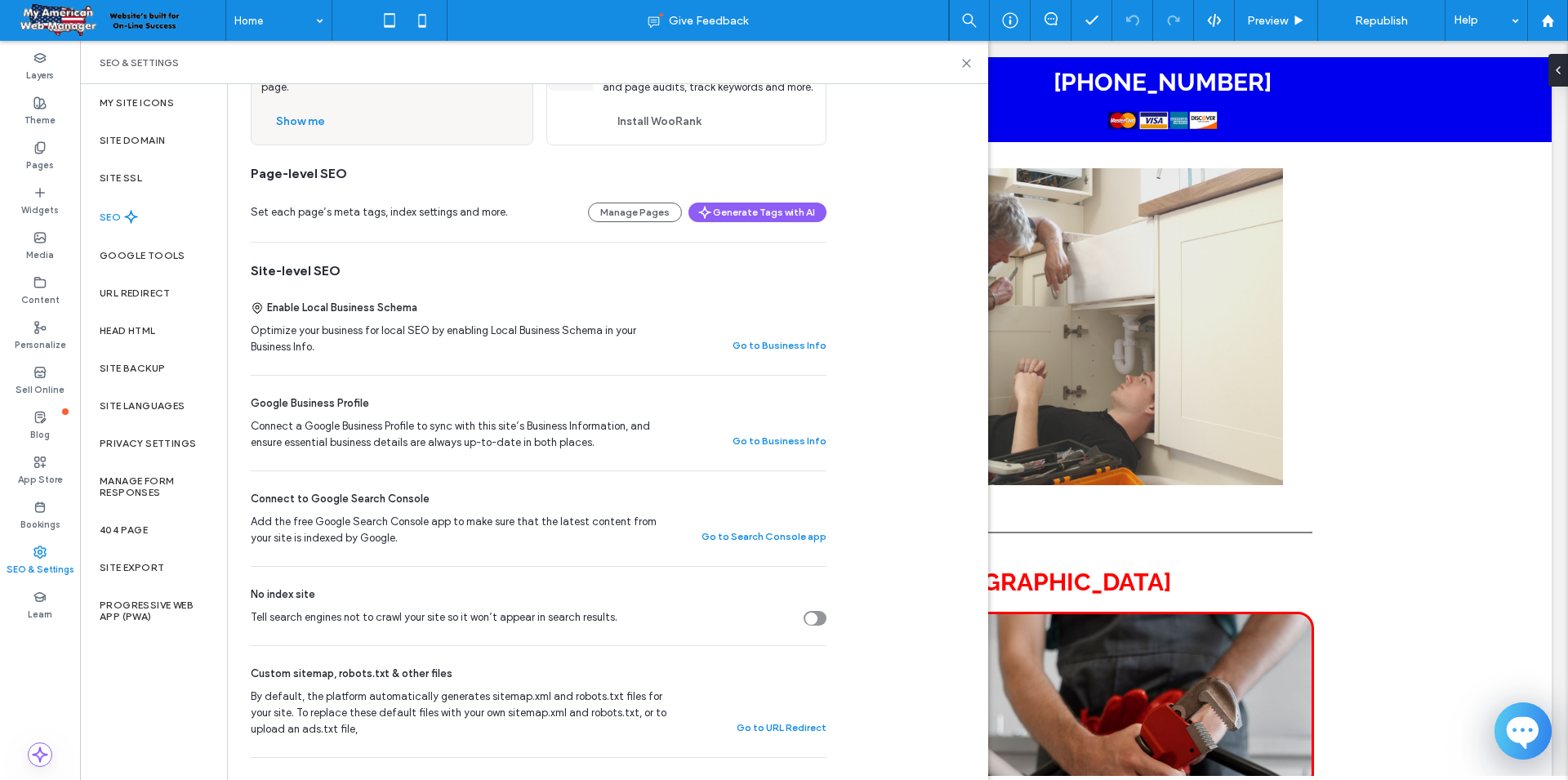
scroll to position [310, 0]
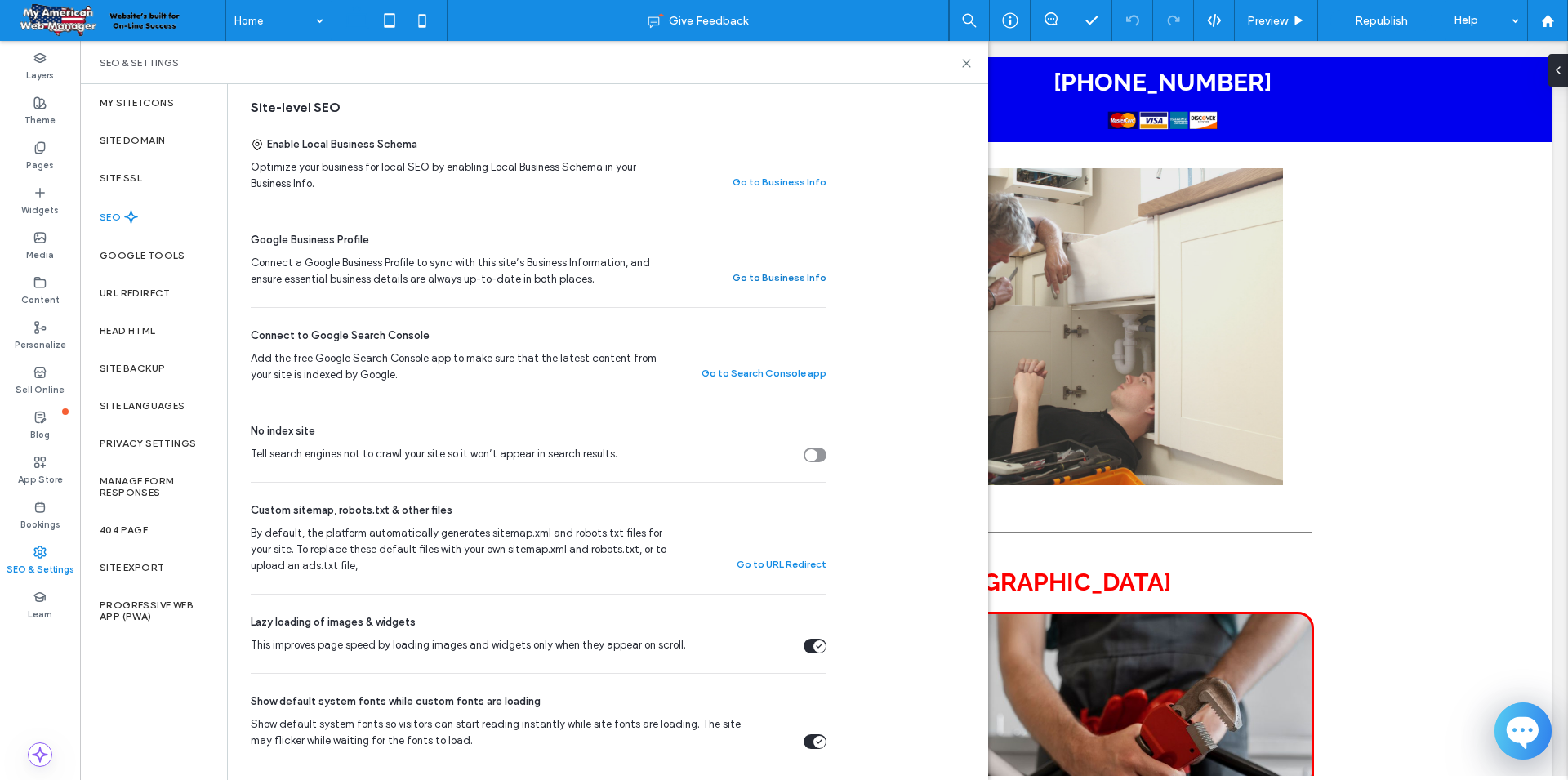
click at [787, 276] on button "Go to Business Info" at bounding box center [779, 277] width 94 height 20
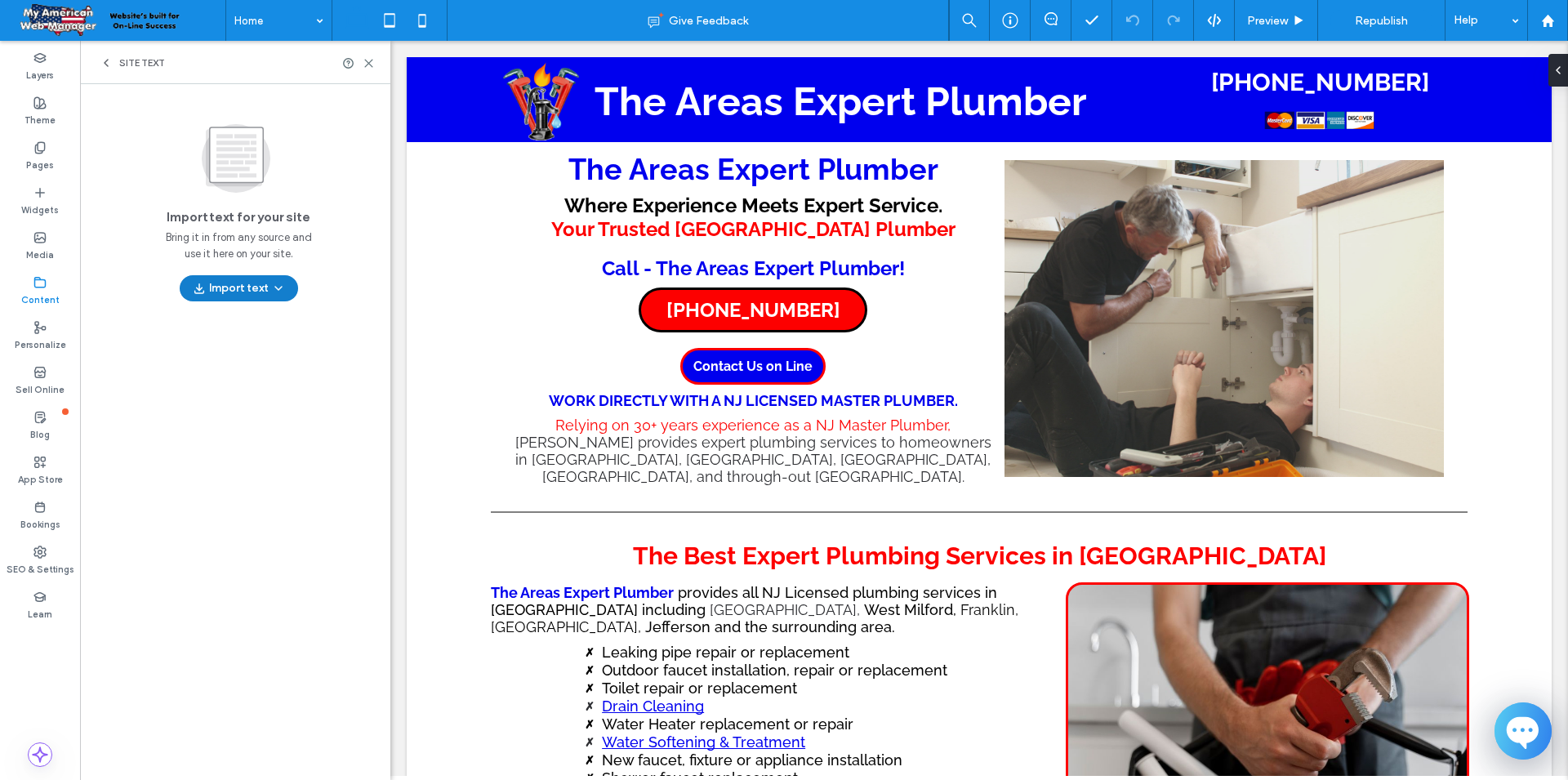
click at [227, 292] on button "Import text" at bounding box center [239, 287] width 119 height 26
click at [49, 214] on label "Widgets" at bounding box center [40, 208] width 37 height 18
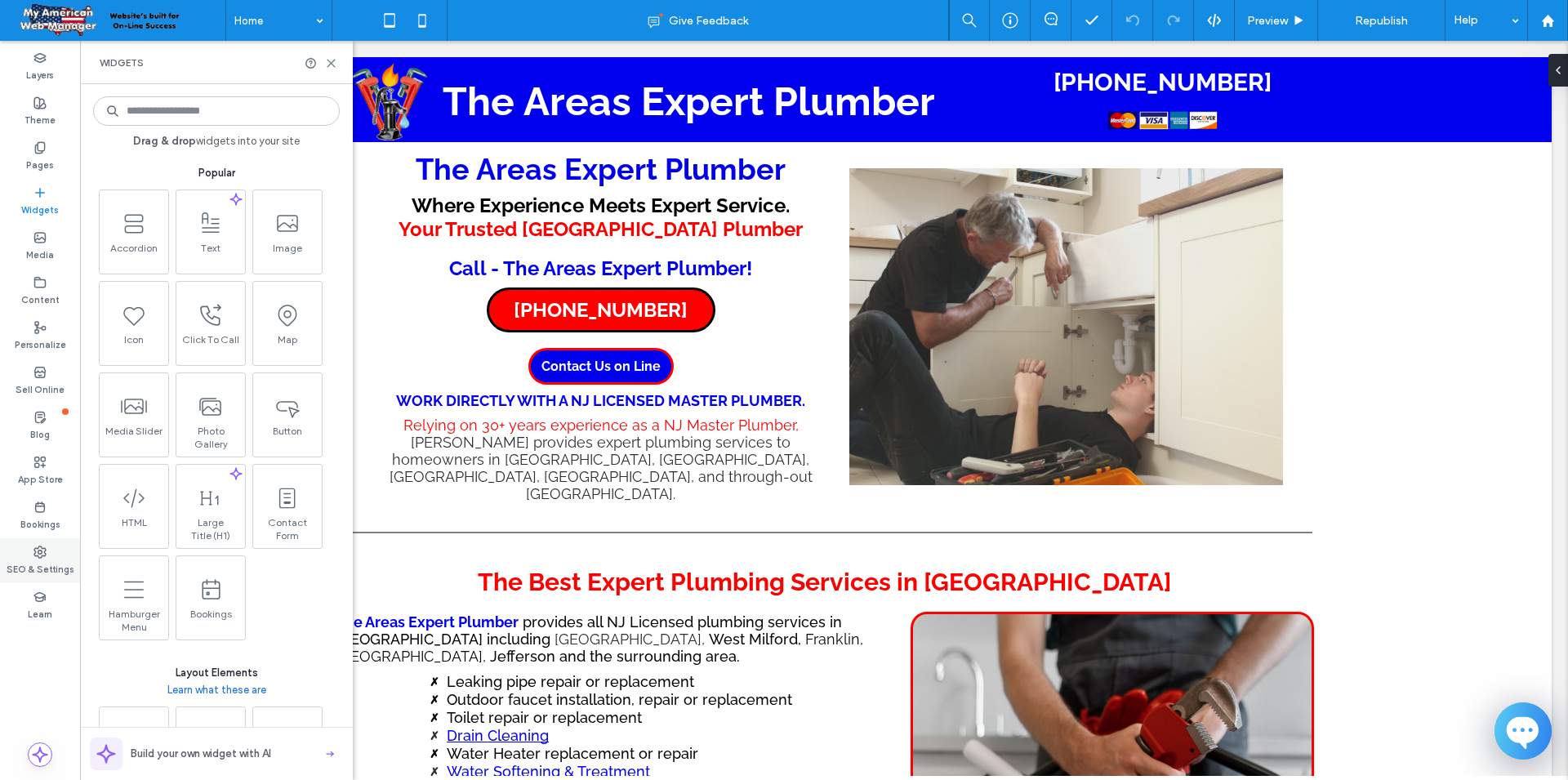
click at [51, 563] on label "SEO & Settings" at bounding box center [40, 567] width 67 height 18
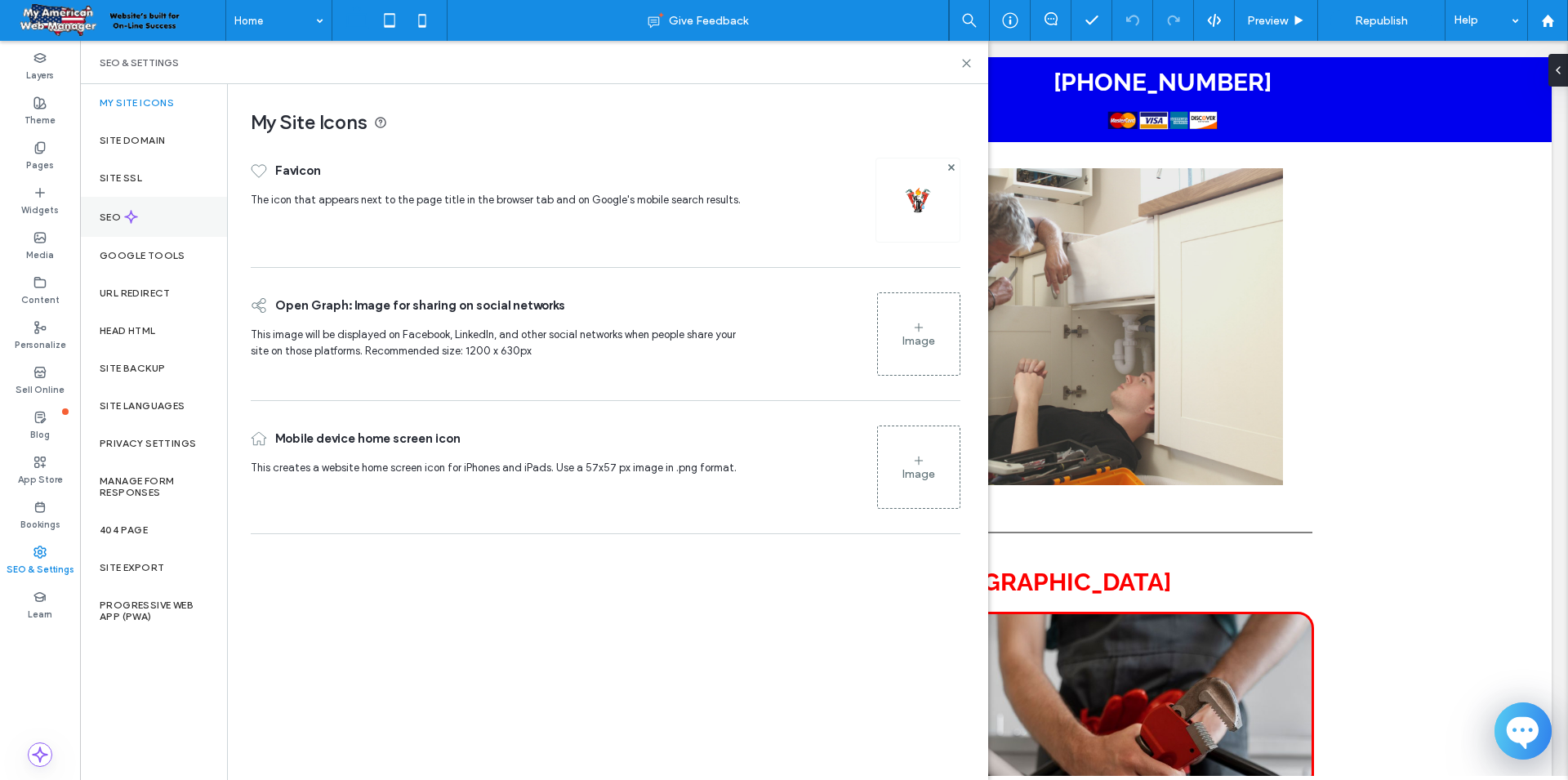
click at [130, 218] on icon at bounding box center [131, 217] width 14 height 14
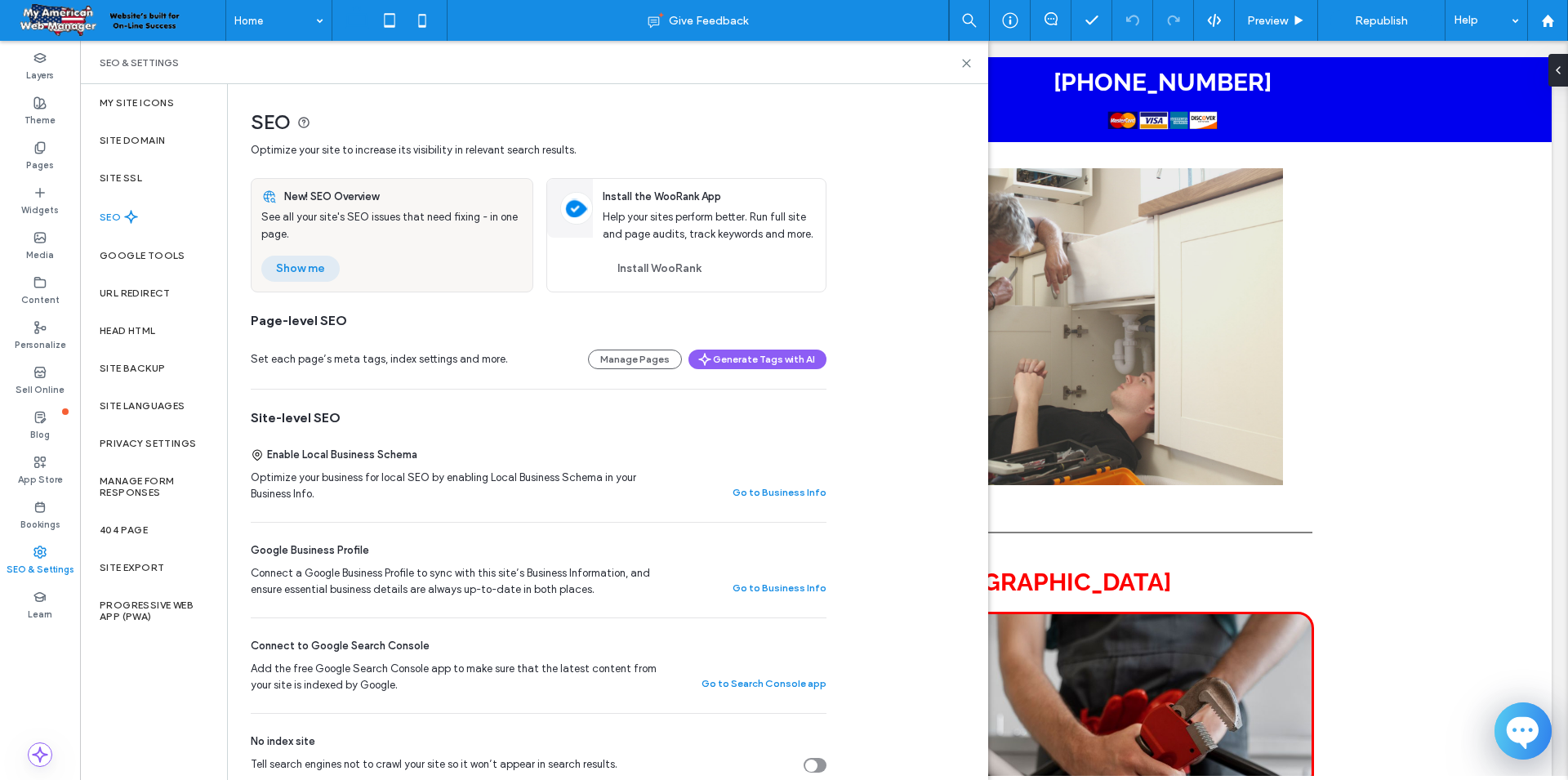
click at [308, 277] on button "Show me" at bounding box center [300, 268] width 78 height 26
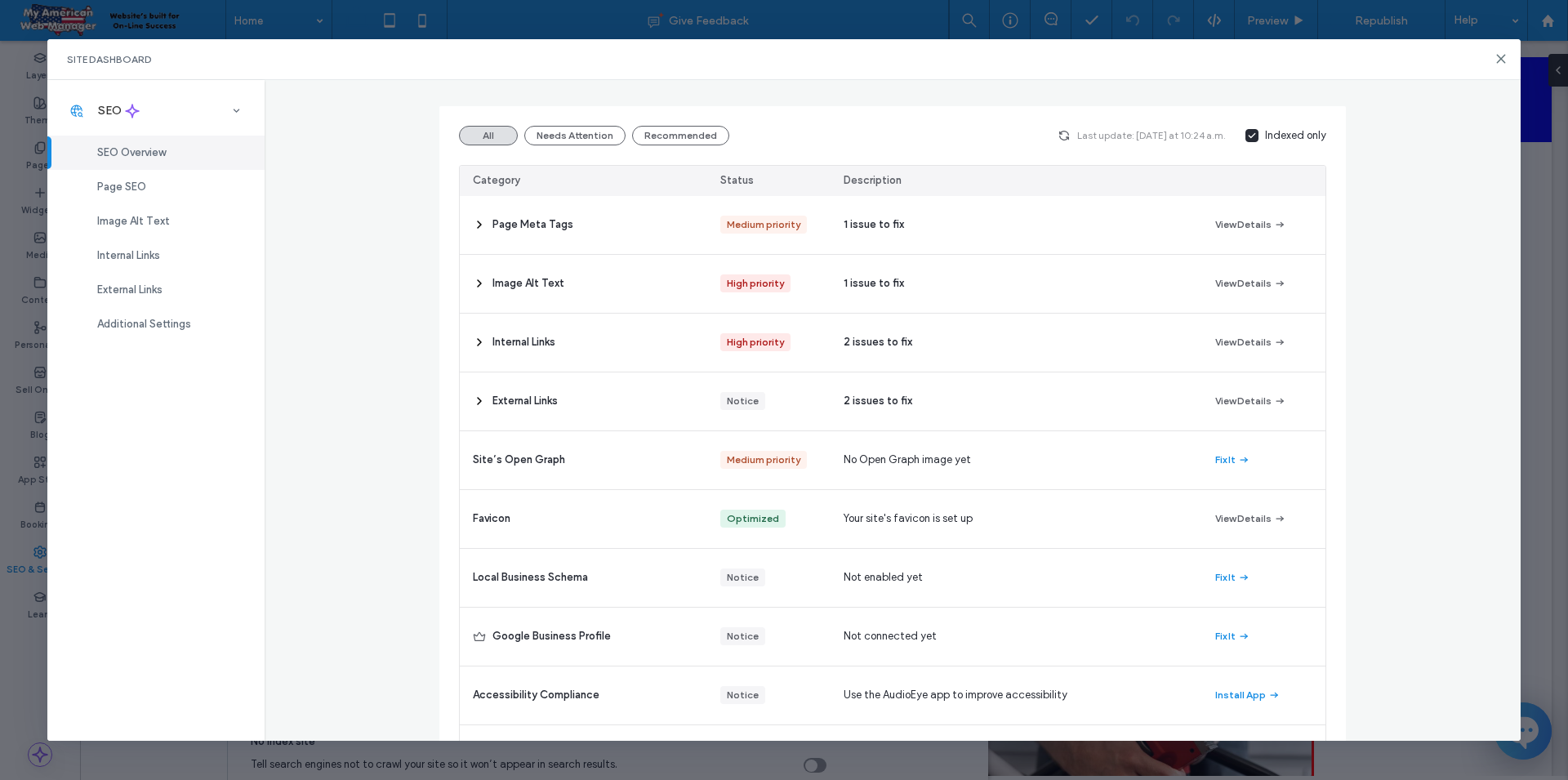
scroll to position [213, 0]
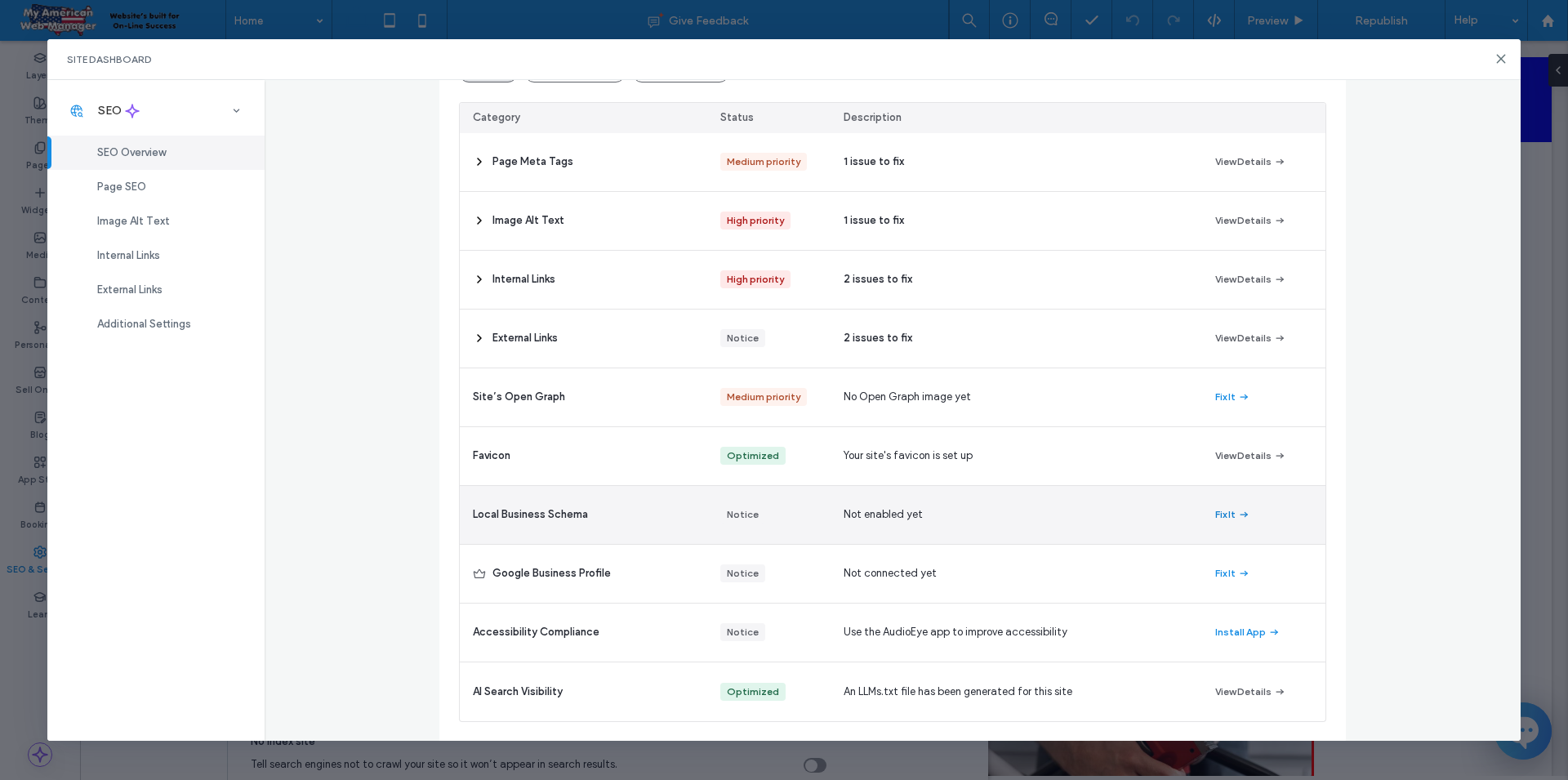
click at [1218, 518] on button "Fix It" at bounding box center [1233, 514] width 35 height 20
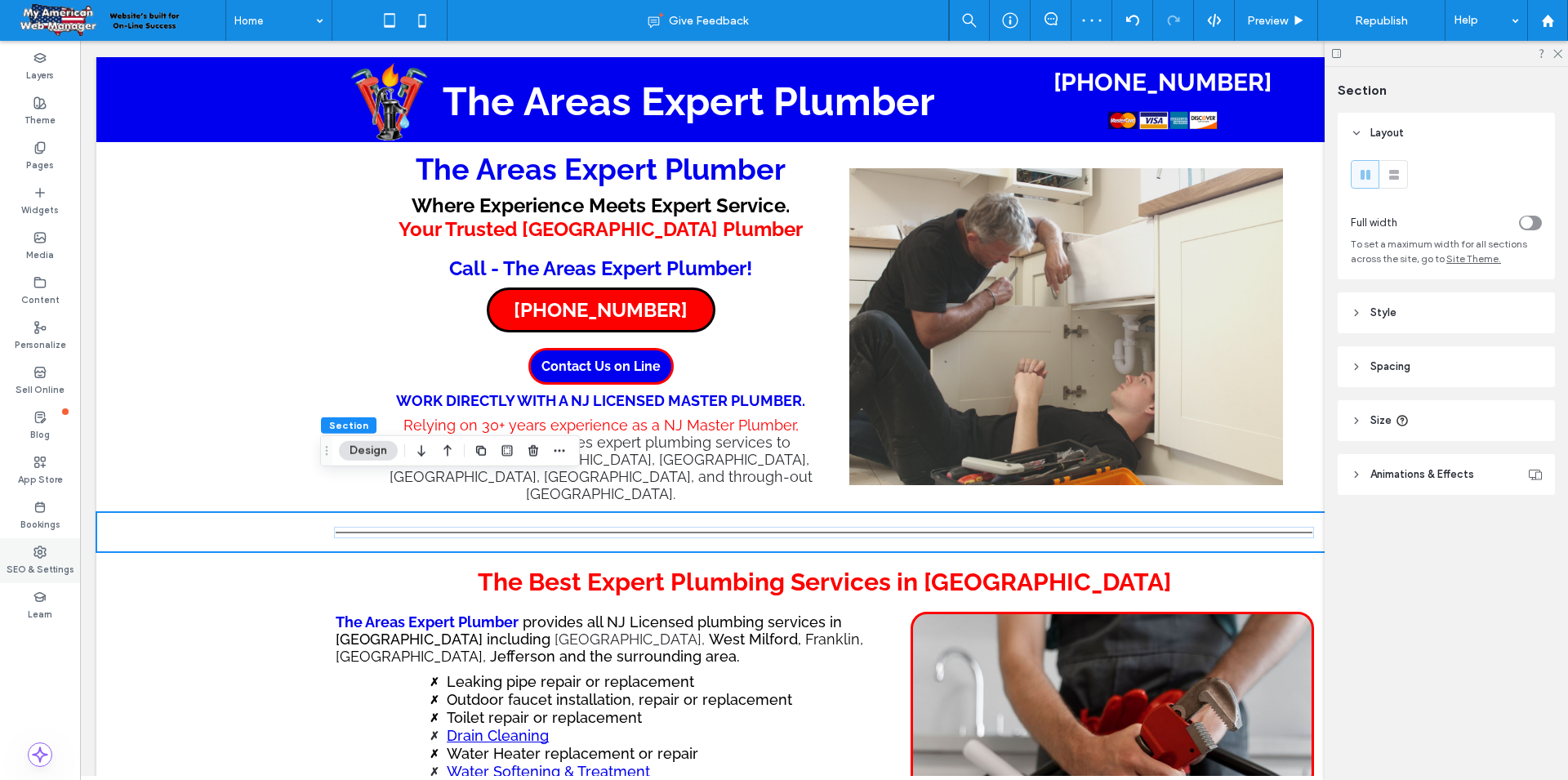
click at [23, 563] on label "SEO & Settings" at bounding box center [40, 567] width 67 height 18
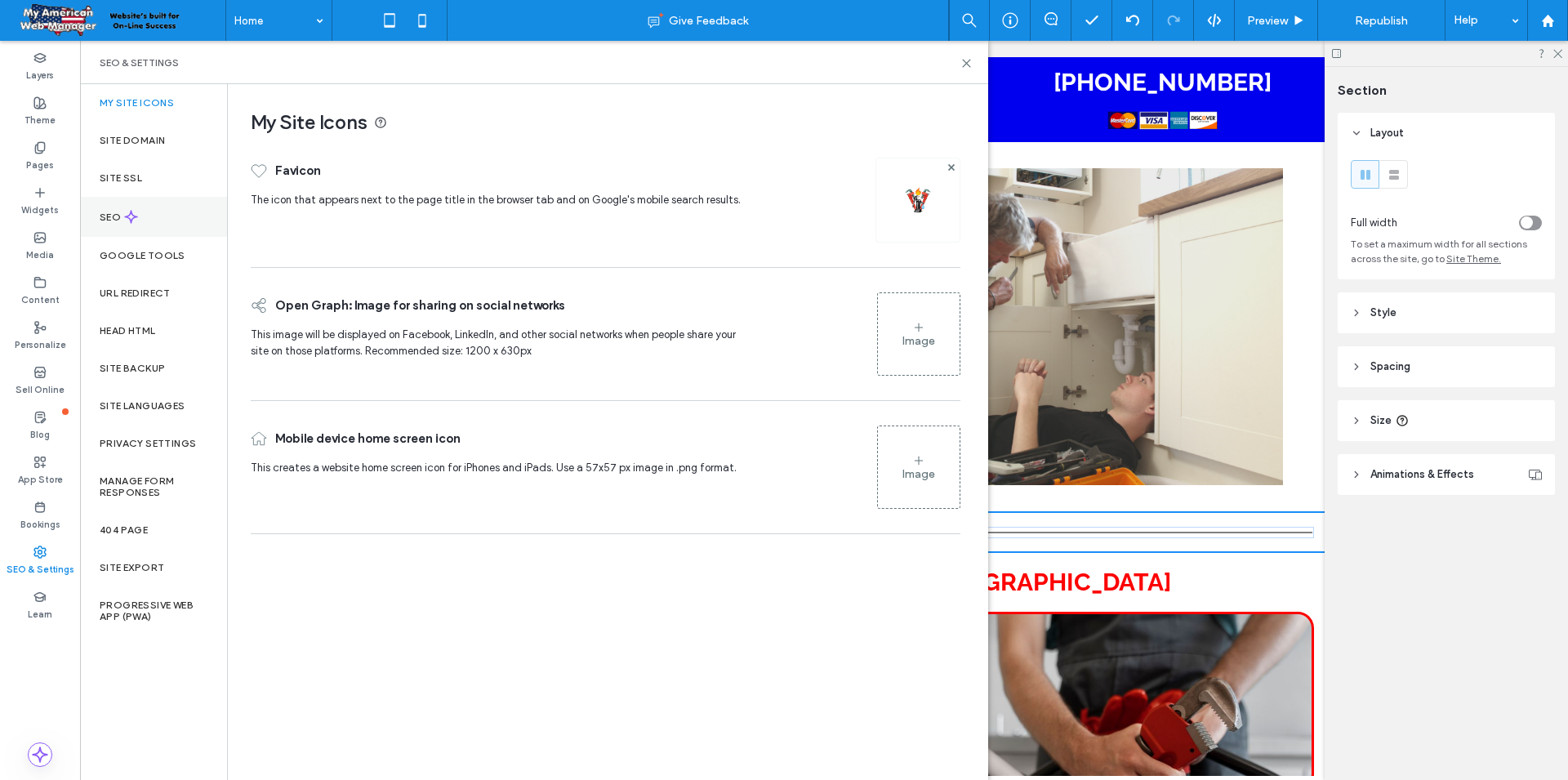
click at [100, 208] on div "SEO" at bounding box center [153, 216] width 147 height 40
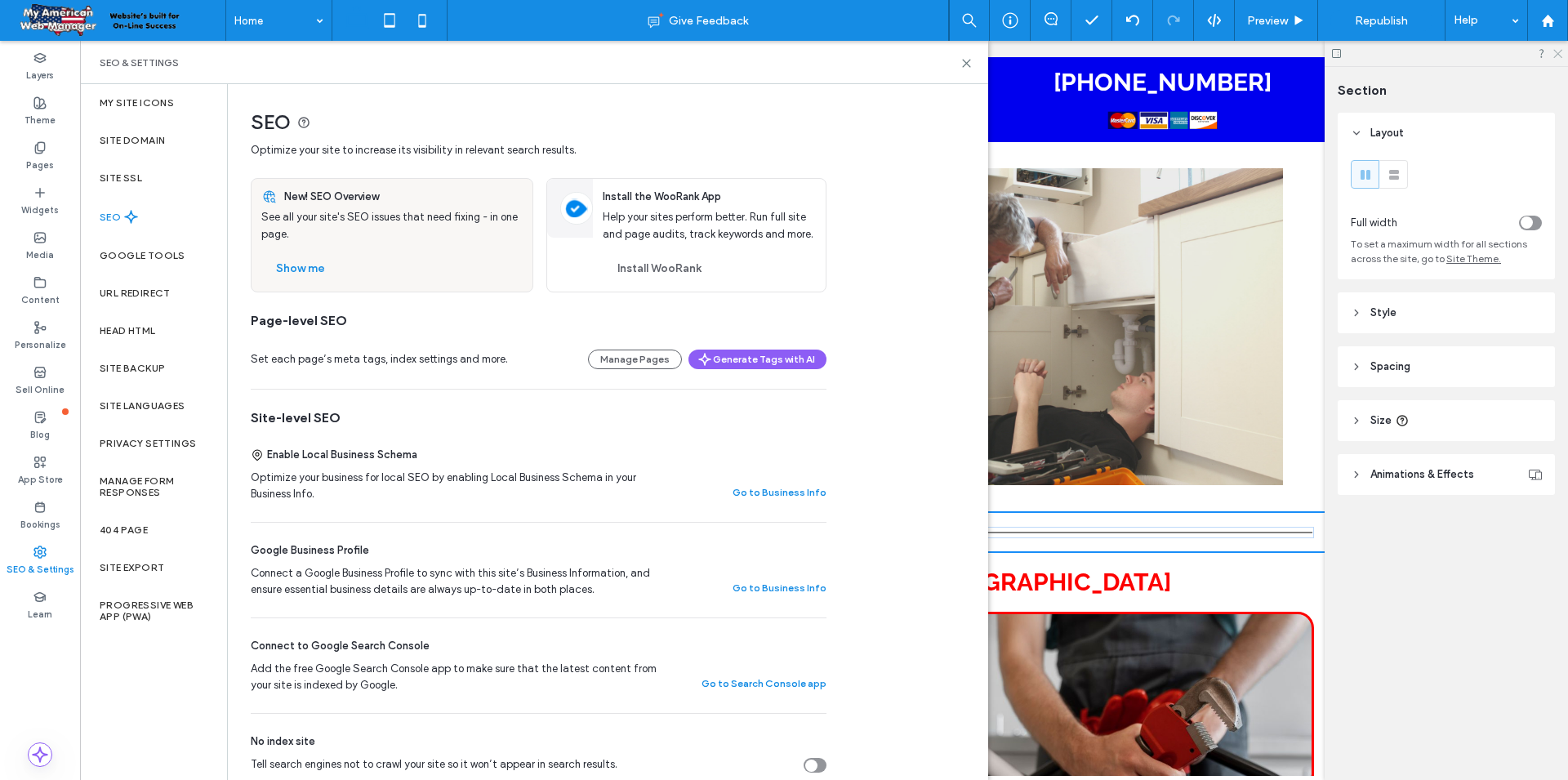
click at [1557, 53] on use at bounding box center [1557, 54] width 9 height 9
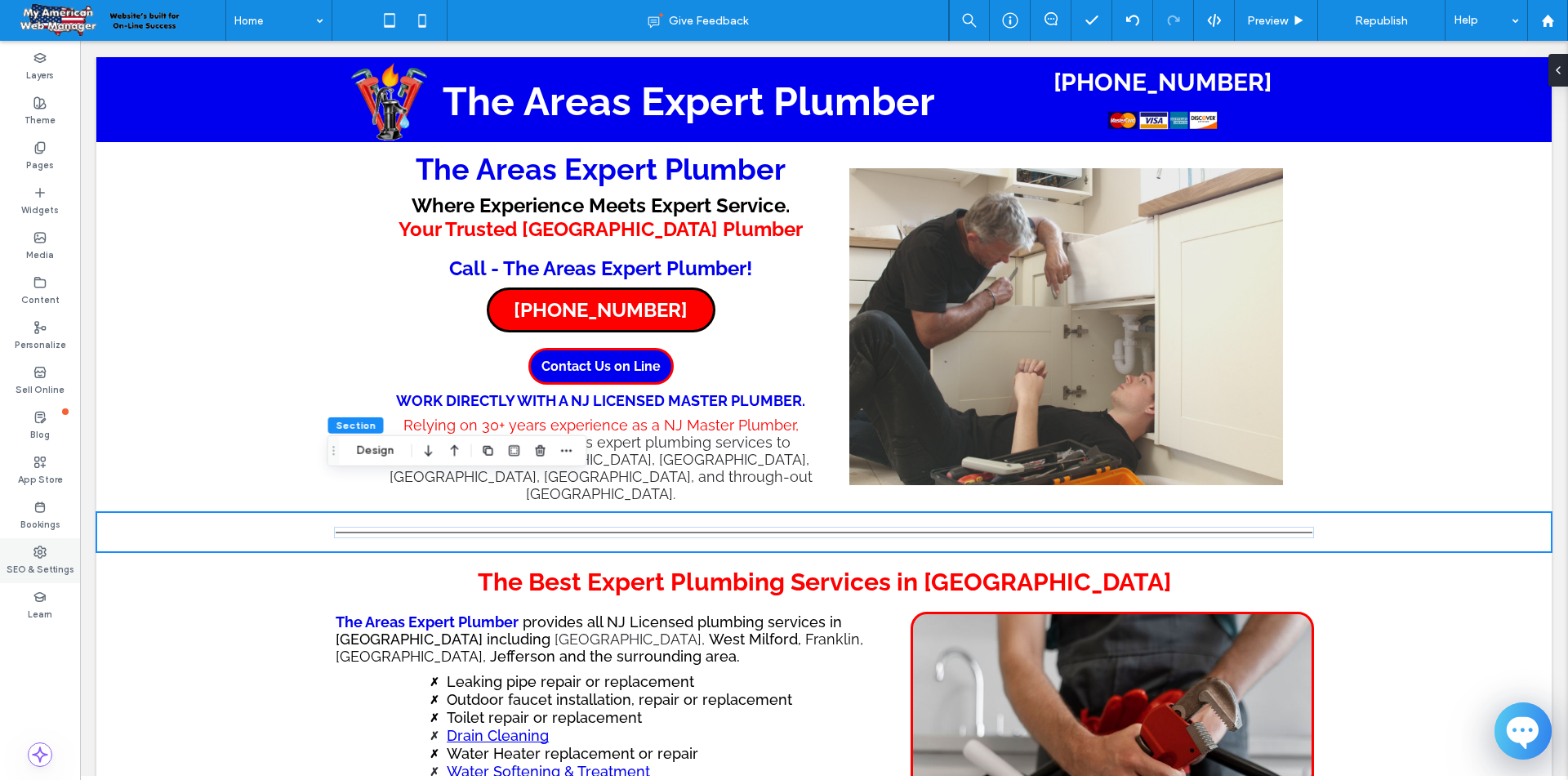
click at [38, 571] on label "SEO & Settings" at bounding box center [40, 567] width 67 height 18
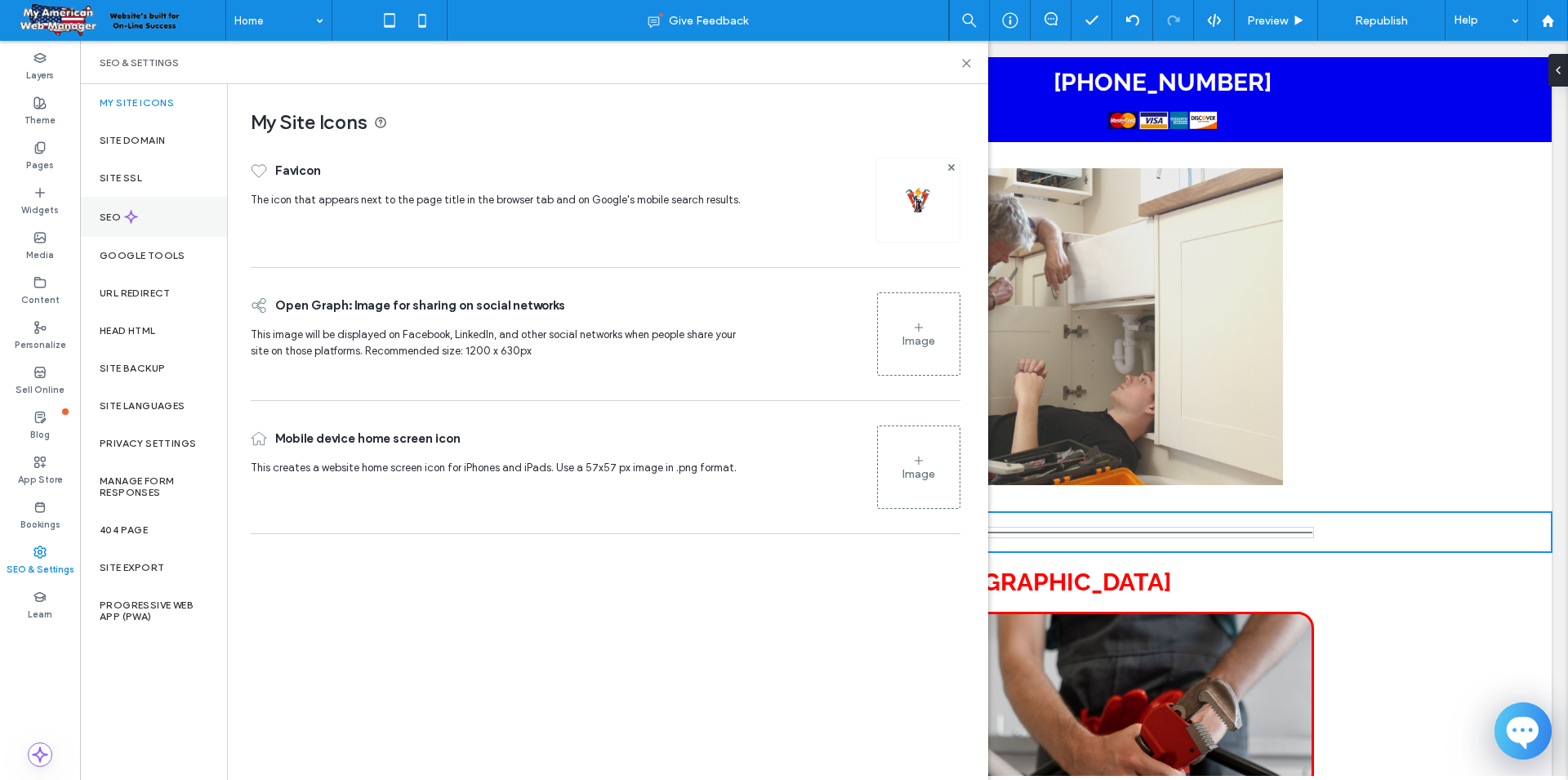
click at [116, 216] on label "SEO" at bounding box center [112, 217] width 25 height 12
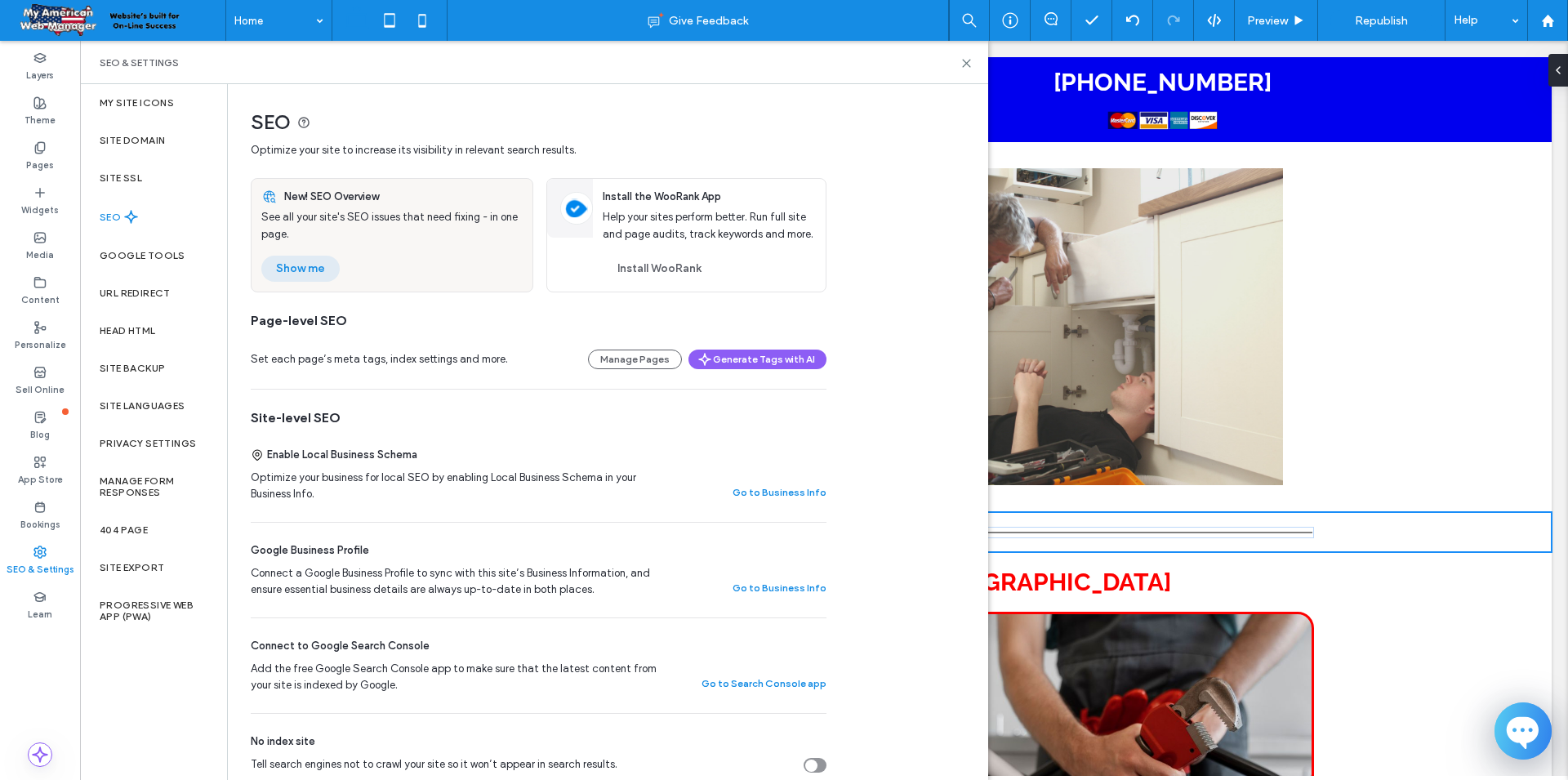
click at [305, 266] on button "Show me" at bounding box center [300, 268] width 78 height 26
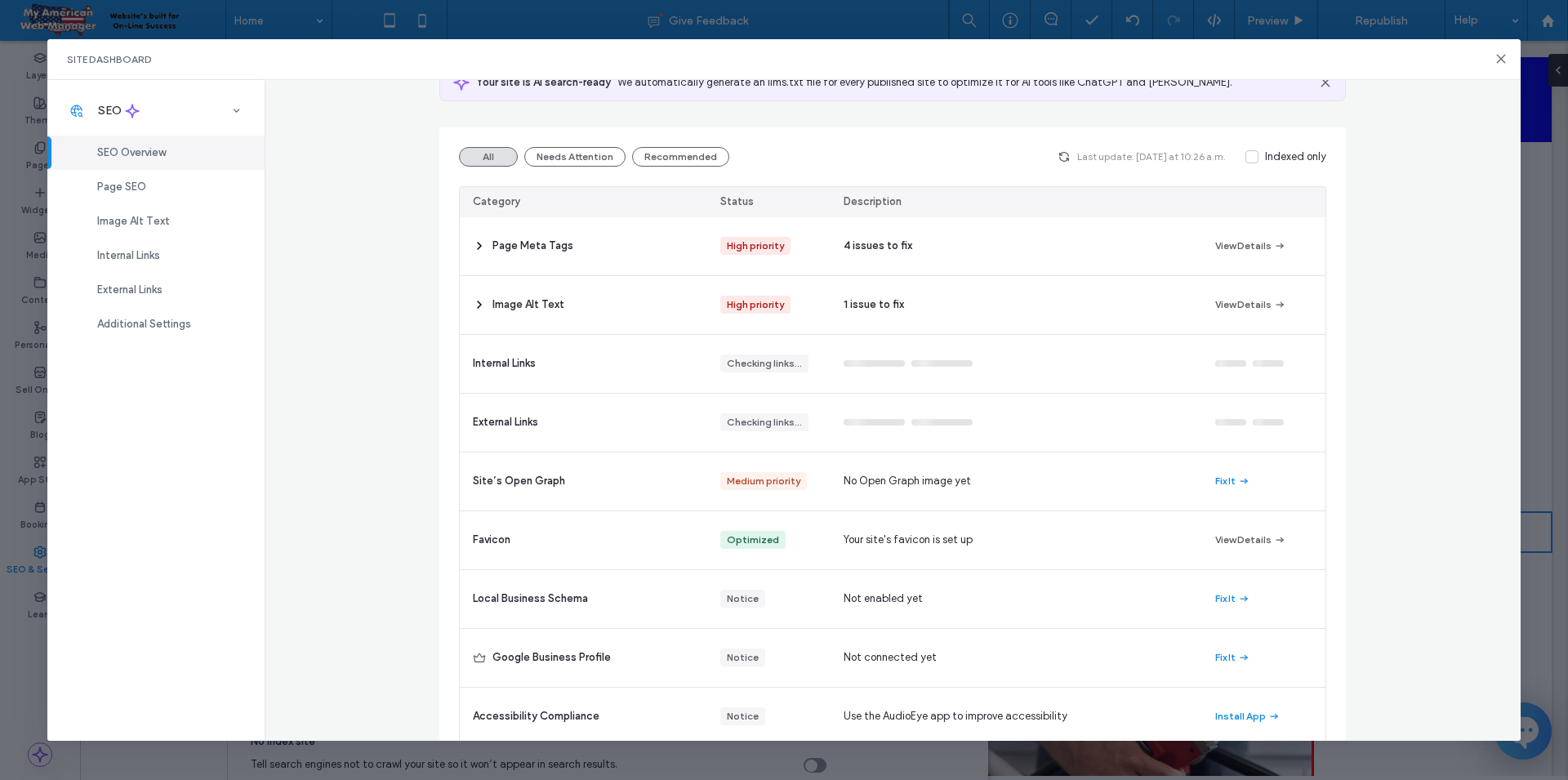
scroll to position [213, 0]
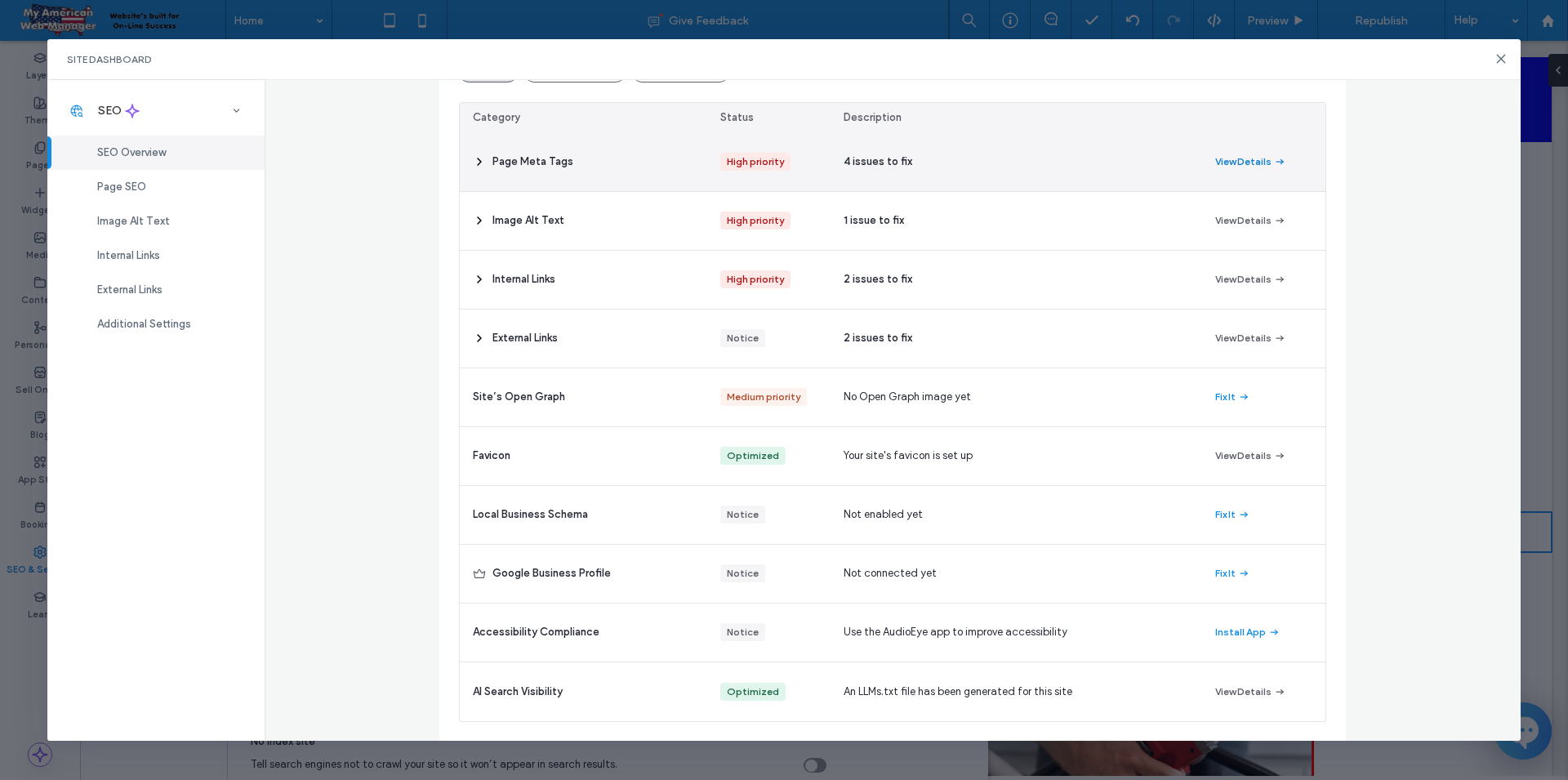
click at [1237, 155] on button "View Details" at bounding box center [1251, 161] width 71 height 20
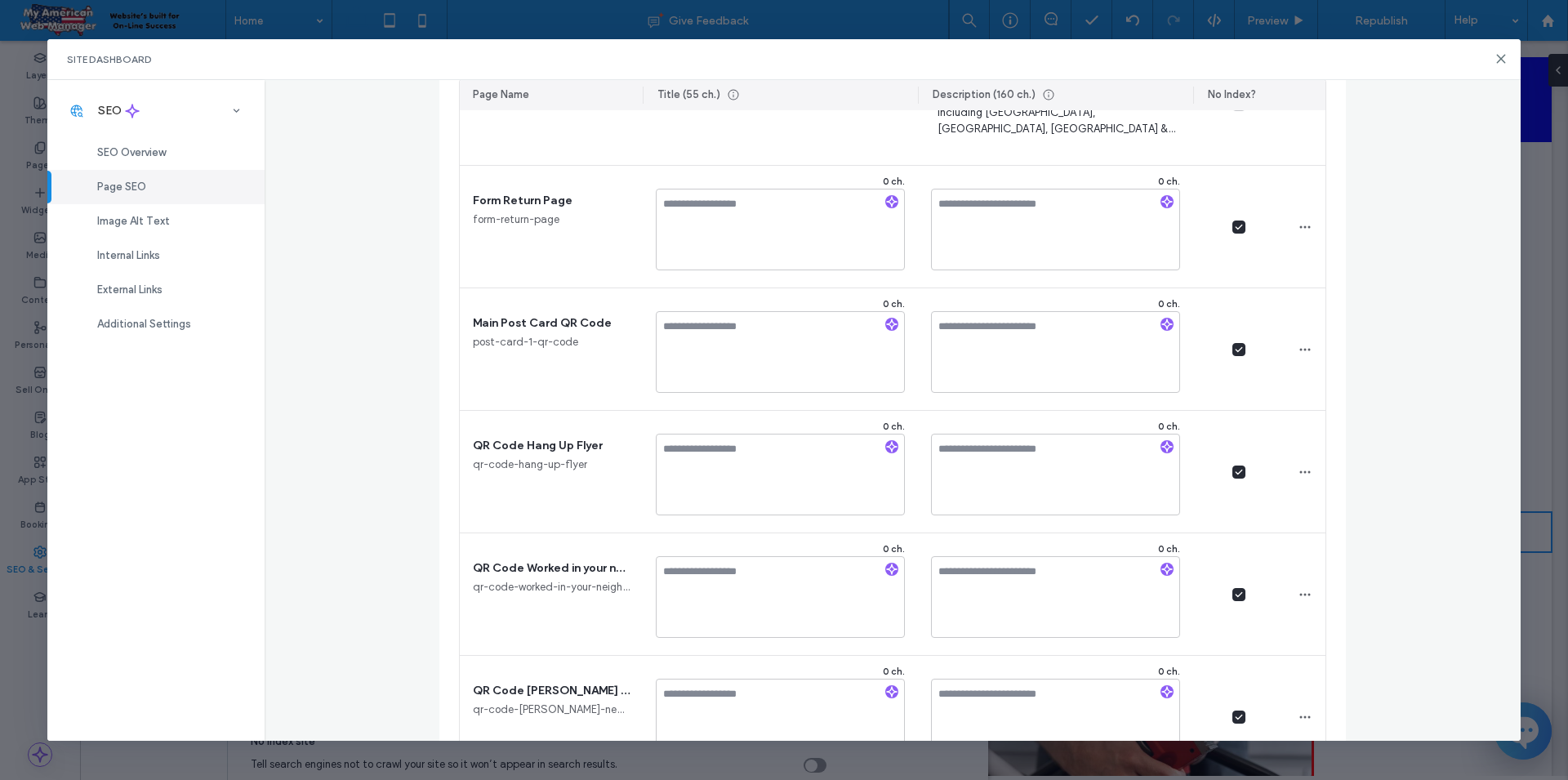
scroll to position [0, 0]
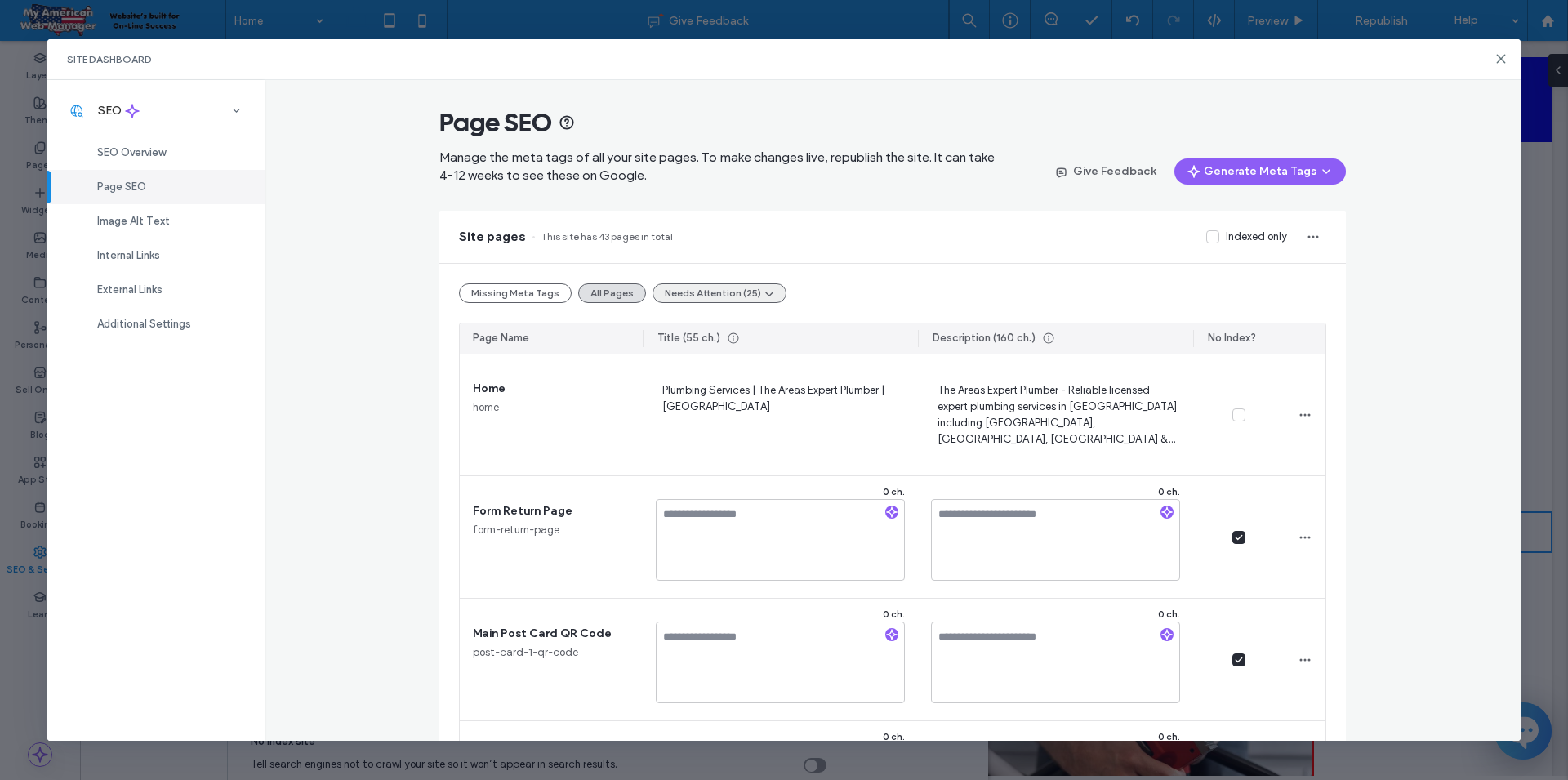
click at [727, 292] on button "Needs Attention (25)" at bounding box center [719, 293] width 134 height 20
click at [700, 363] on span "Duplicate Title Tags (4)" at bounding box center [712, 363] width 115 height 16
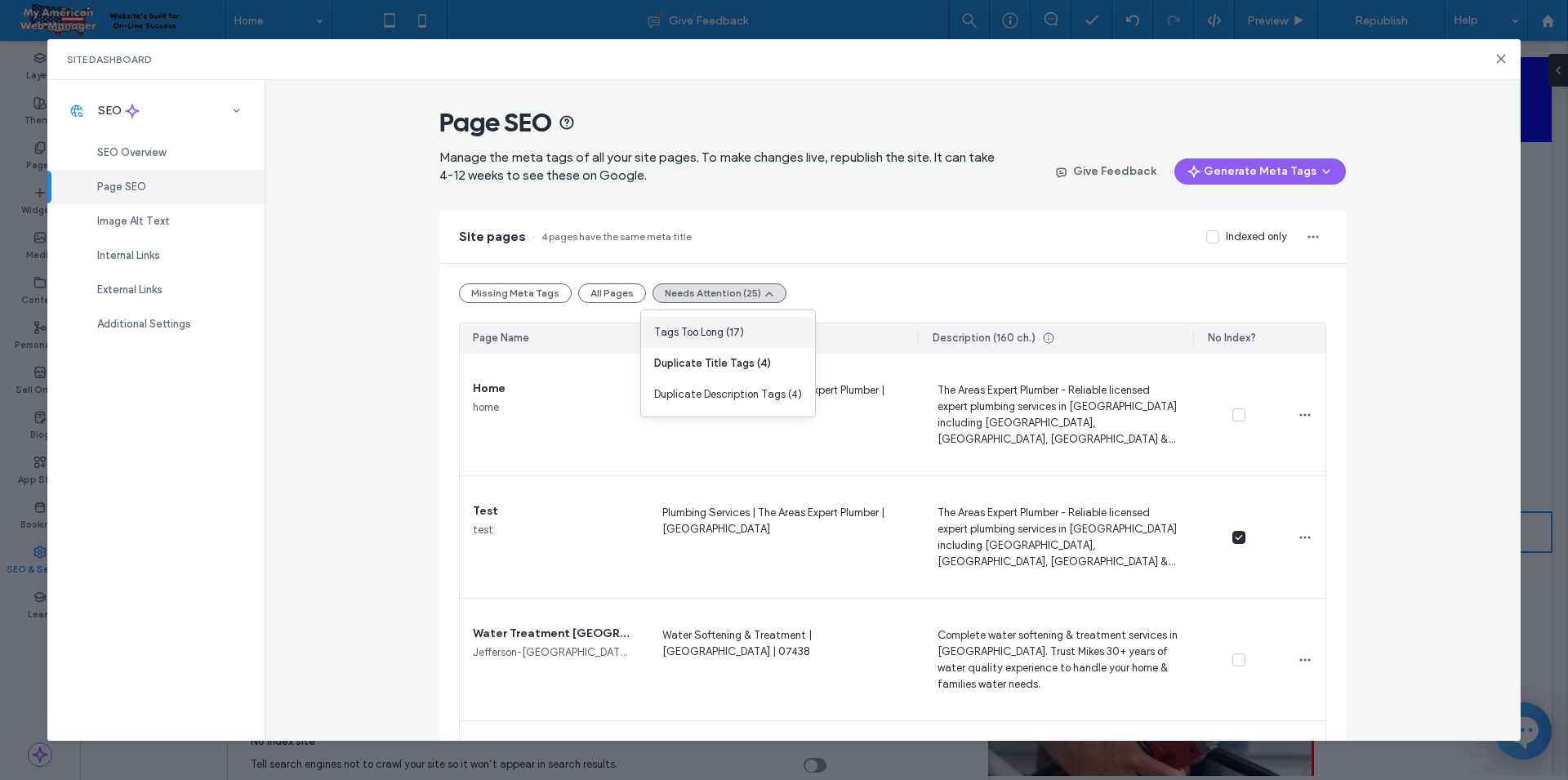
click at [707, 328] on span "Tags Too Long (17)" at bounding box center [698, 332] width 90 height 16
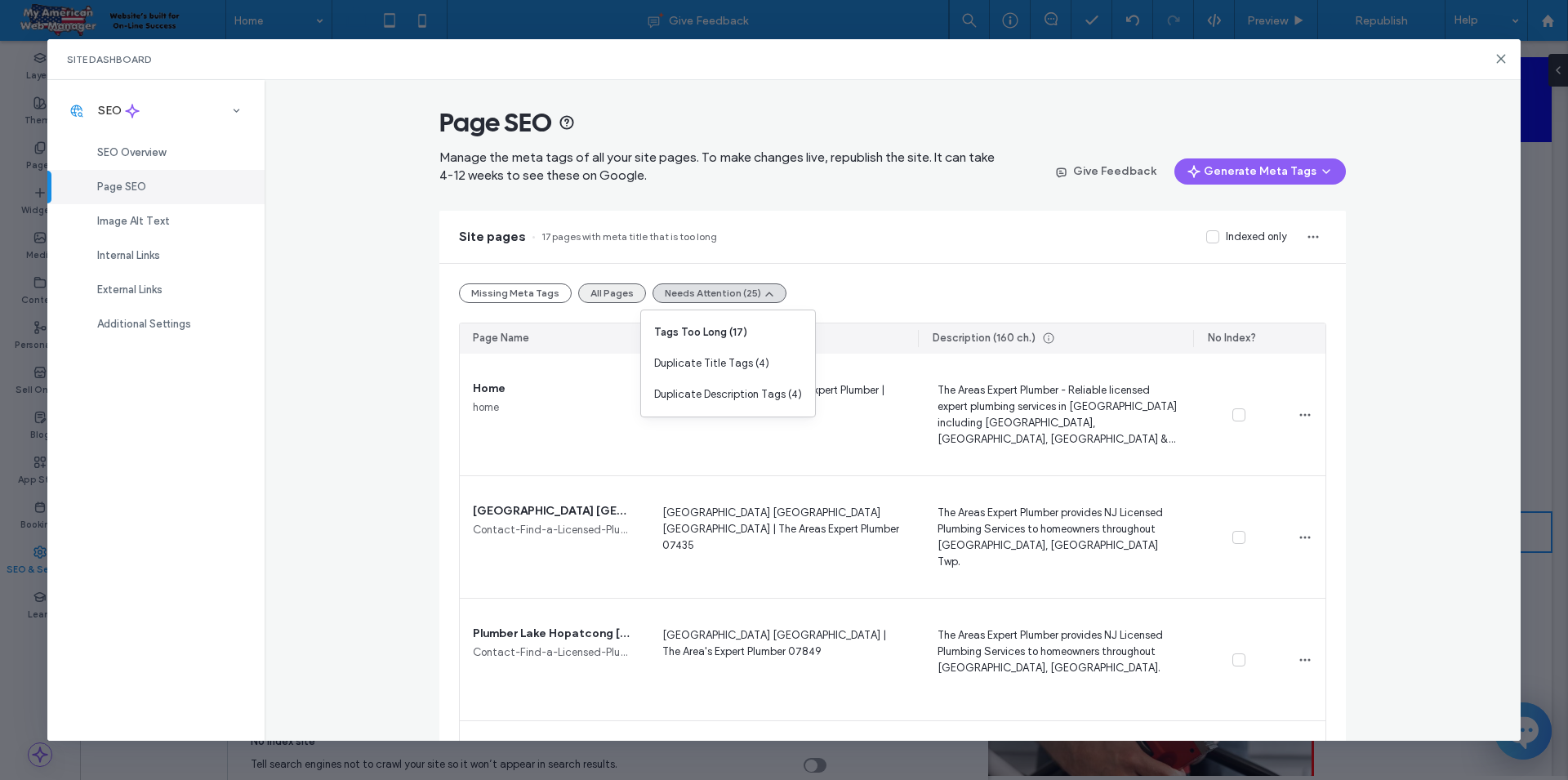
click at [604, 290] on button "All Pages" at bounding box center [612, 293] width 67 height 20
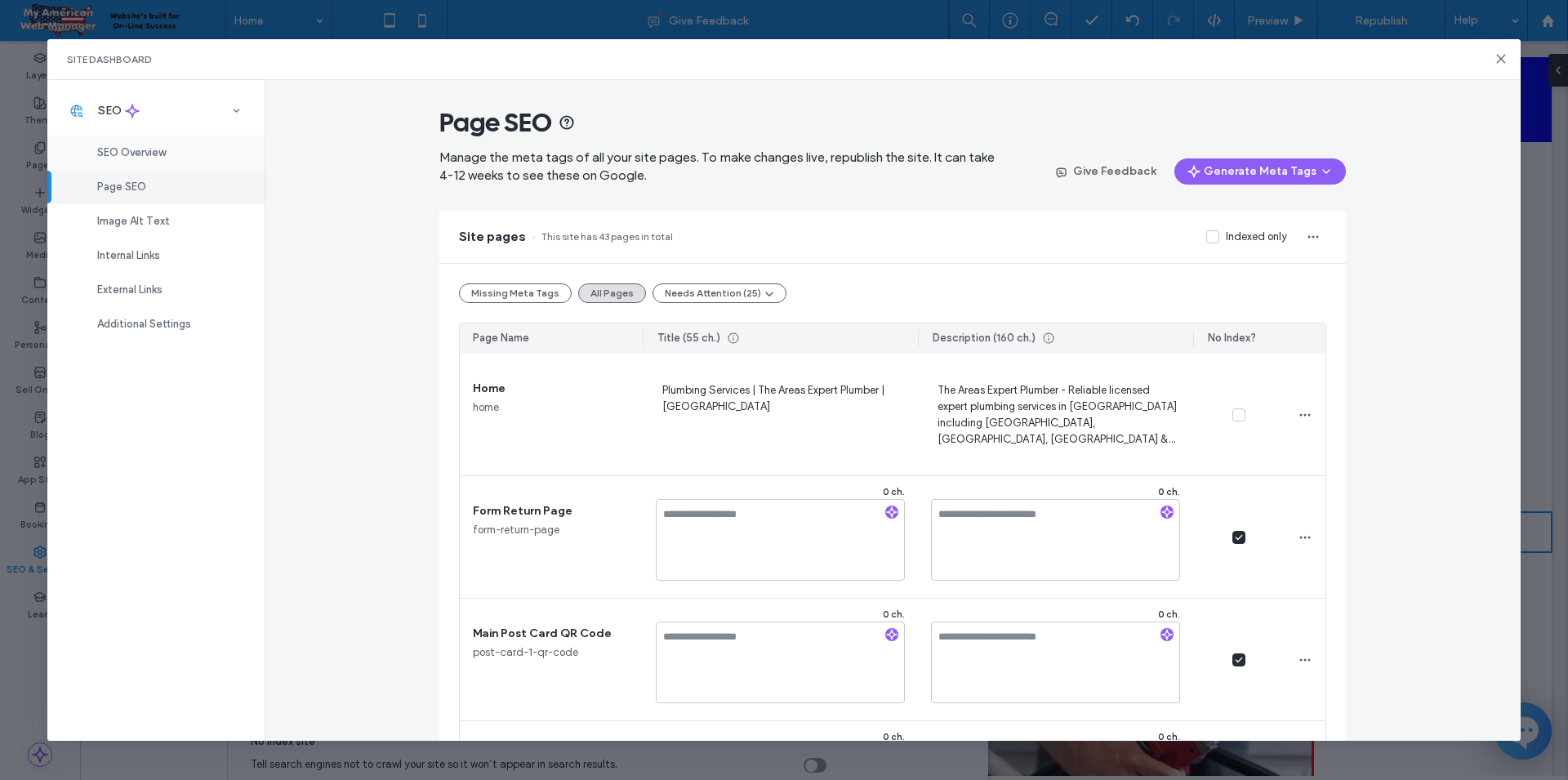
click at [163, 151] on span "SEO Overview" at bounding box center [131, 152] width 68 height 12
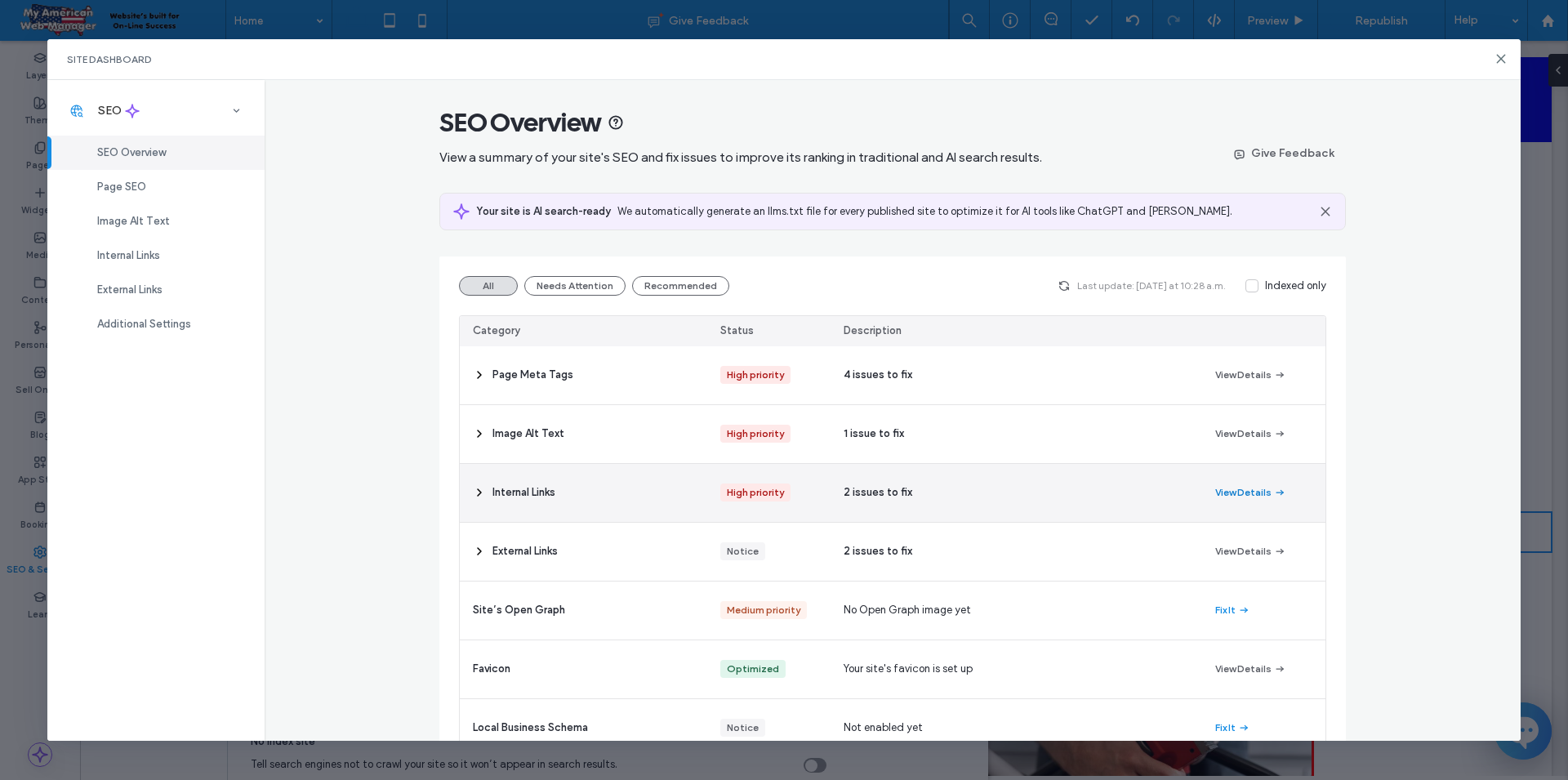
click at [1225, 485] on button "View Details" at bounding box center [1251, 492] width 71 height 20
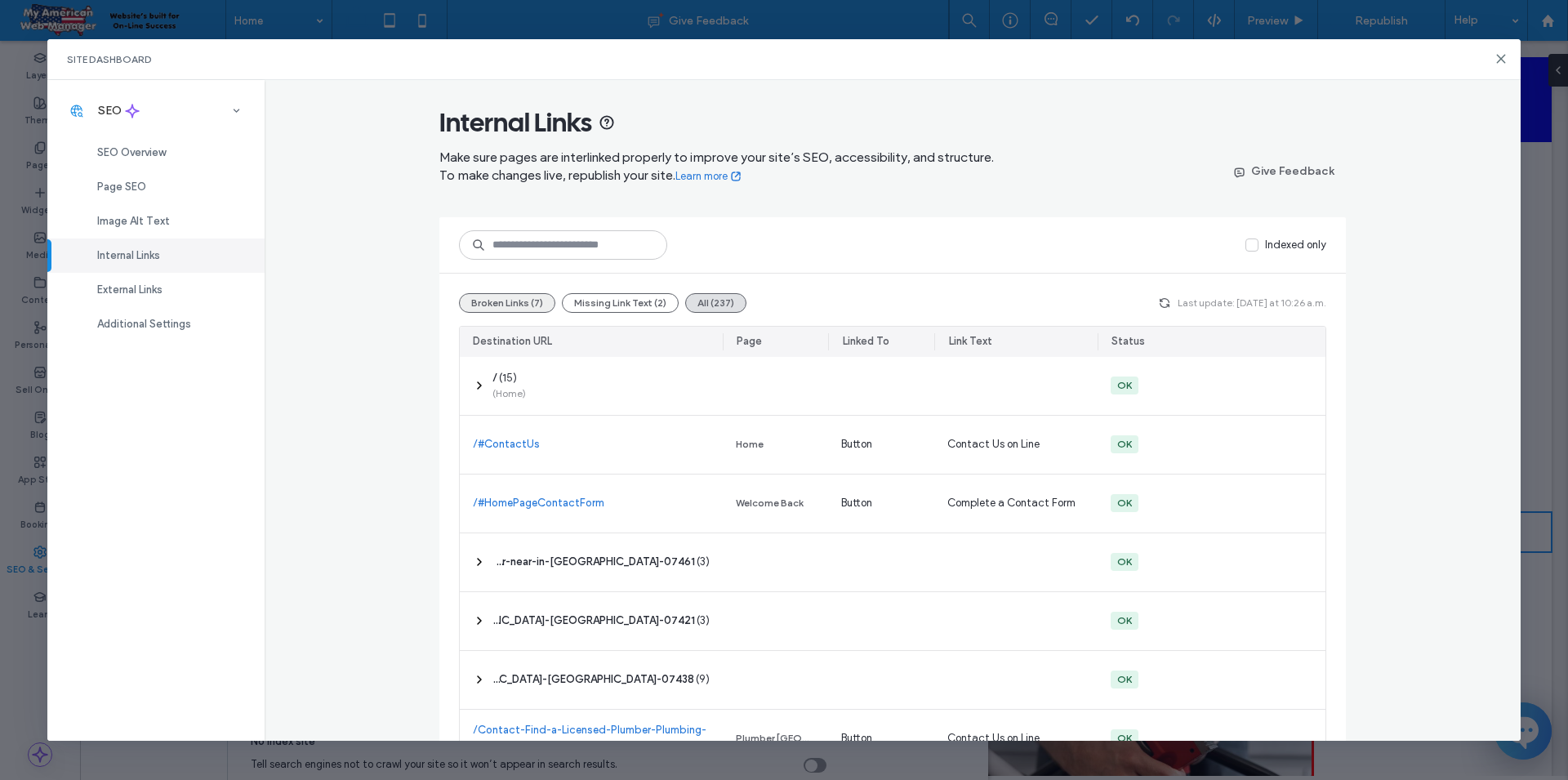
click at [512, 307] on button "Broken Links (7)" at bounding box center [507, 303] width 97 height 20
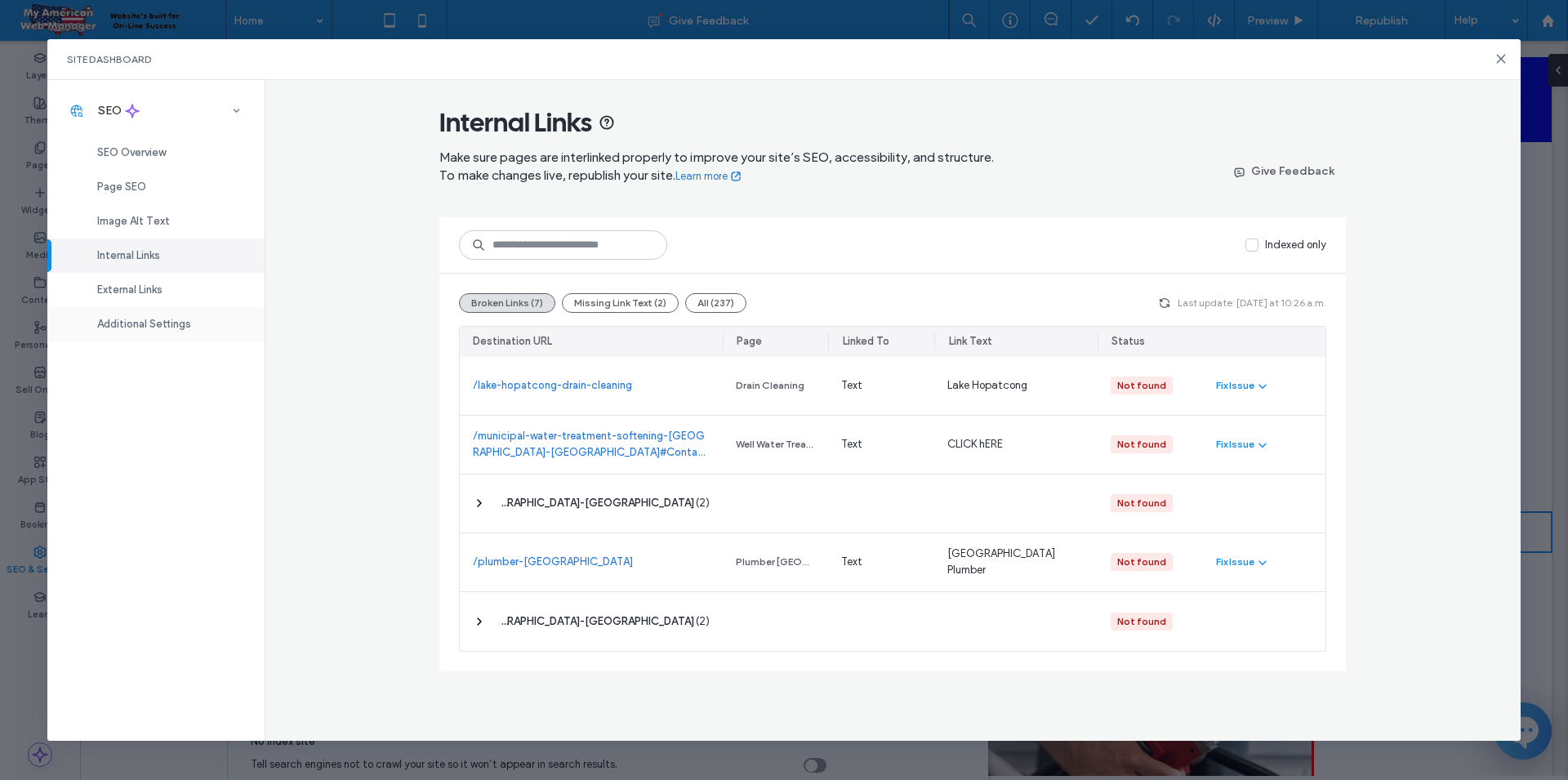
click at [179, 328] on span "Additional Settings" at bounding box center [144, 324] width 94 height 12
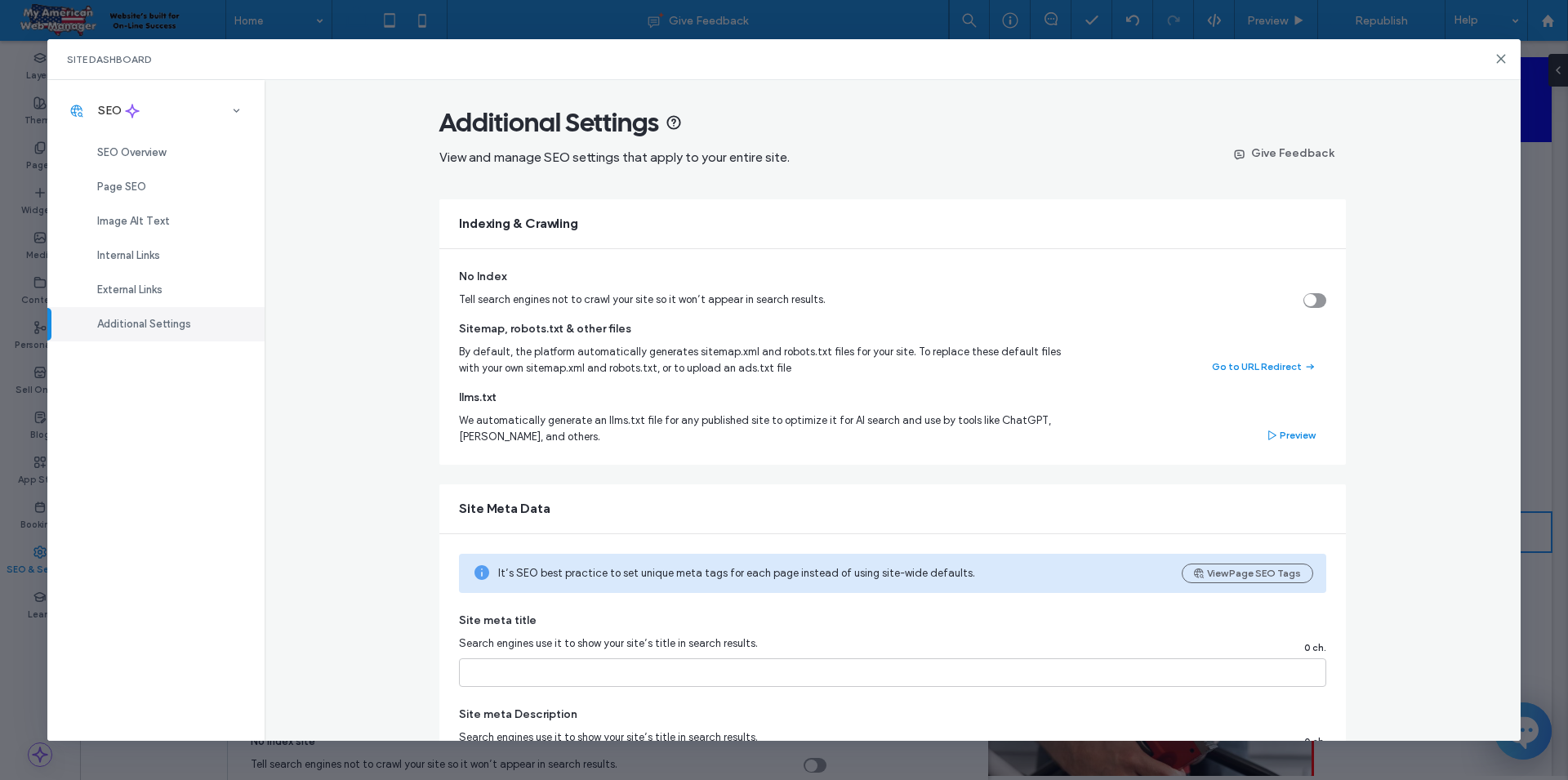
scroll to position [112, 0]
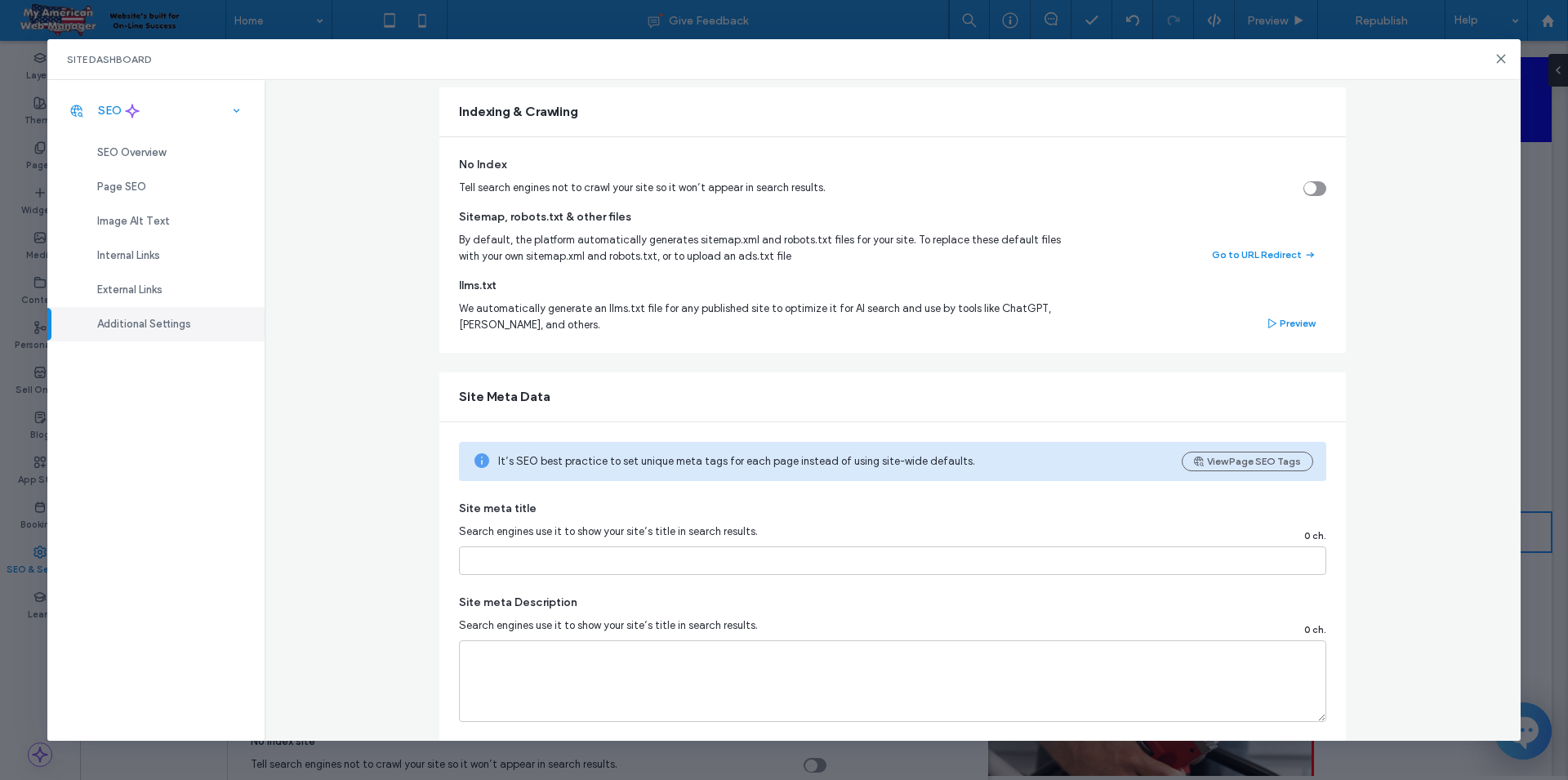
click at [113, 109] on span "SEO" at bounding box center [110, 111] width 24 height 14
click at [233, 113] on icon at bounding box center [237, 111] width 16 height 16
drag, startPoint x: 1500, startPoint y: 54, endPoint x: 1422, endPoint y: 16, distance: 86.8
click at [1500, 54] on icon at bounding box center [1501, 58] width 13 height 13
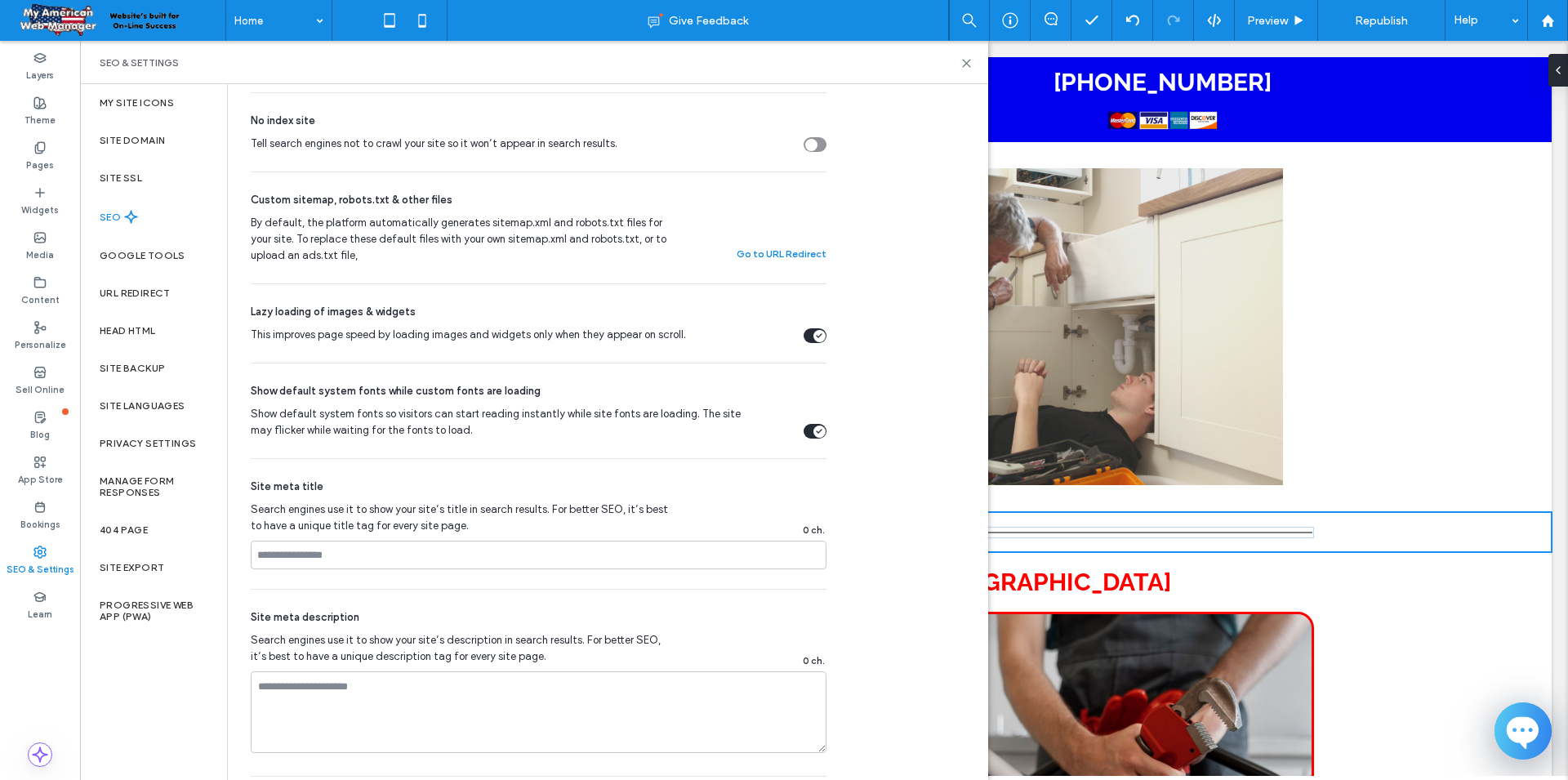
scroll to position [0, 0]
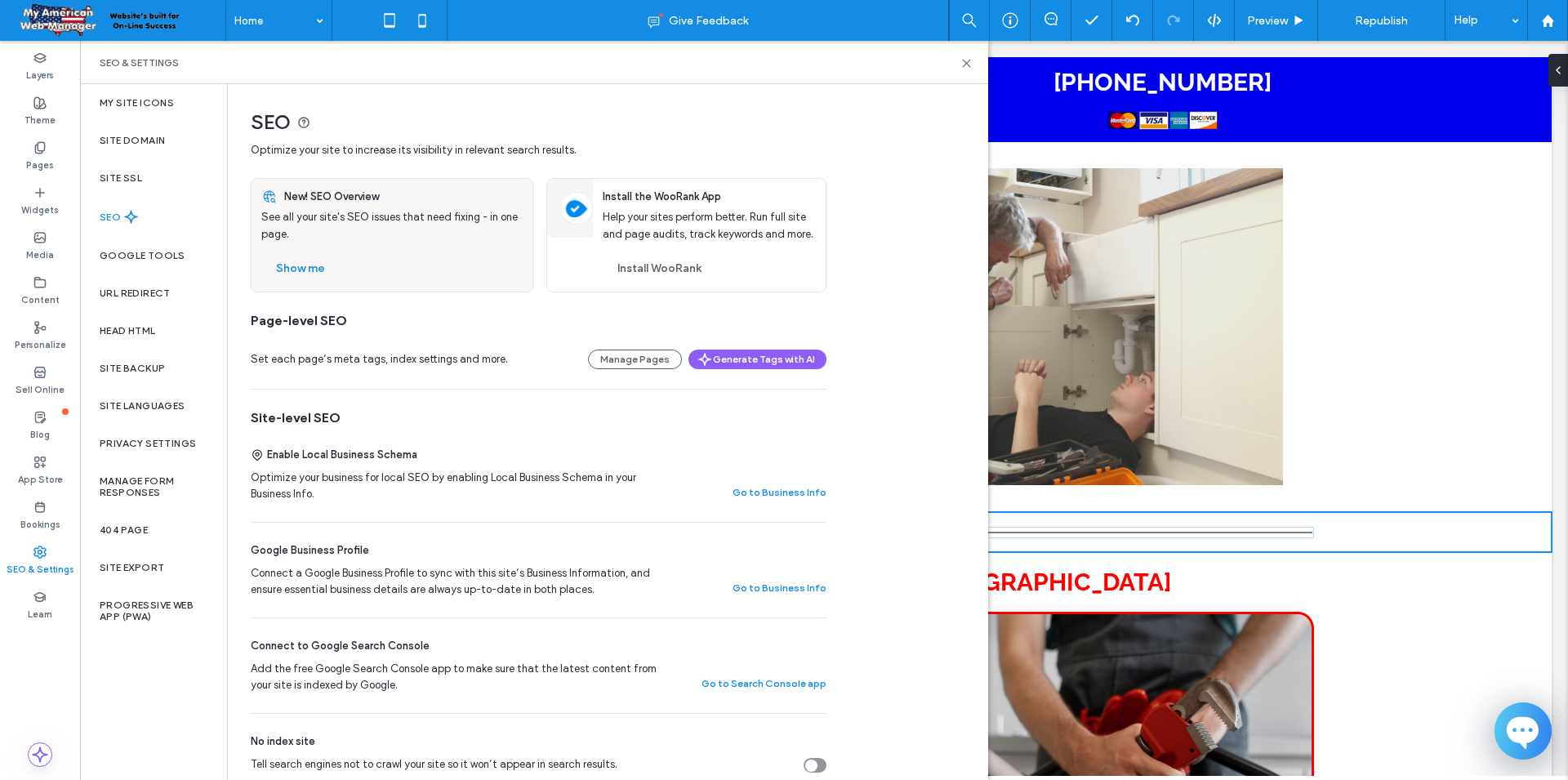
click at [118, 216] on label "SEO" at bounding box center [112, 217] width 25 height 12
click at [288, 263] on button "Show me" at bounding box center [300, 268] width 78 height 26
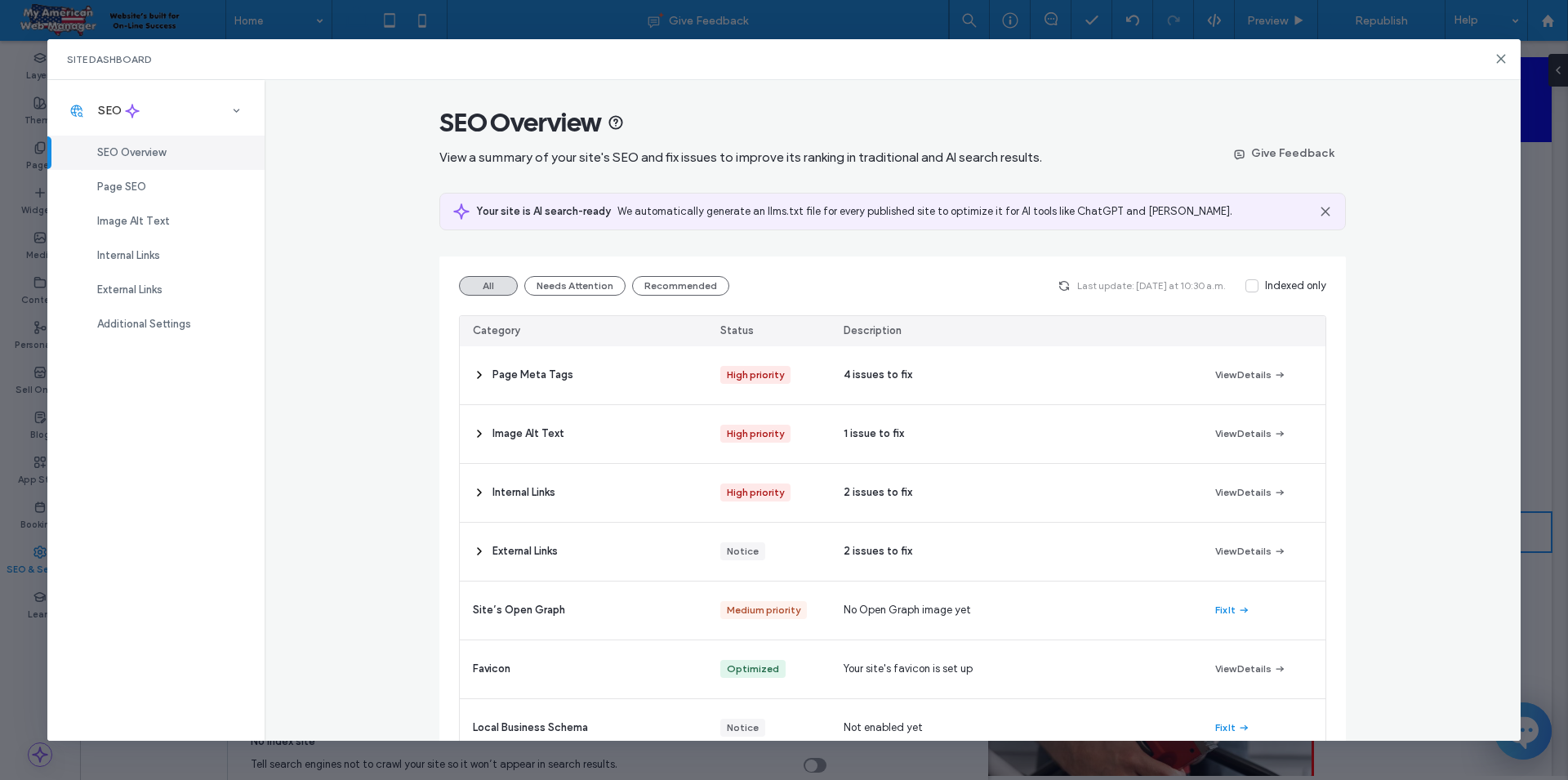
scroll to position [213, 0]
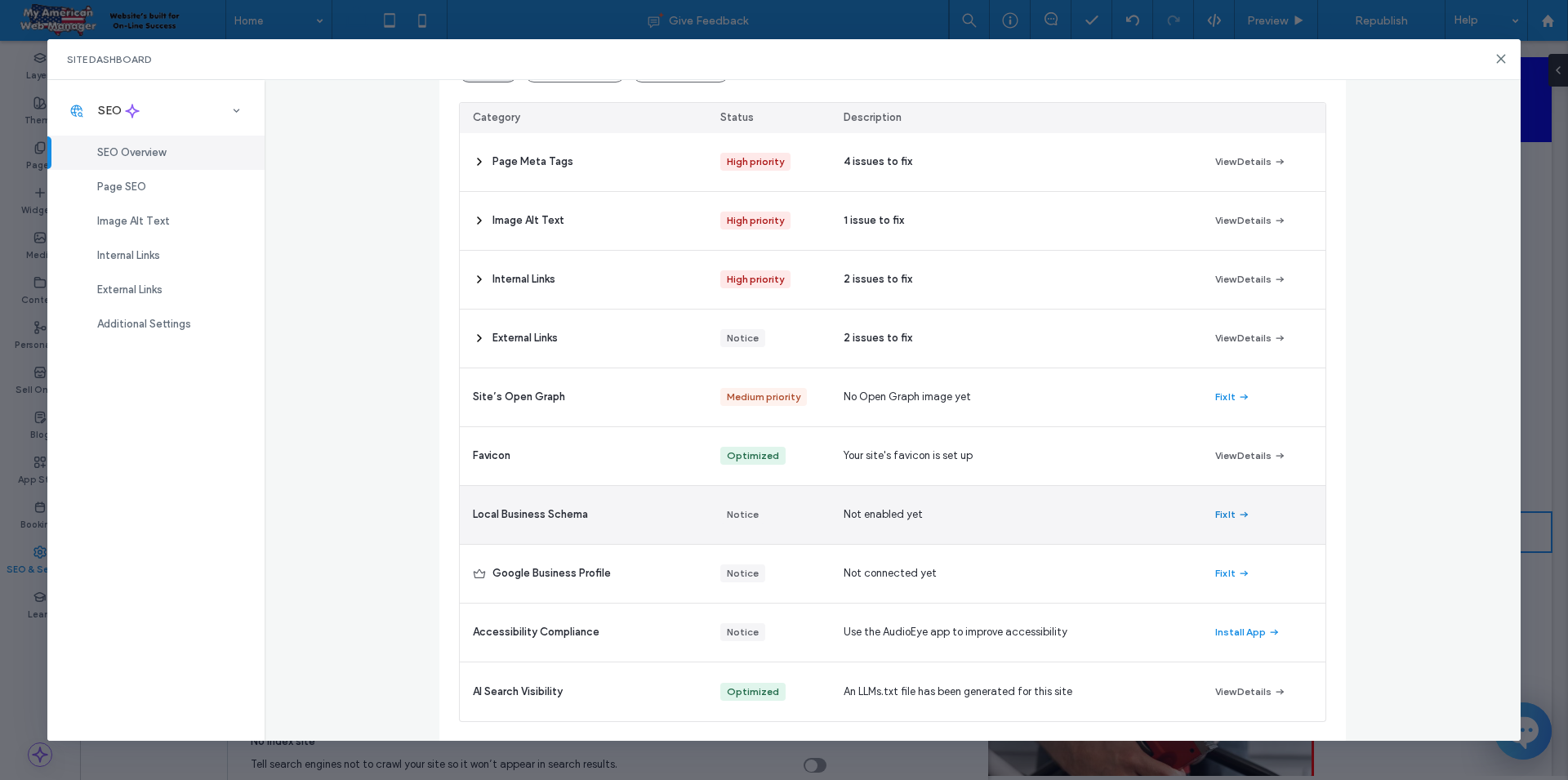
click at [1215, 517] on button "Fix It" at bounding box center [1233, 514] width 35 height 20
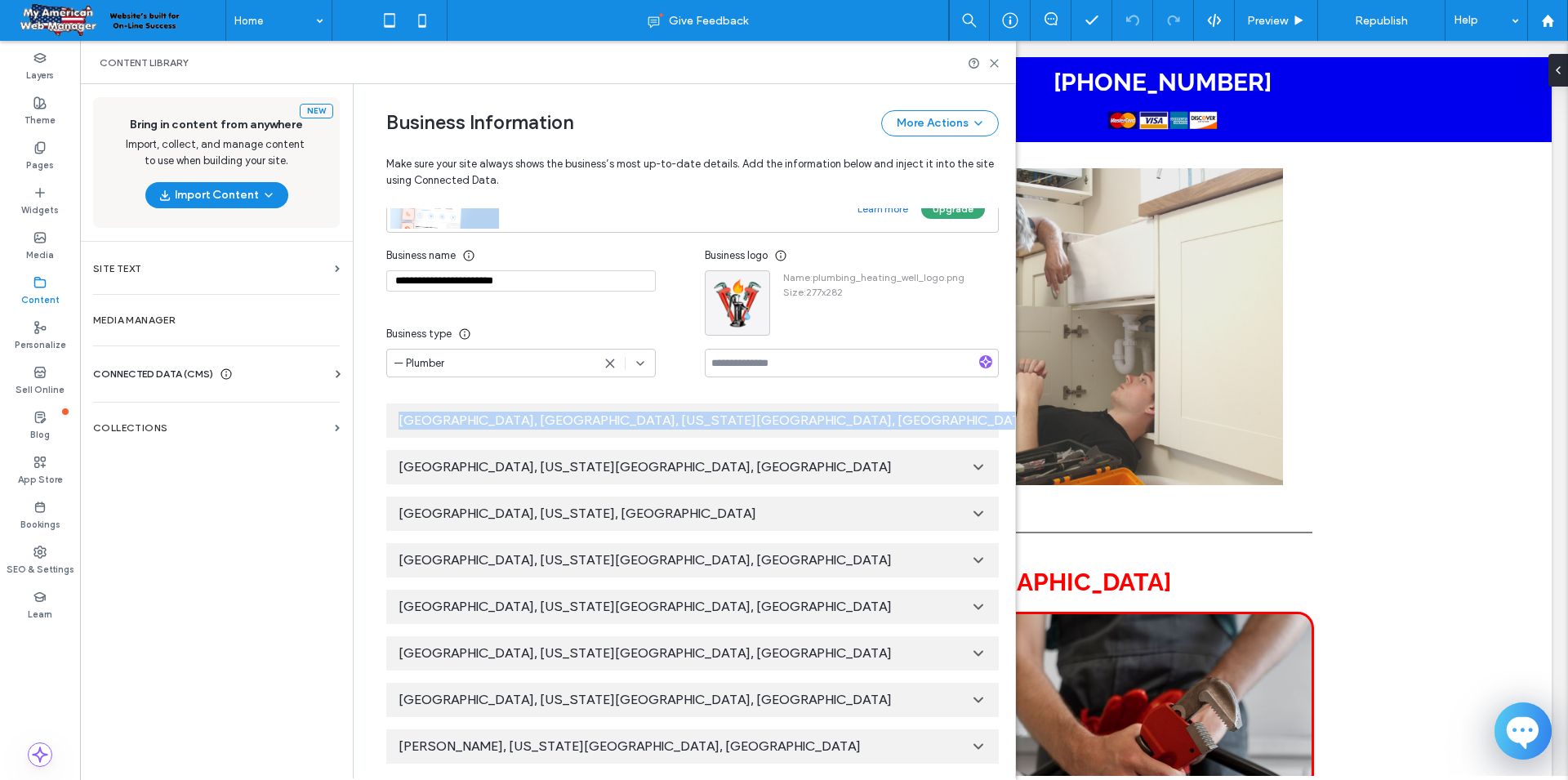
drag, startPoint x: 394, startPoint y: 607, endPoint x: 381, endPoint y: 428, distance: 179.5
click at [381, 428] on div "**********" at bounding box center [680, 350] width 637 height 859
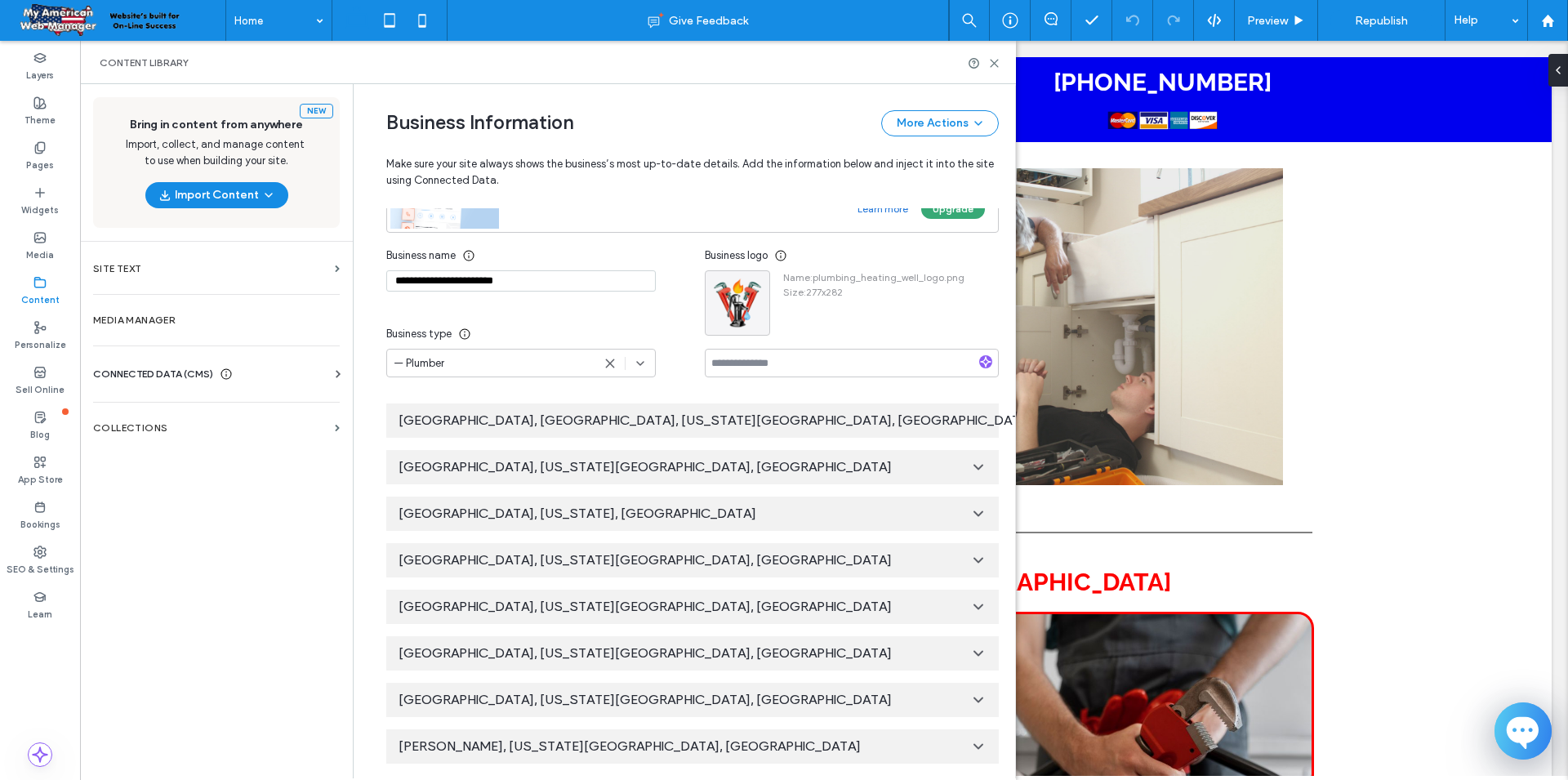
click at [381, 428] on div "**********" at bounding box center [680, 350] width 637 height 859
click at [1033, 420] on icon at bounding box center [1041, 420] width 16 height 16
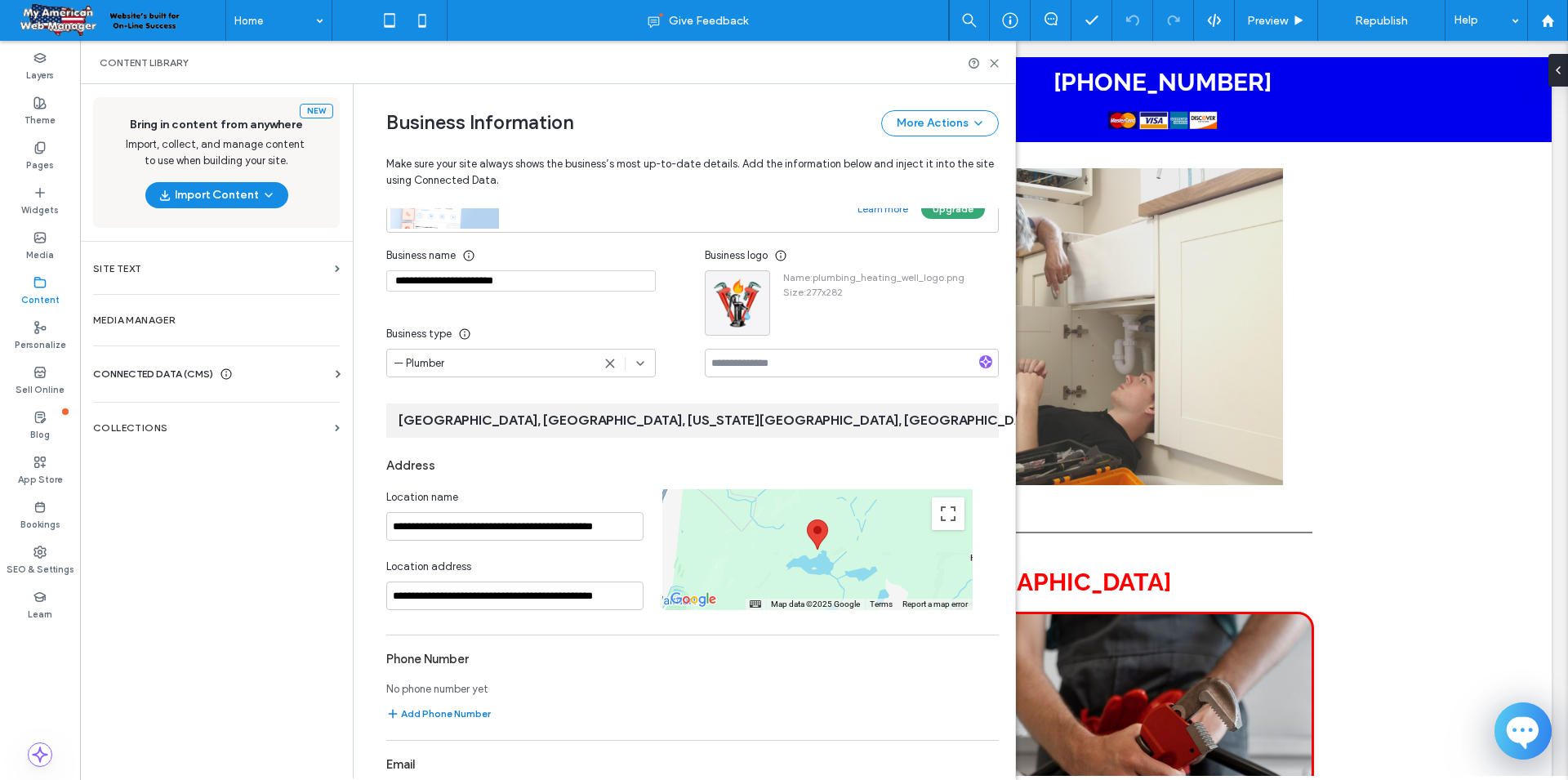
click at [424, 713] on button "Add Phone Number" at bounding box center [439, 714] width 105 height 20
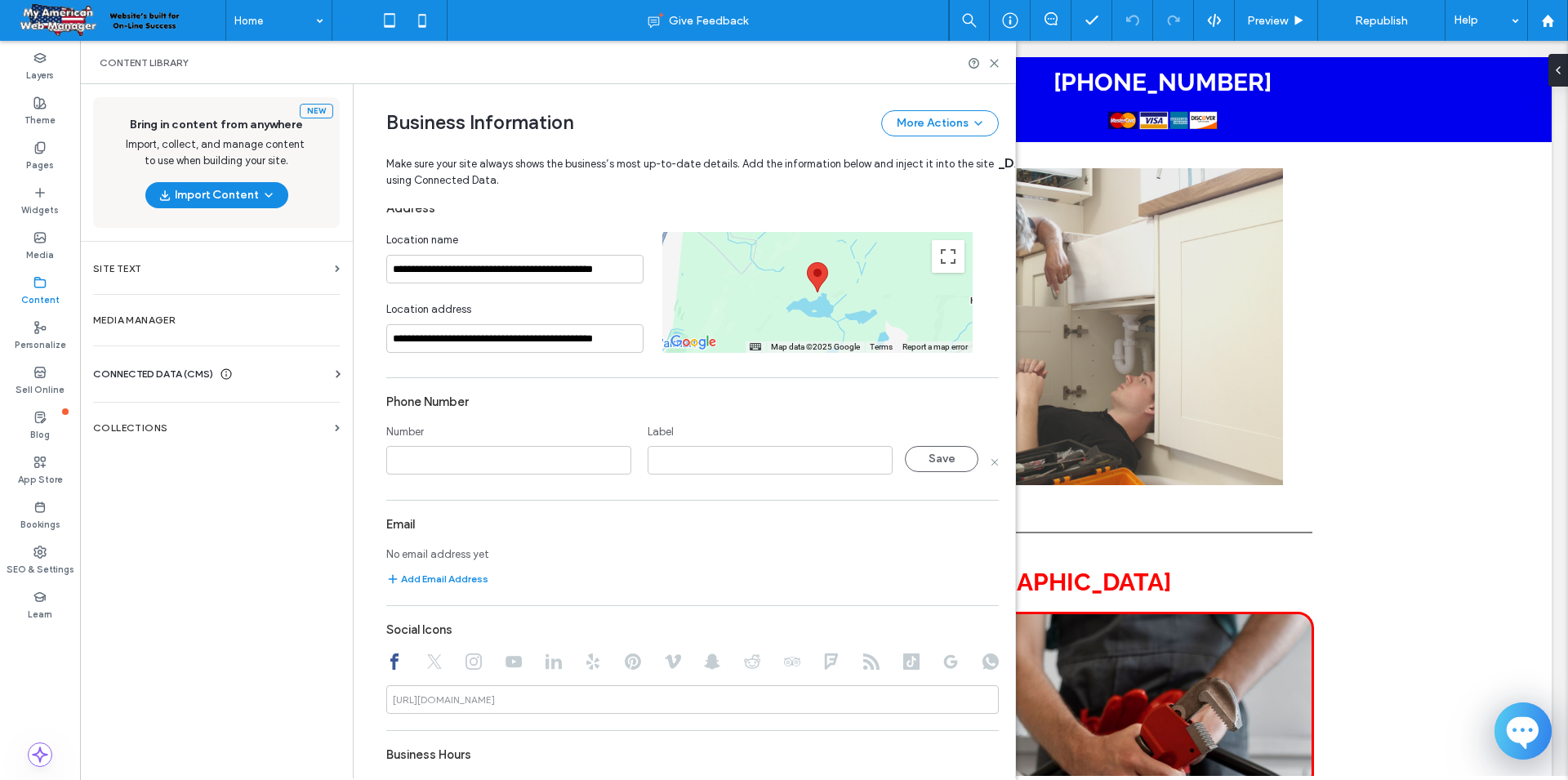
scroll to position [473, 0]
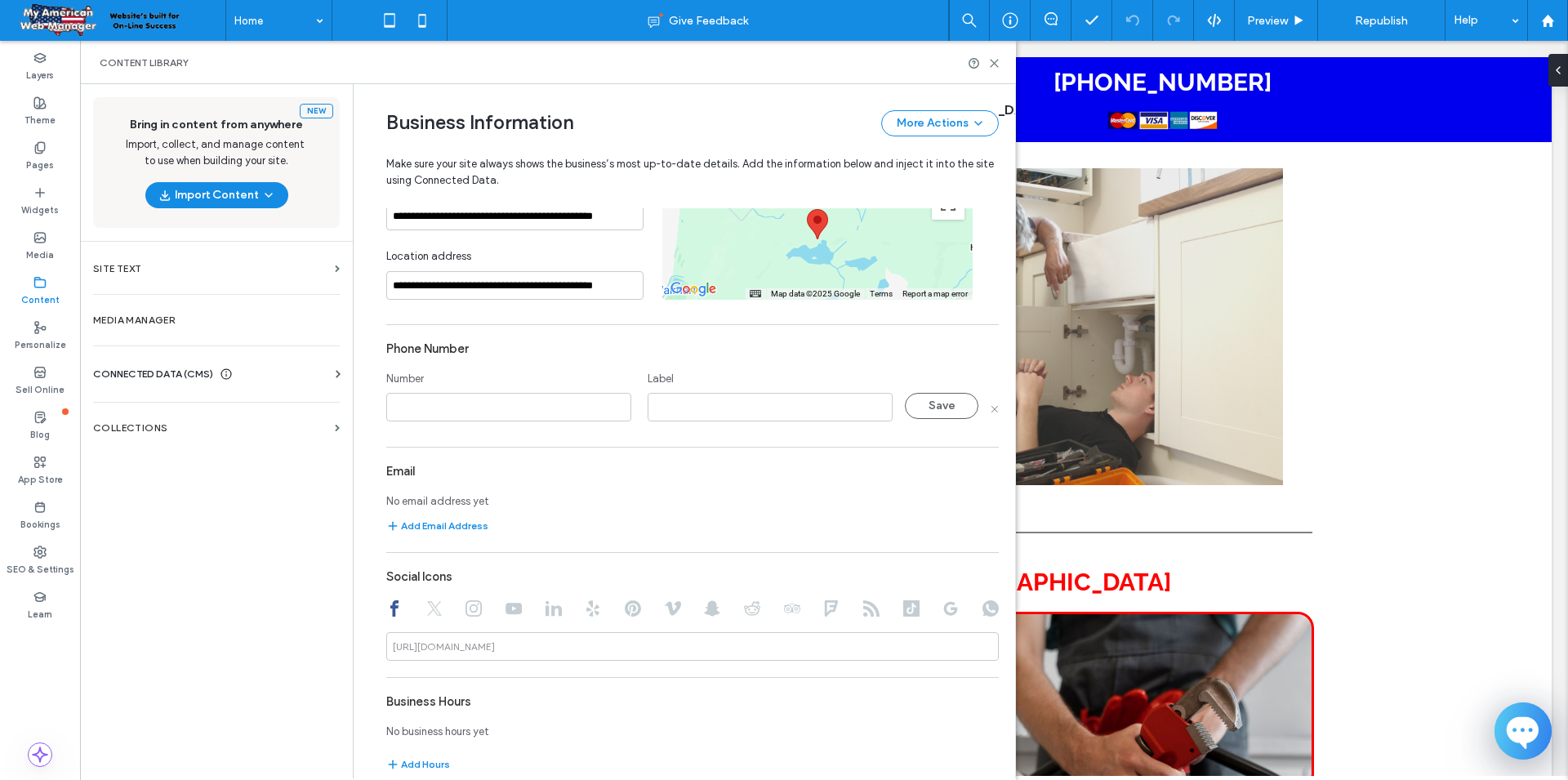
click at [538, 402] on input at bounding box center [509, 407] width 245 height 28
type input "**********"
click at [708, 411] on input at bounding box center [770, 407] width 245 height 28
click at [946, 403] on button "Save" at bounding box center [941, 405] width 74 height 26
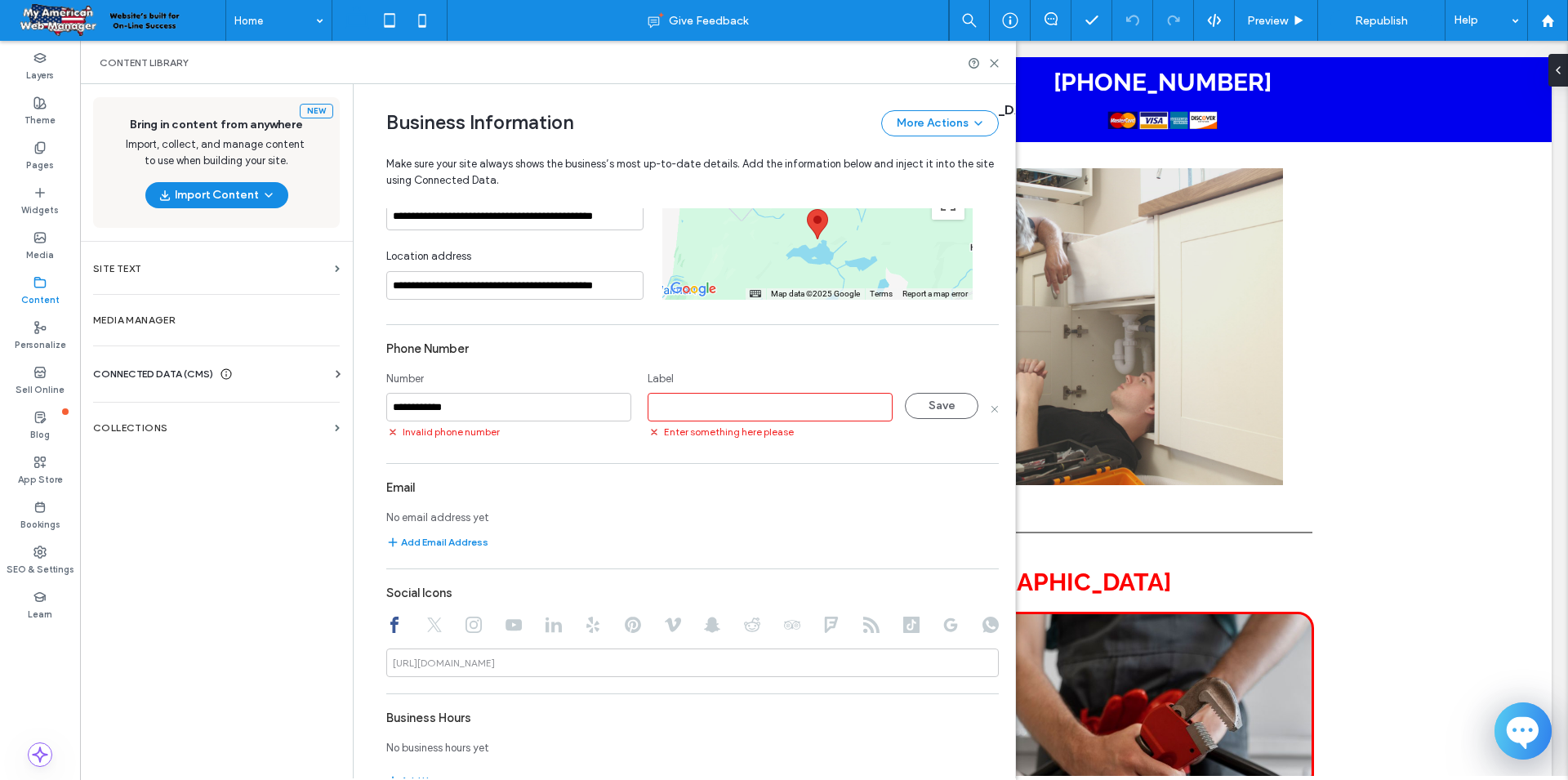
scroll to position [1002, 0]
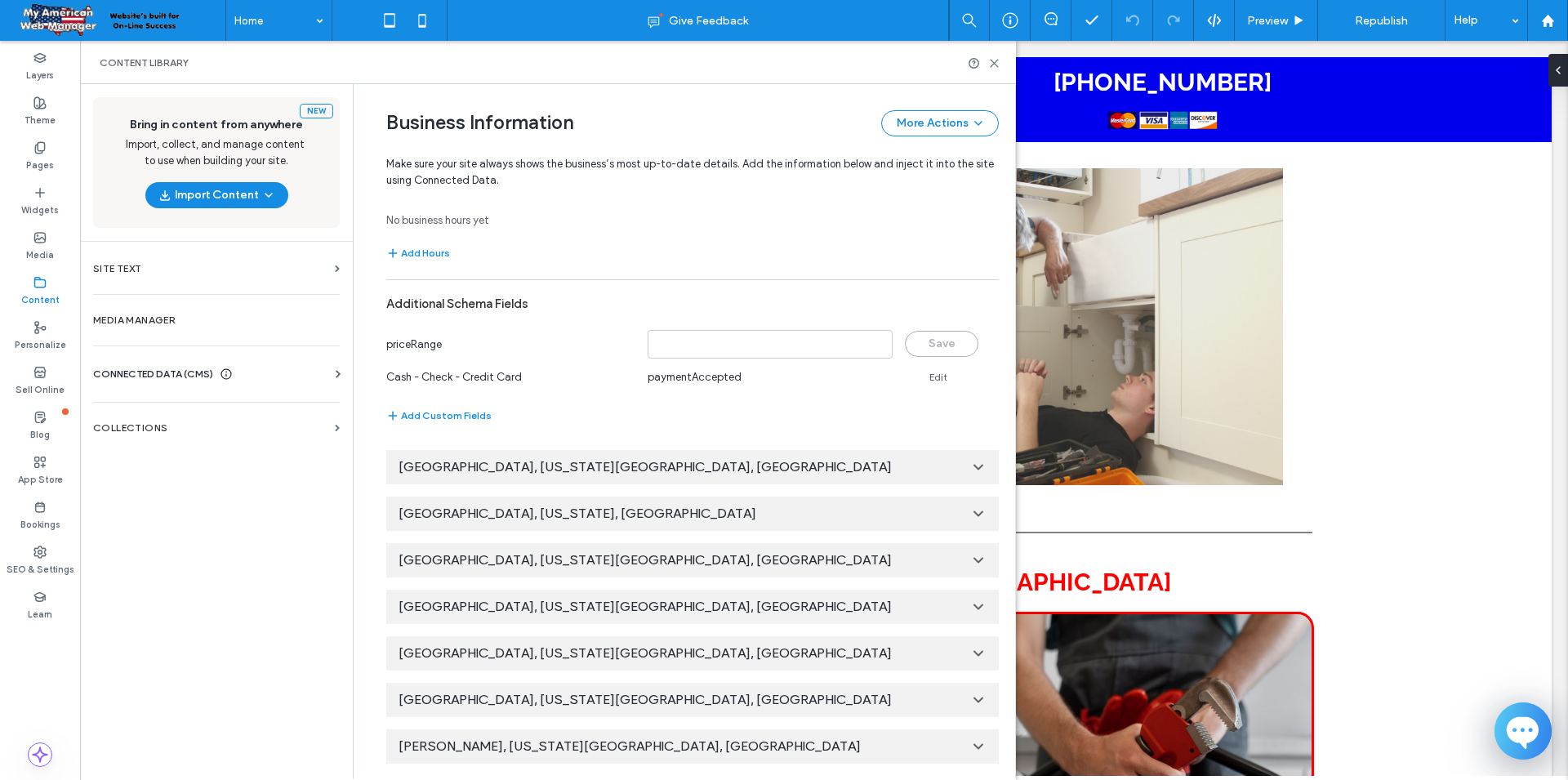
click at [722, 612] on div "[GEOGRAPHIC_DATA], [US_STATE][GEOGRAPHIC_DATA], [GEOGRAPHIC_DATA]" at bounding box center [692, 606] width 612 height 35
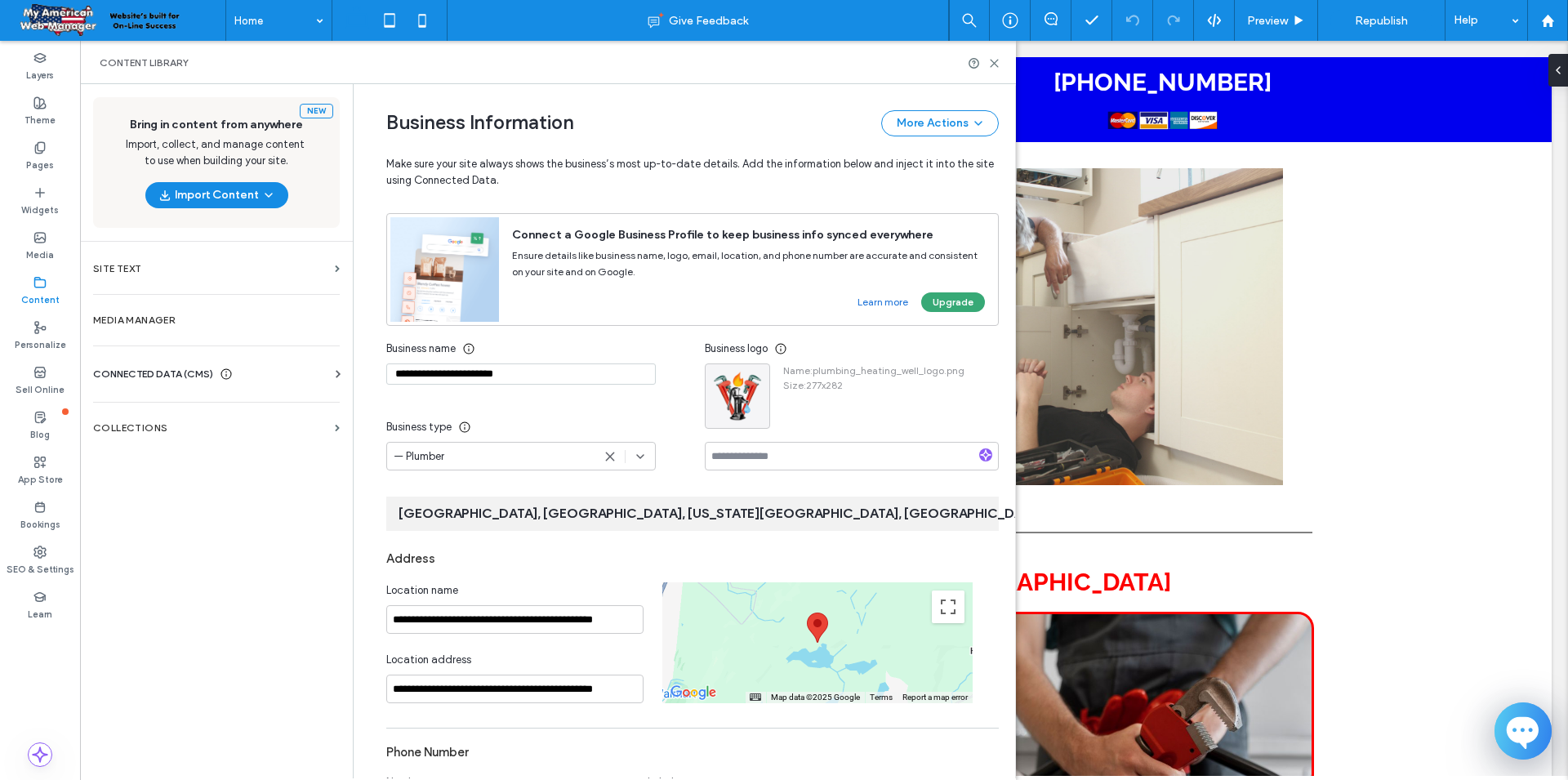
scroll to position [380, 0]
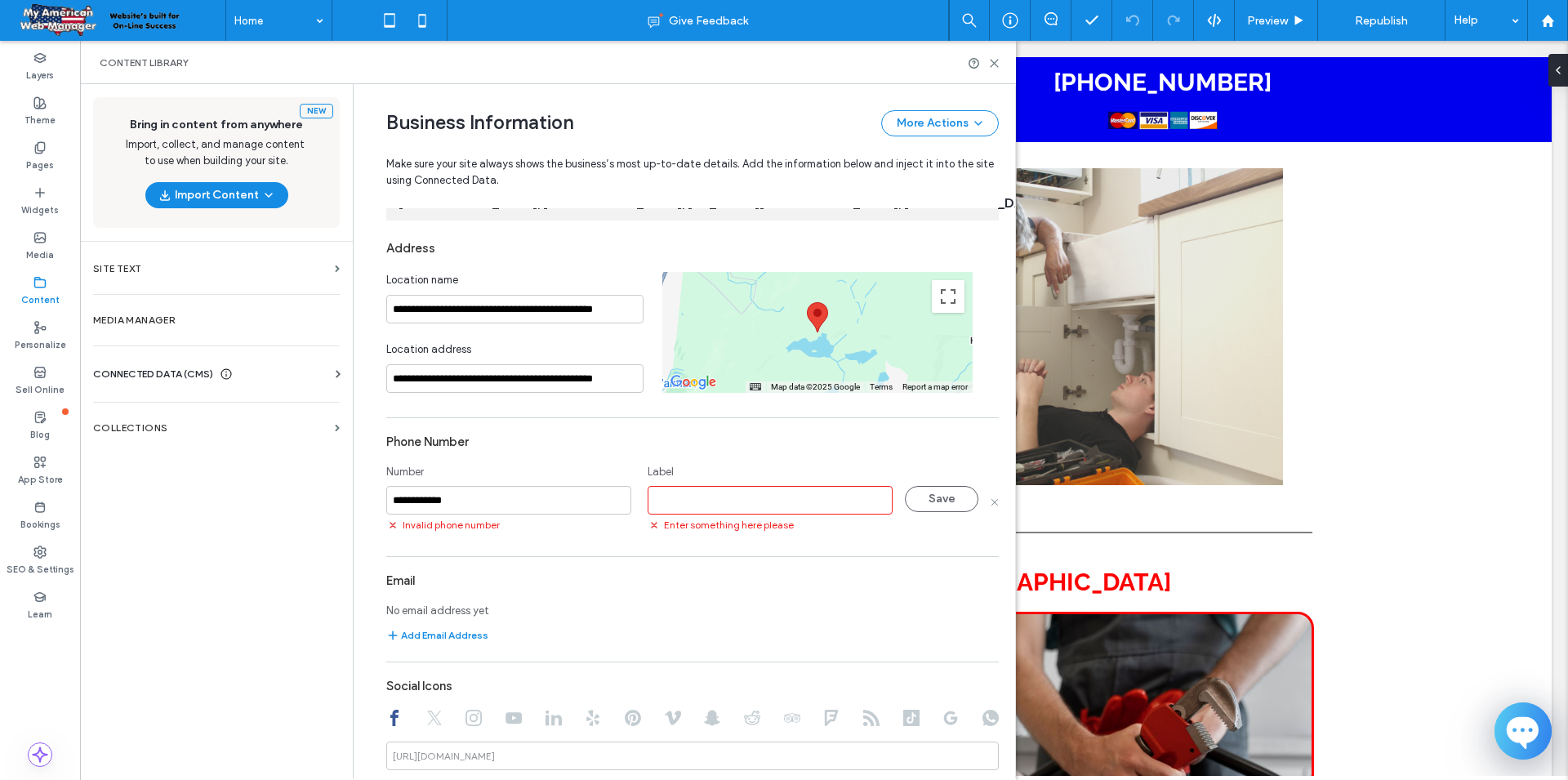
click at [691, 503] on input at bounding box center [770, 500] width 245 height 28
type input "*********"
click at [610, 545] on div "**********" at bounding box center [692, 644] width 612 height 822
click at [548, 493] on input "**********" at bounding box center [509, 500] width 245 height 28
click at [443, 495] on input "**********" at bounding box center [509, 500] width 245 height 28
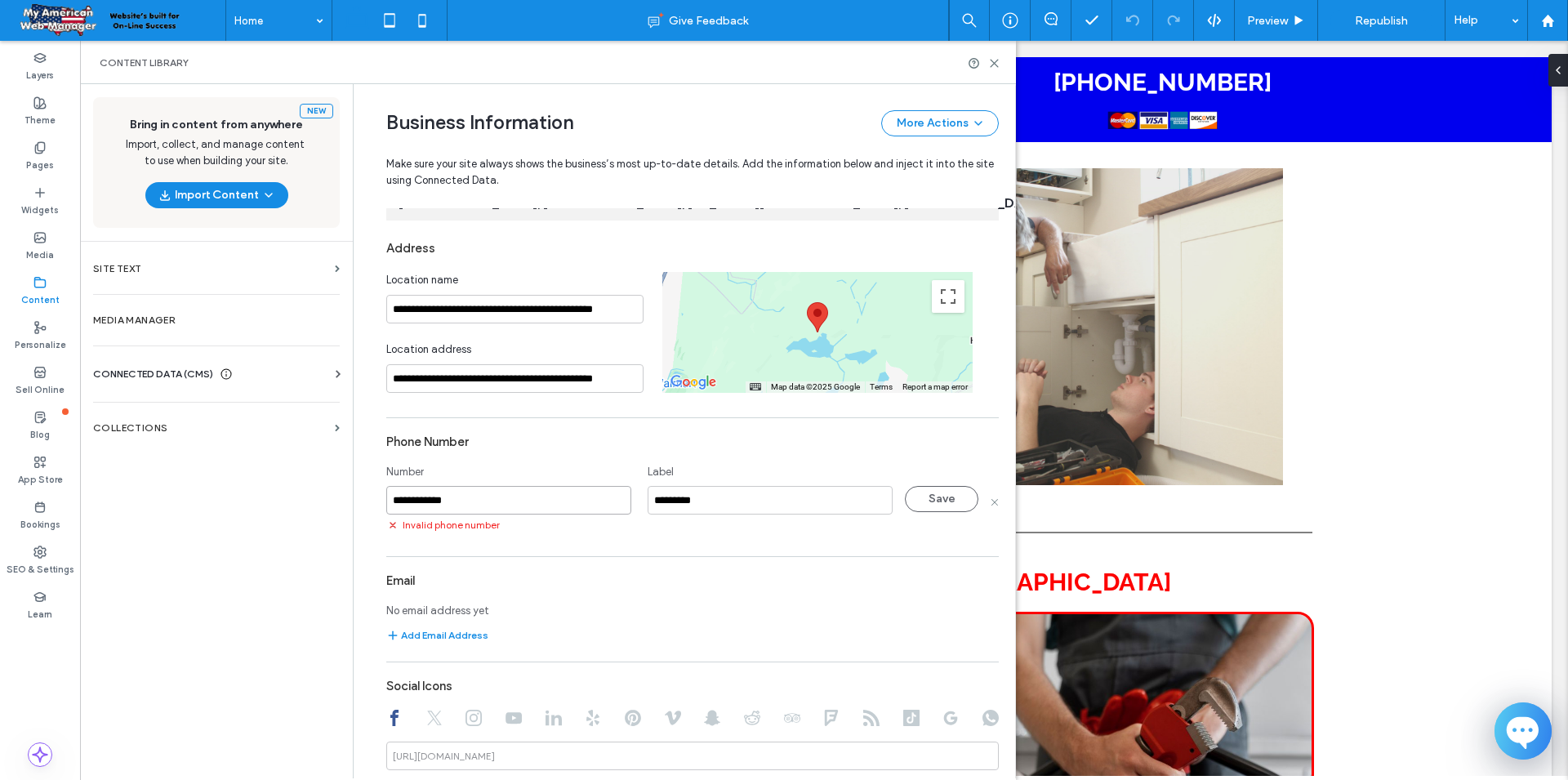
click at [443, 495] on input "**********" at bounding box center [509, 500] width 245 height 28
click at [469, 493] on input "**********" at bounding box center [509, 500] width 245 height 28
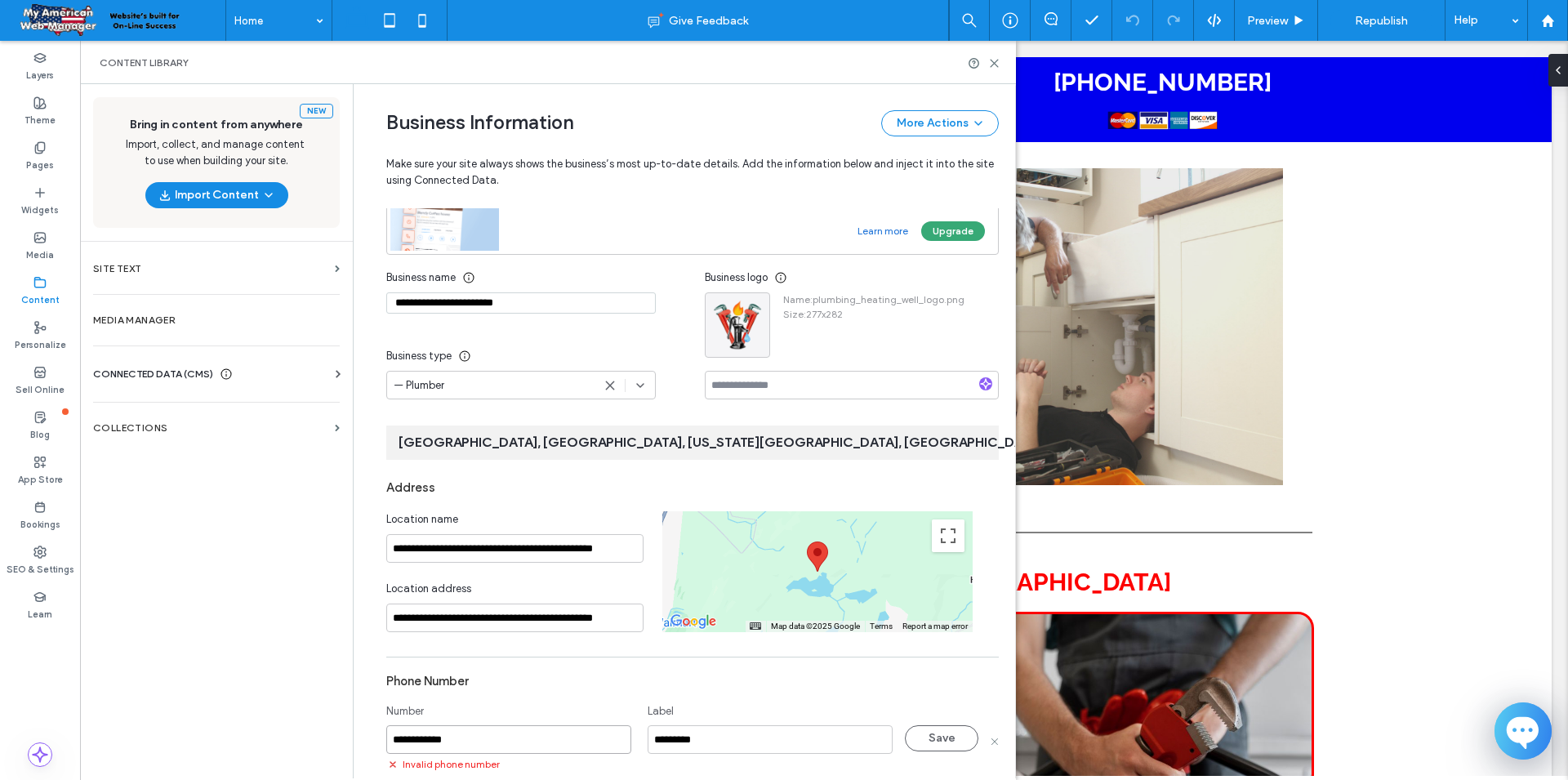
scroll to position [70, 0]
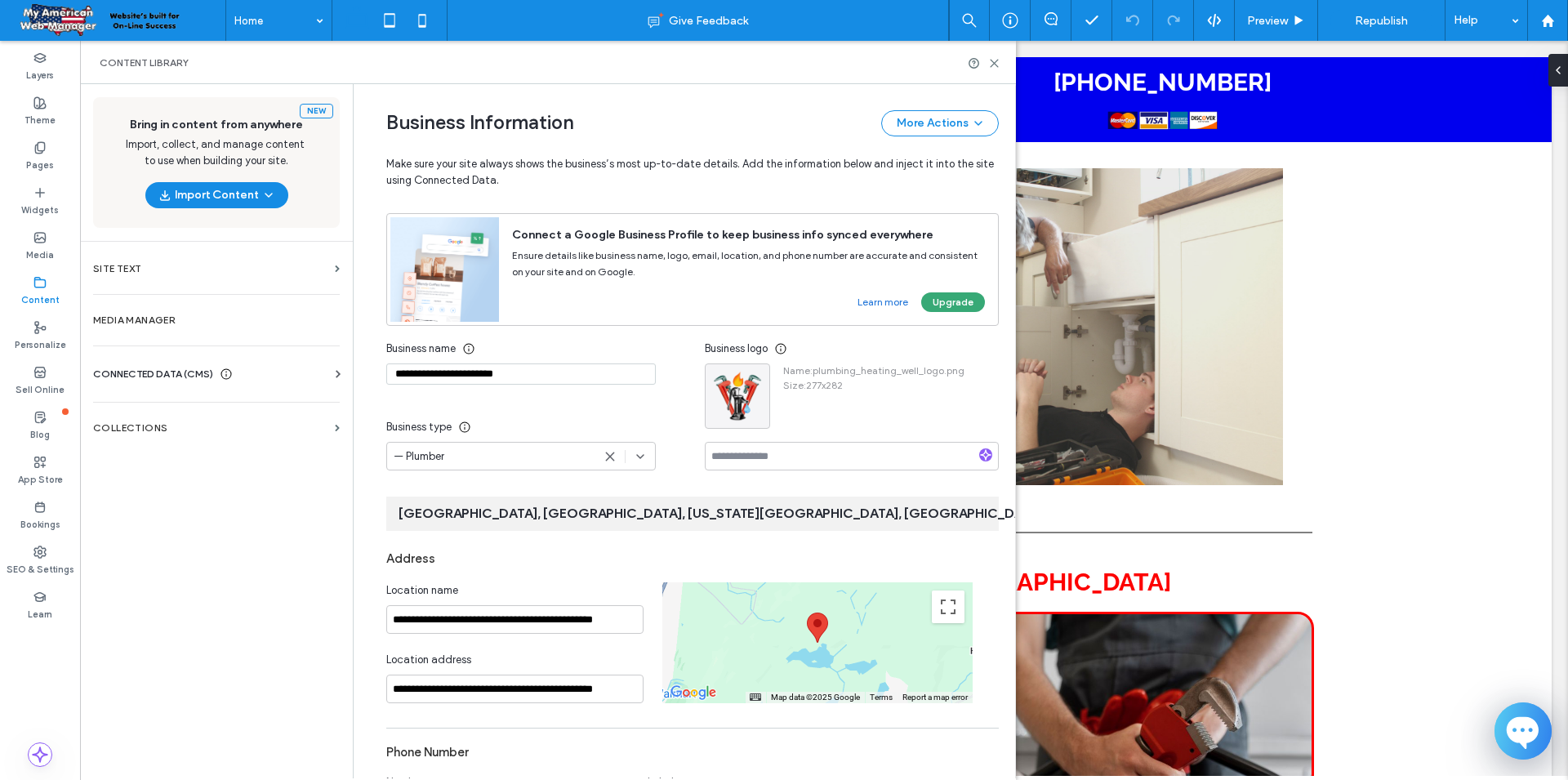
click at [641, 459] on icon at bounding box center [640, 456] width 13 height 13
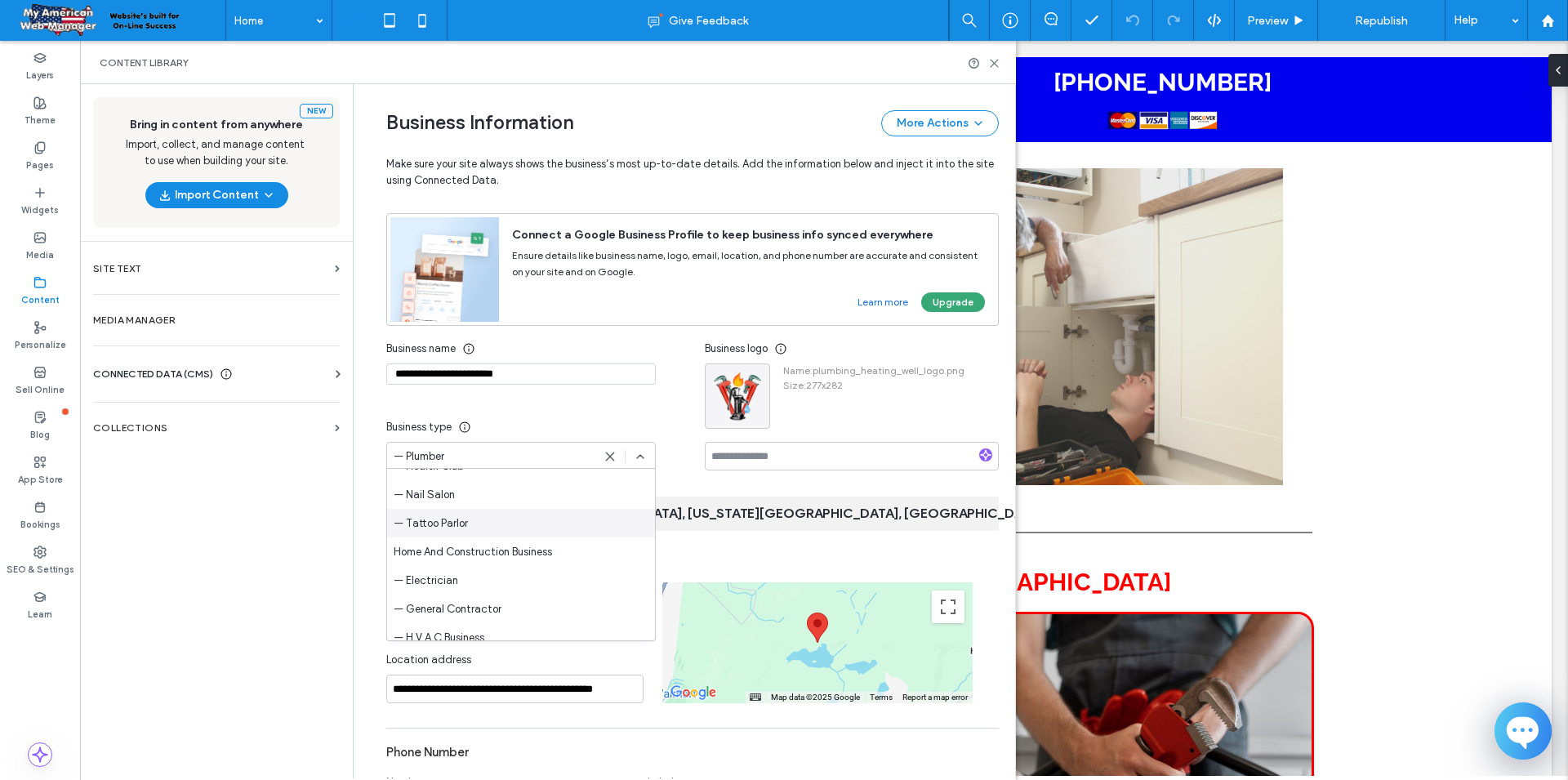
scroll to position [1543, 0]
click at [433, 595] on span "— Plumber" at bounding box center [418, 597] width 51 height 16
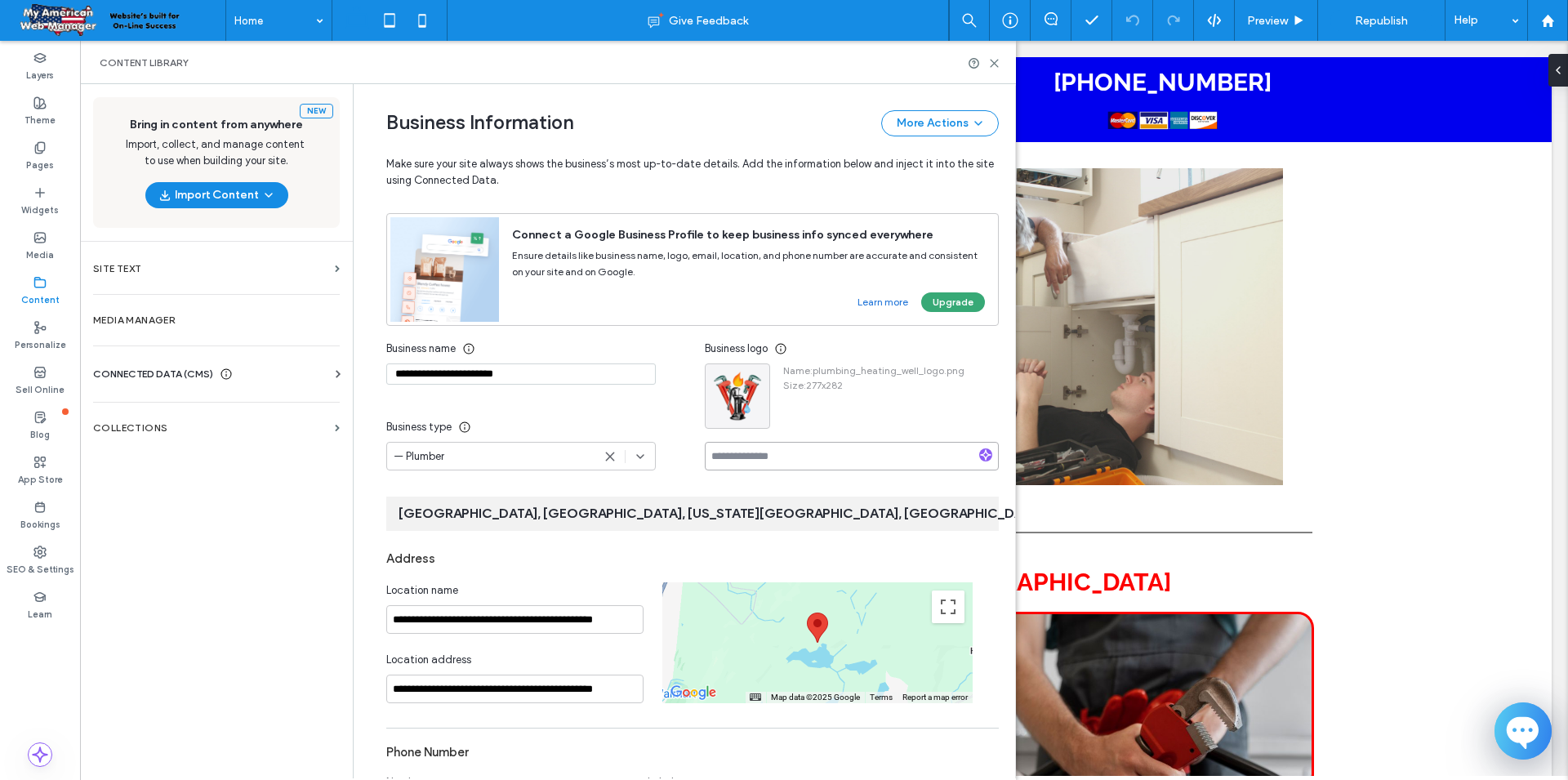
click at [755, 458] on input at bounding box center [852, 456] width 294 height 28
type input "**********"
click at [920, 424] on div "Name : plumbing_heating_well_logo.png Size : 277x282" at bounding box center [867, 396] width 194 height 66
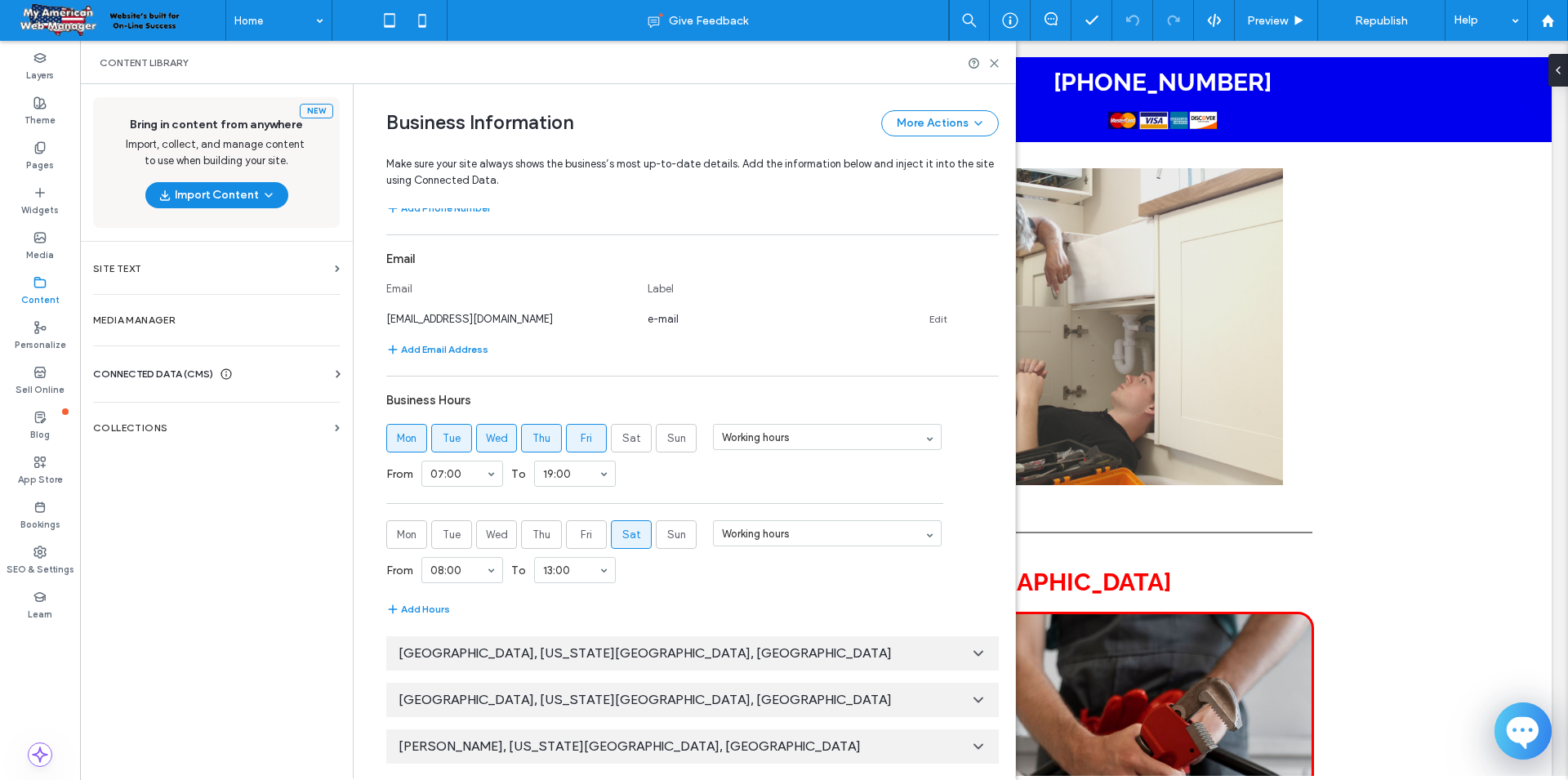
scroll to position [488, 0]
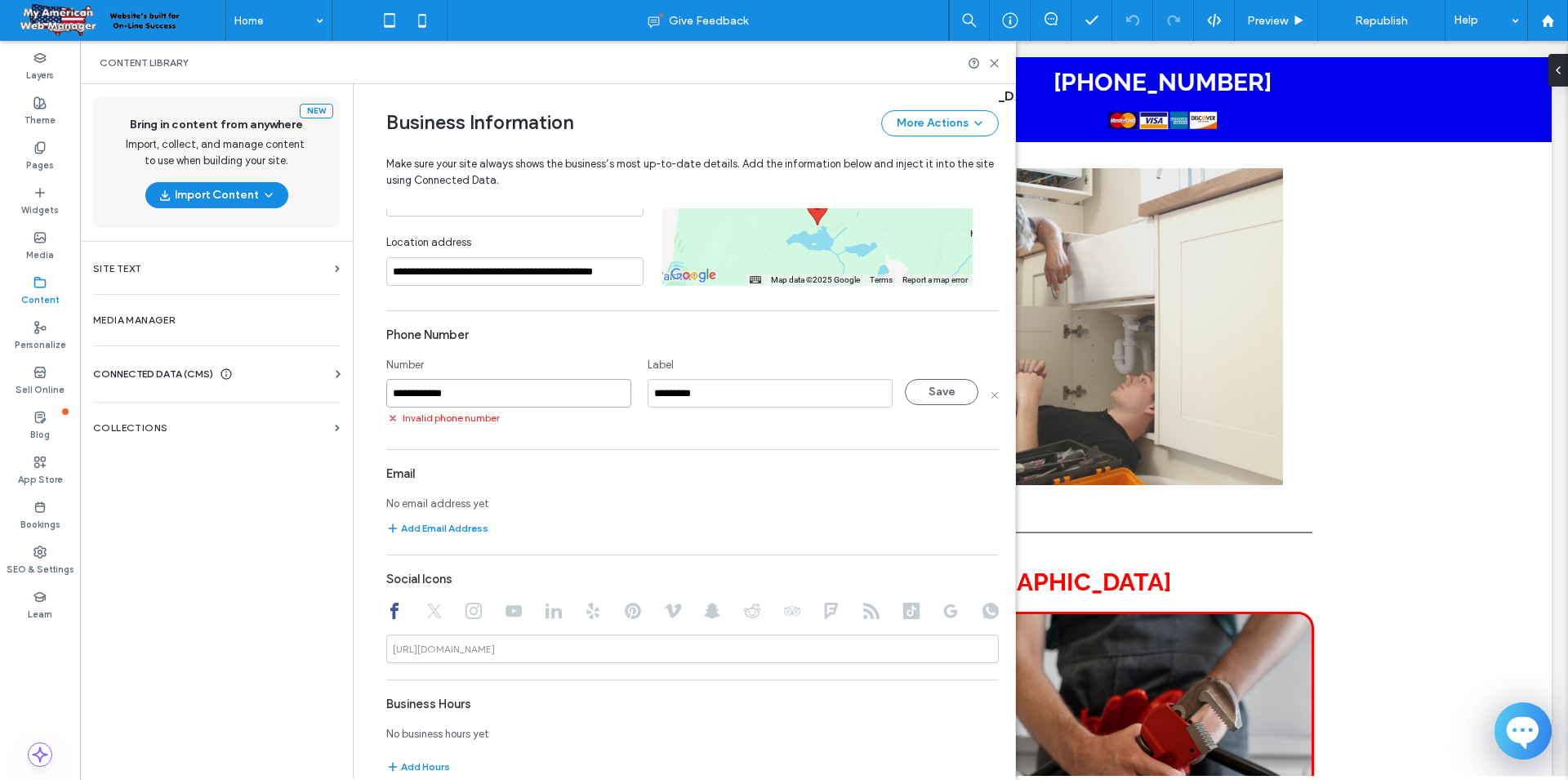
click at [511, 384] on input "**********" at bounding box center [509, 393] width 245 height 28
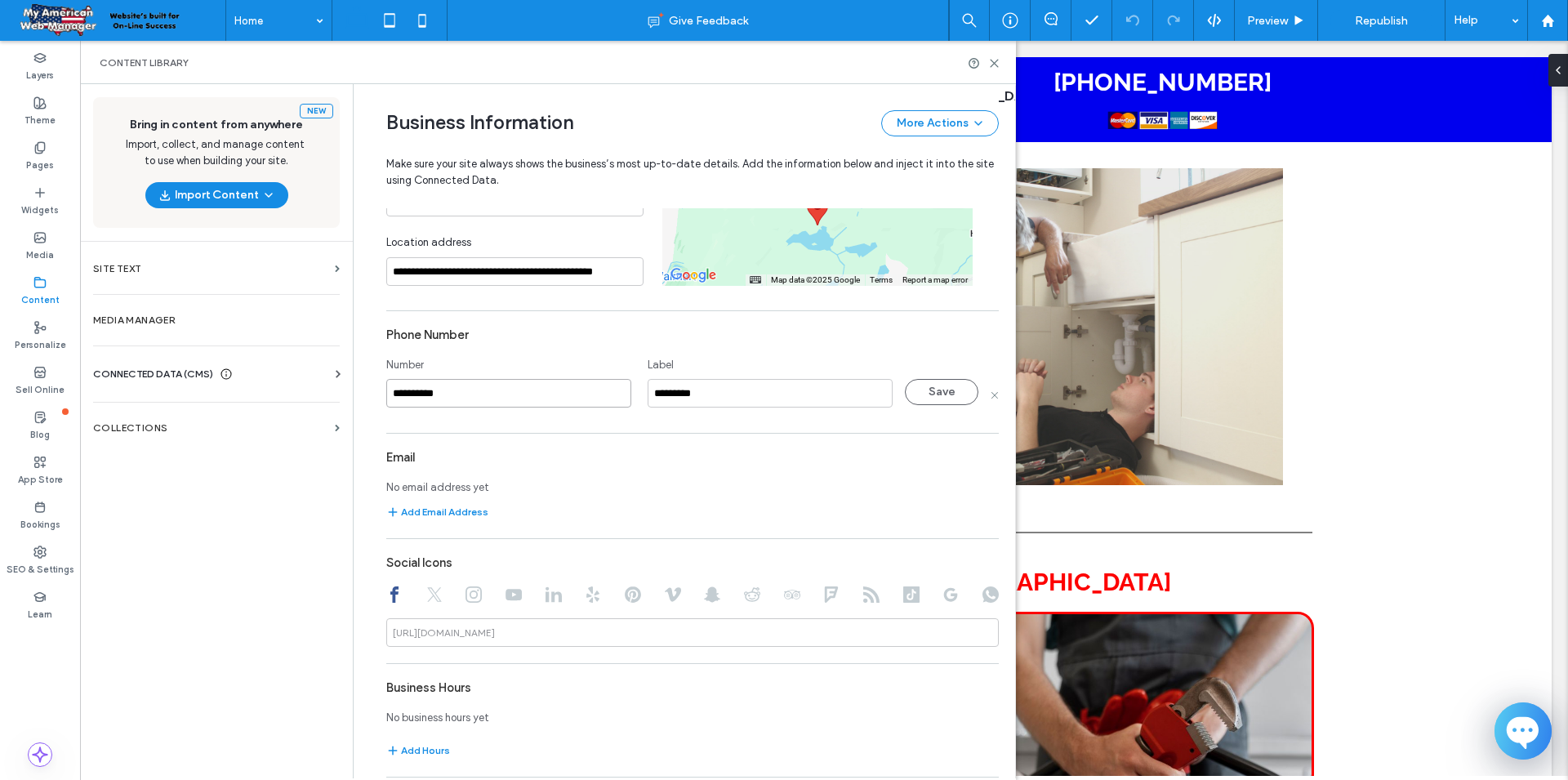
type input "**********"
click at [542, 412] on section "**********" at bounding box center [692, 368] width 612 height 98
click at [940, 394] on button "Save" at bounding box center [941, 391] width 74 height 26
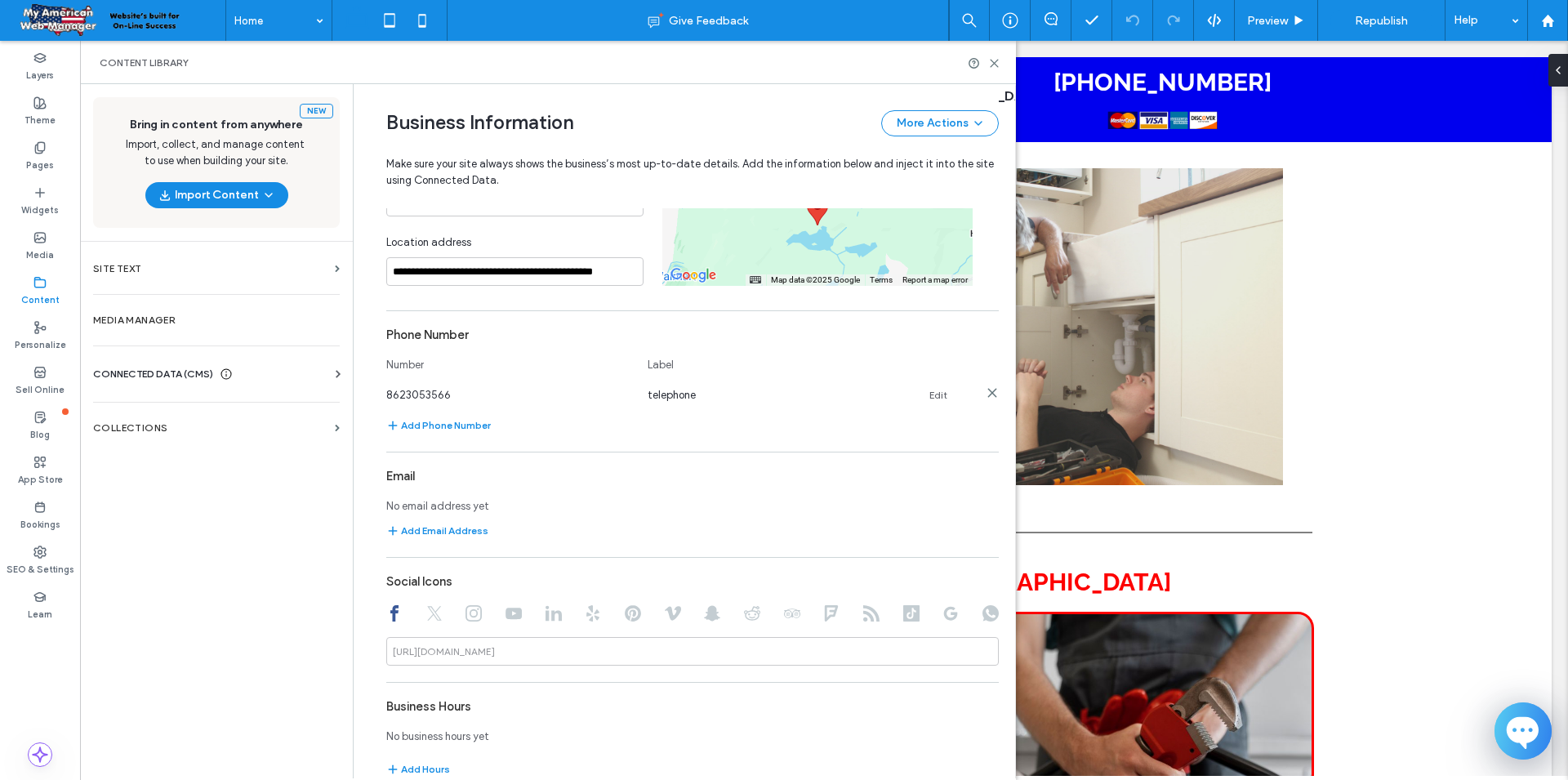
click at [939, 391] on link "Edit" at bounding box center [938, 395] width 18 height 13
type input "**********"
click at [949, 391] on button "Save" at bounding box center [941, 391] width 74 height 26
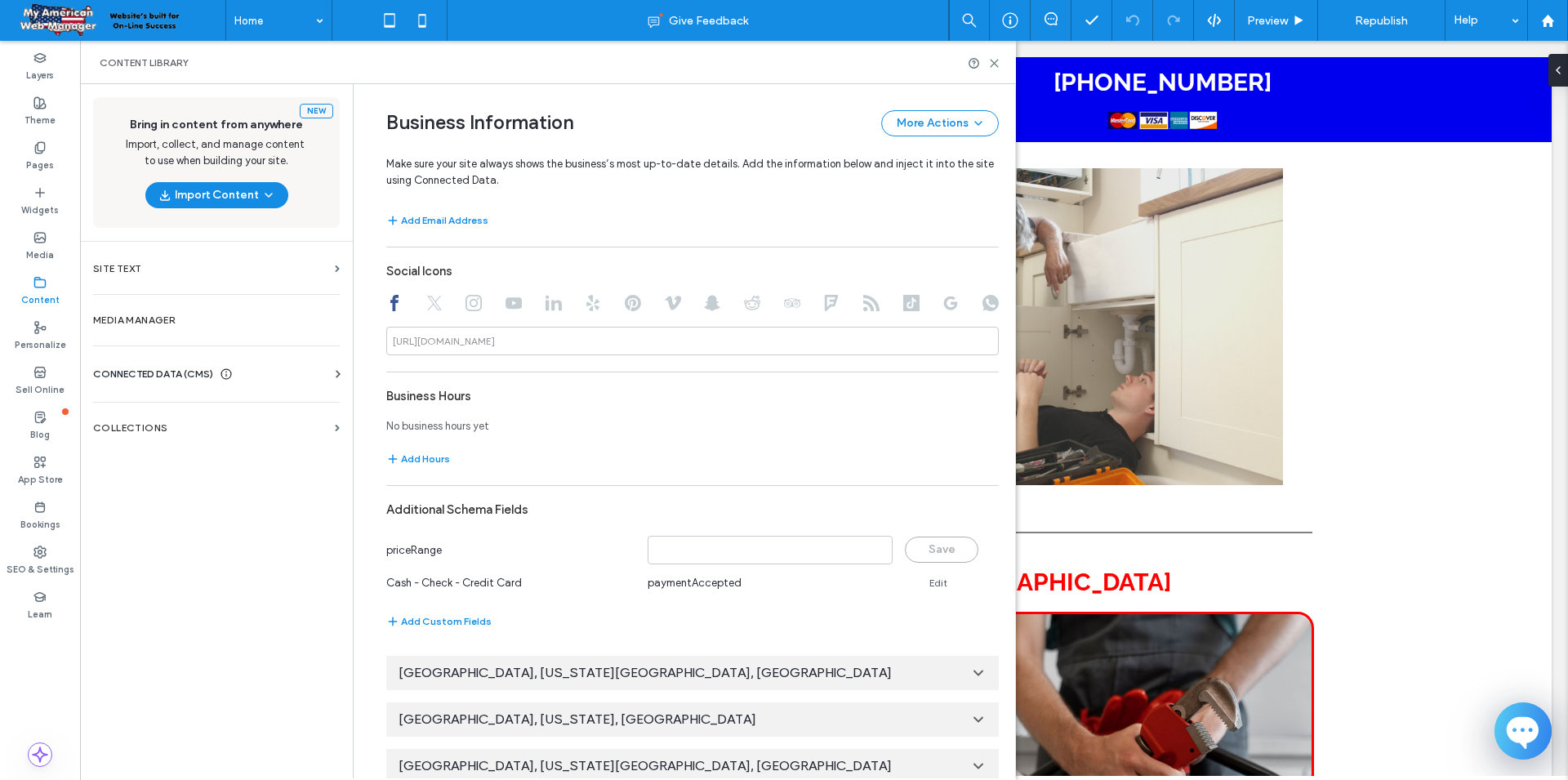
scroll to position [1108, 0]
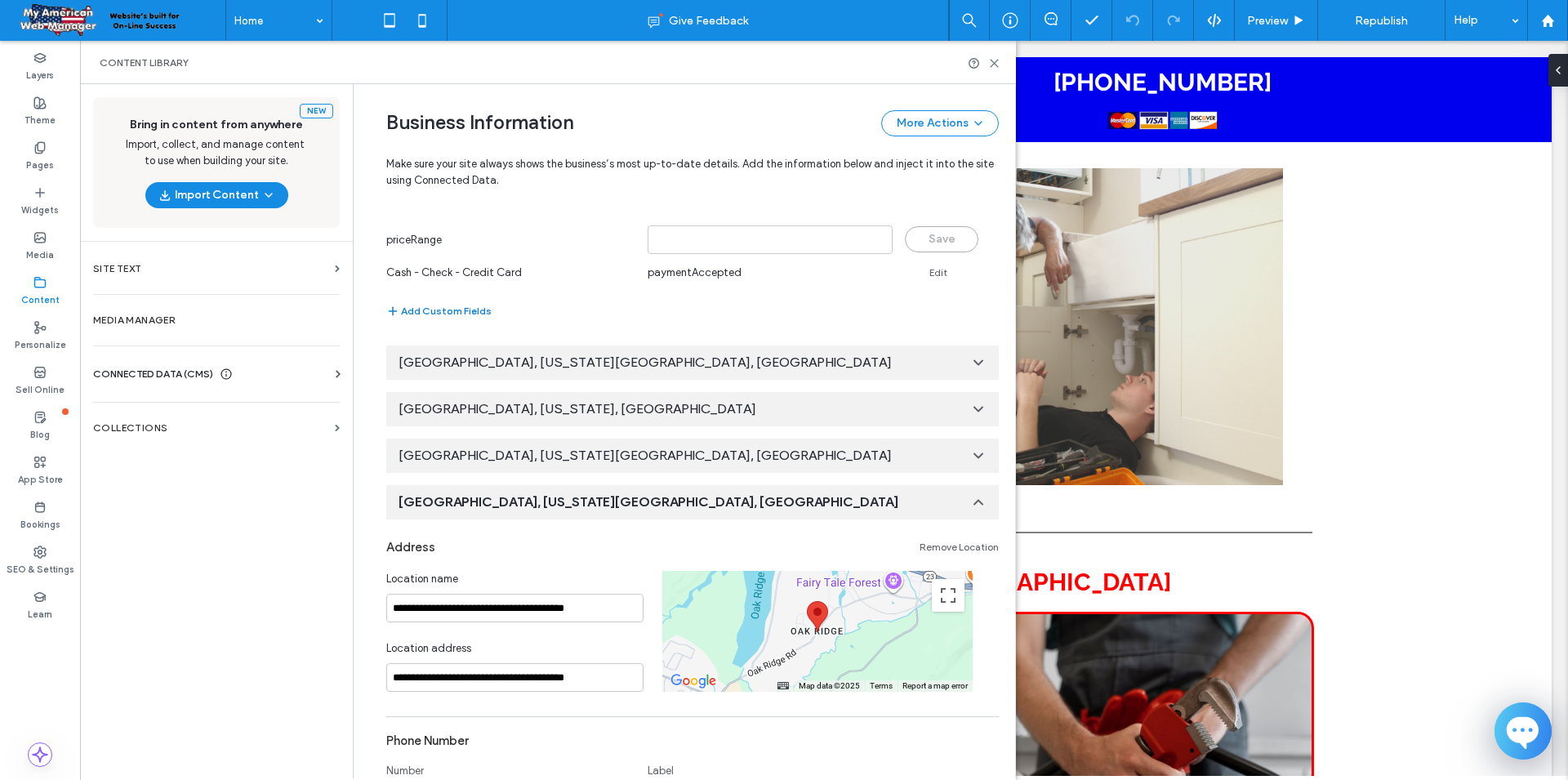
click at [432, 307] on button "Add Custom Fields" at bounding box center [439, 311] width 105 height 20
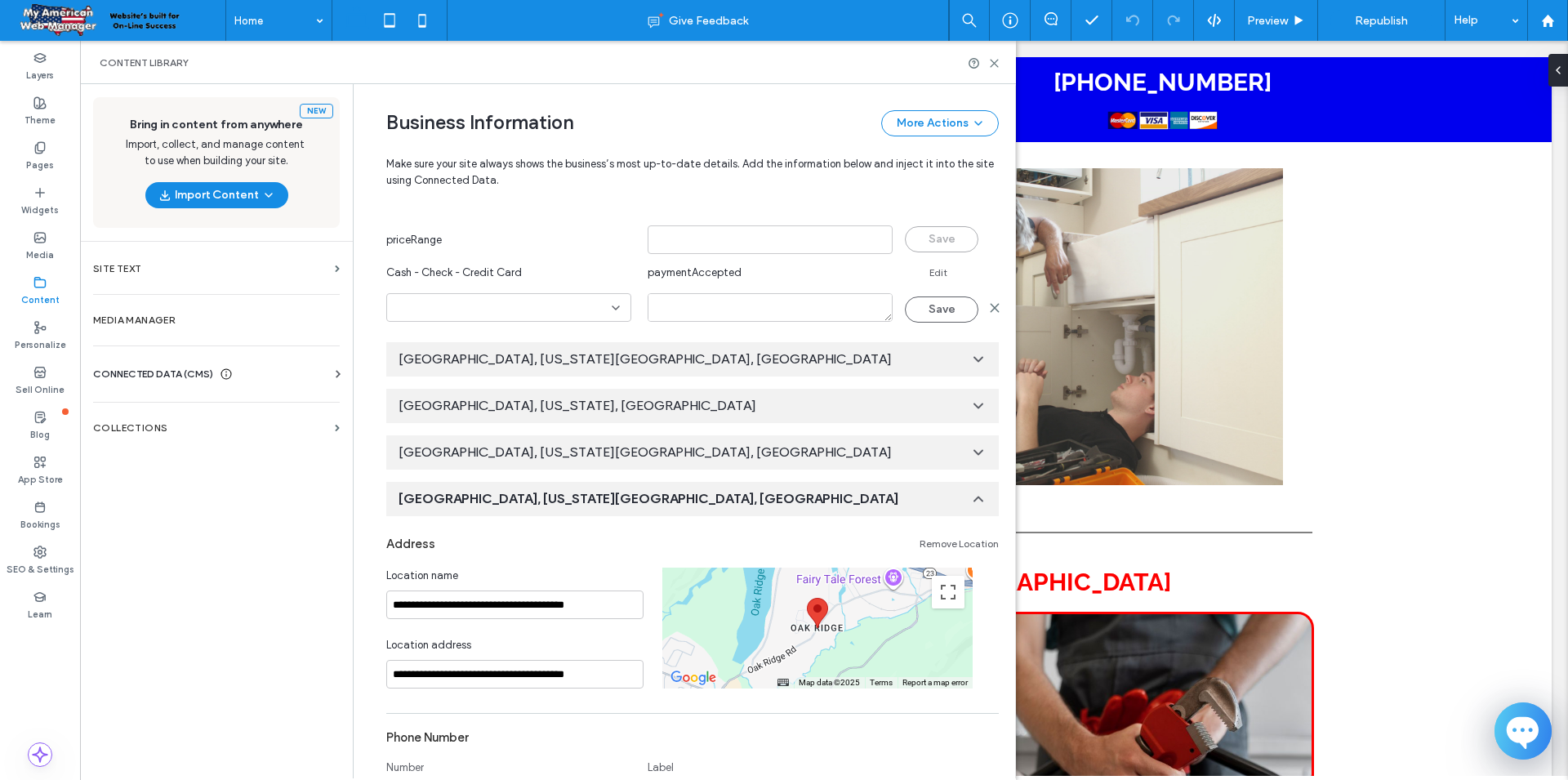
click at [615, 305] on icon at bounding box center [615, 308] width 13 height 13
click at [610, 268] on div "Cash - Check - Credit Card" at bounding box center [509, 272] width 245 height 17
click at [858, 327] on div "**********" at bounding box center [692, 429] width 612 height 1941
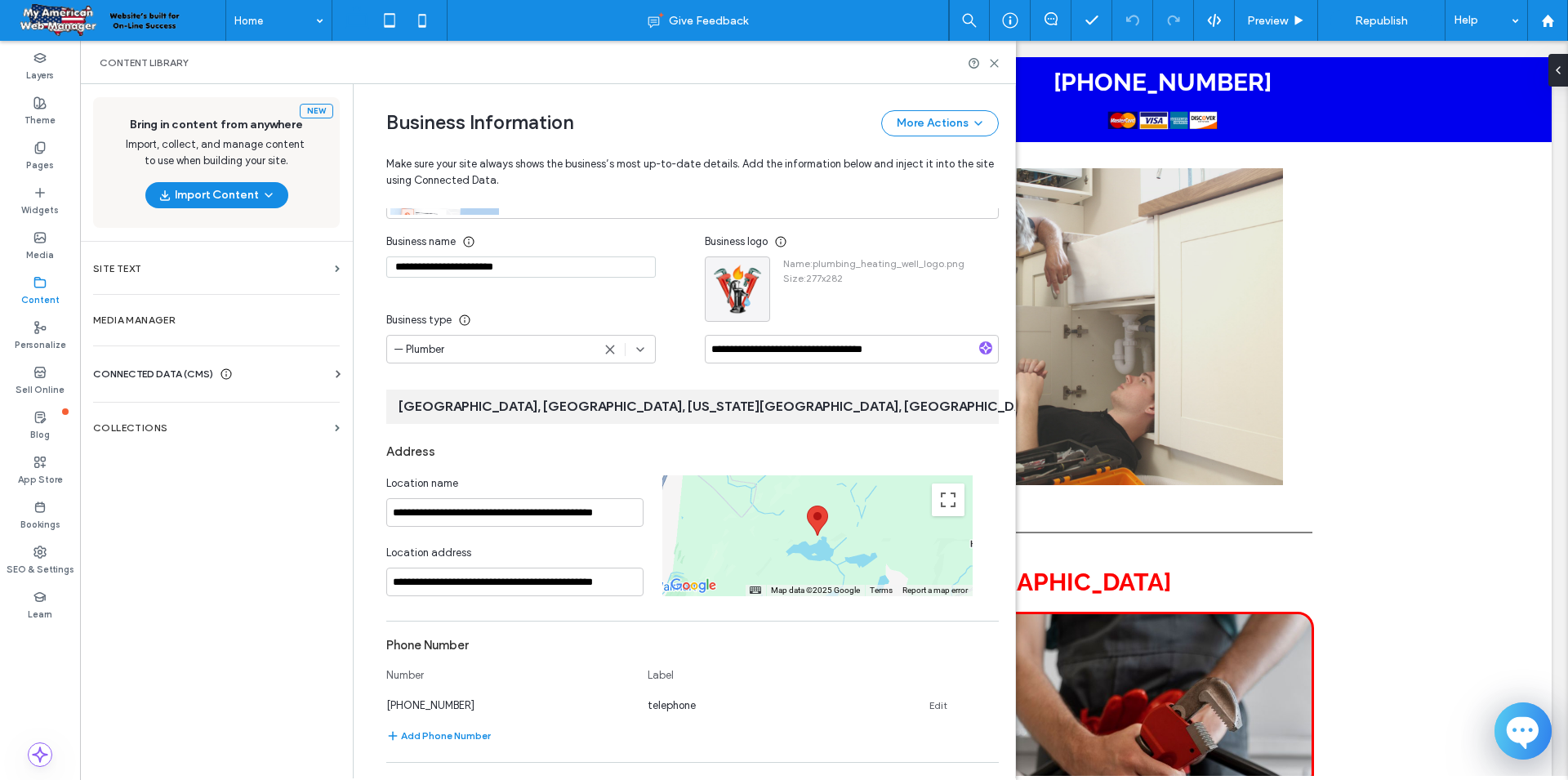
scroll to position [0, 0]
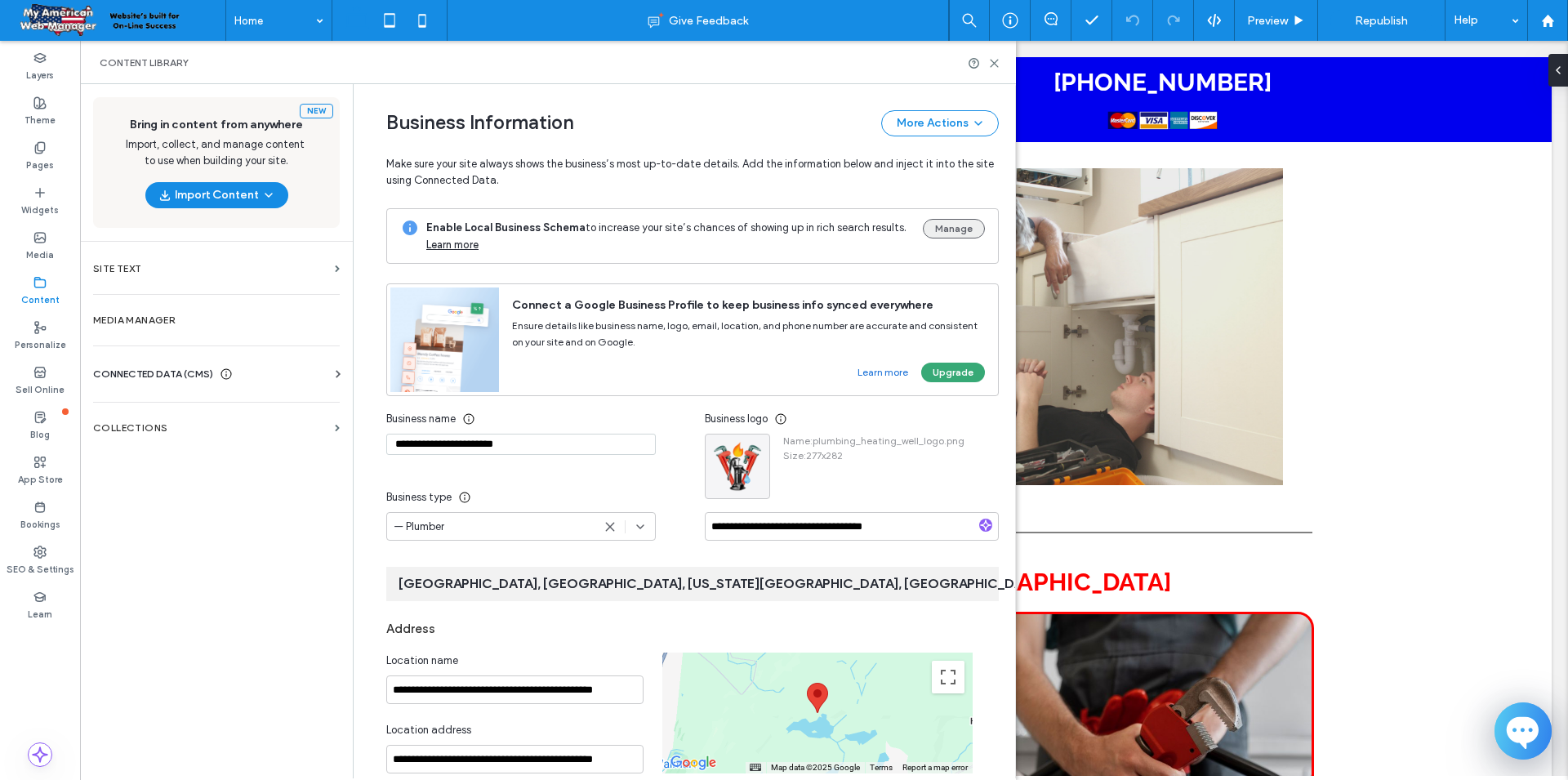
click at [940, 228] on button "Manage" at bounding box center [954, 229] width 62 height 20
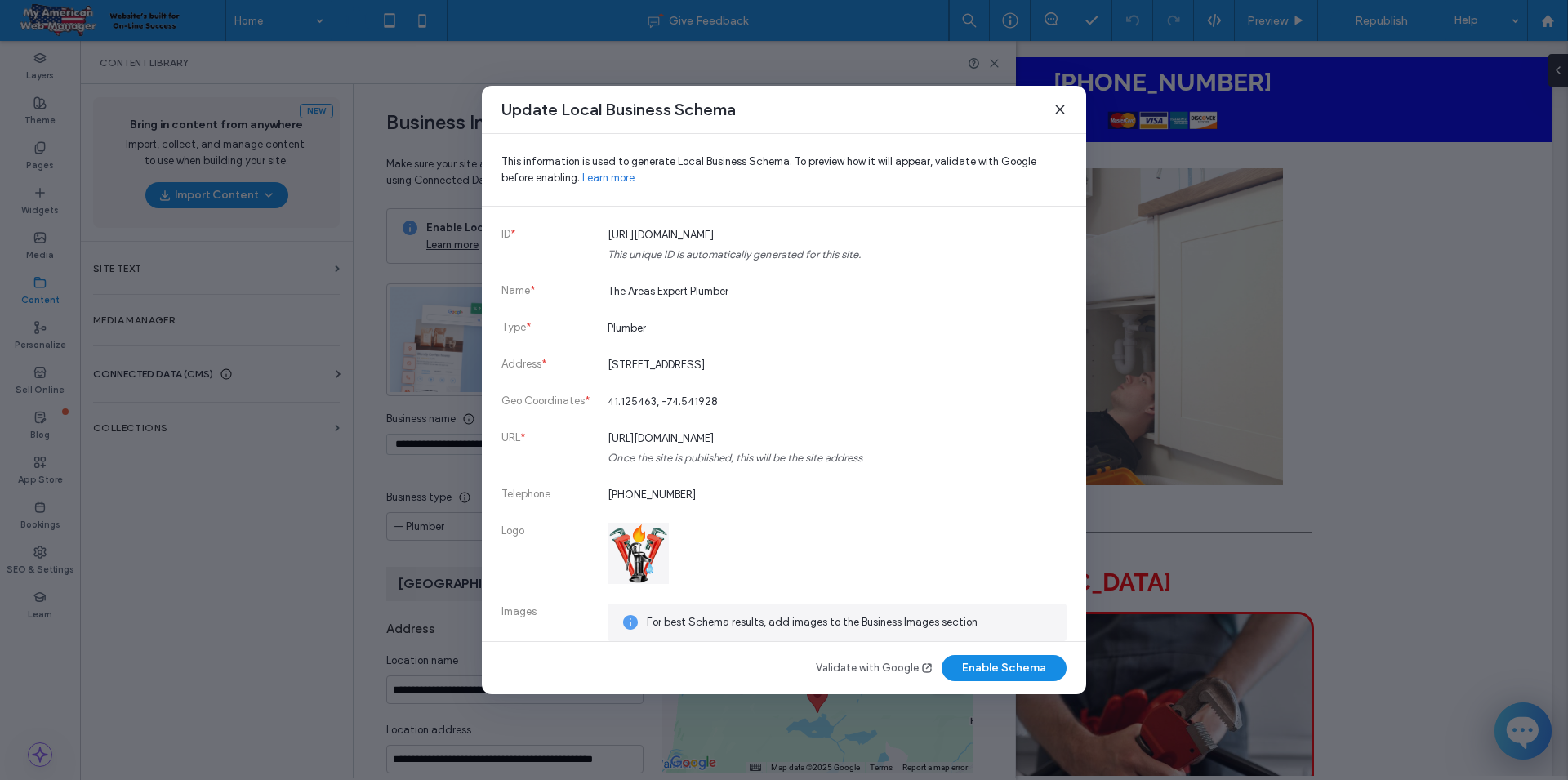
click at [875, 667] on link "Validate with Google" at bounding box center [874, 667] width 118 height 16
click at [1011, 672] on button "Enable Schema" at bounding box center [1003, 667] width 125 height 26
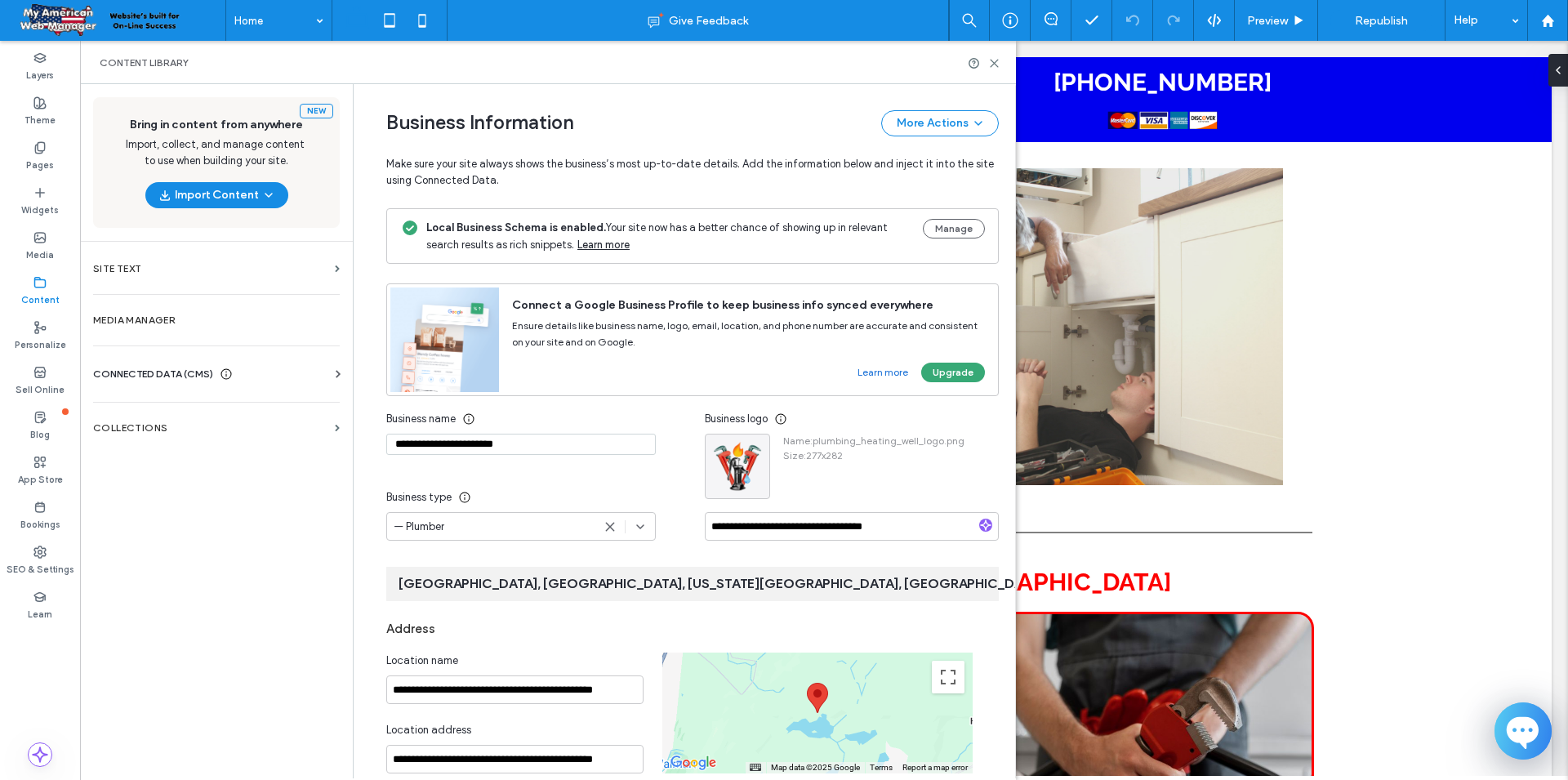
click at [597, 246] on link "Learn more" at bounding box center [603, 245] width 52 height 16
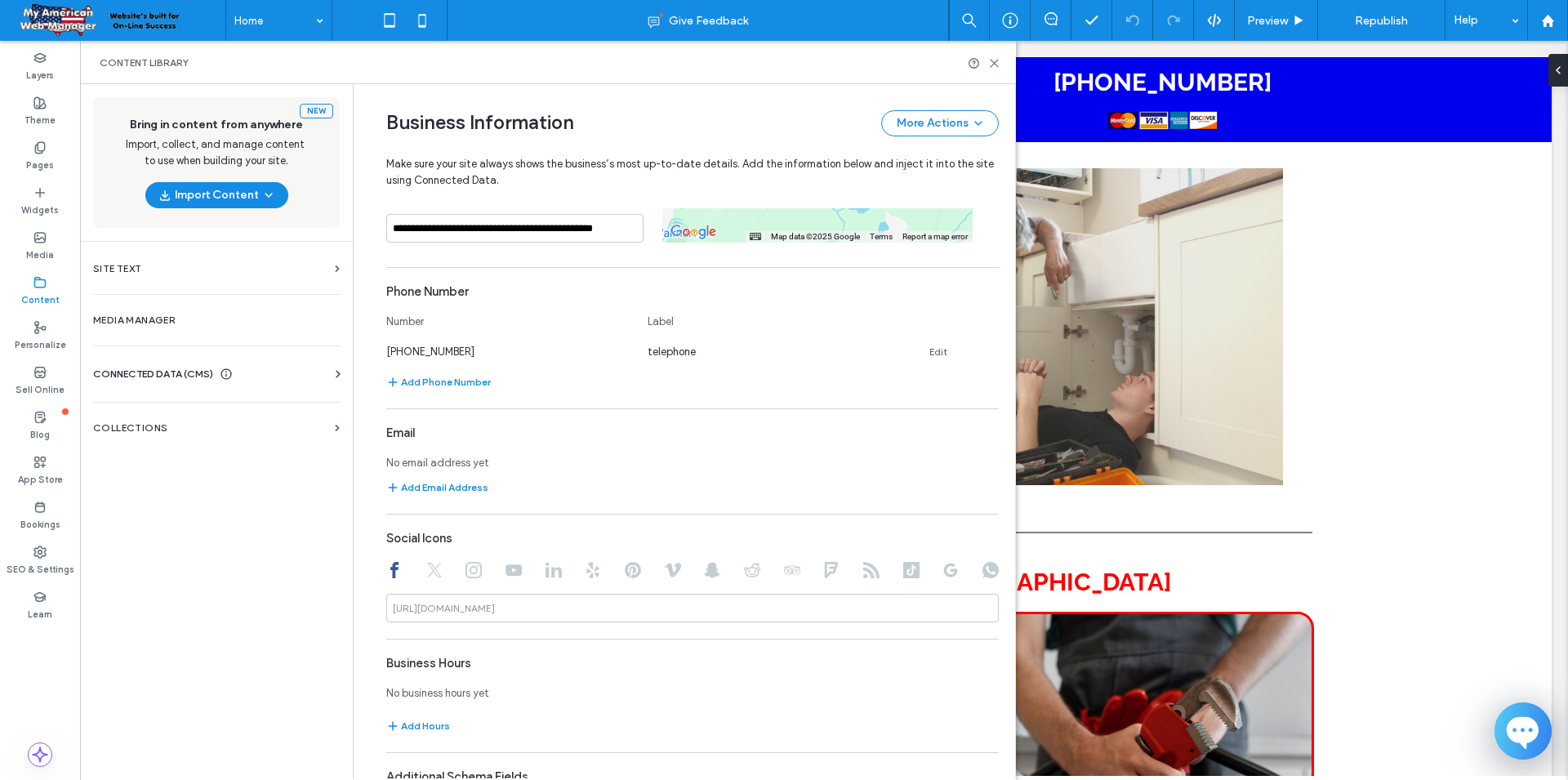
scroll to position [620, 0]
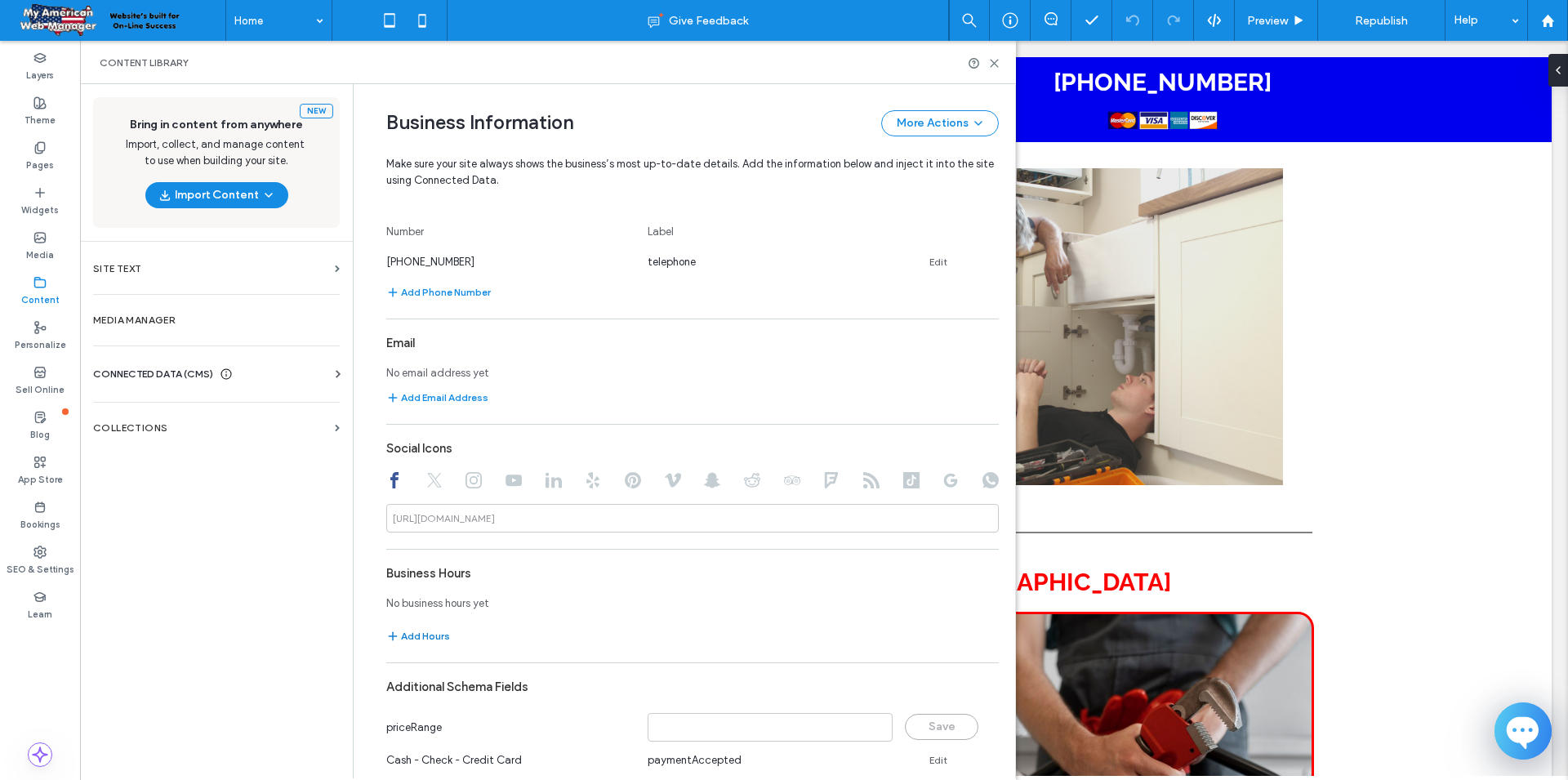
click at [425, 637] on button "Add Hours" at bounding box center [418, 636] width 64 height 20
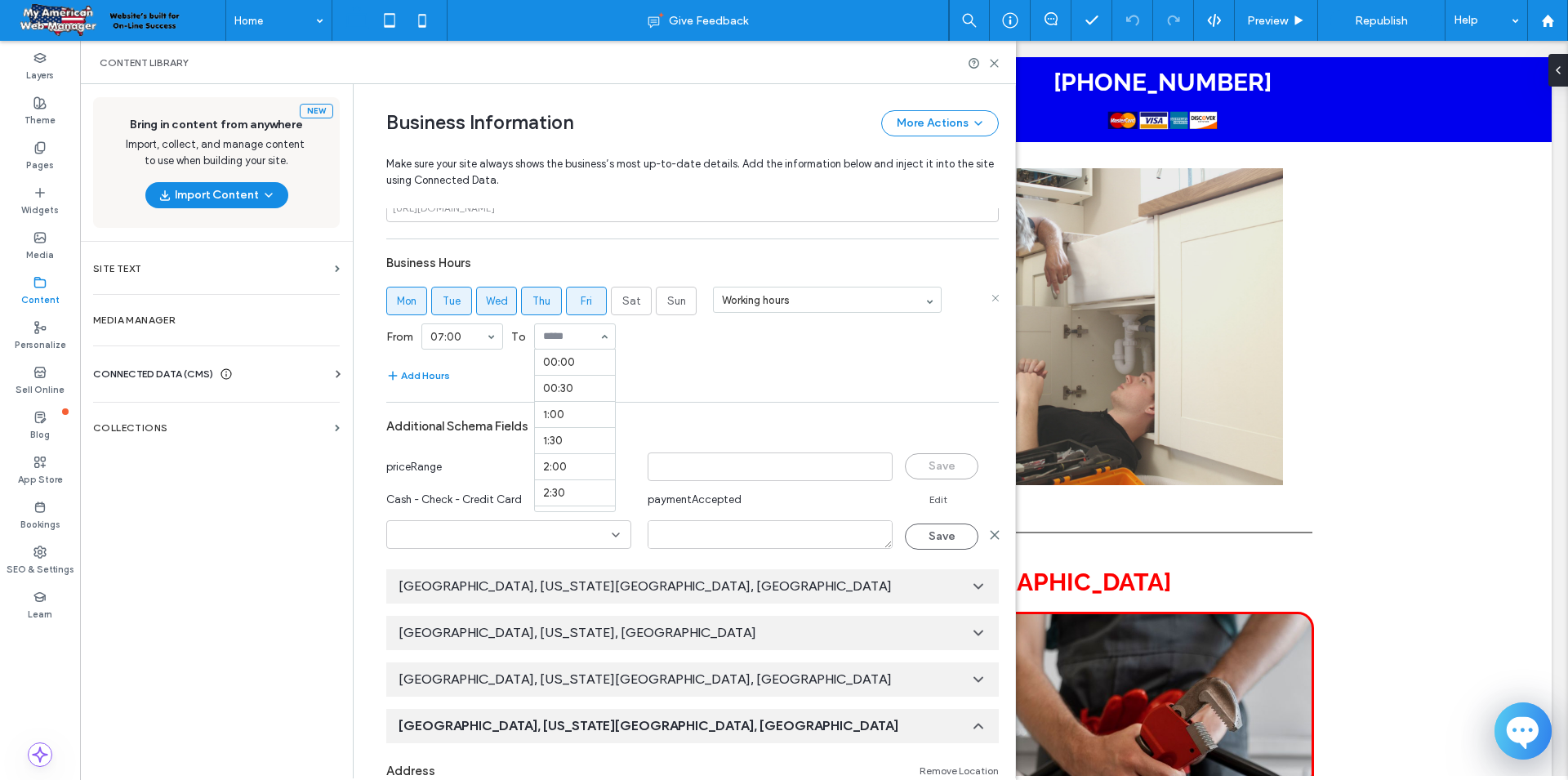
scroll to position [940, 0]
click at [658, 370] on div "Add Hours" at bounding box center [692, 376] width 612 height 20
click at [624, 304] on span "Sat" at bounding box center [631, 301] width 19 height 16
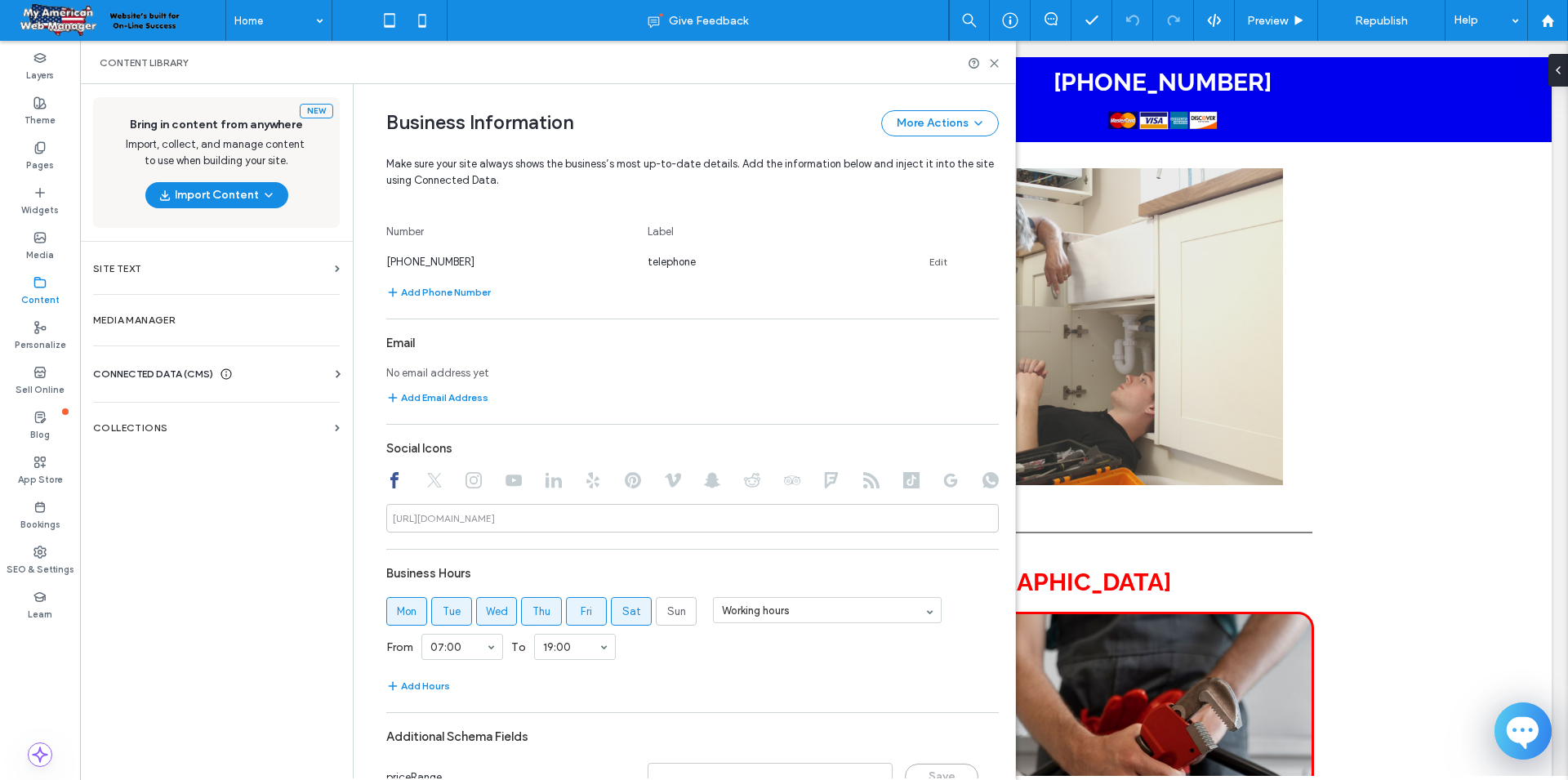
scroll to position [931, 0]
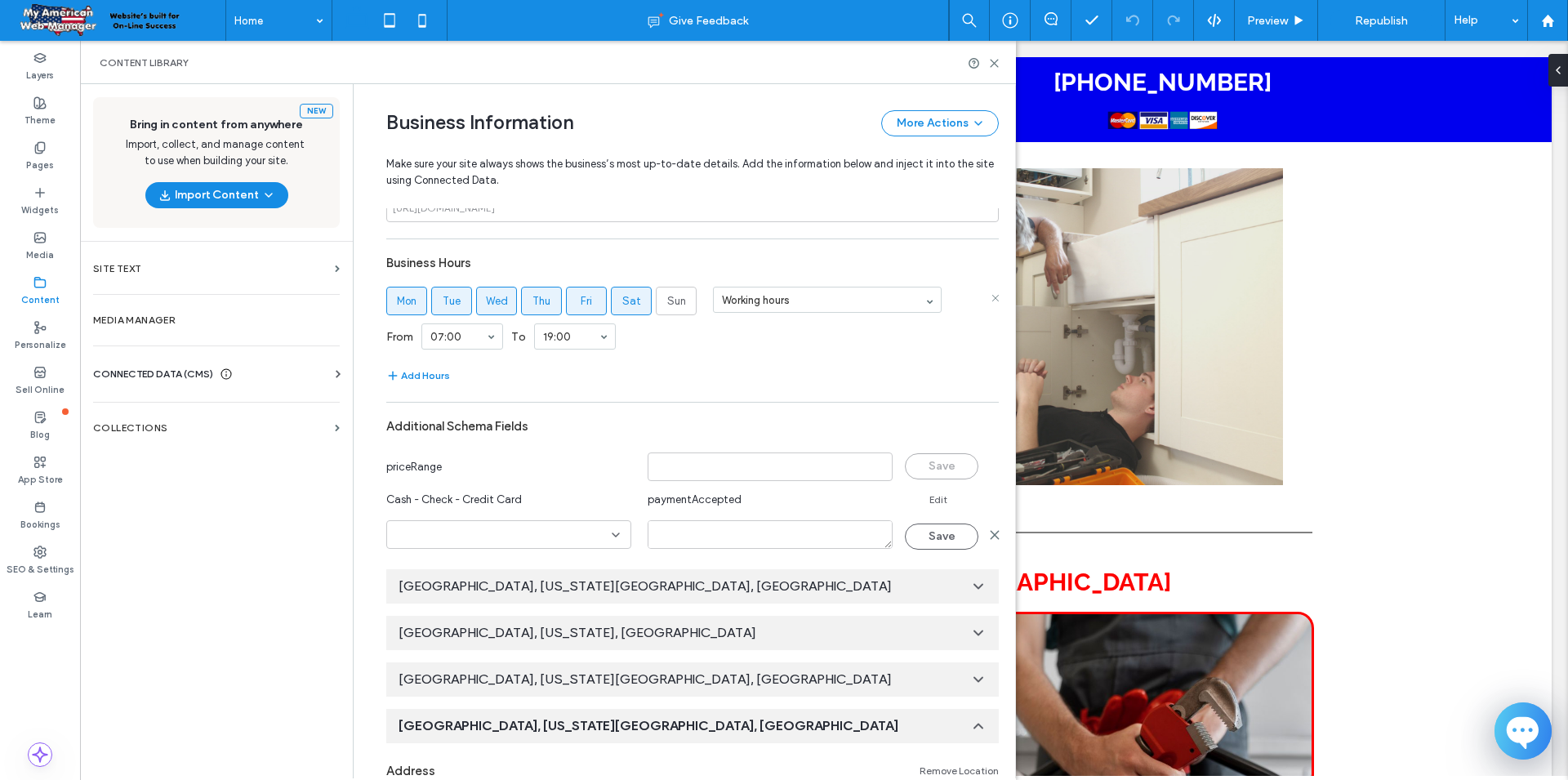
click at [638, 301] on span "Sat" at bounding box center [631, 301] width 19 height 16
click at [931, 302] on div "Working hours" at bounding box center [827, 300] width 229 height 28
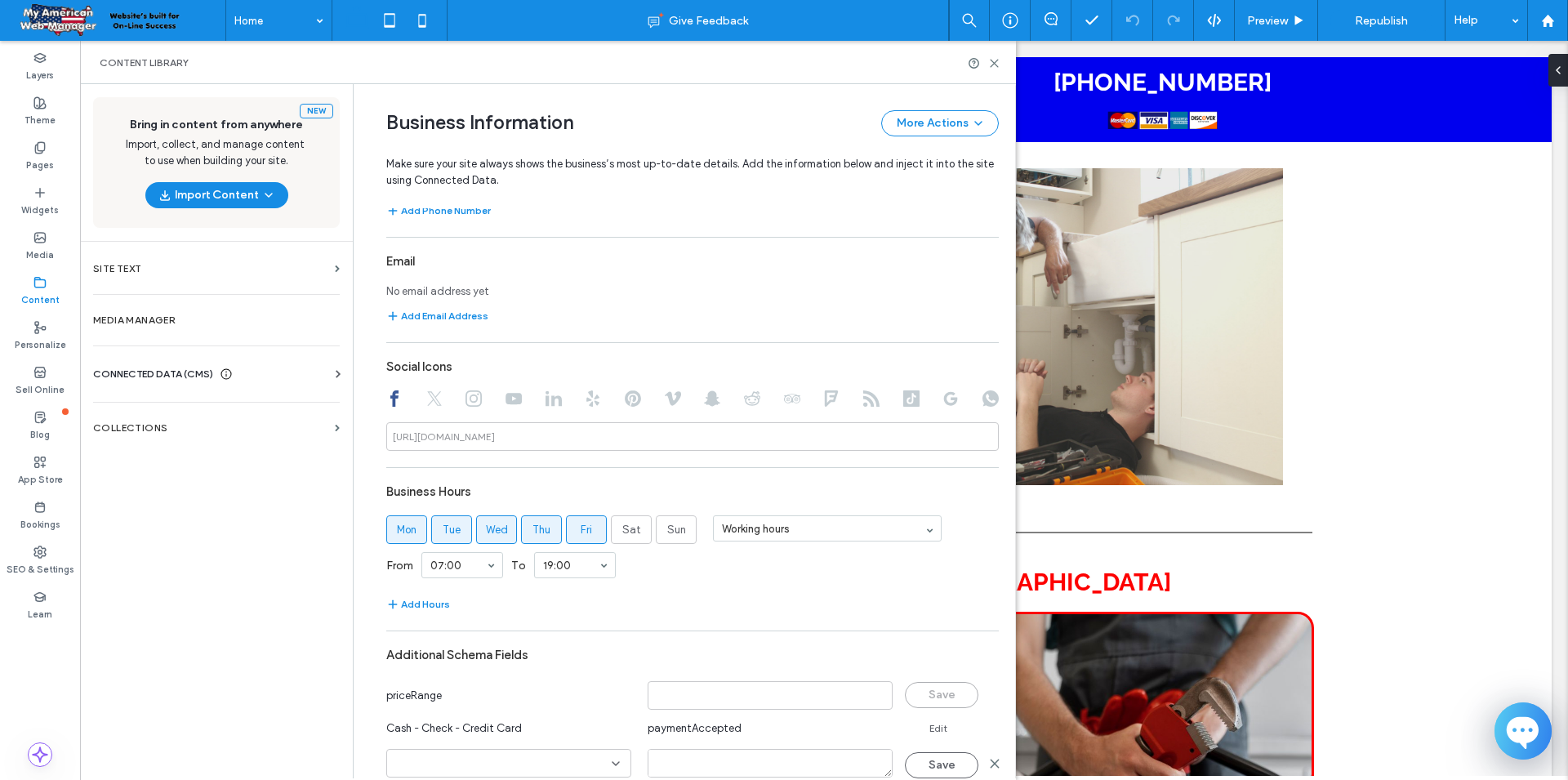
scroll to position [1012, 0]
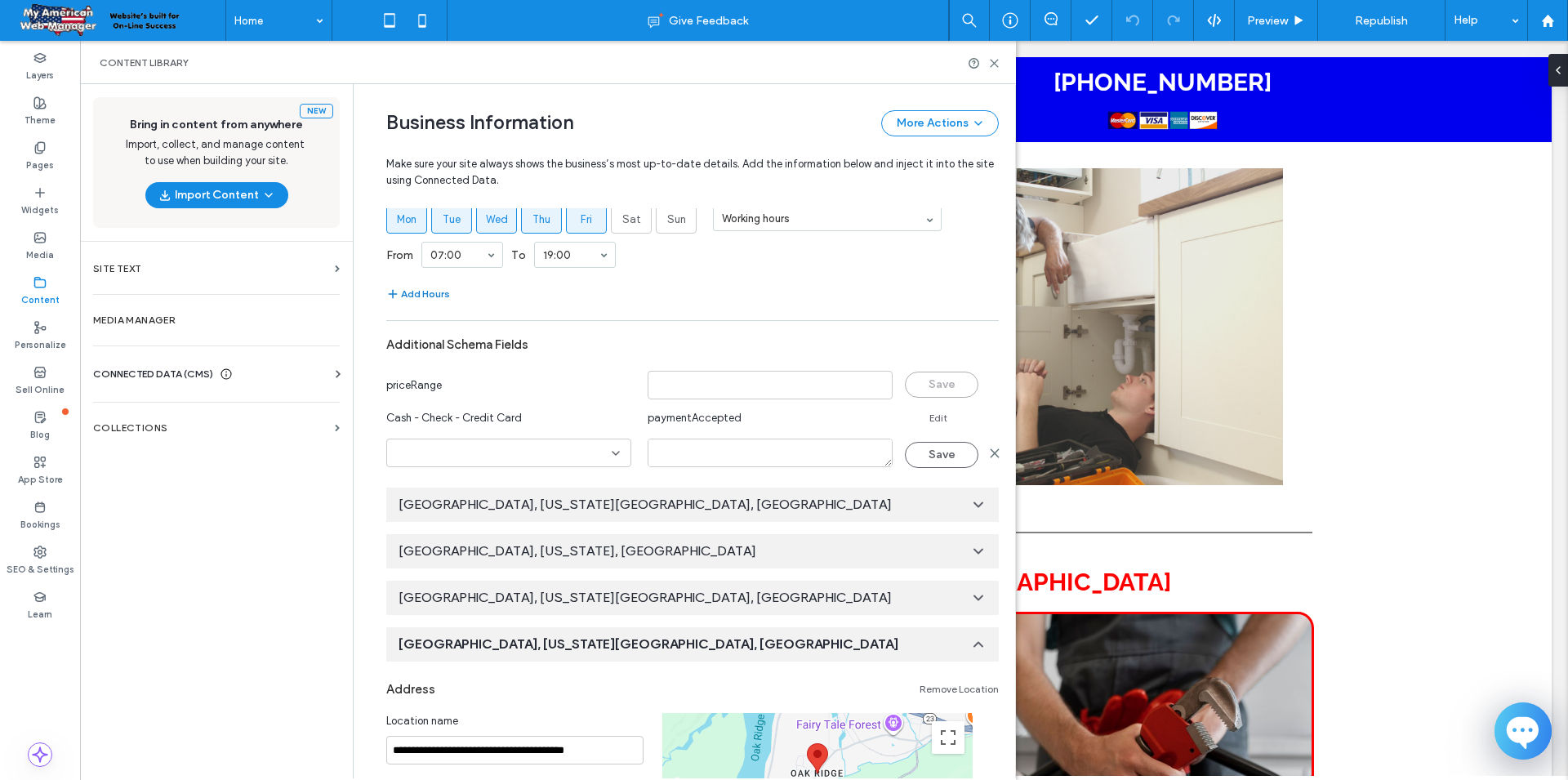
click at [434, 295] on button "Add Hours" at bounding box center [418, 294] width 64 height 20
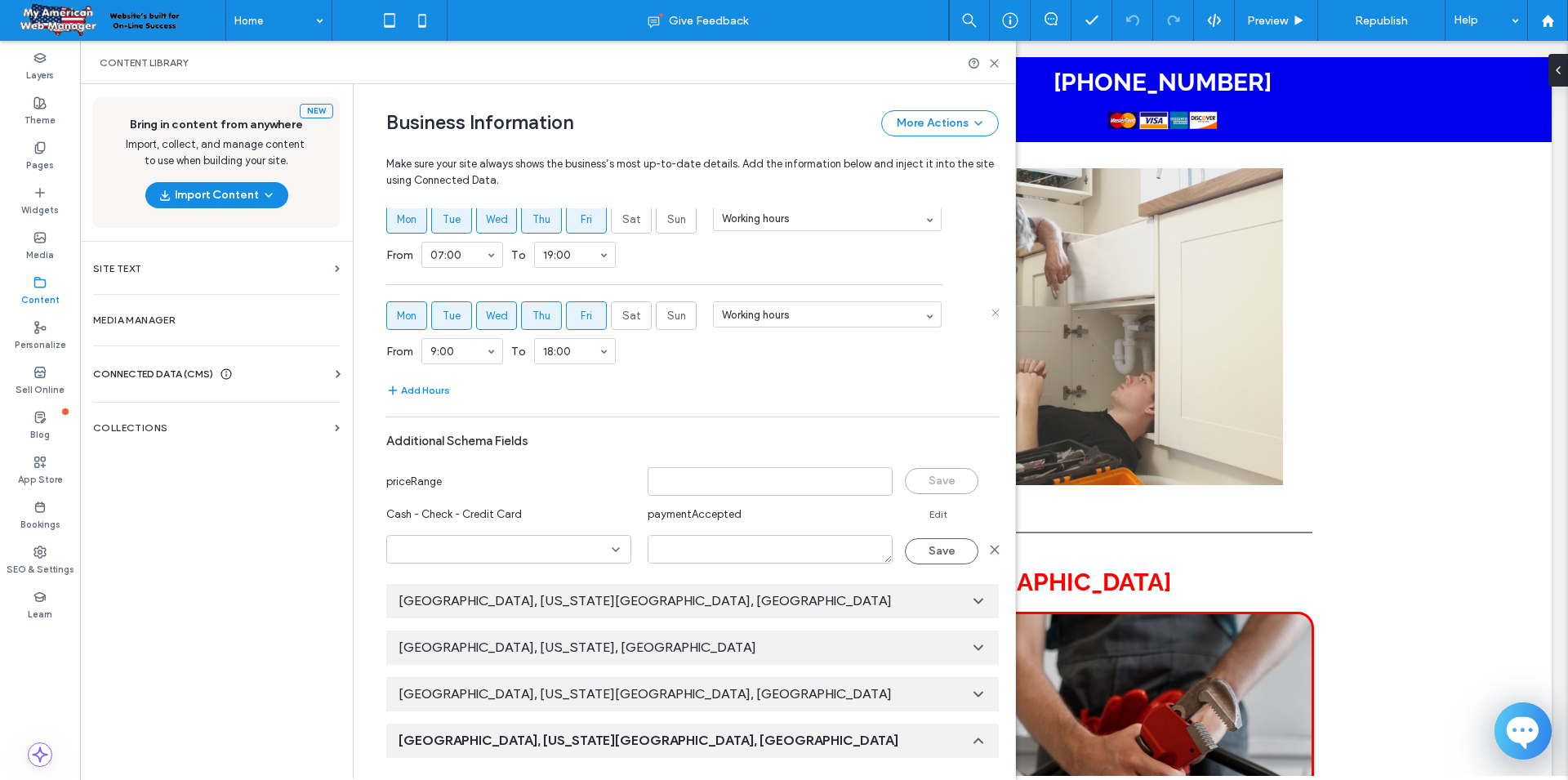
click at [589, 314] on span "Fri" at bounding box center [586, 316] width 12 height 16
click at [542, 310] on span "Thu" at bounding box center [542, 316] width 18 height 16
click at [490, 311] on span "Wed" at bounding box center [496, 316] width 22 height 16
click at [466, 316] on label "Tue" at bounding box center [451, 316] width 41 height 28
click at [395, 309] on label "Mon" at bounding box center [407, 316] width 41 height 28
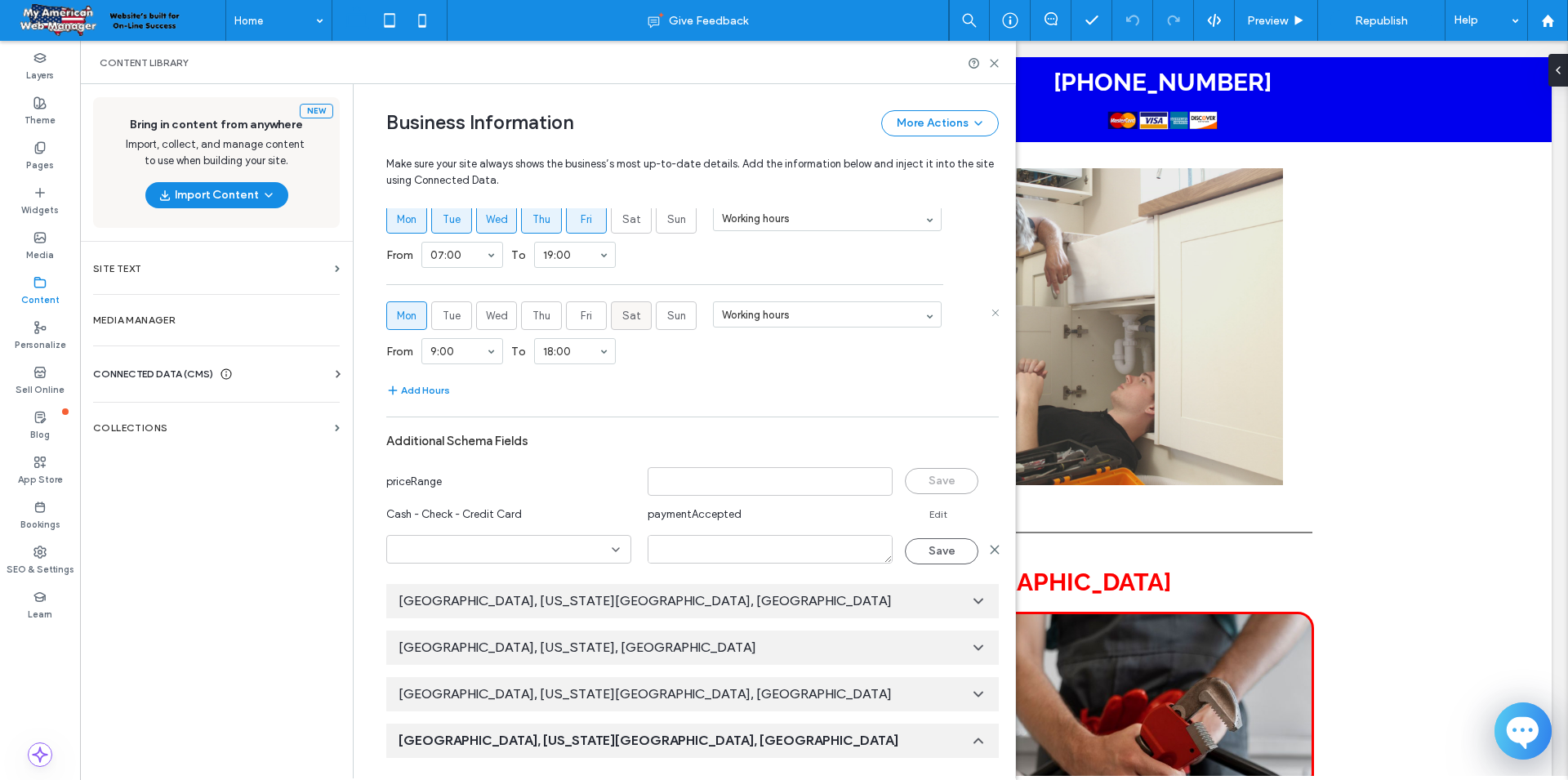
click at [633, 313] on span "Sat" at bounding box center [631, 316] width 19 height 16
click at [641, 317] on label "Sat" at bounding box center [631, 316] width 41 height 28
click at [540, 604] on span "[GEOGRAPHIC_DATA], [US_STATE][GEOGRAPHIC_DATA], [GEOGRAPHIC_DATA]" at bounding box center [645, 601] width 493 height 18
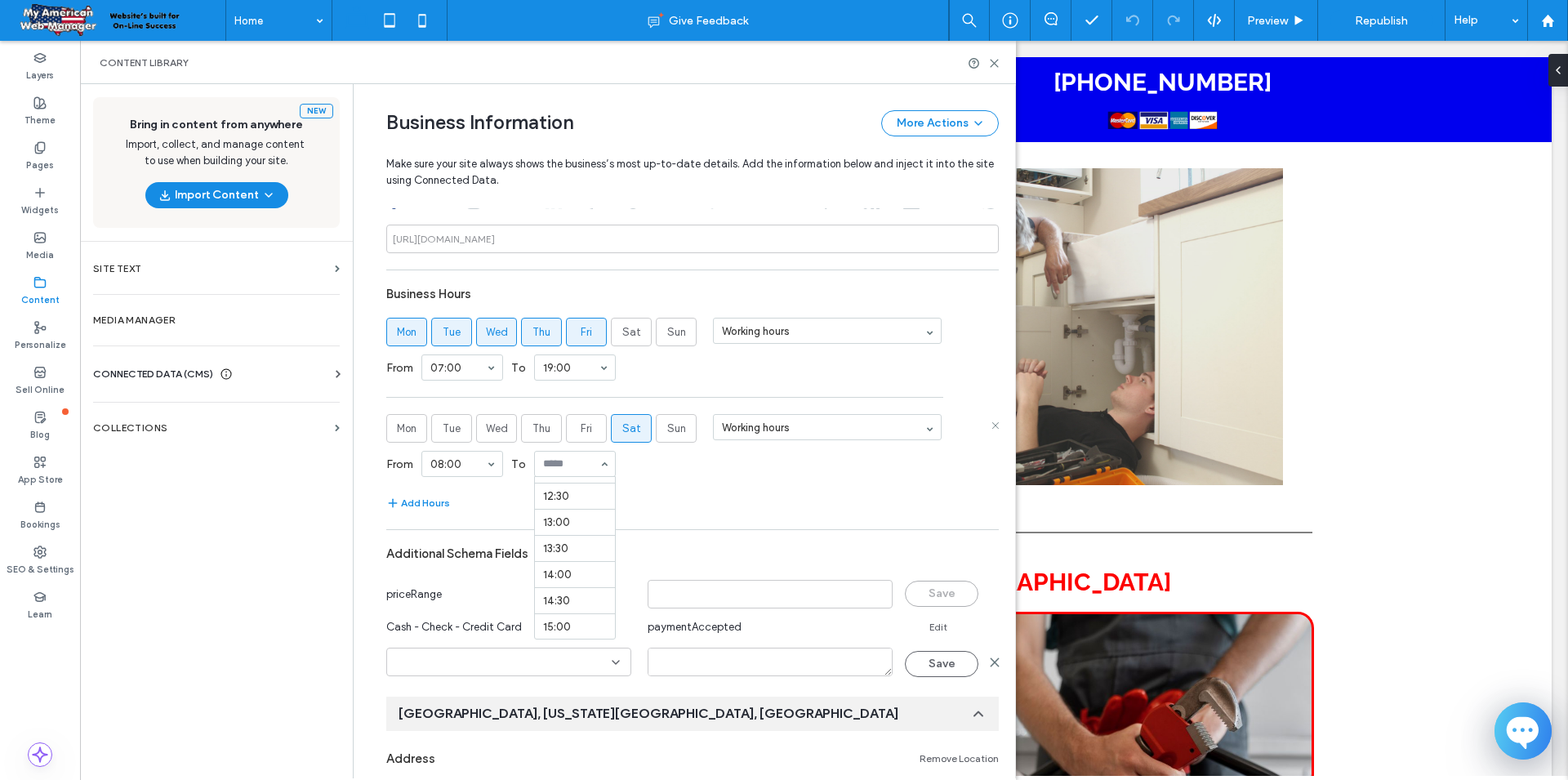
scroll to position [610, 0]
click at [806, 472] on div "From 08:00 To 13:00" at bounding box center [692, 464] width 612 height 43
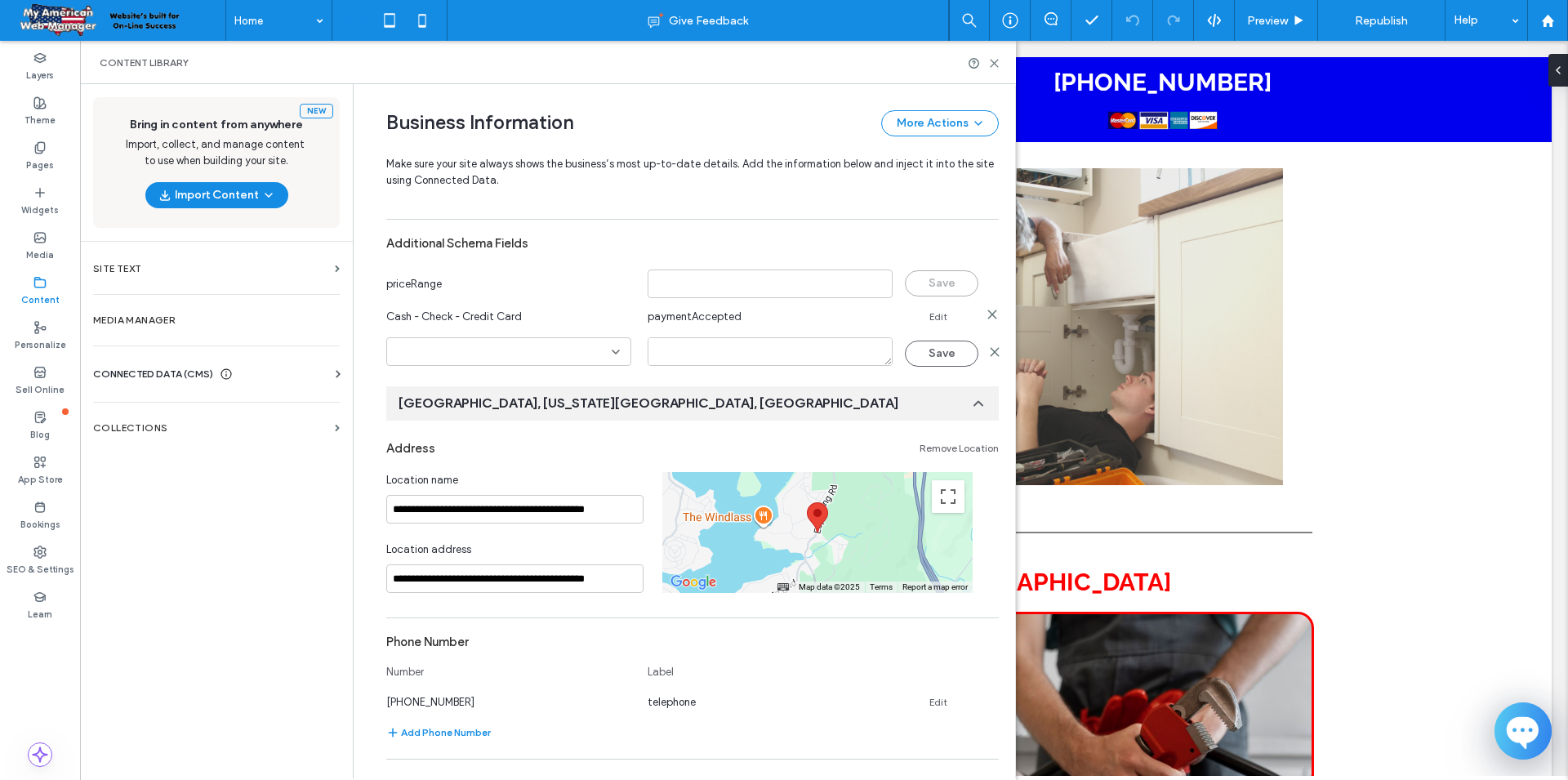
scroll to position [900, 0]
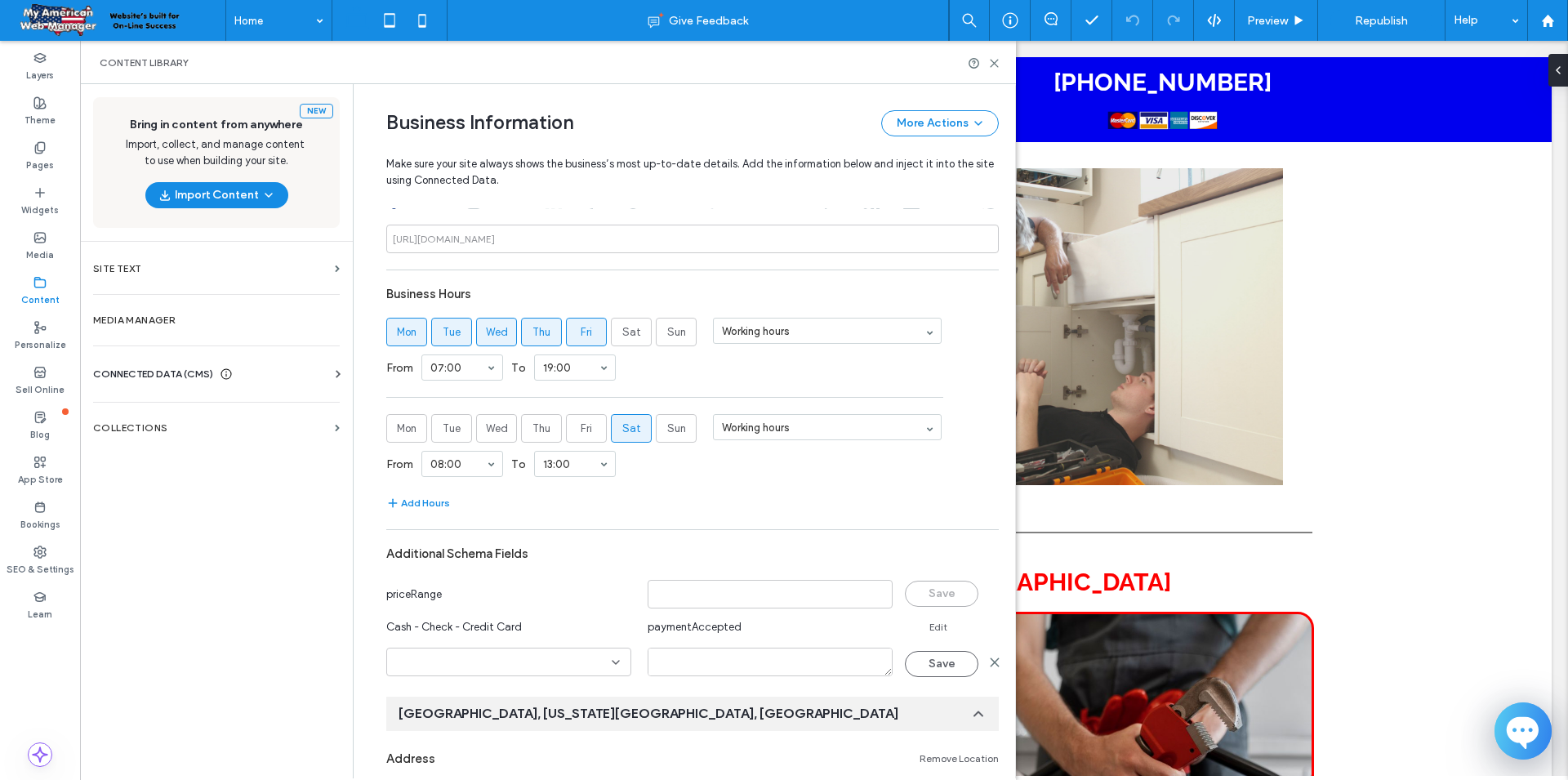
click at [613, 656] on icon at bounding box center [615, 662] width 13 height 13
click at [619, 660] on icon at bounding box center [615, 662] width 13 height 13
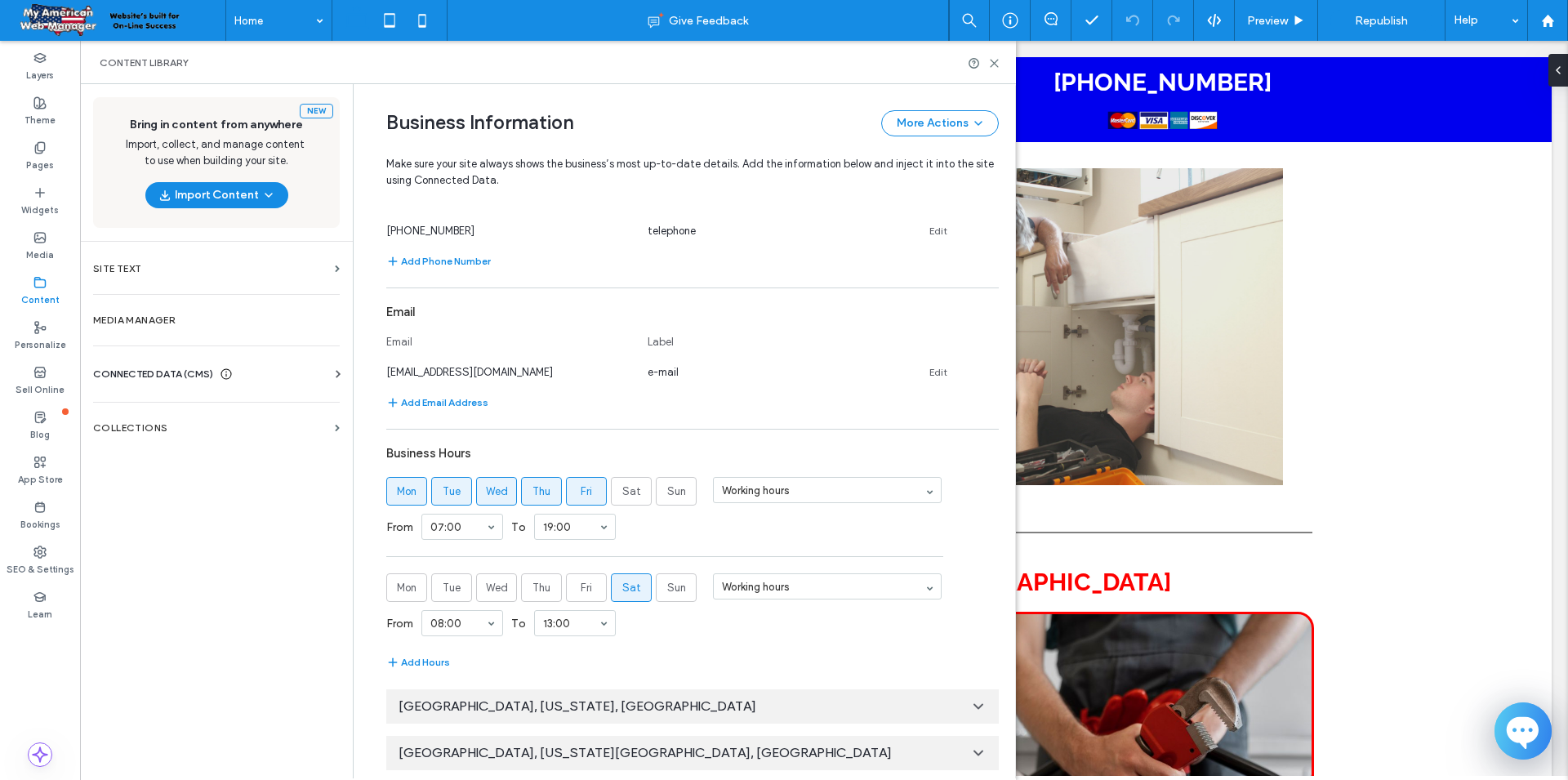
scroll to position [1825, 0]
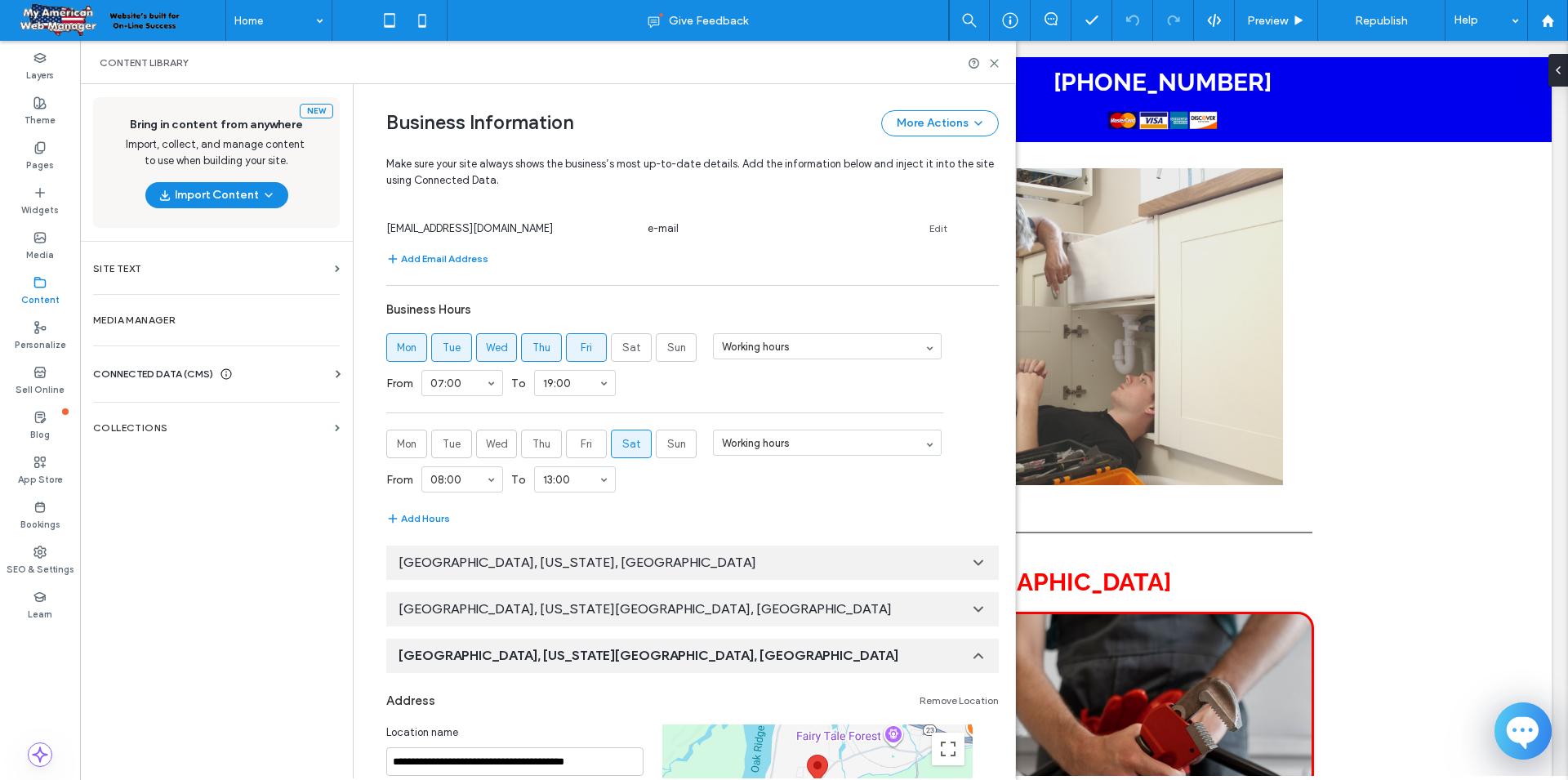
click at [980, 561] on use at bounding box center [978, 563] width 8 height 4
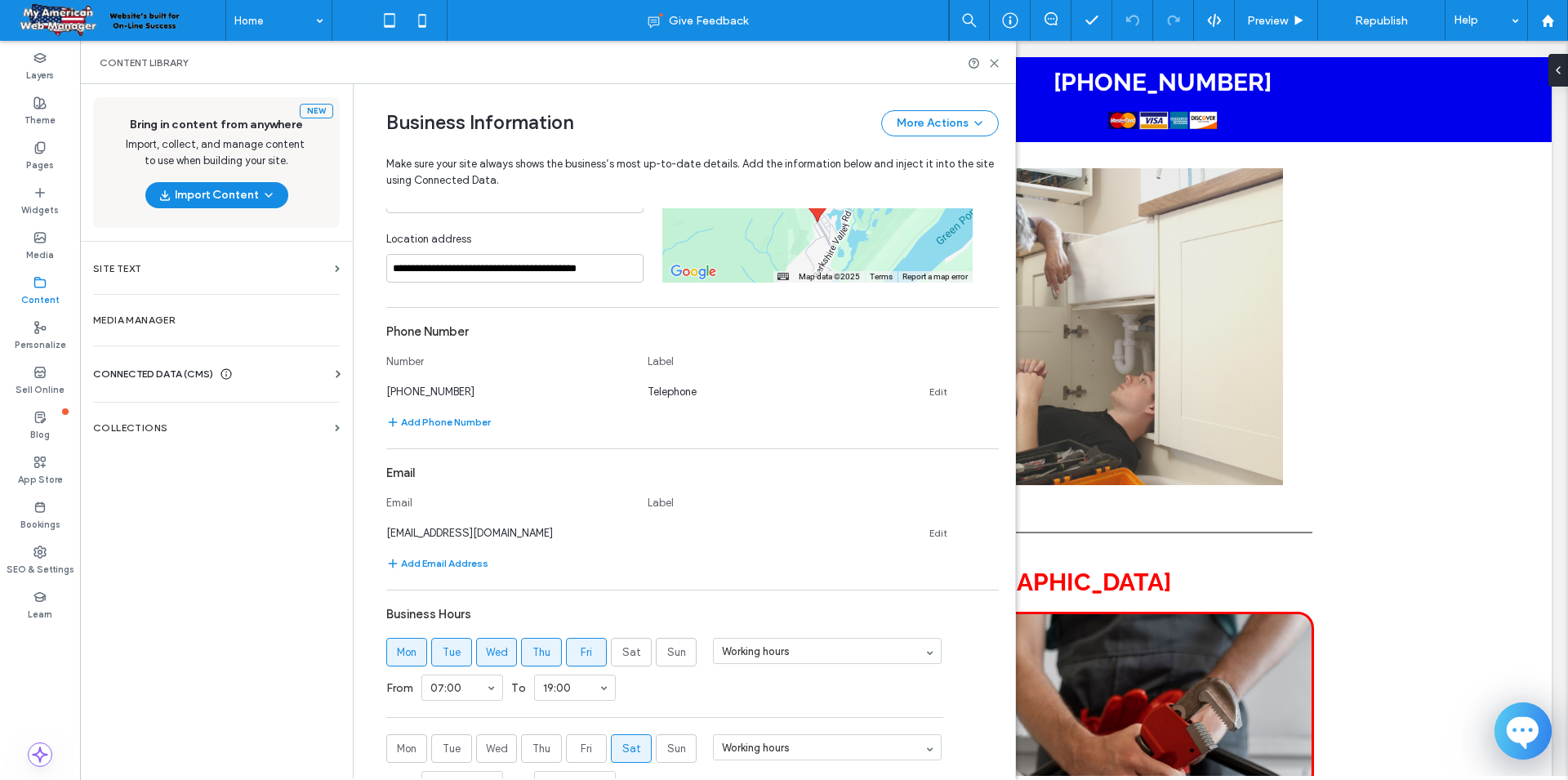
scroll to position [2605, 0]
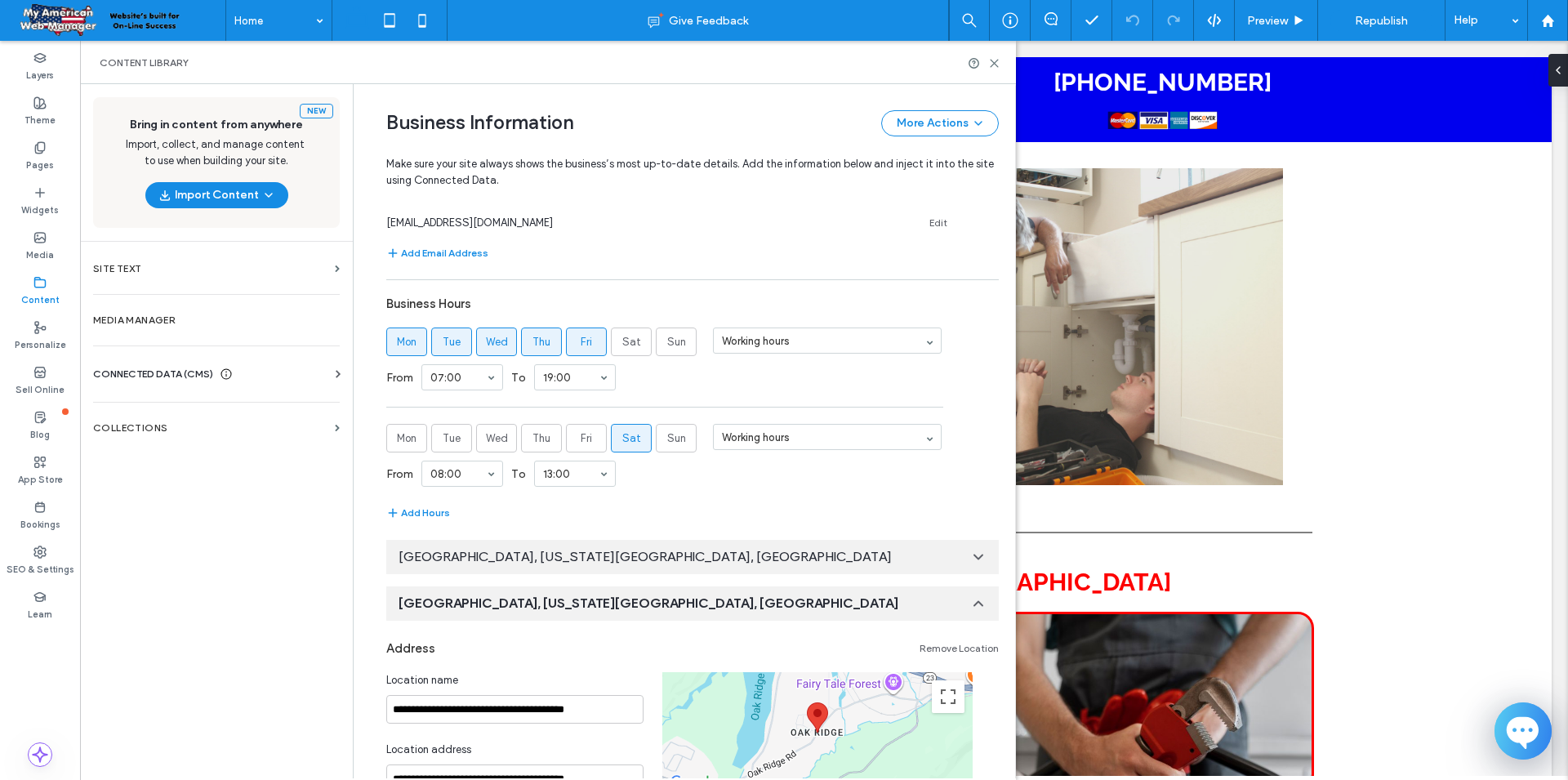
click at [986, 558] on icon at bounding box center [979, 557] width 16 height 16
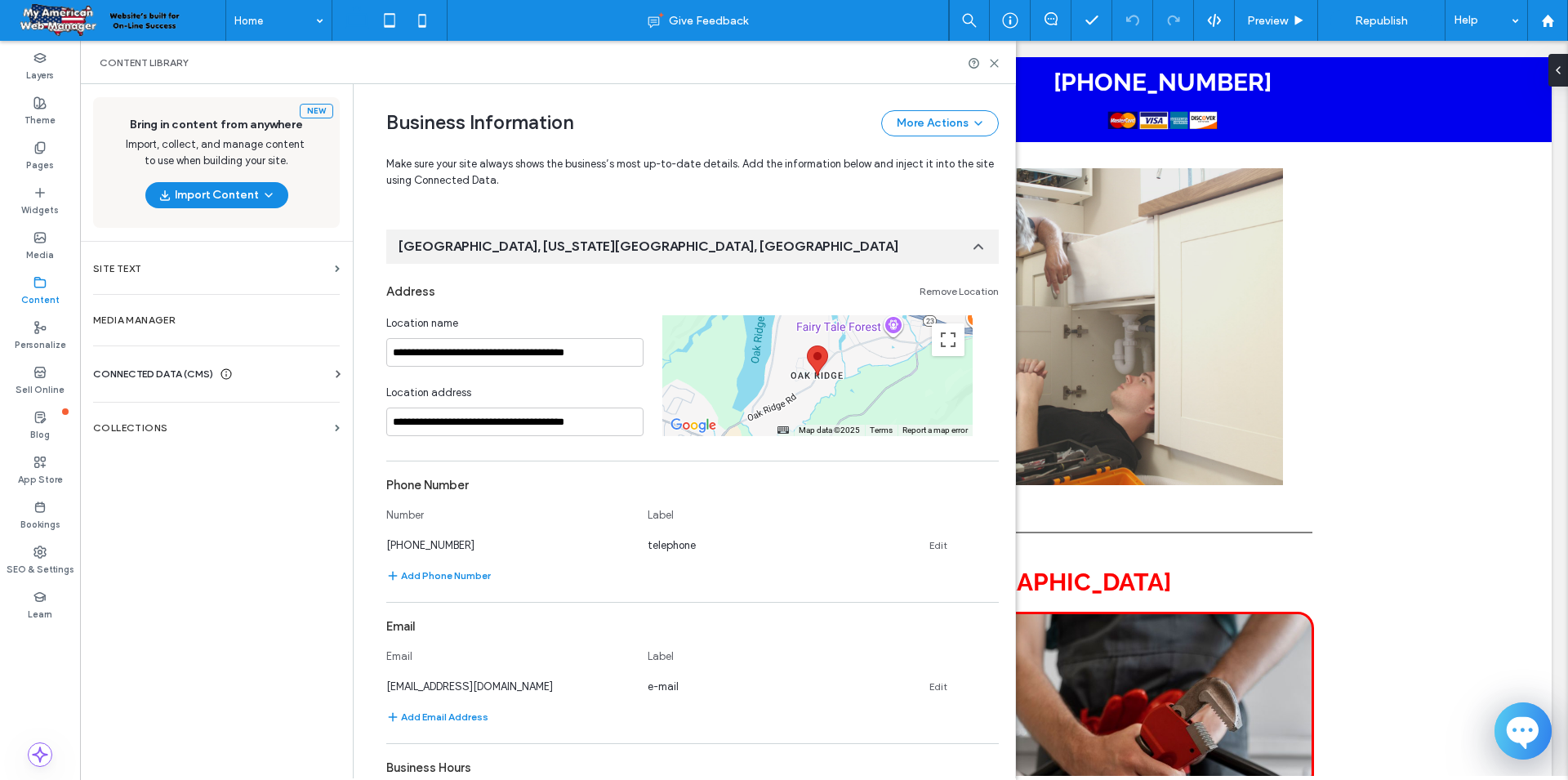
scroll to position [4057, 0]
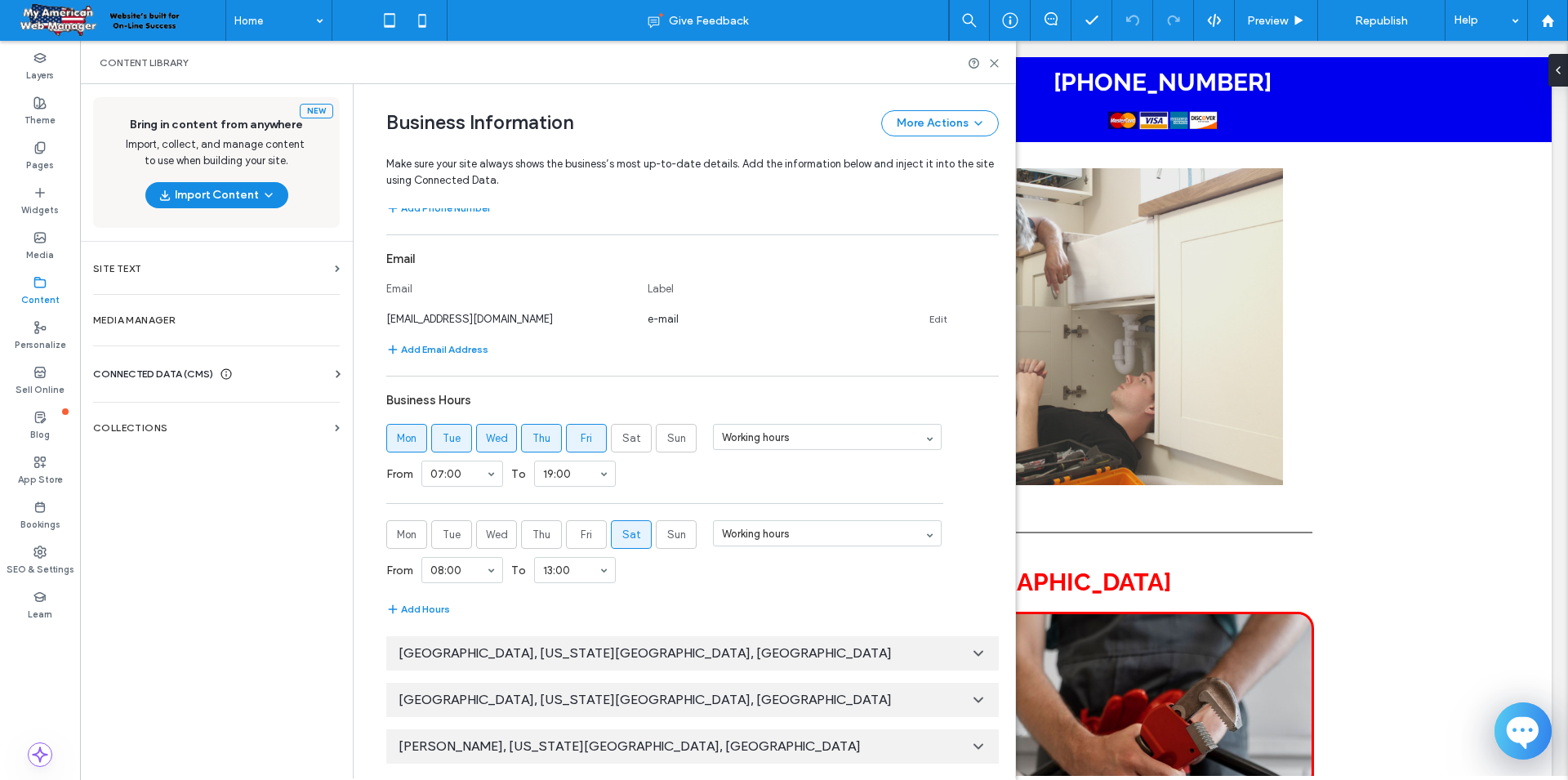
click at [973, 659] on div "[GEOGRAPHIC_DATA], [US_STATE][GEOGRAPHIC_DATA], [GEOGRAPHIC_DATA]" at bounding box center [692, 653] width 612 height 35
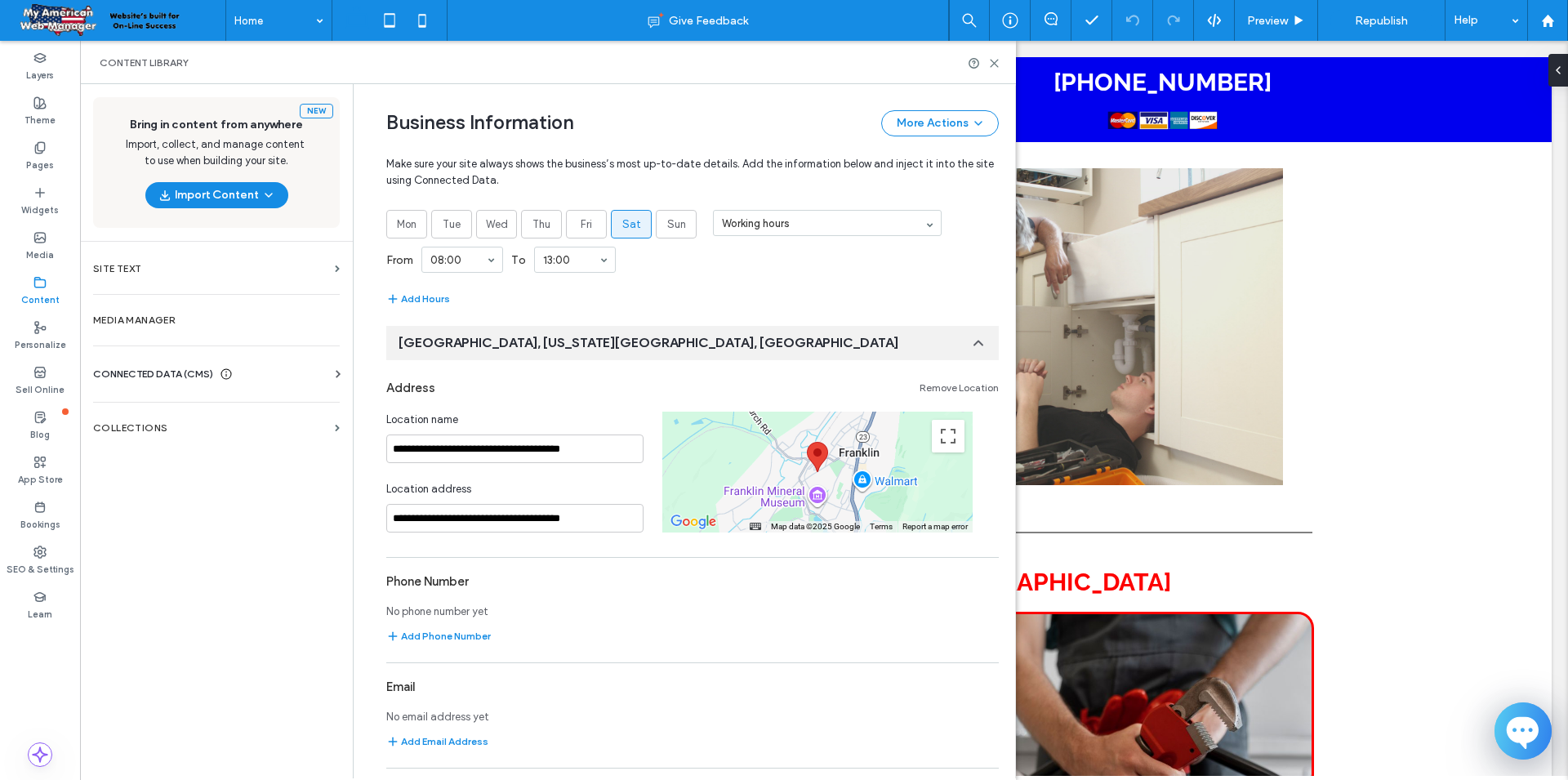
scroll to position [4567, 0]
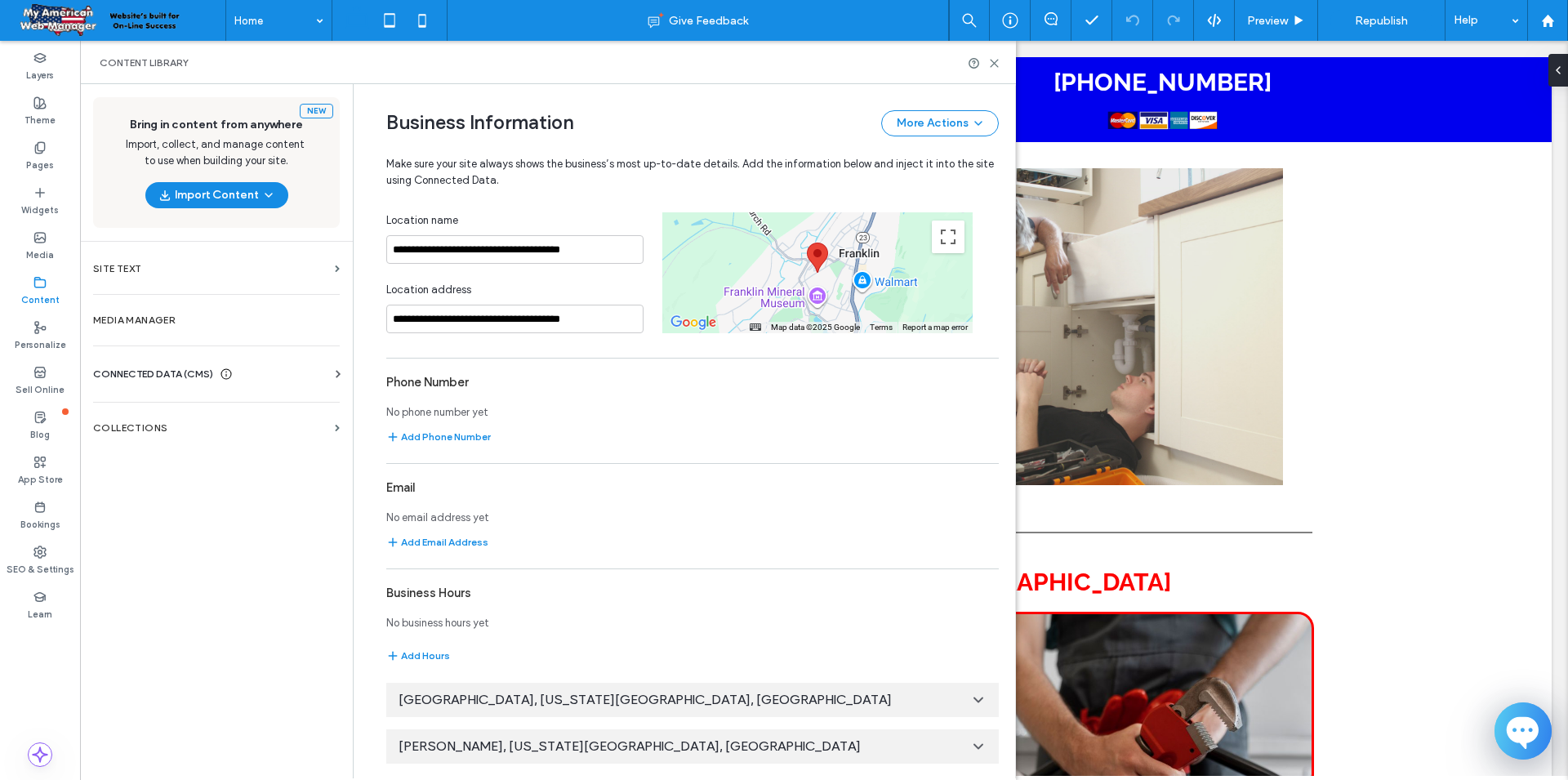
click at [974, 748] on icon at bounding box center [979, 746] width 16 height 16
click at [975, 699] on icon at bounding box center [979, 699] width 16 height 16
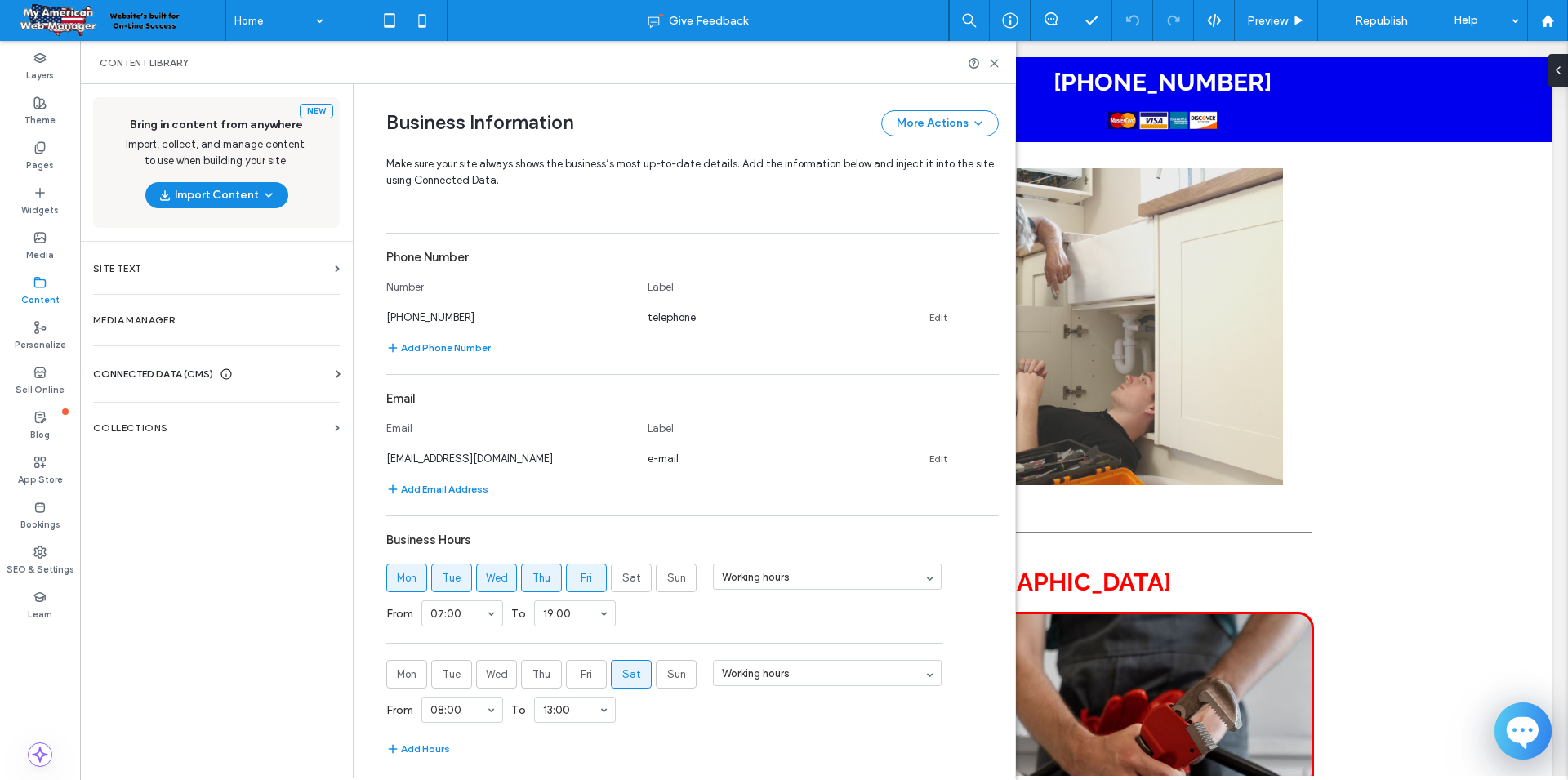
scroll to position [4470, 0]
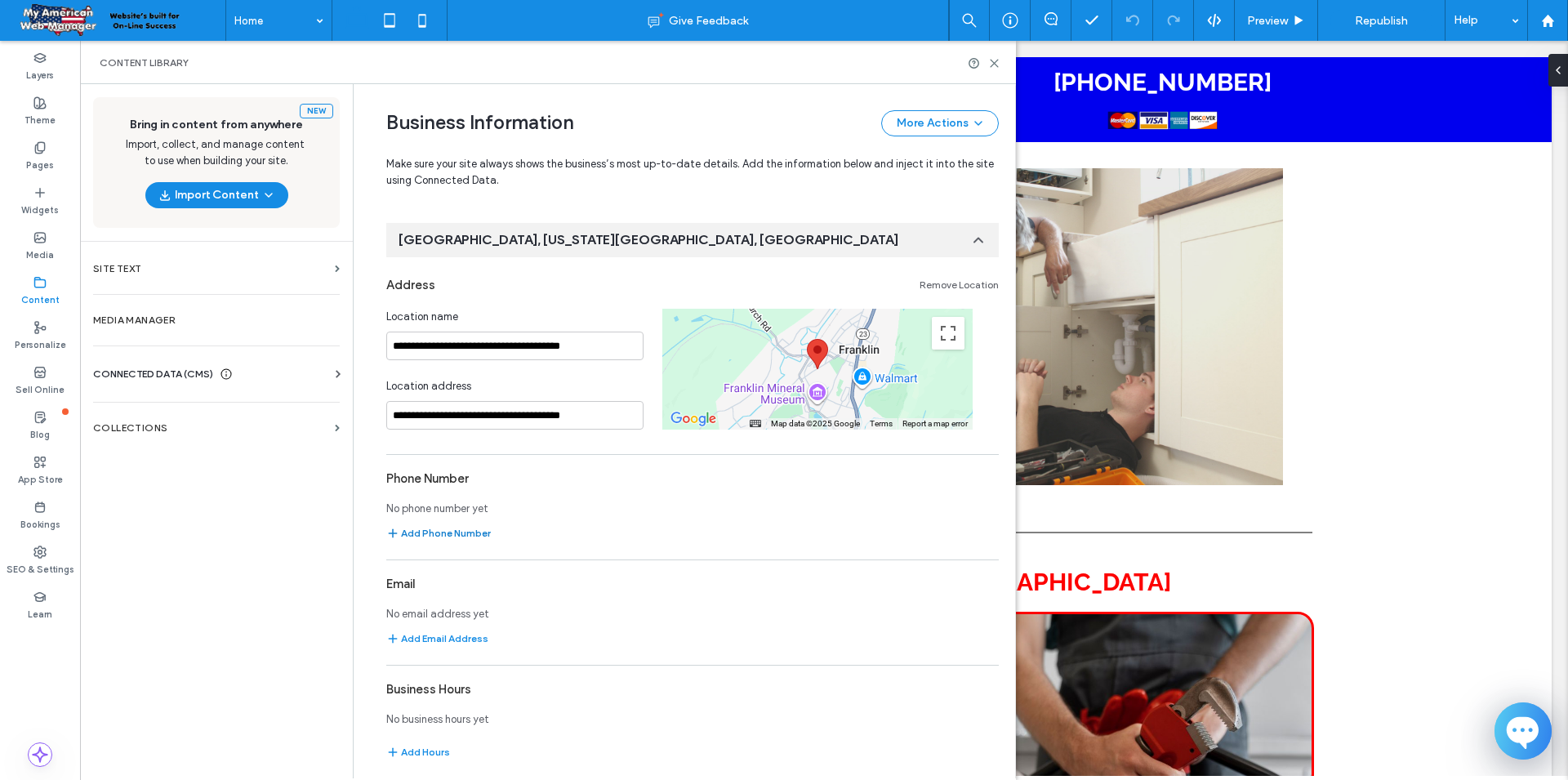
click at [451, 531] on button "Add Phone Number" at bounding box center [439, 534] width 105 height 20
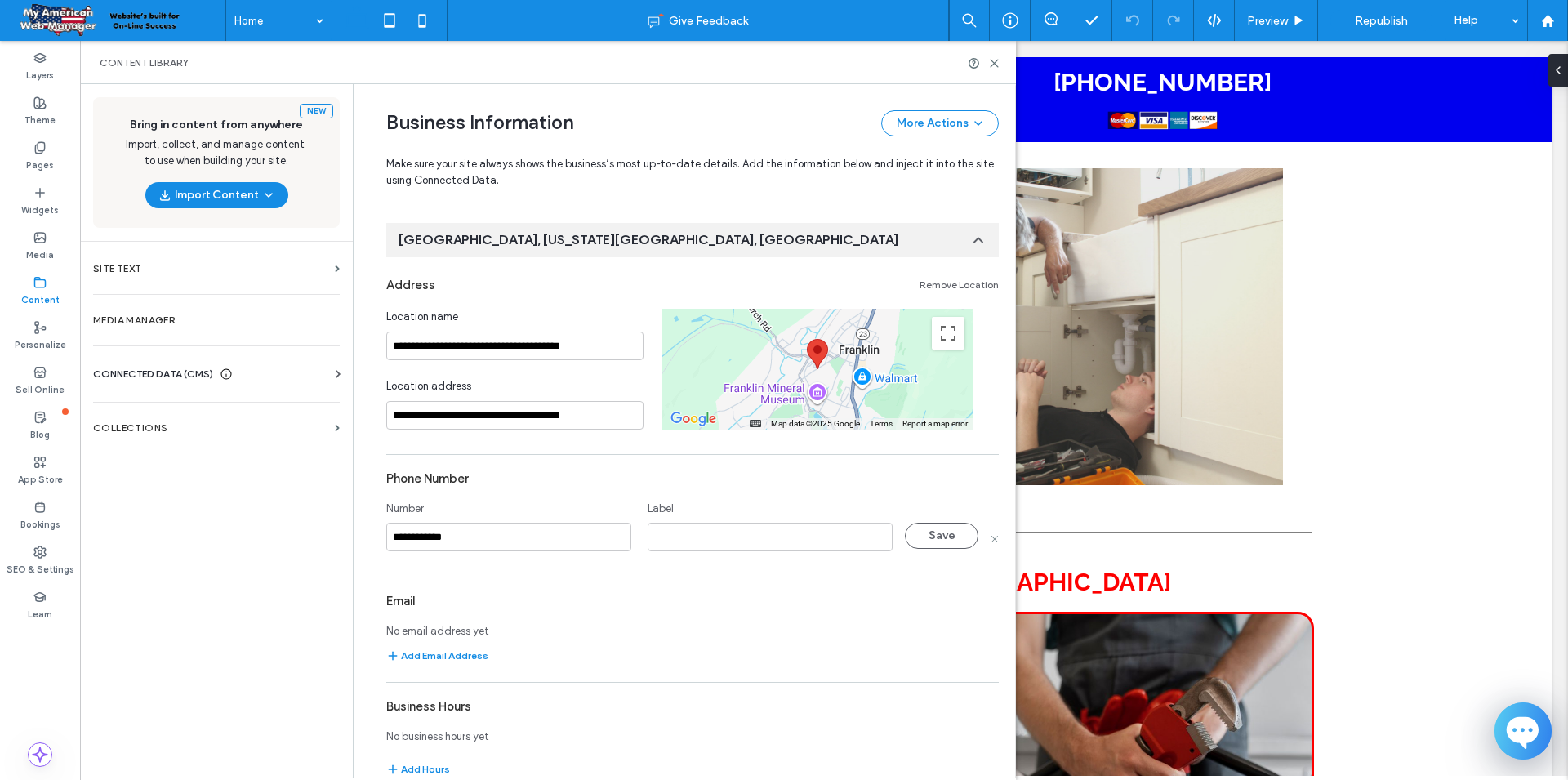
type input "**********"
click at [691, 545] on input at bounding box center [770, 537] width 245 height 28
type input "*********"
click at [961, 541] on button "Save" at bounding box center [941, 535] width 74 height 26
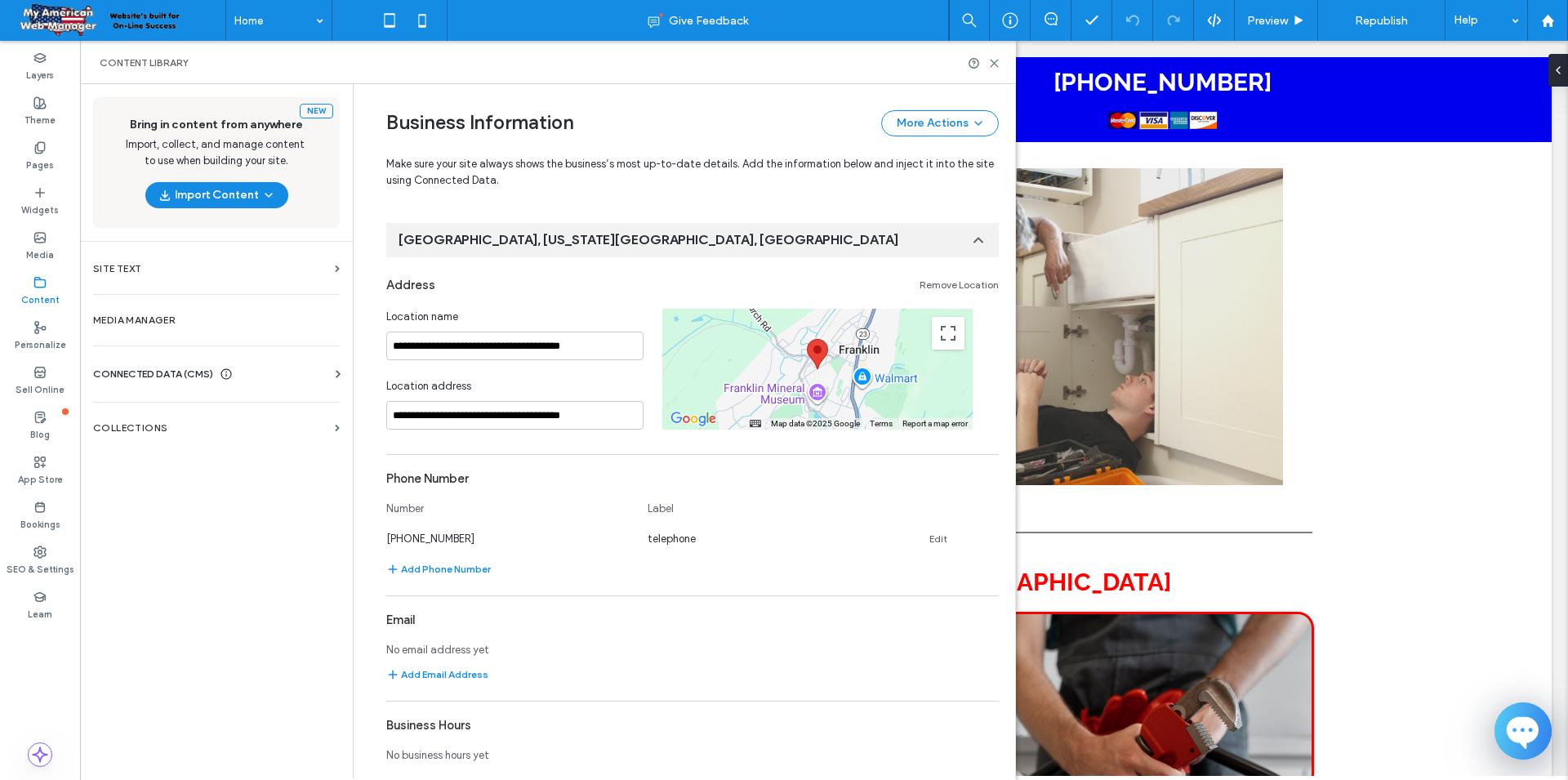
scroll to position [4780, 0]
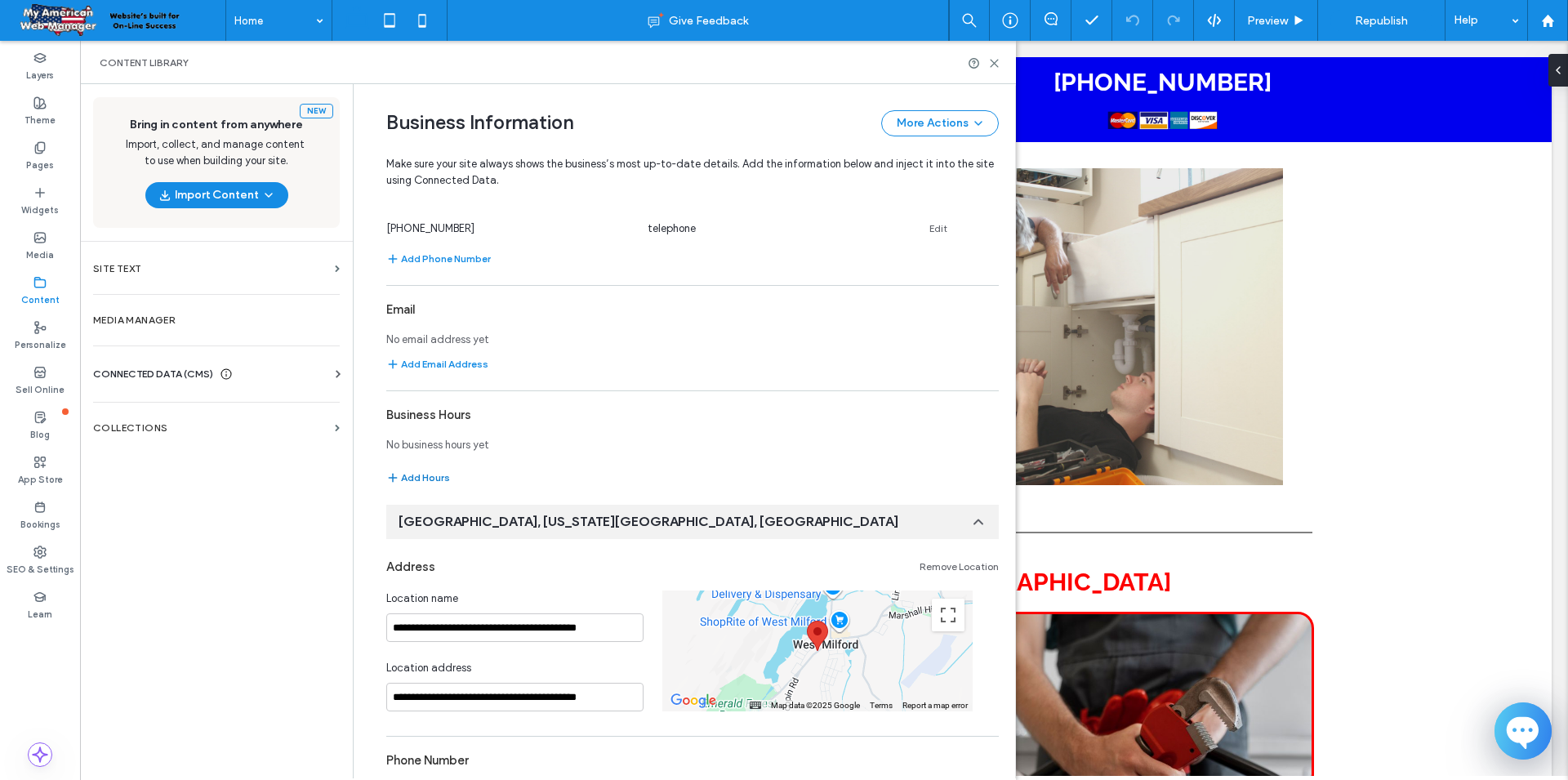
click at [431, 477] on button "Add Hours" at bounding box center [418, 478] width 64 height 20
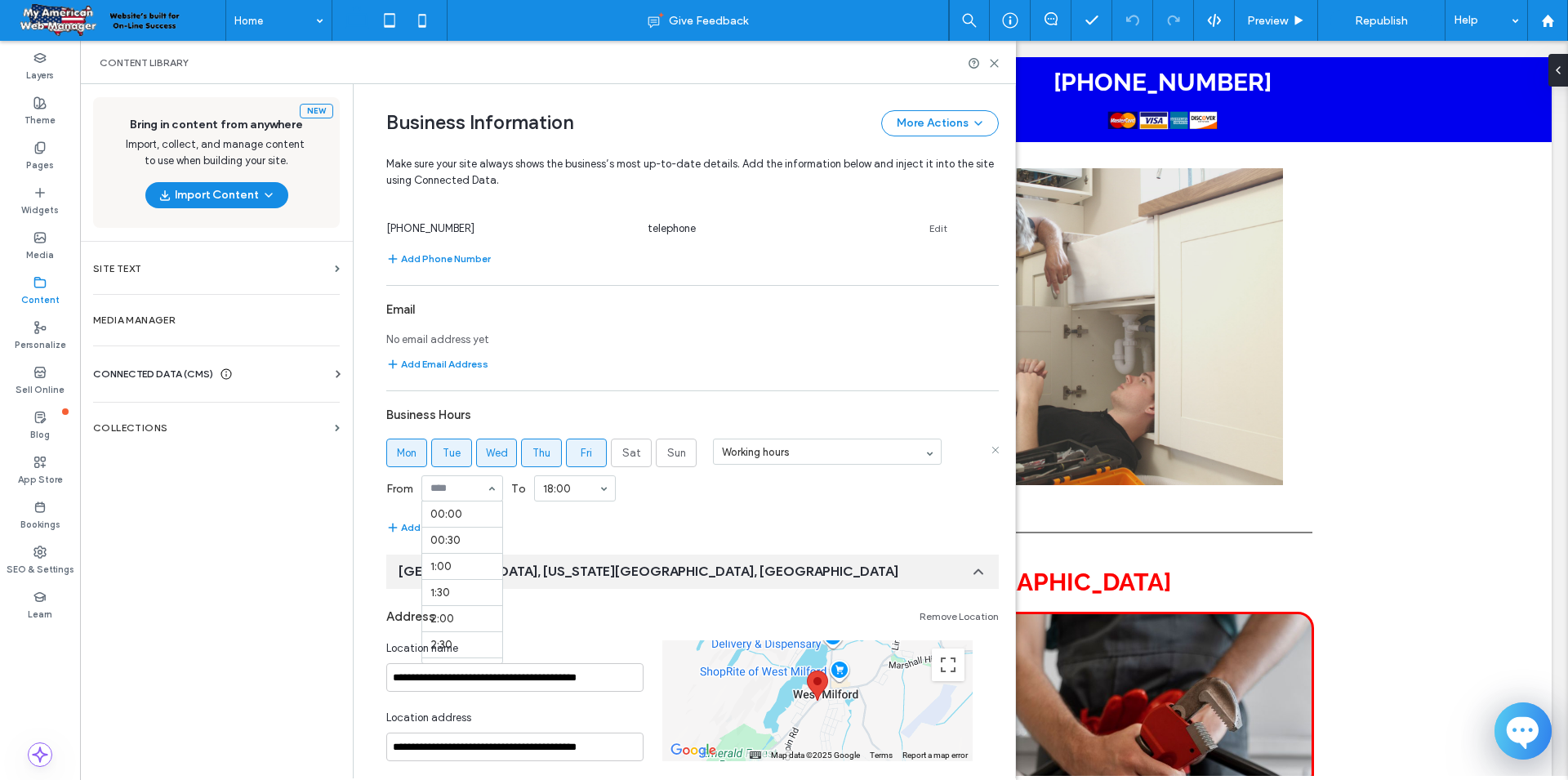
scroll to position [471, 0]
click at [505, 491] on div "From 00:00 00:30 1:00 1:30 2:00 2:30 3:00 3:30 4:00 4:30 5:00 5:30 6:00 6:30 7:…" at bounding box center [692, 488] width 612 height 43
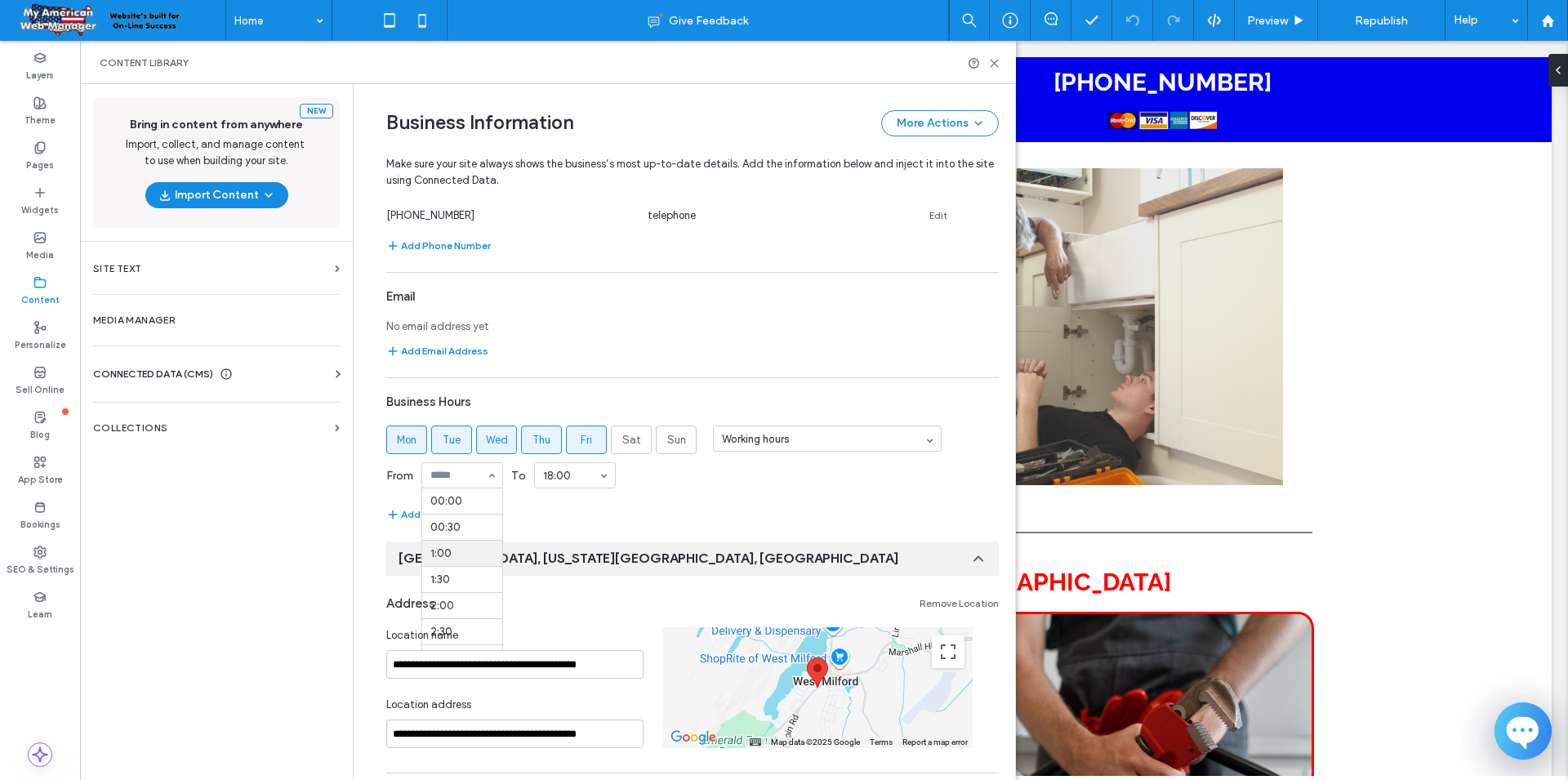
scroll to position [4780, 0]
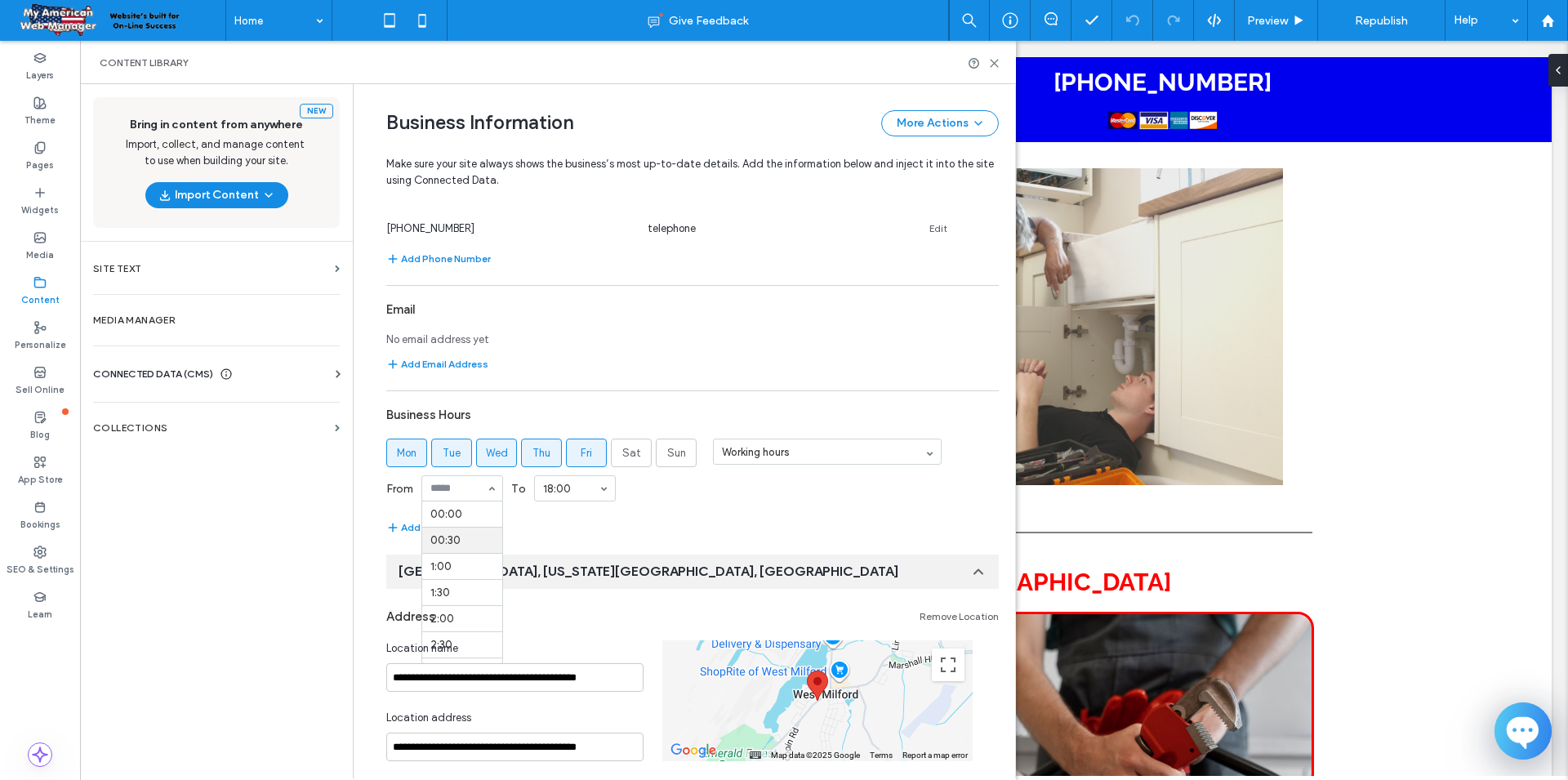
click at [496, 657] on div "**********" at bounding box center [515, 666] width 257 height 51
click at [498, 653] on div "Location name" at bounding box center [515, 648] width 257 height 16
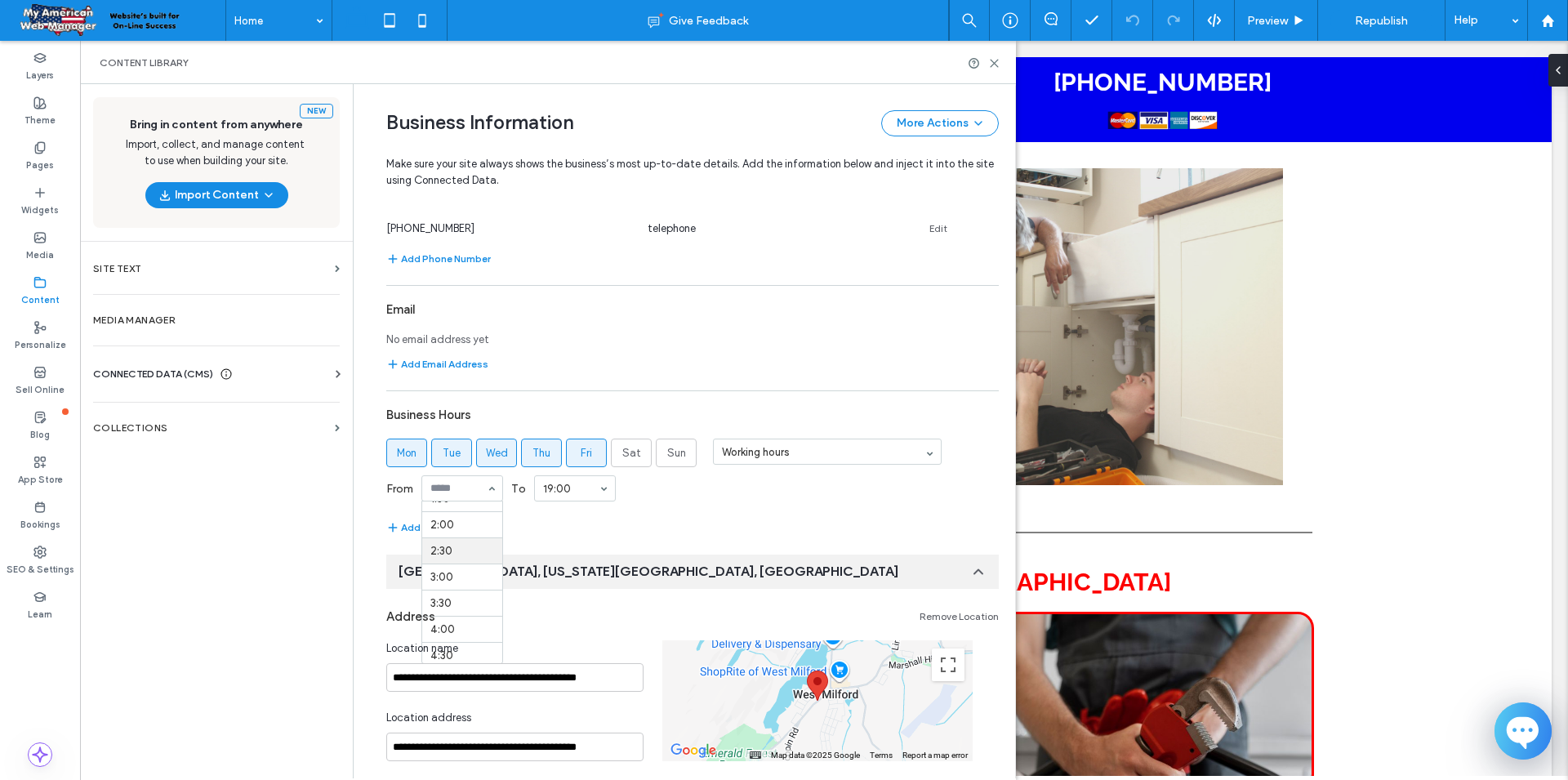
click at [498, 653] on div "Location name" at bounding box center [515, 648] width 257 height 16
click at [495, 657] on div "**********" at bounding box center [515, 666] width 257 height 51
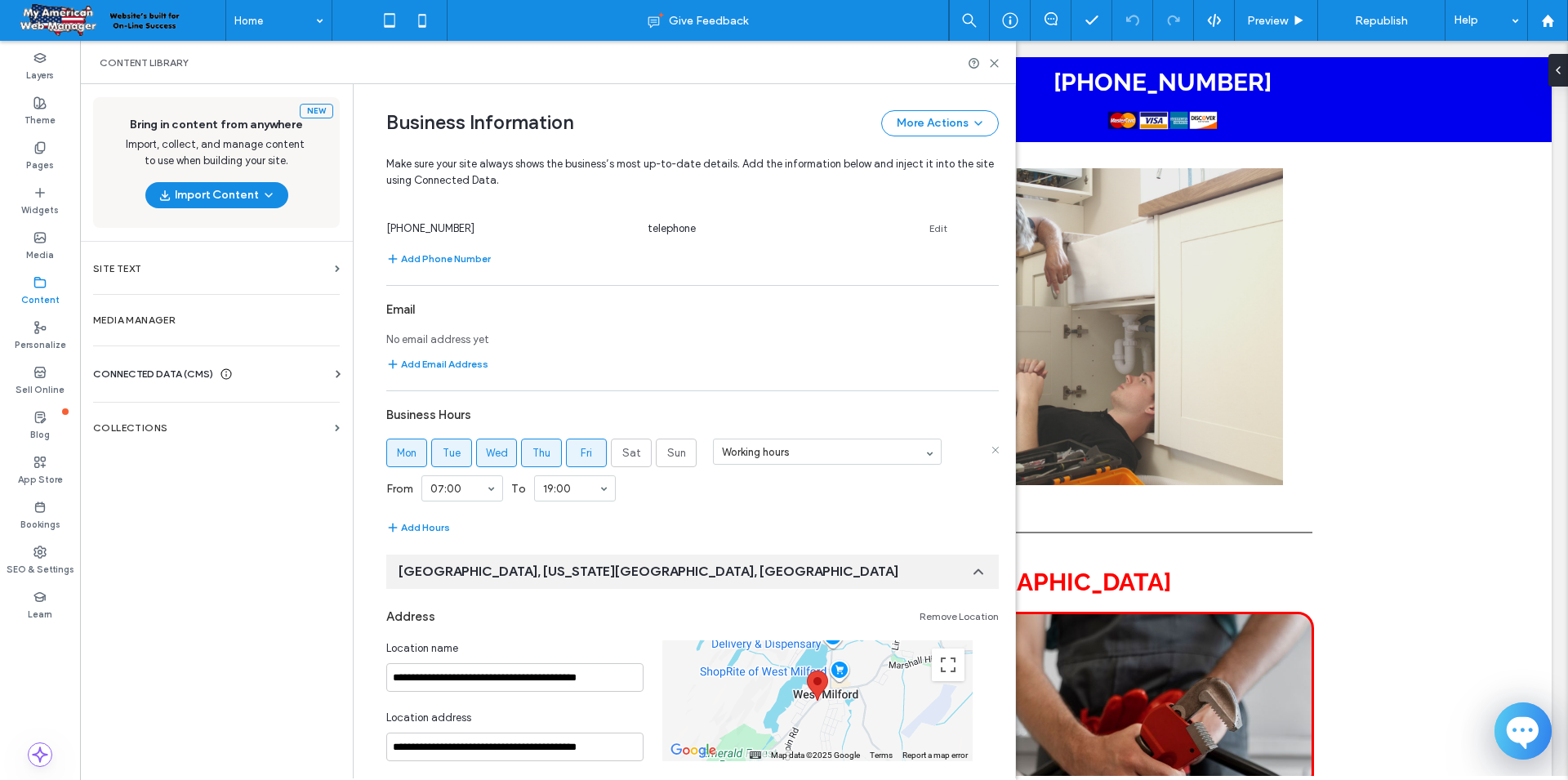
click at [453, 601] on div "Address Remove Location" at bounding box center [692, 616] width 612 height 31
click at [429, 526] on button "Add Hours" at bounding box center [418, 527] width 64 height 20
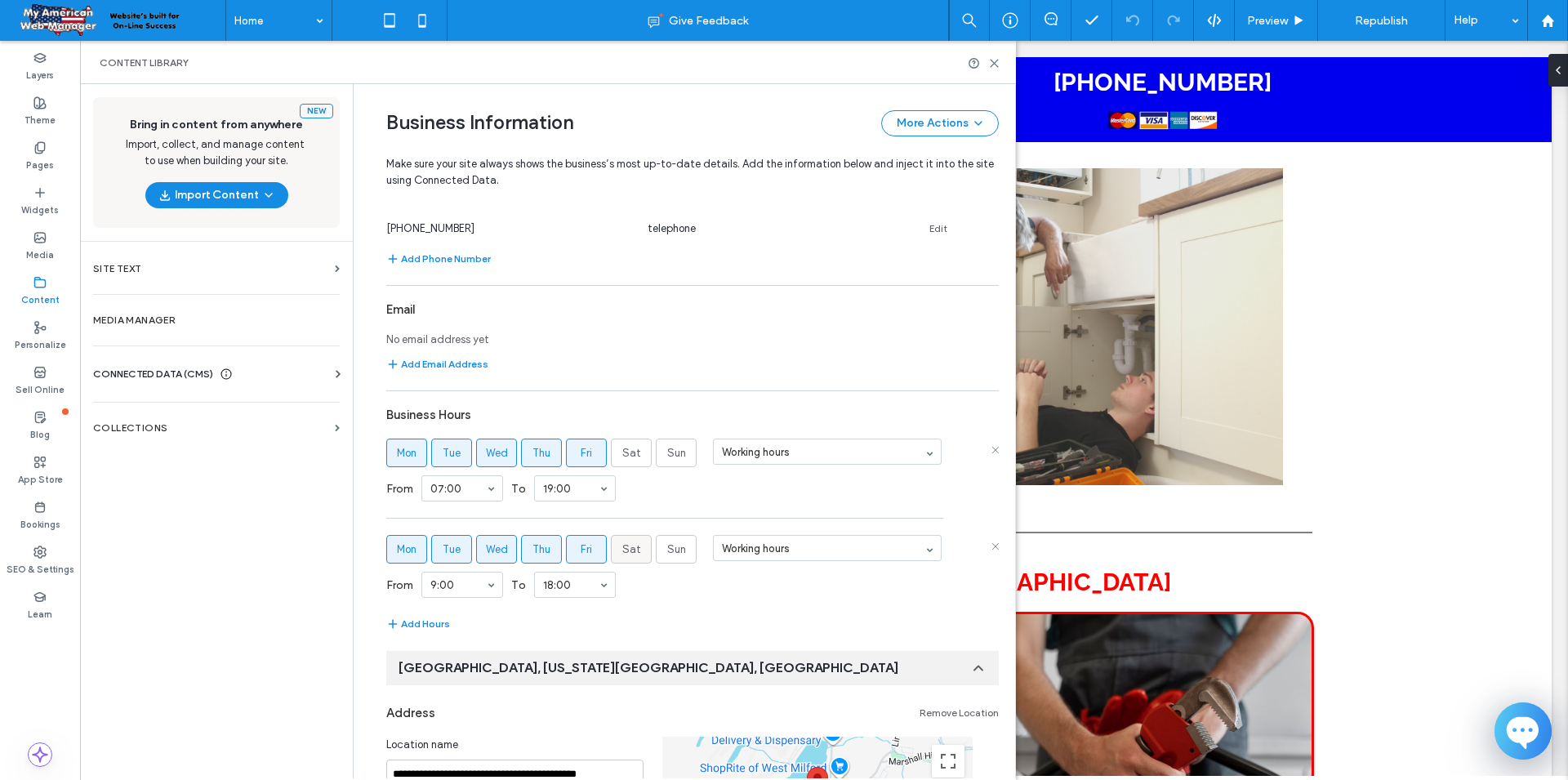
click at [628, 548] on span "Sat" at bounding box center [631, 550] width 19 height 16
click at [588, 553] on span "Fri" at bounding box center [586, 550] width 12 height 16
click at [544, 550] on span "Thu" at bounding box center [542, 550] width 18 height 16
click at [505, 546] on span "Wed" at bounding box center [496, 550] width 22 height 16
click at [455, 546] on span "Tue" at bounding box center [451, 550] width 18 height 16
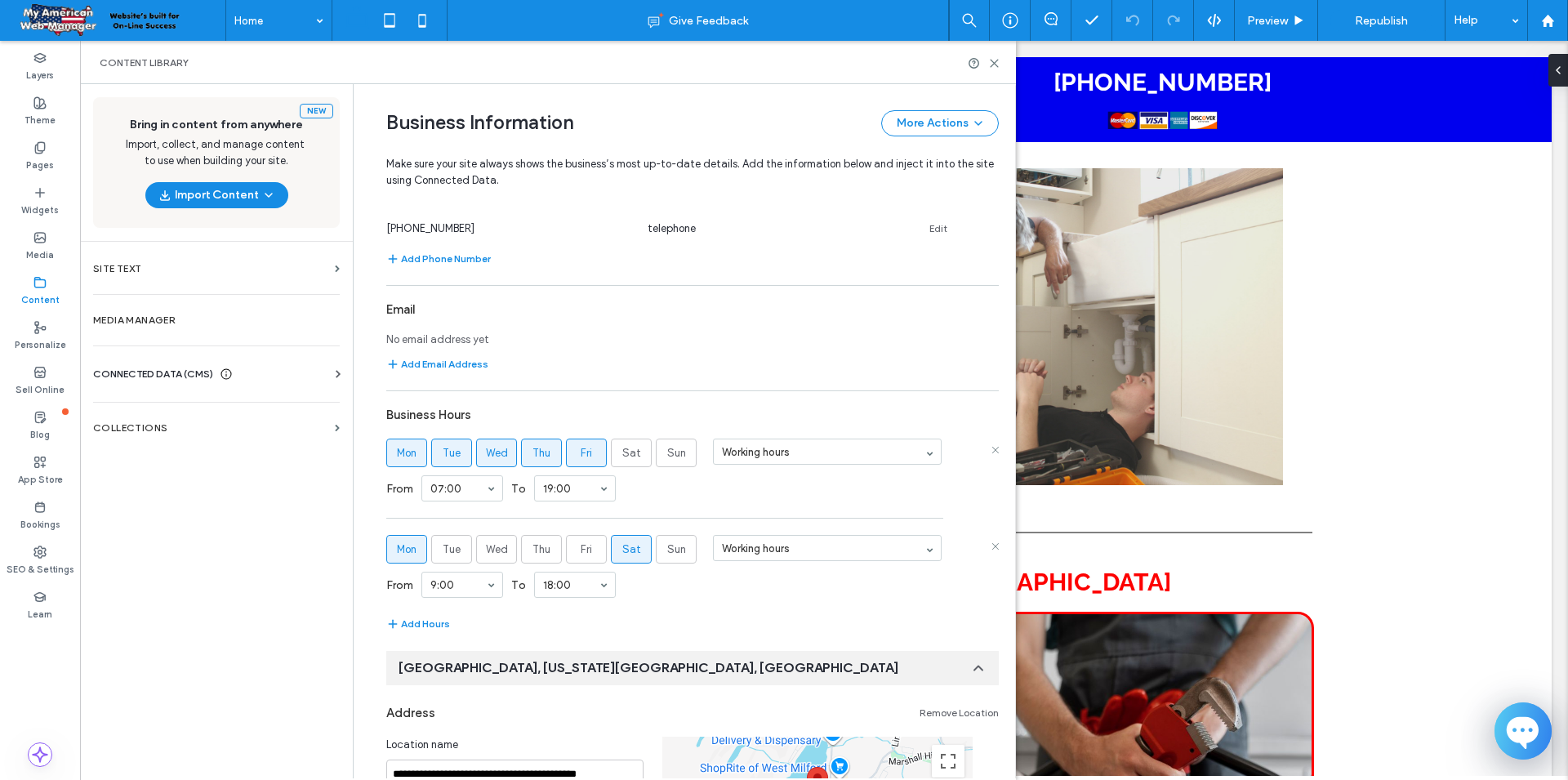
click at [404, 552] on span "Mon" at bounding box center [407, 550] width 20 height 16
click at [600, 586] on div "00:00 00:30 1:00 1:30 2:00 2:30 3:00 3:30 4:00 4:30 5:00 5:30 6:00 6:30 7:00 7:…" at bounding box center [575, 584] width 82 height 26
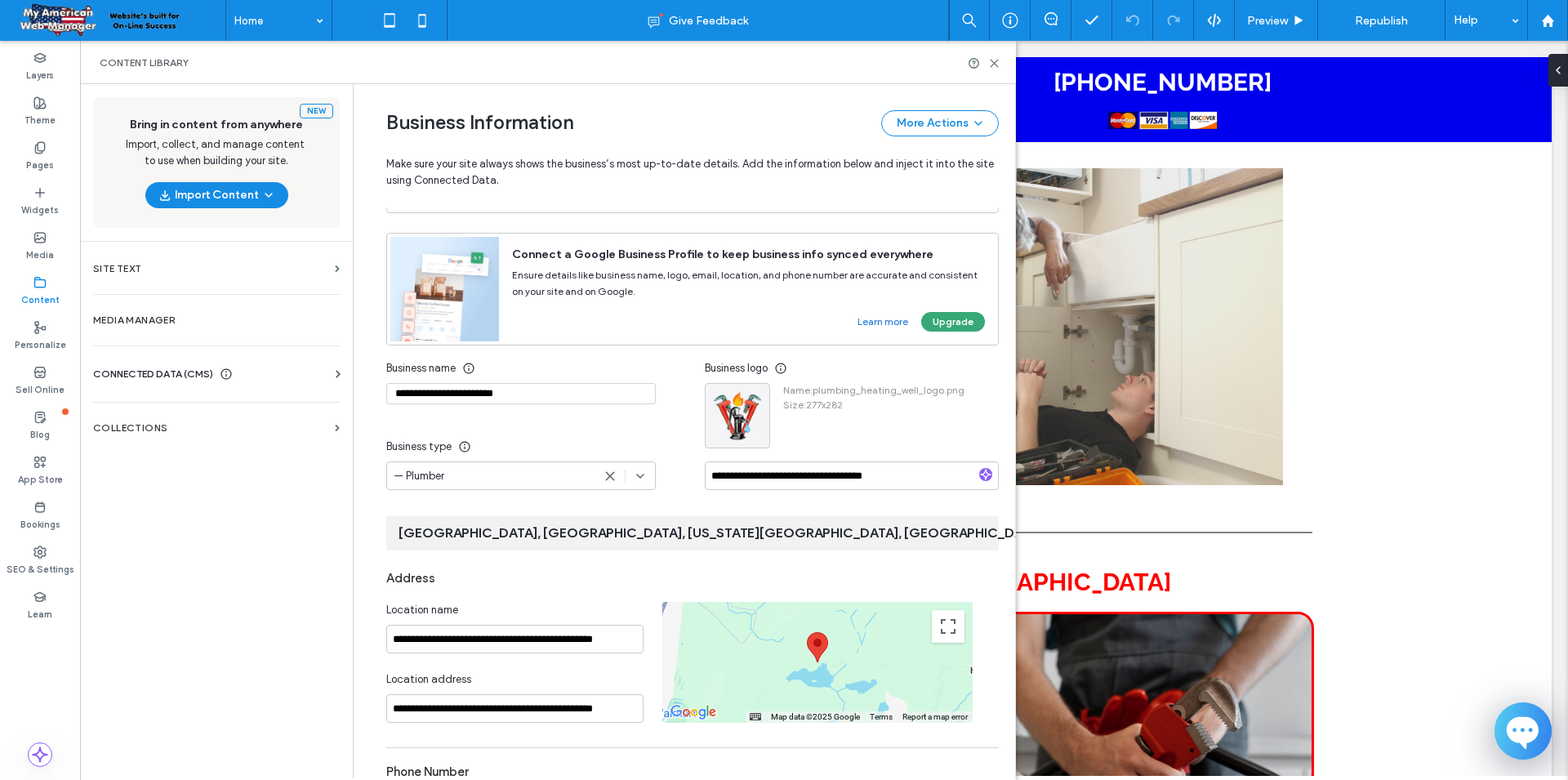
scroll to position [0, 0]
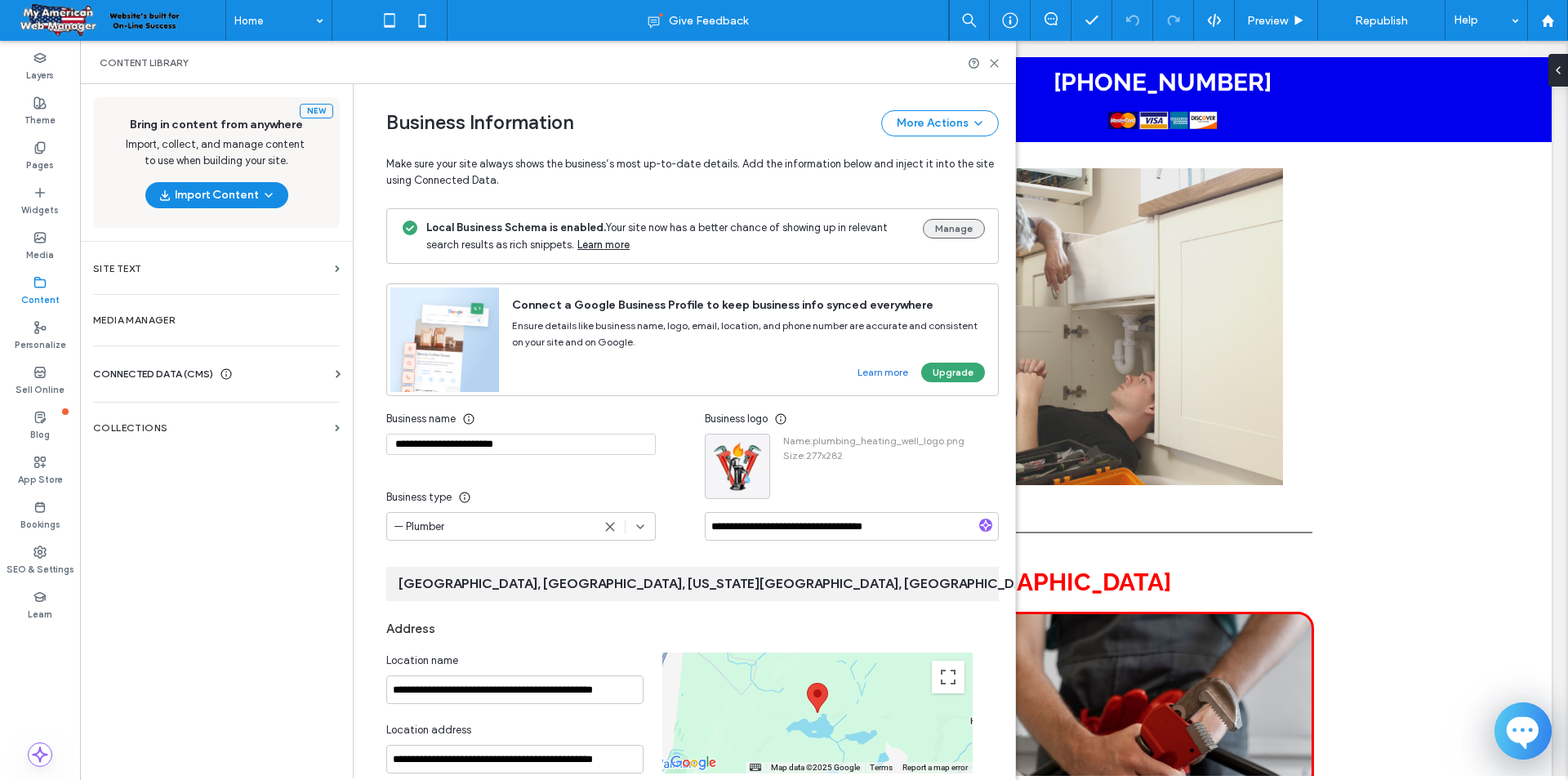
click at [948, 234] on button "Manage" at bounding box center [954, 229] width 62 height 20
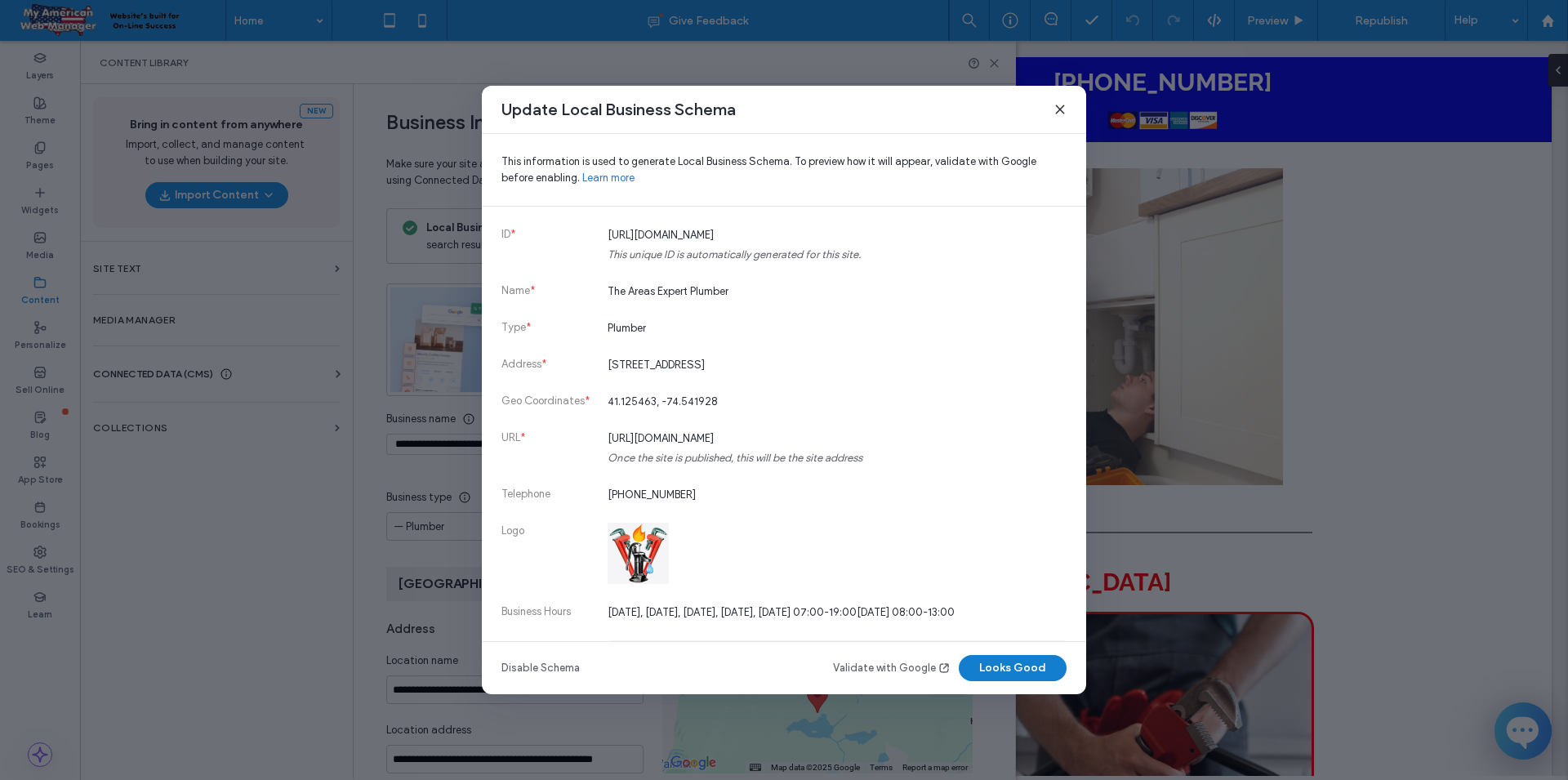
click at [986, 669] on button "Looks Good" at bounding box center [1013, 667] width 108 height 26
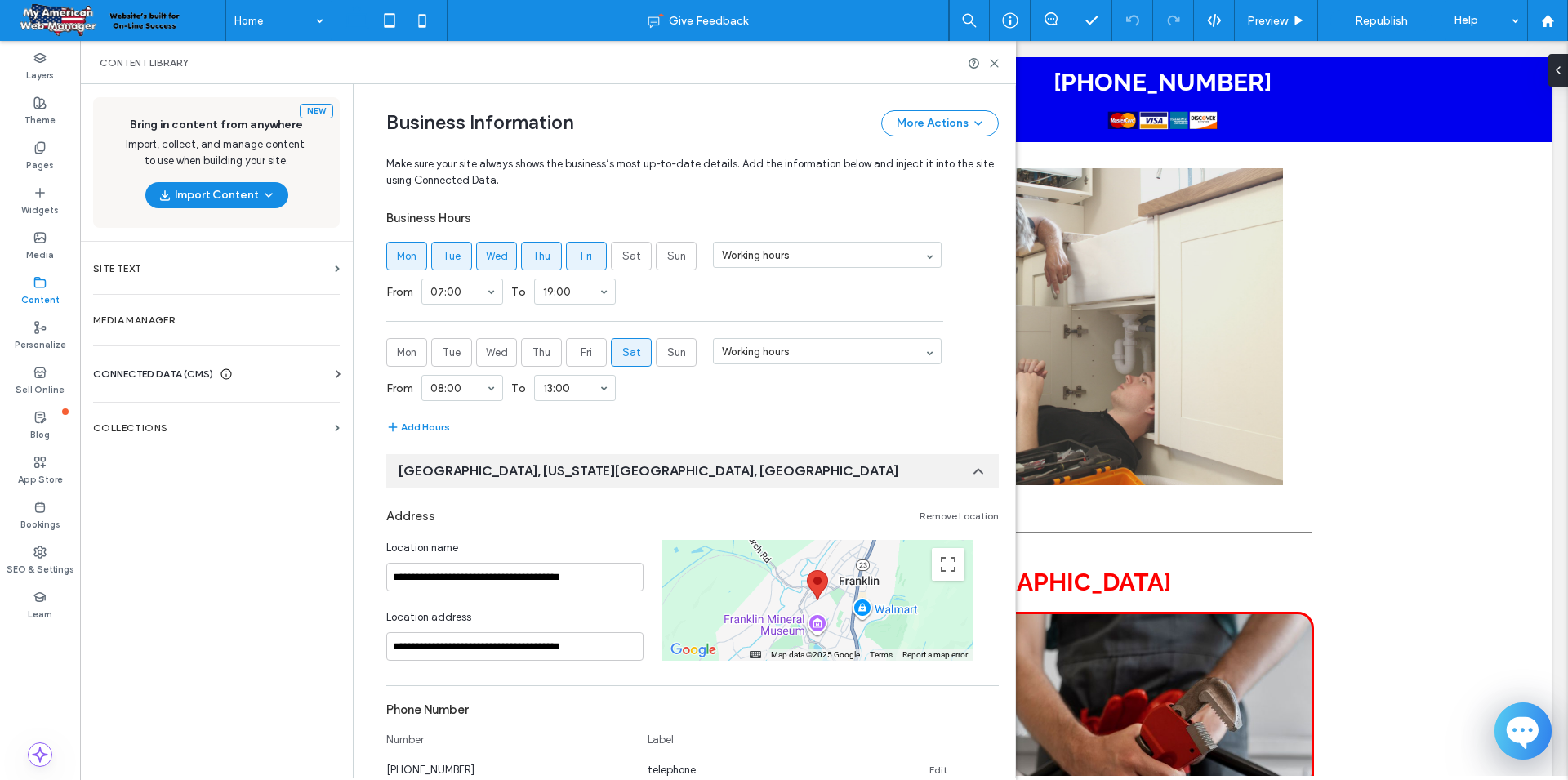
scroll to position [1016, 0]
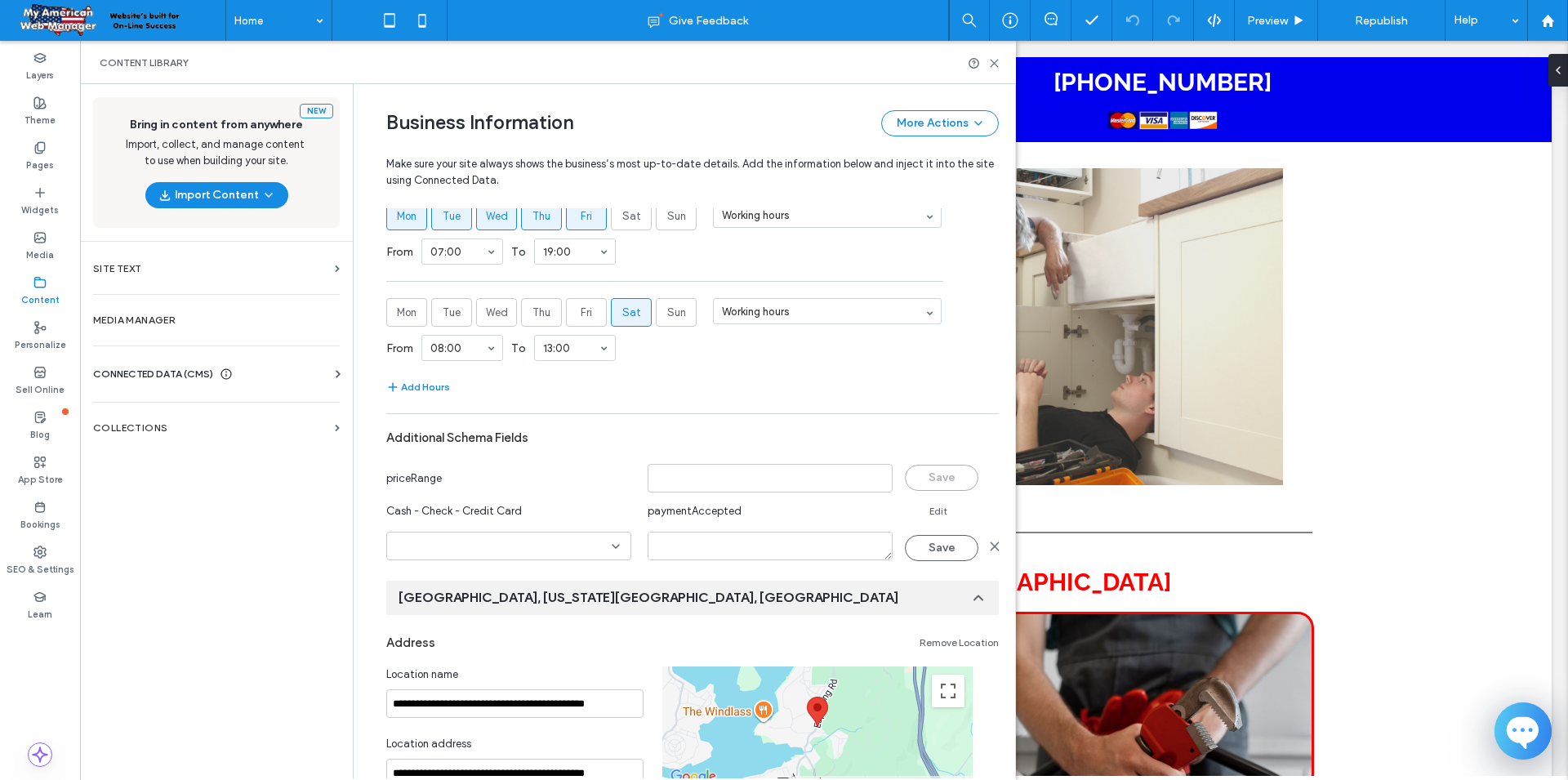
click at [973, 297] on section "**********" at bounding box center [692, 57] width 612 height 1013
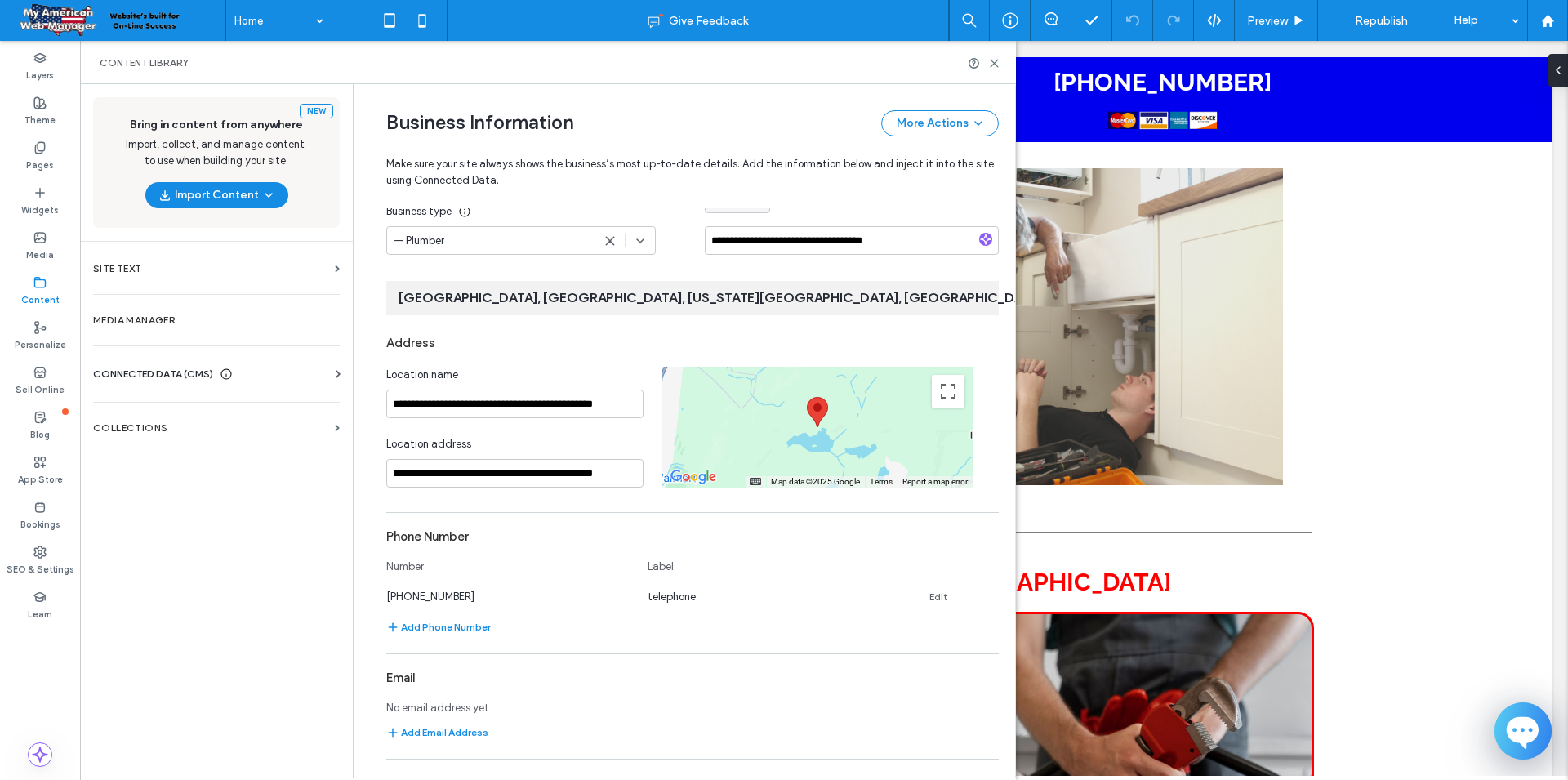
click at [1043, 297] on icon at bounding box center [1051, 298] width 16 height 16
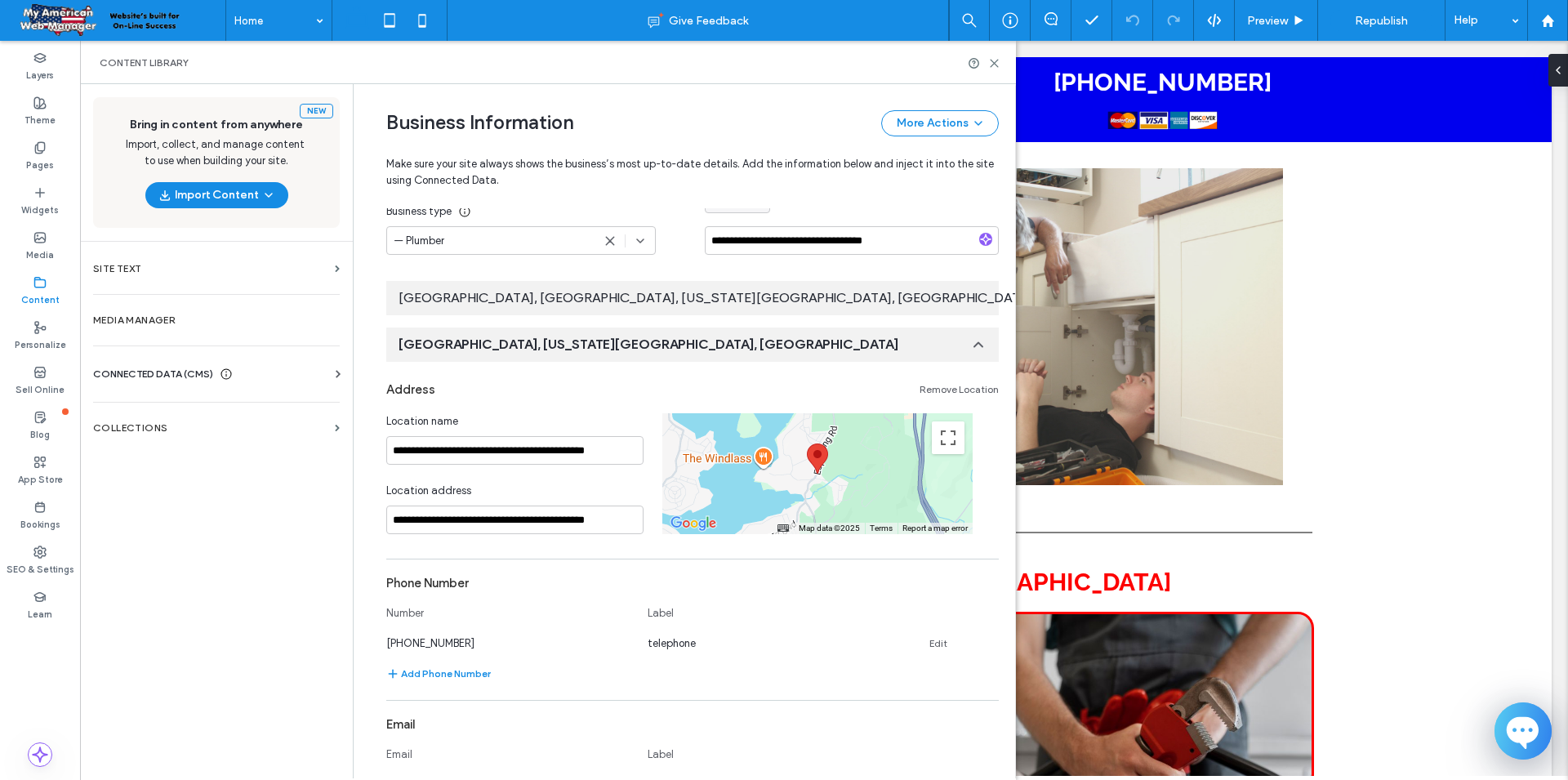
scroll to position [16, 0]
click at [978, 343] on use at bounding box center [978, 345] width 8 height 4
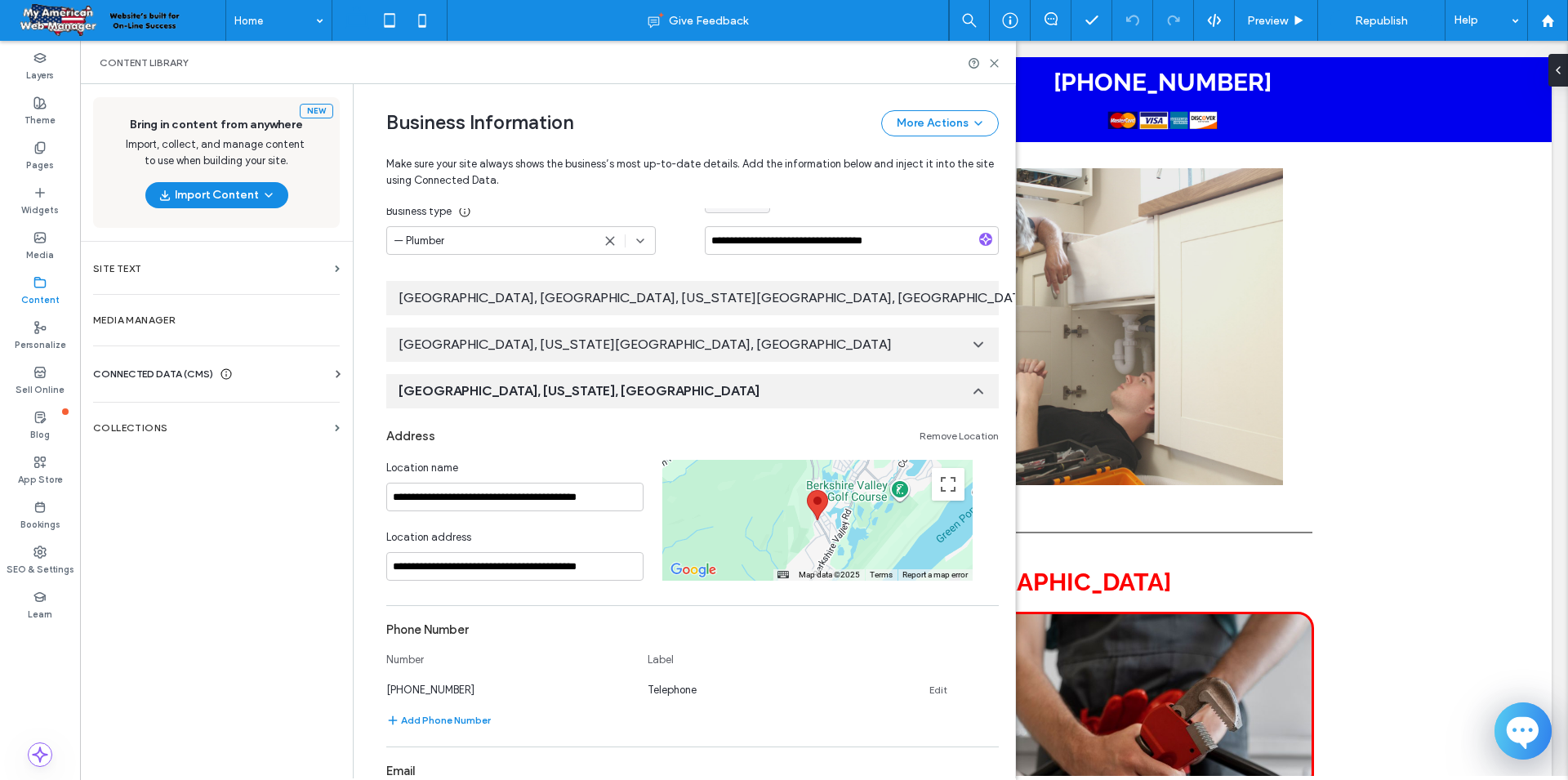
scroll to position [8, 0]
click at [977, 386] on icon at bounding box center [979, 391] width 16 height 16
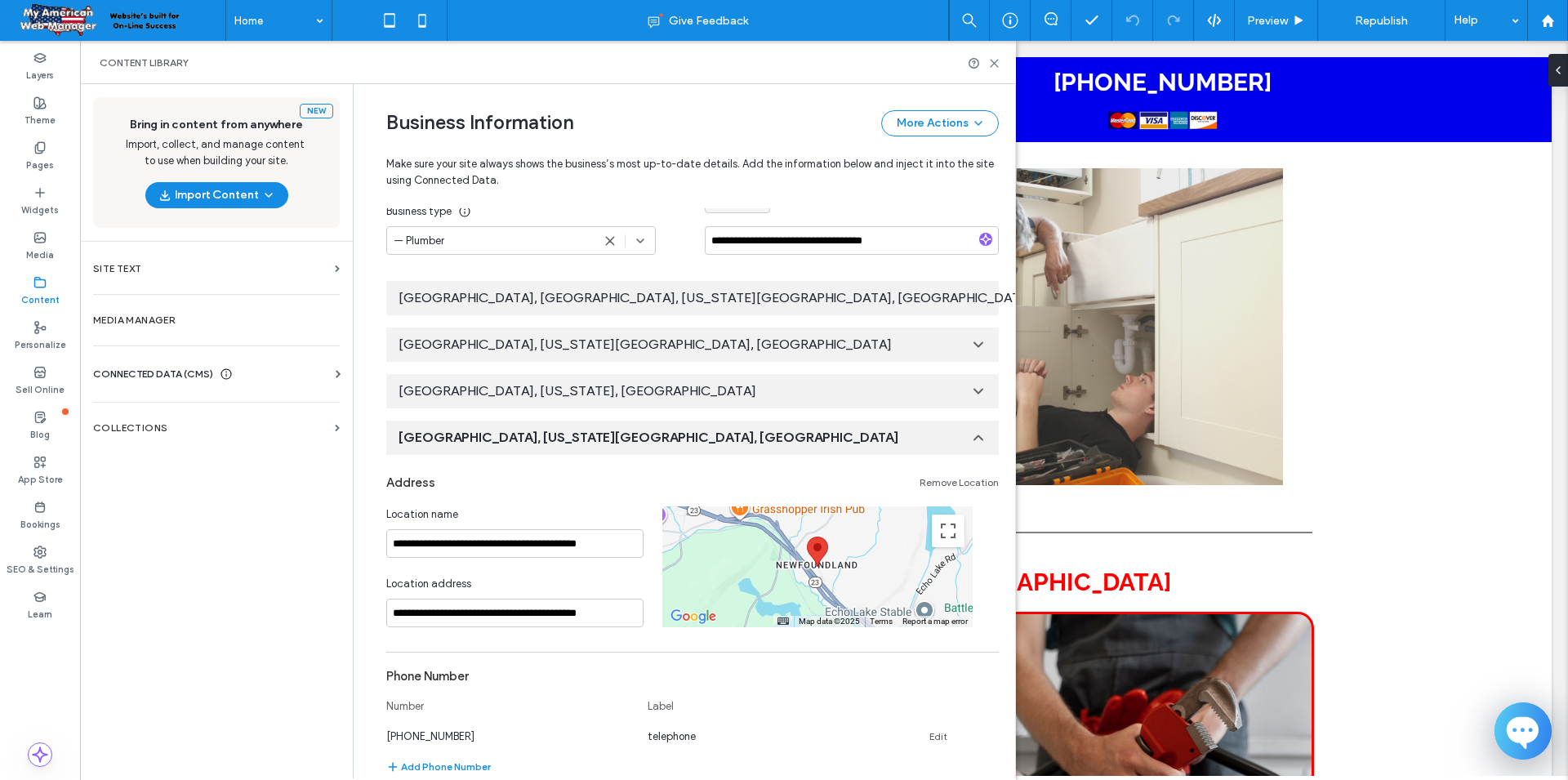
click at [979, 436] on use at bounding box center [978, 438] width 8 height 4
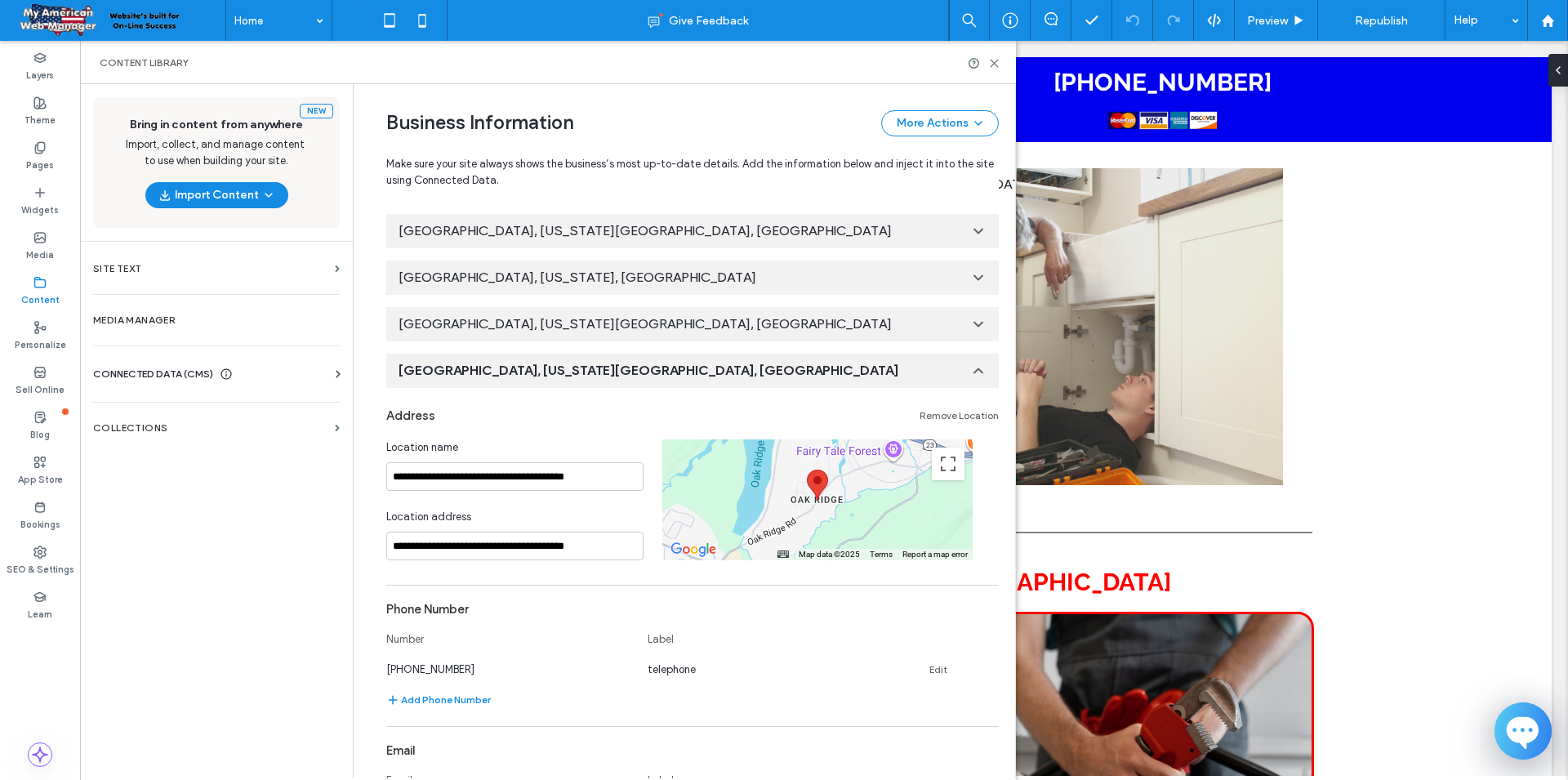
scroll to position [285, 0]
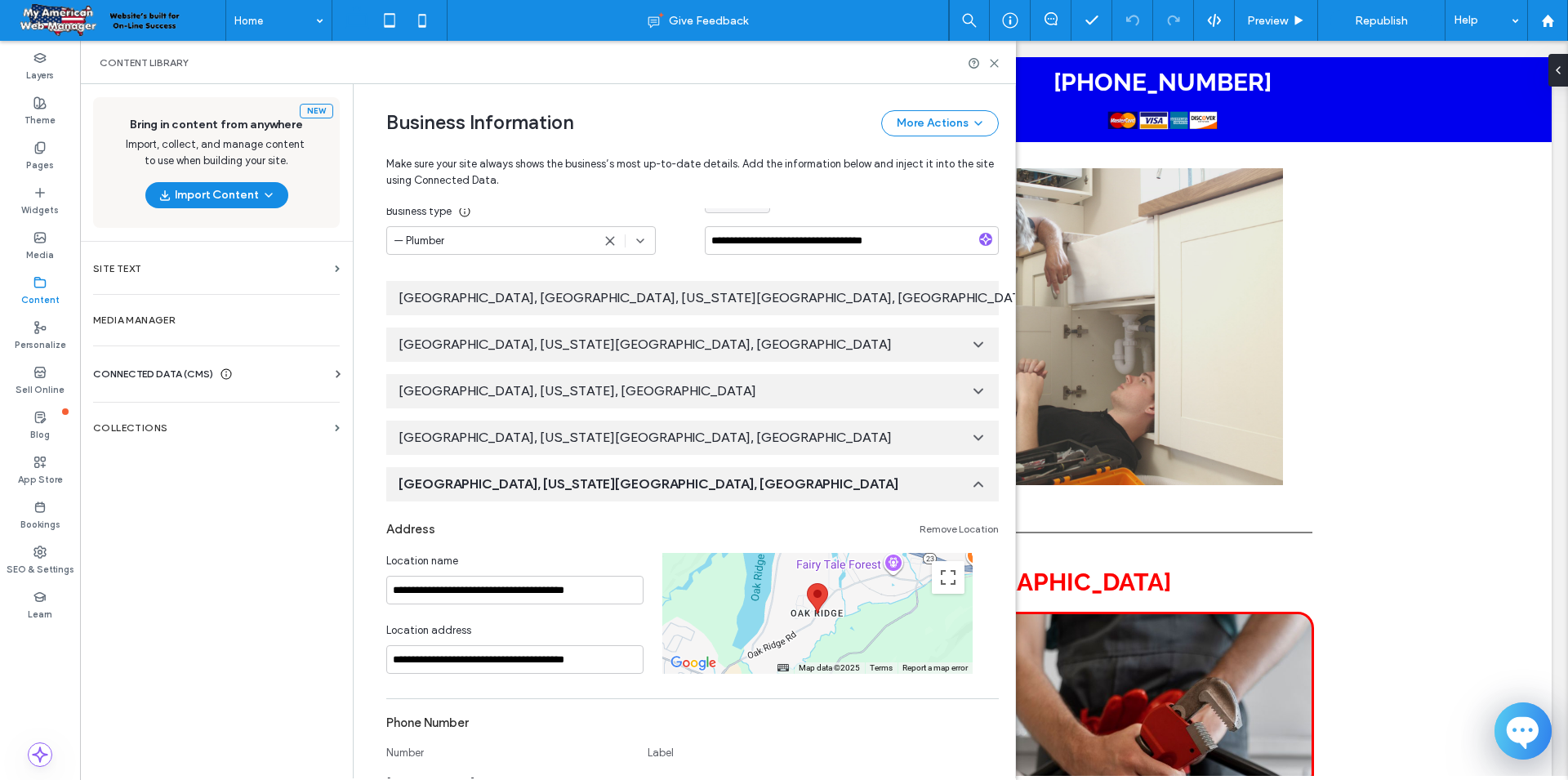
click at [973, 482] on icon at bounding box center [979, 484] width 16 height 16
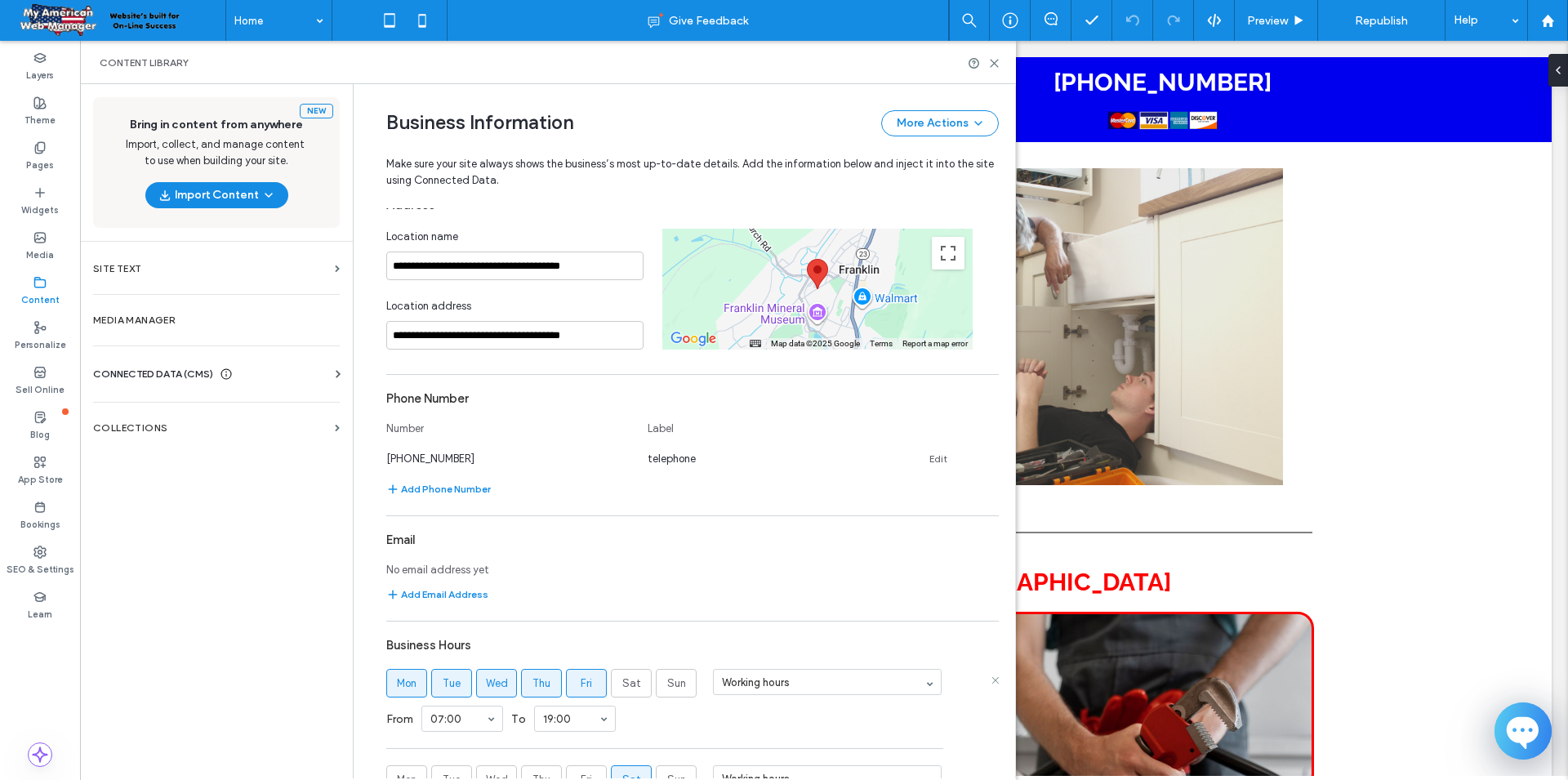
scroll to position [597, 0]
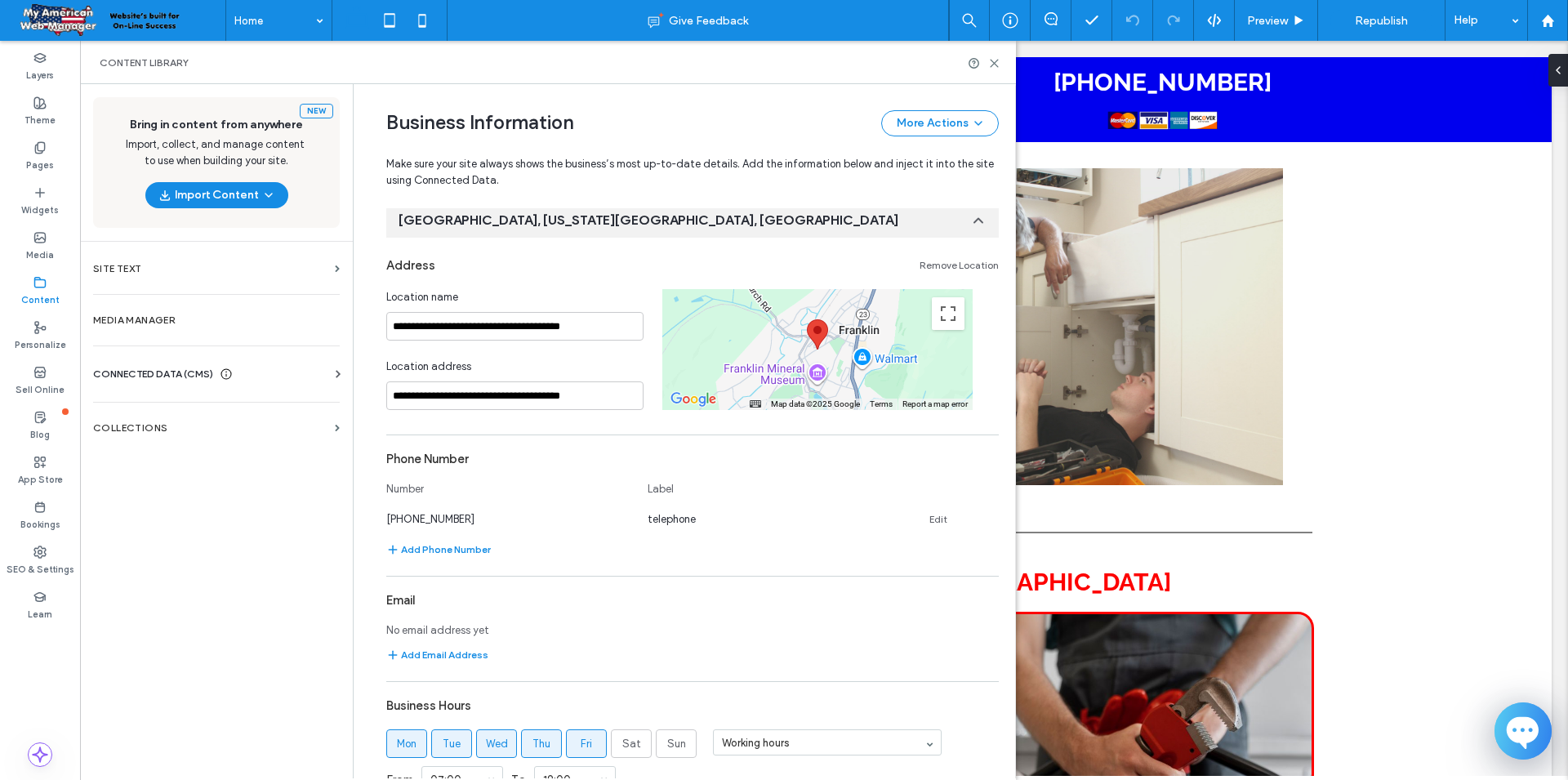
click at [983, 219] on icon at bounding box center [979, 221] width 16 height 16
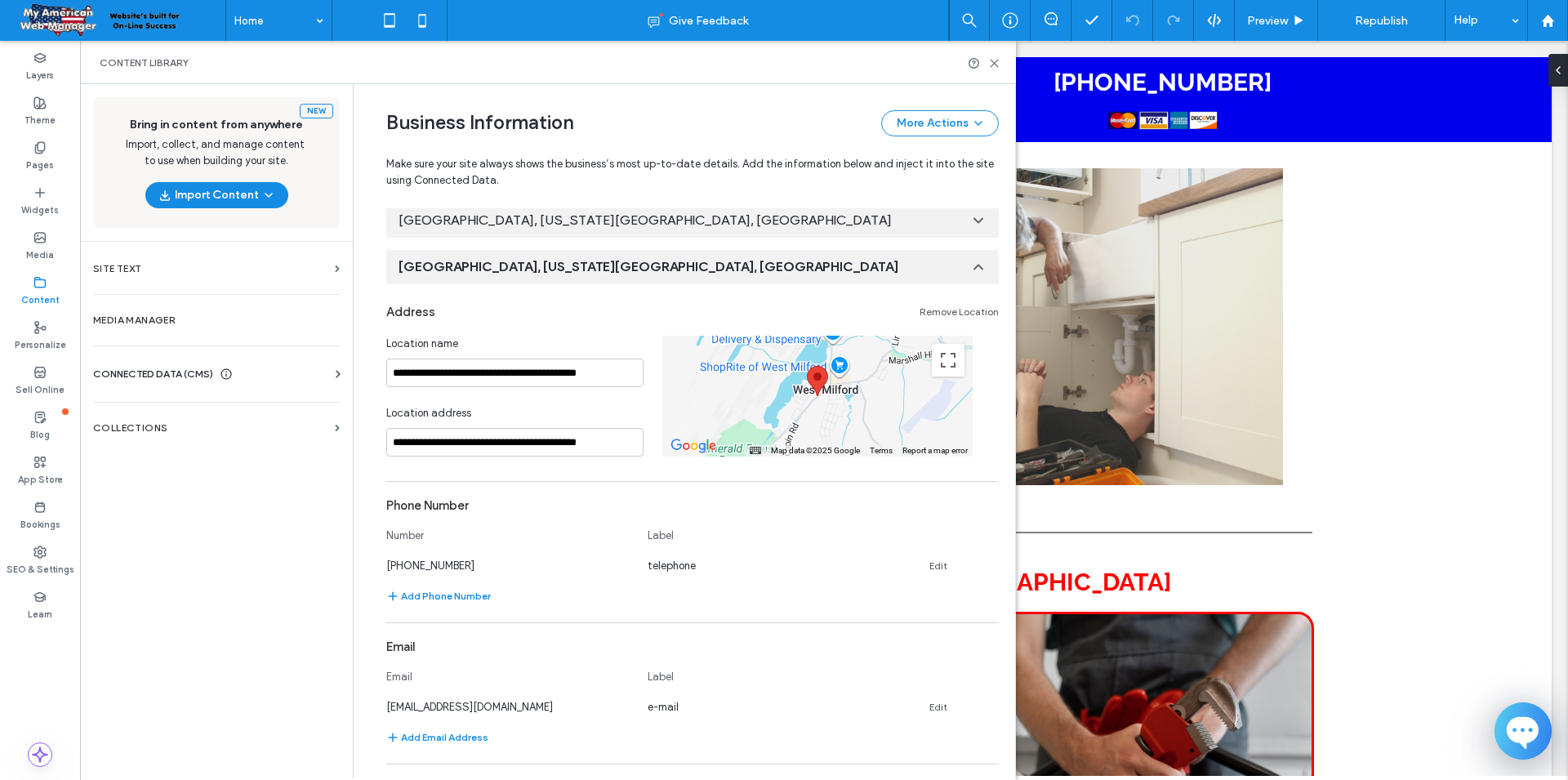
click at [978, 269] on icon at bounding box center [979, 267] width 16 height 16
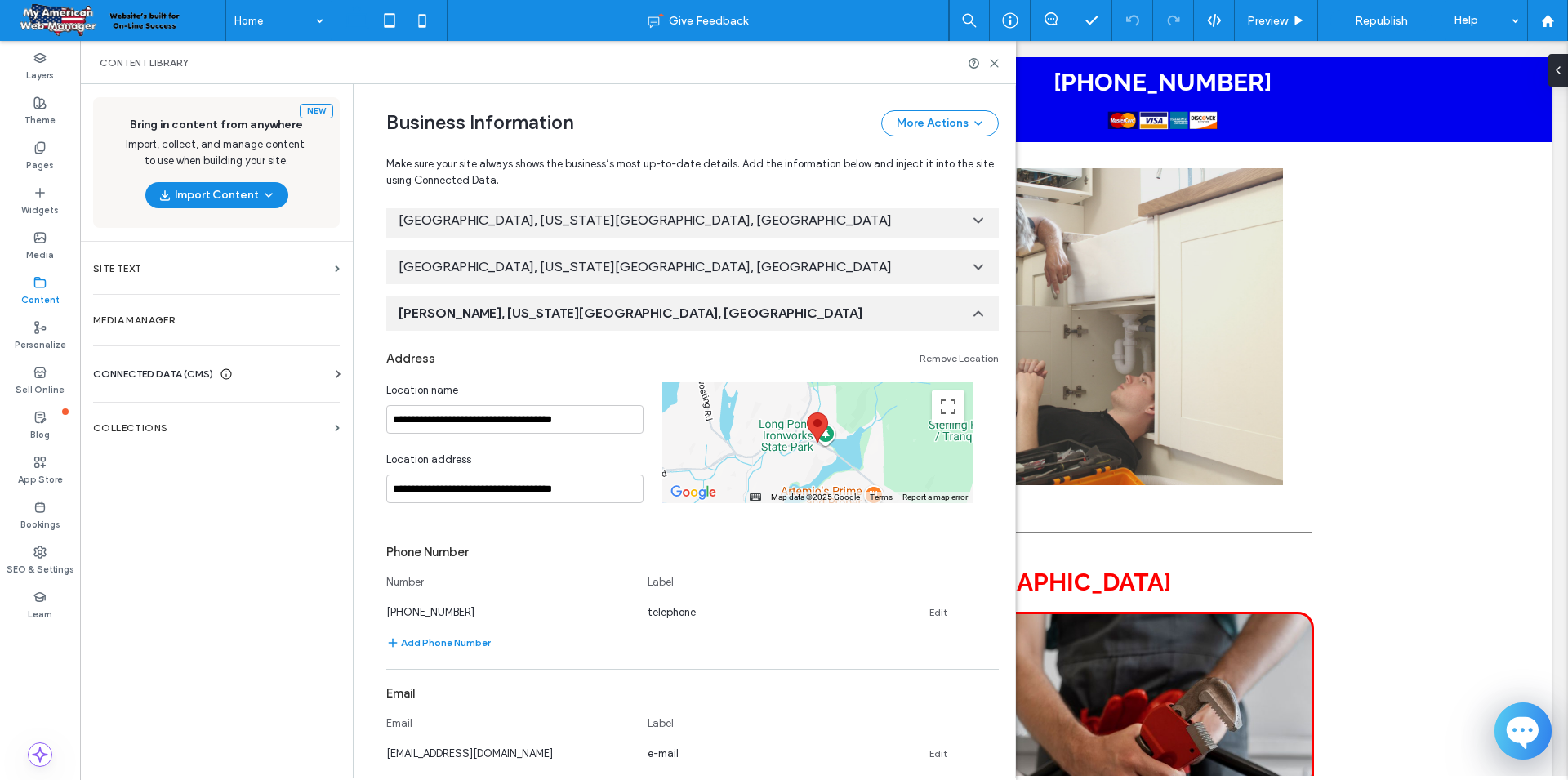
click at [977, 316] on icon at bounding box center [979, 314] width 16 height 16
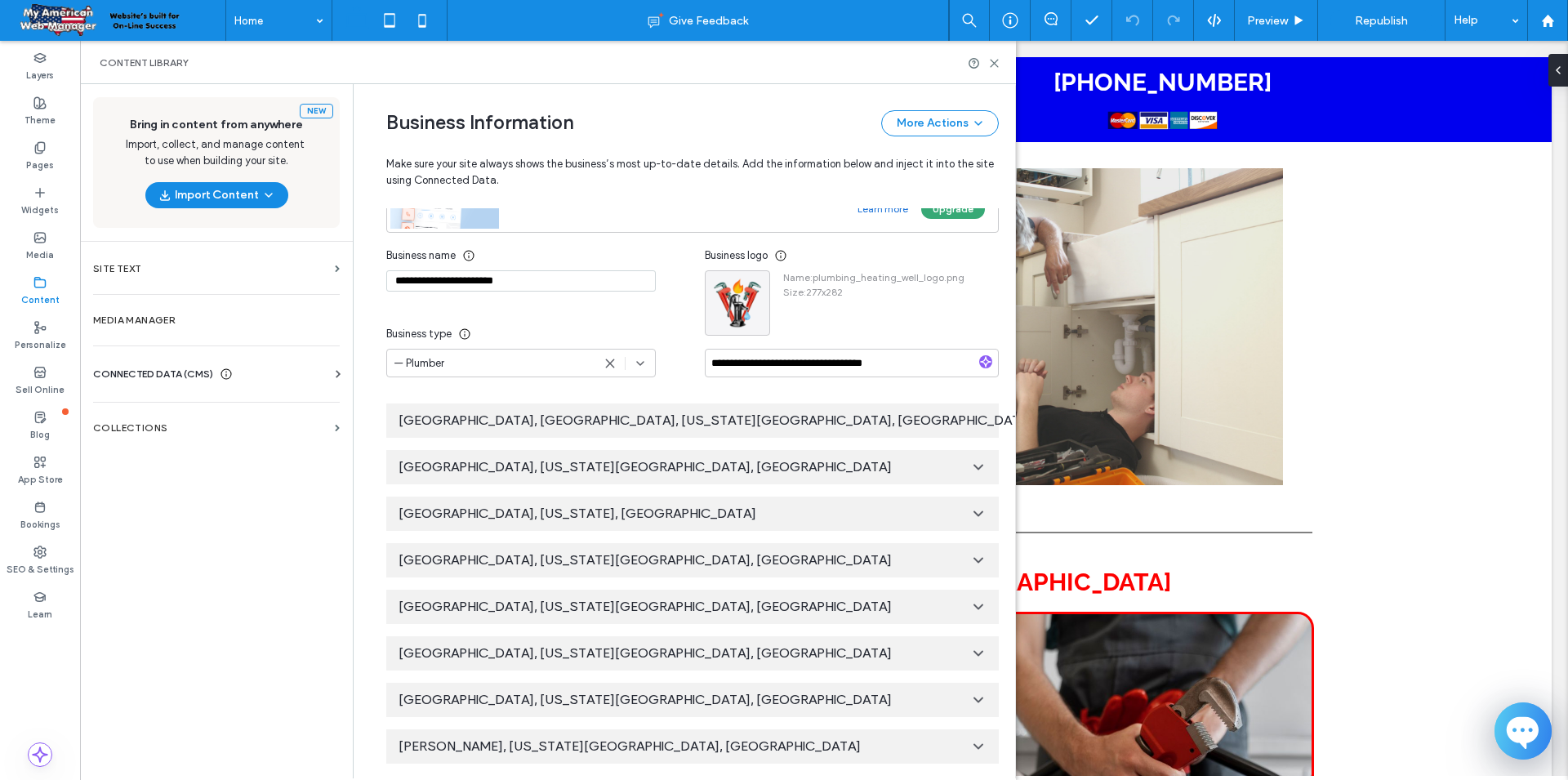
scroll to position [0, 0]
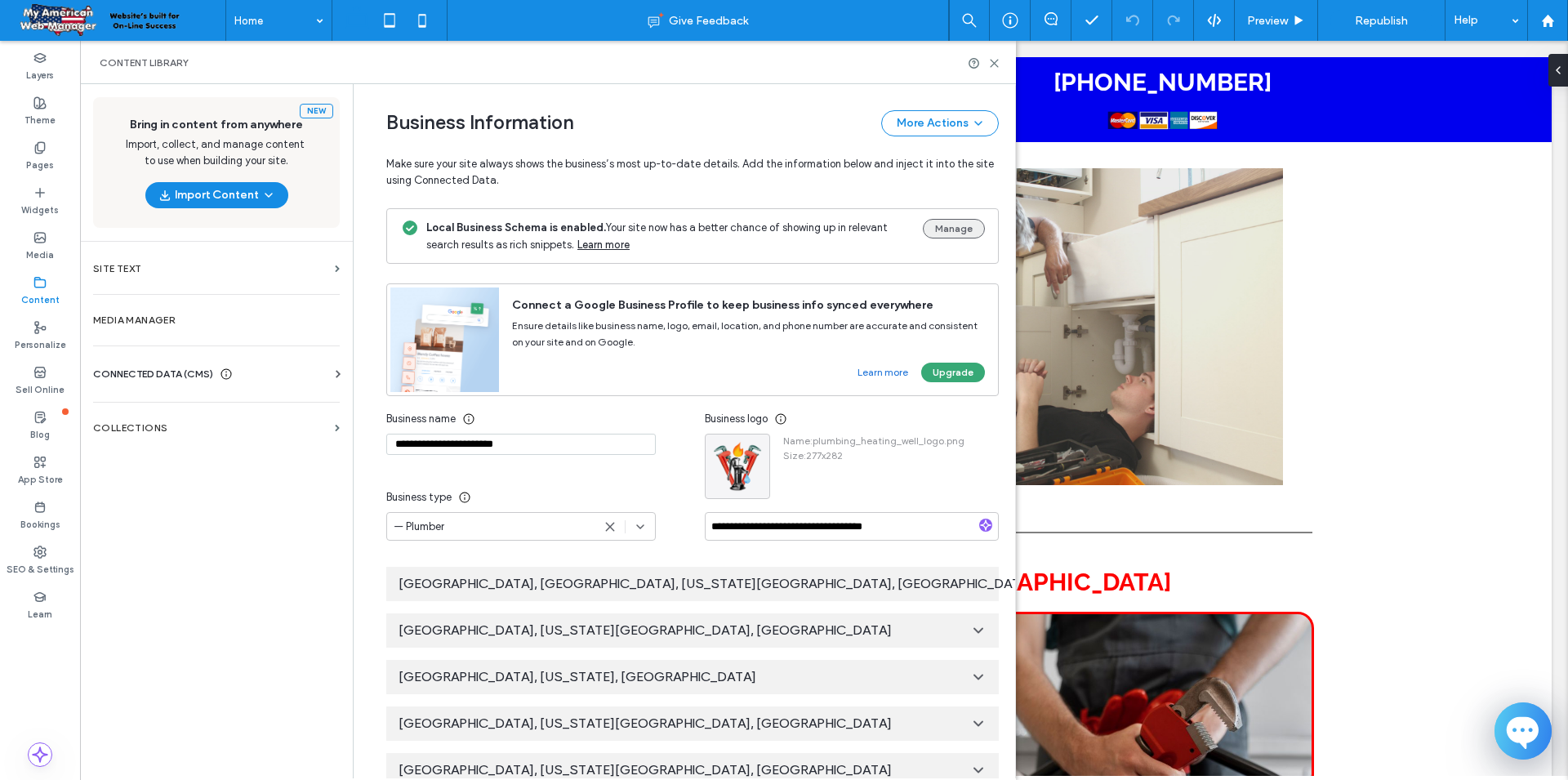
click at [964, 228] on button "Manage" at bounding box center [954, 229] width 62 height 20
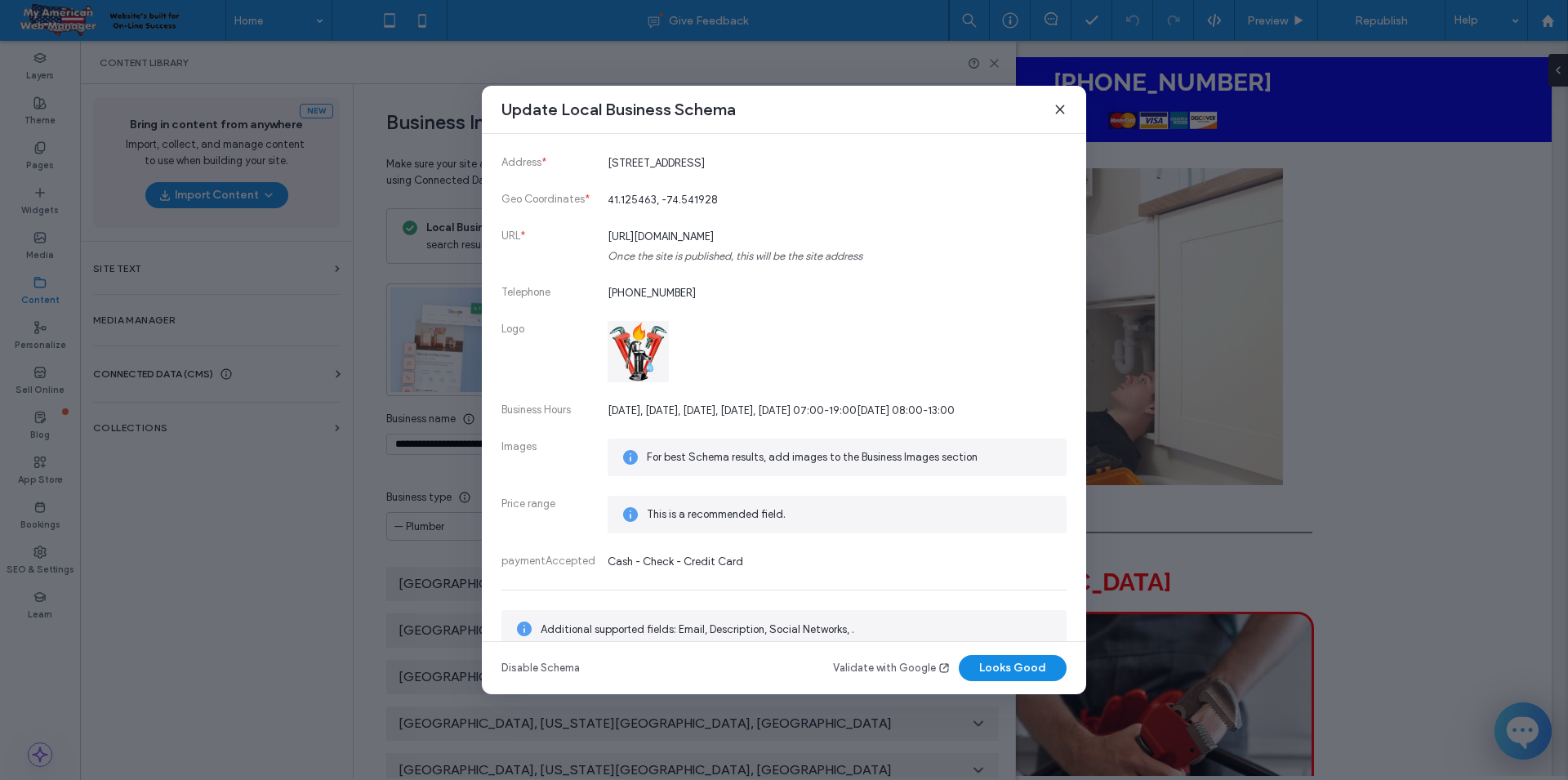
scroll to position [224, 0]
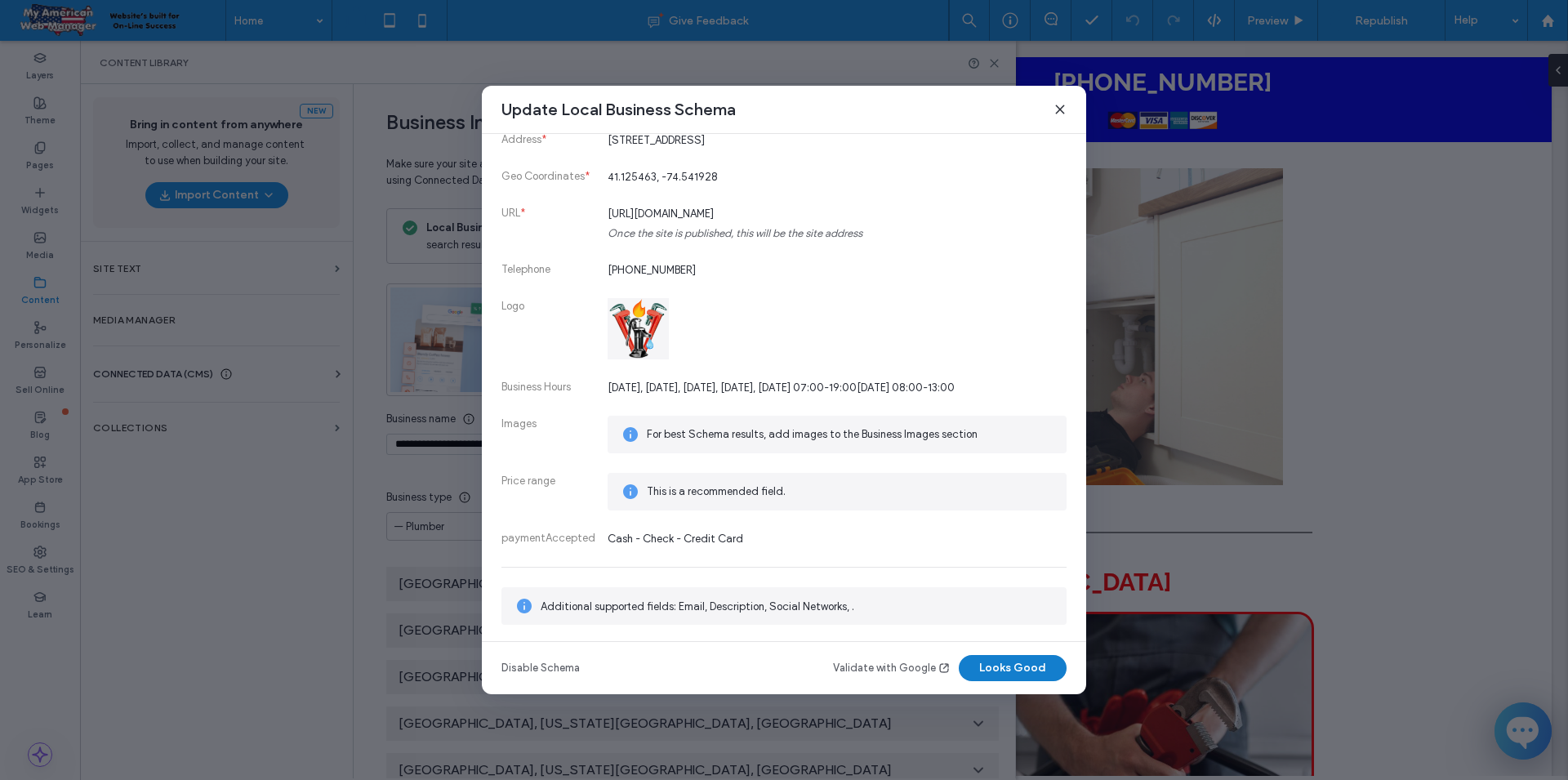
click at [1022, 673] on button "Looks Good" at bounding box center [1013, 667] width 108 height 26
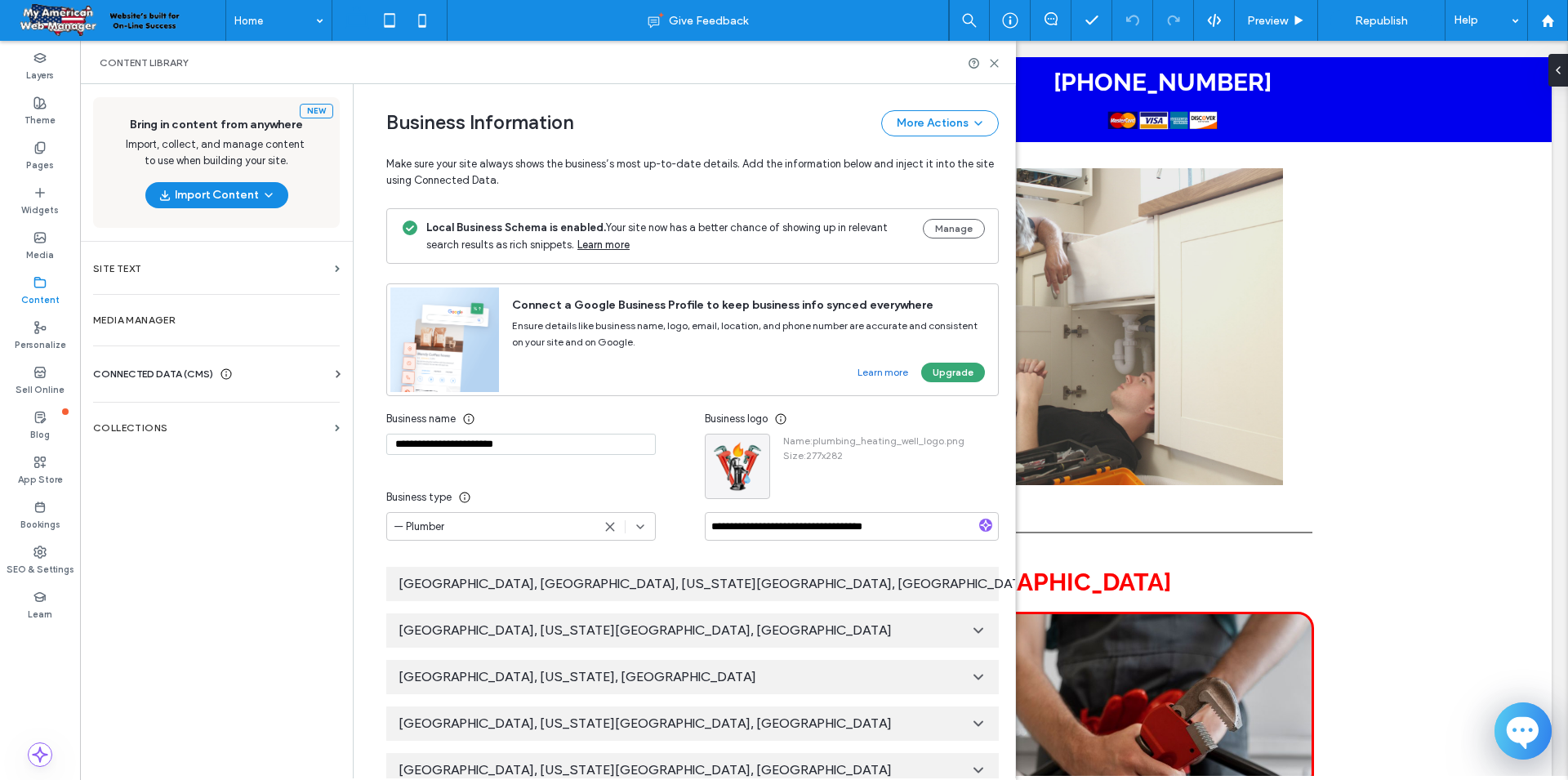
click at [605, 244] on link "Learn more" at bounding box center [603, 245] width 52 height 16
click at [1381, 20] on span "Republish" at bounding box center [1381, 21] width 53 height 14
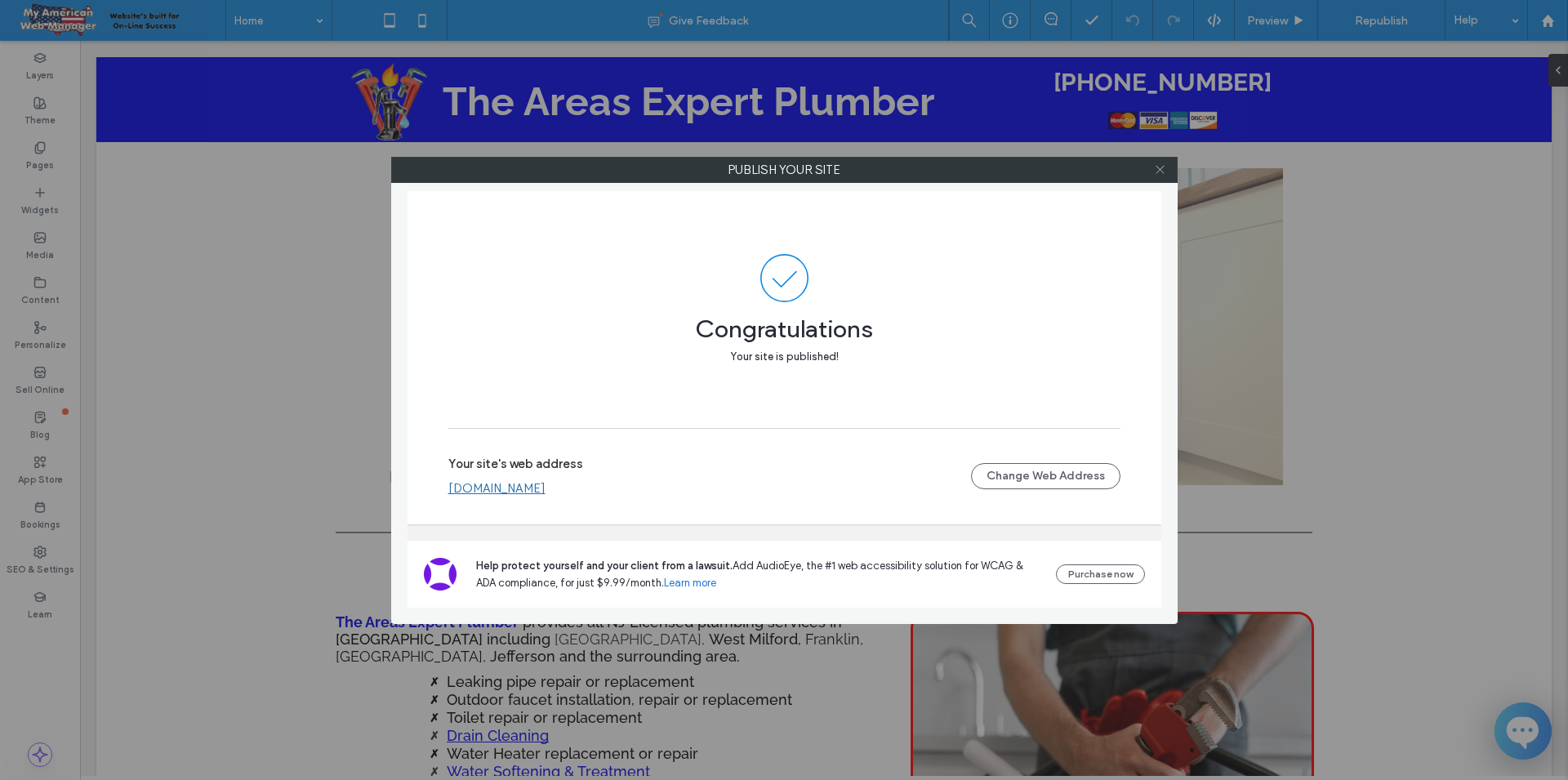
click at [1158, 171] on use at bounding box center [1159, 169] width 8 height 8
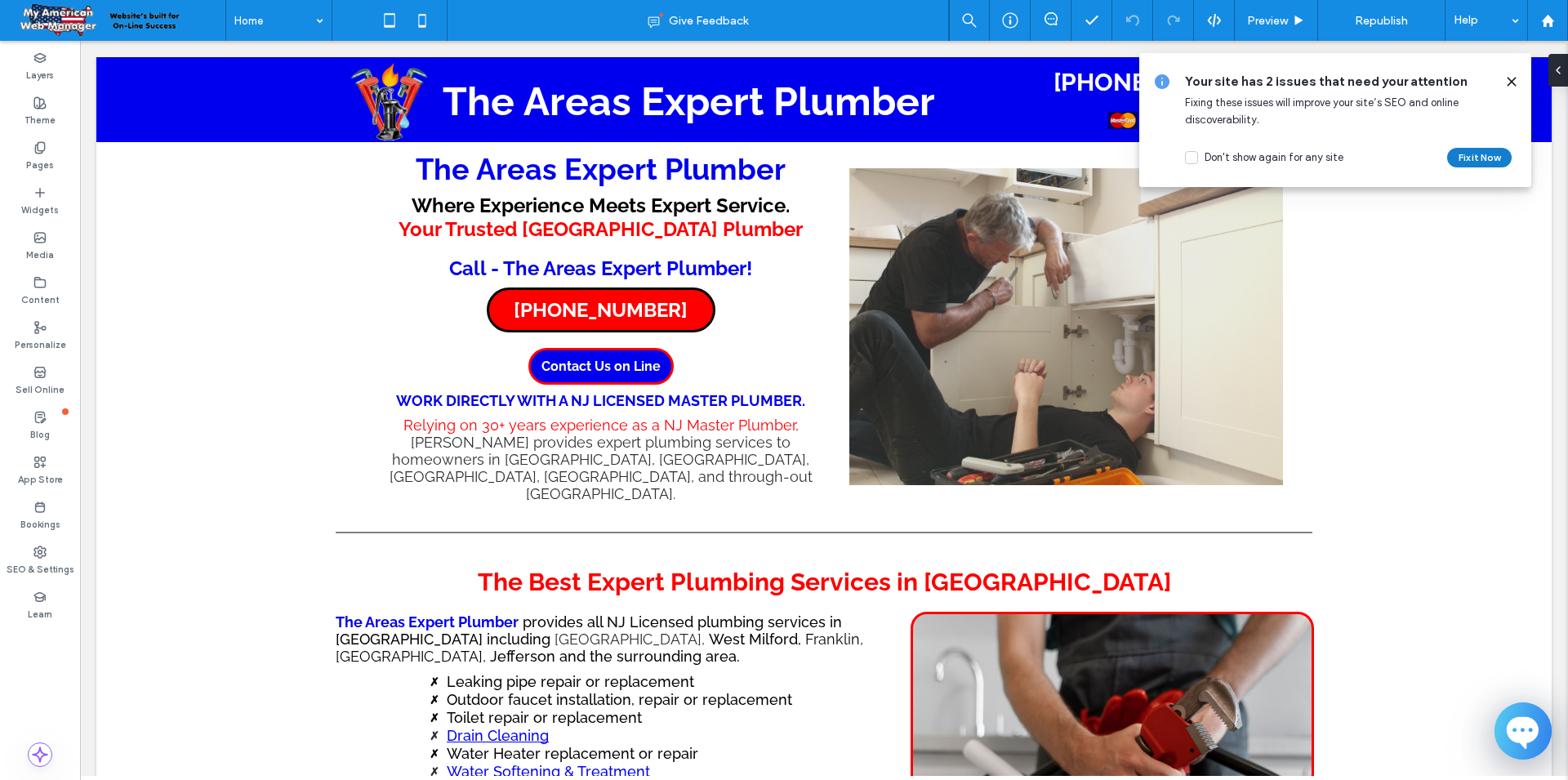
click at [1478, 155] on button "Fix it Now" at bounding box center [1479, 158] width 65 height 20
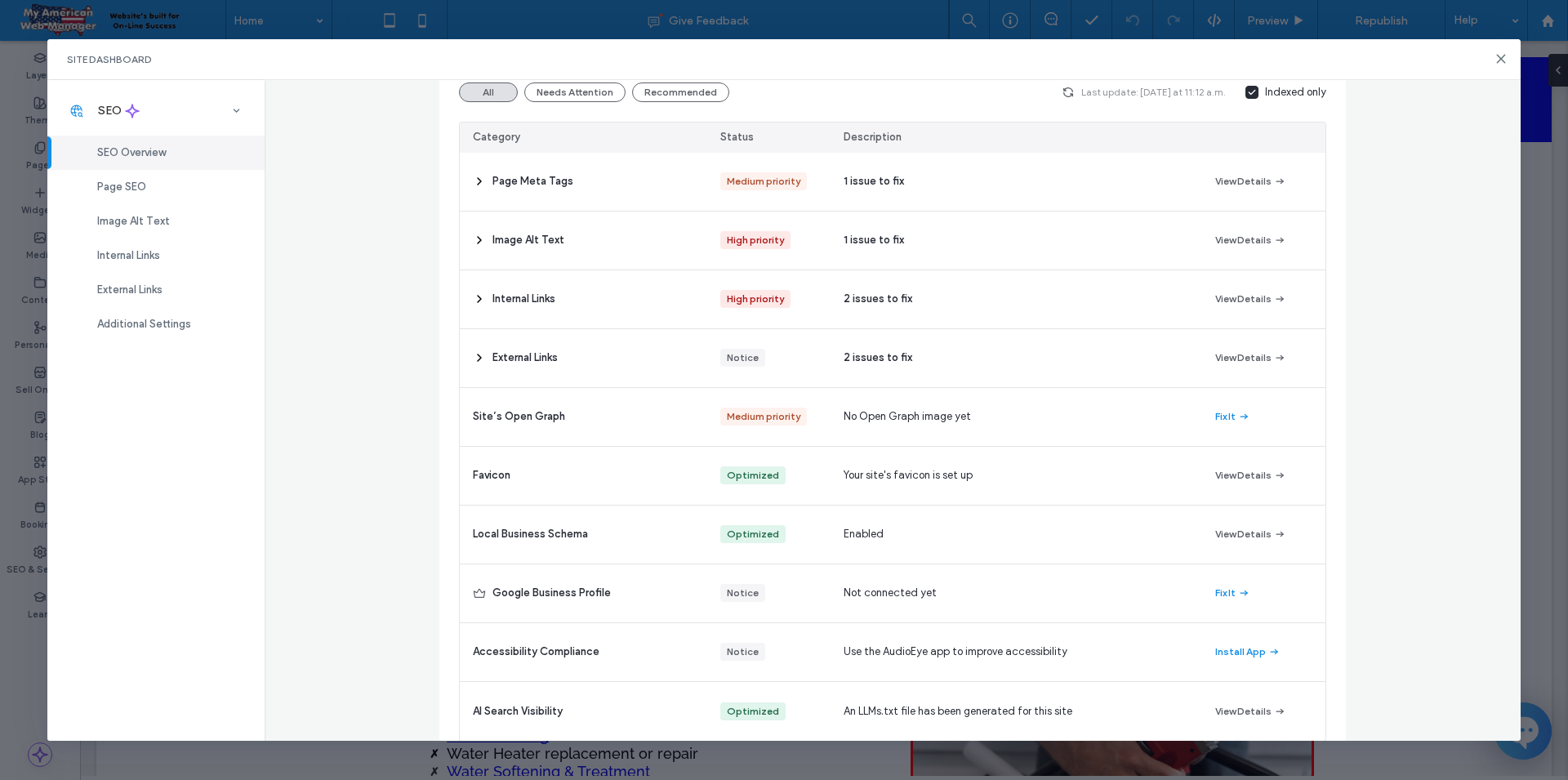
scroll to position [213, 0]
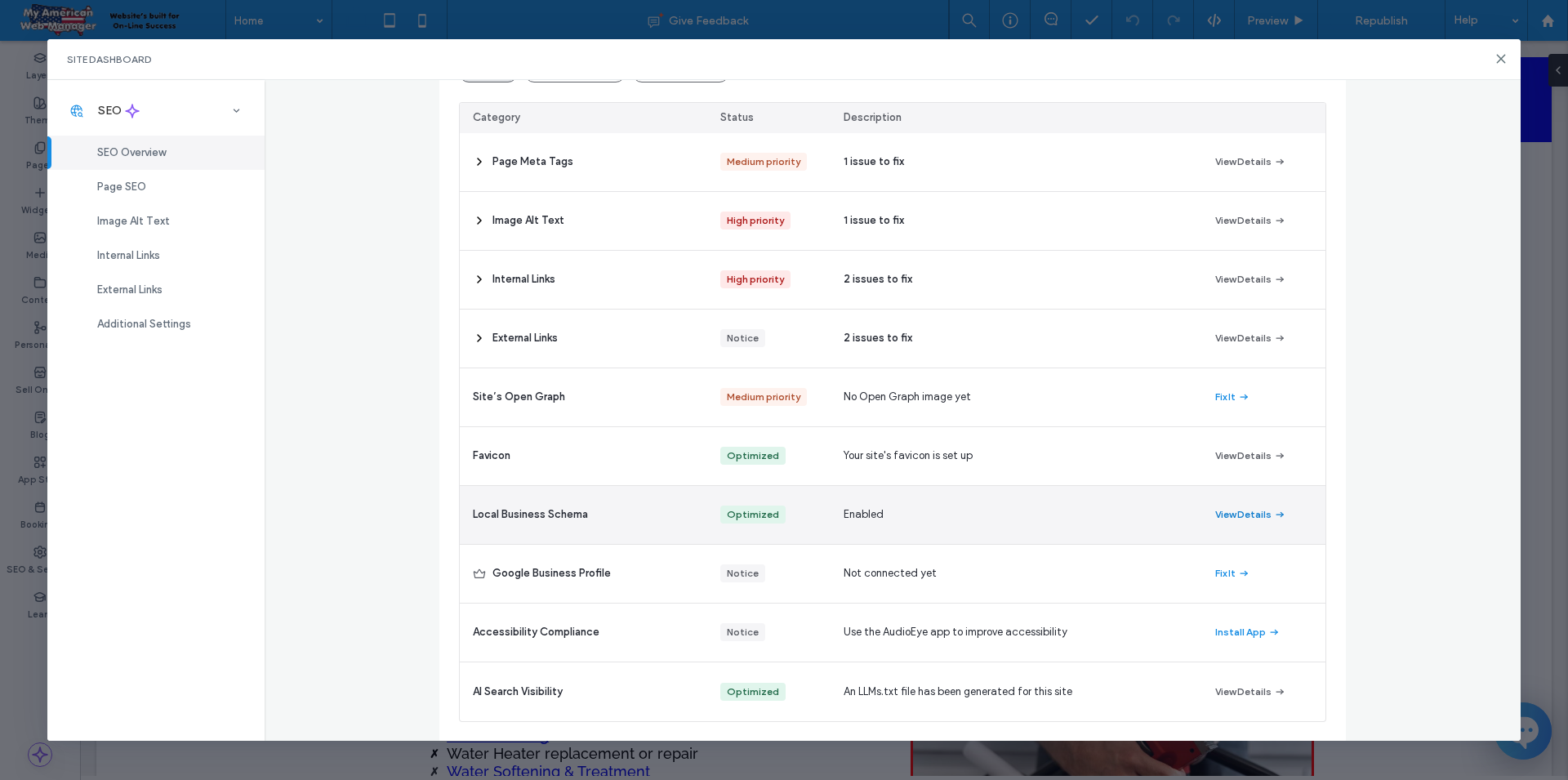
click at [1251, 509] on button "View Details" at bounding box center [1251, 514] width 71 height 20
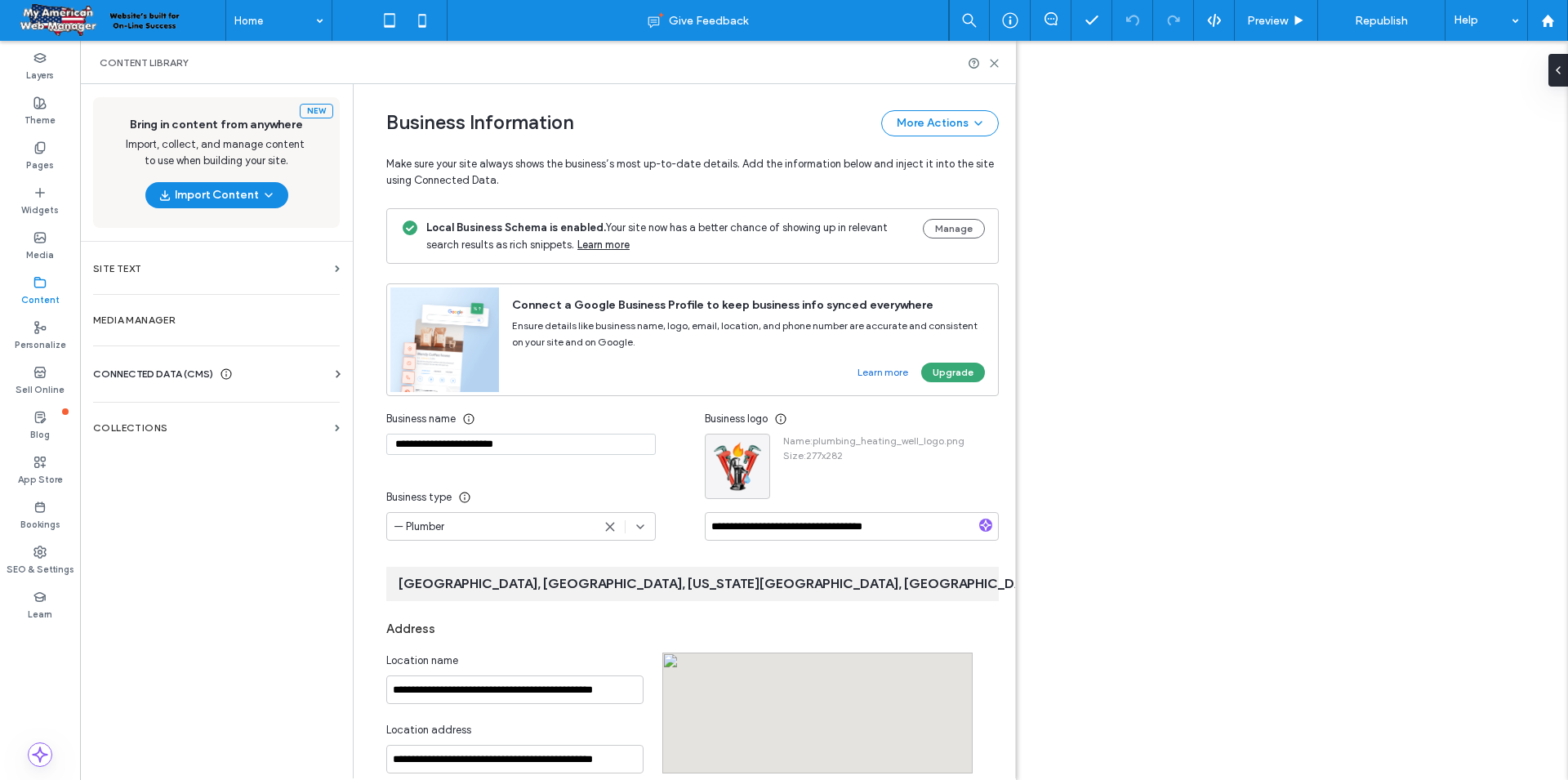
scroll to position [105, 0]
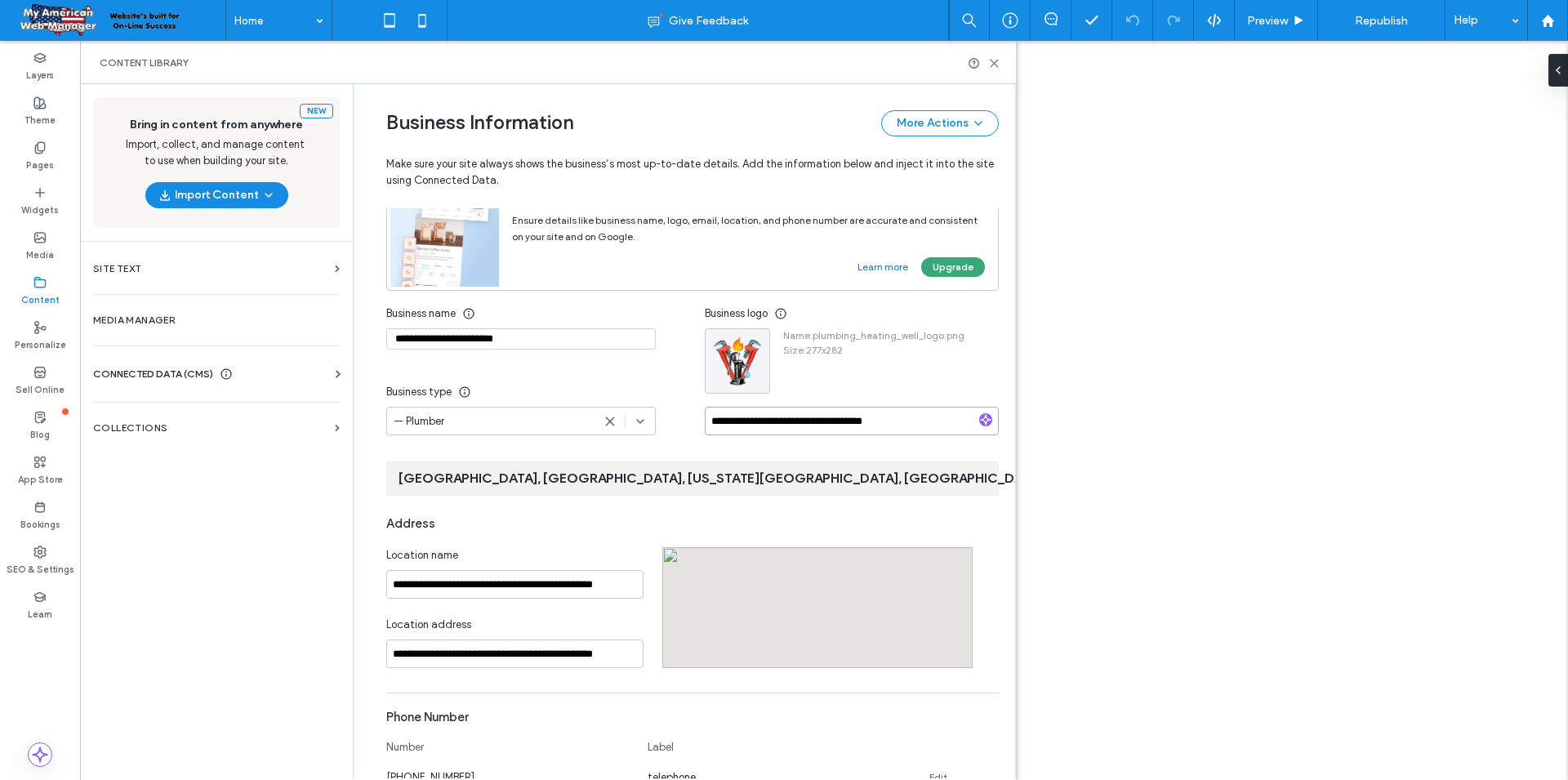
click at [948, 435] on input "**********" at bounding box center [852, 421] width 294 height 28
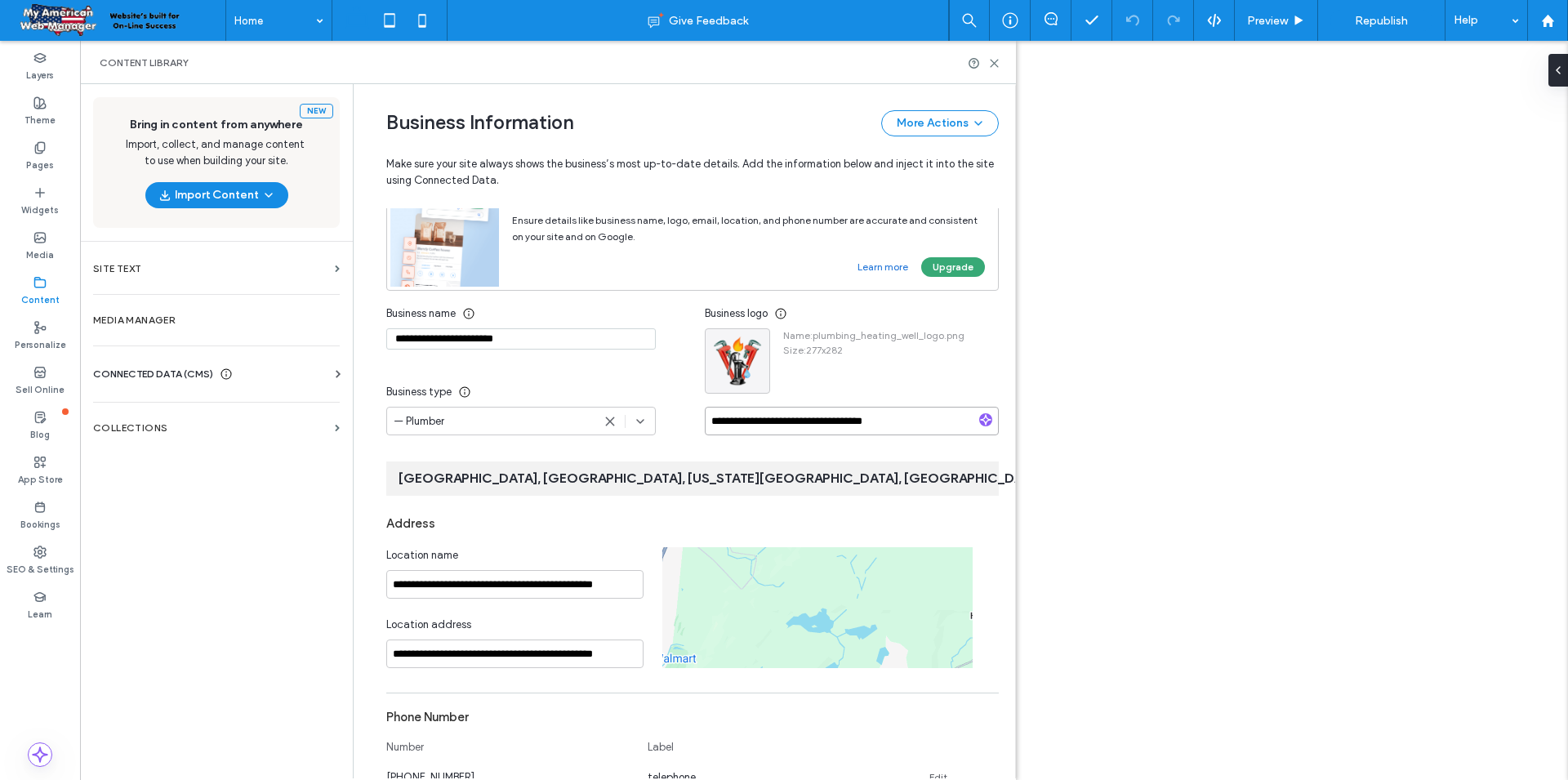
click at [910, 435] on input "**********" at bounding box center [852, 421] width 294 height 28
click at [805, 435] on input "**********" at bounding box center [852, 421] width 294 height 28
click at [861, 435] on input "**********" at bounding box center [852, 421] width 294 height 28
click at [929, 435] on input "**********" at bounding box center [852, 421] width 294 height 28
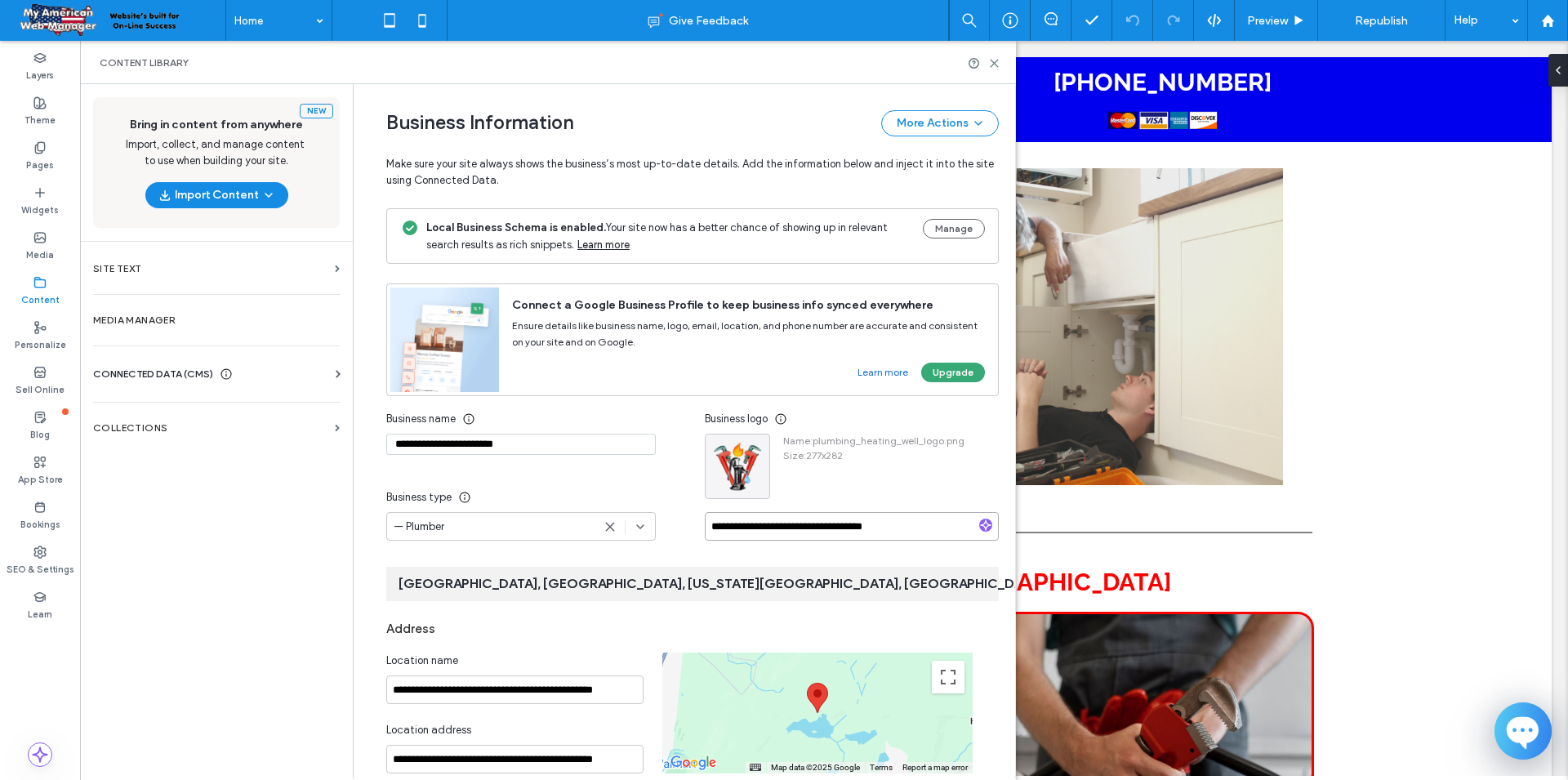
scroll to position [0, 0]
drag, startPoint x: 904, startPoint y: 527, endPoint x: 840, endPoint y: 540, distance: 65.3
click at [840, 540] on input "**********" at bounding box center [852, 526] width 294 height 28
click at [865, 524] on input "**********" at bounding box center [852, 526] width 294 height 28
click at [894, 522] on input "**********" at bounding box center [852, 526] width 294 height 28
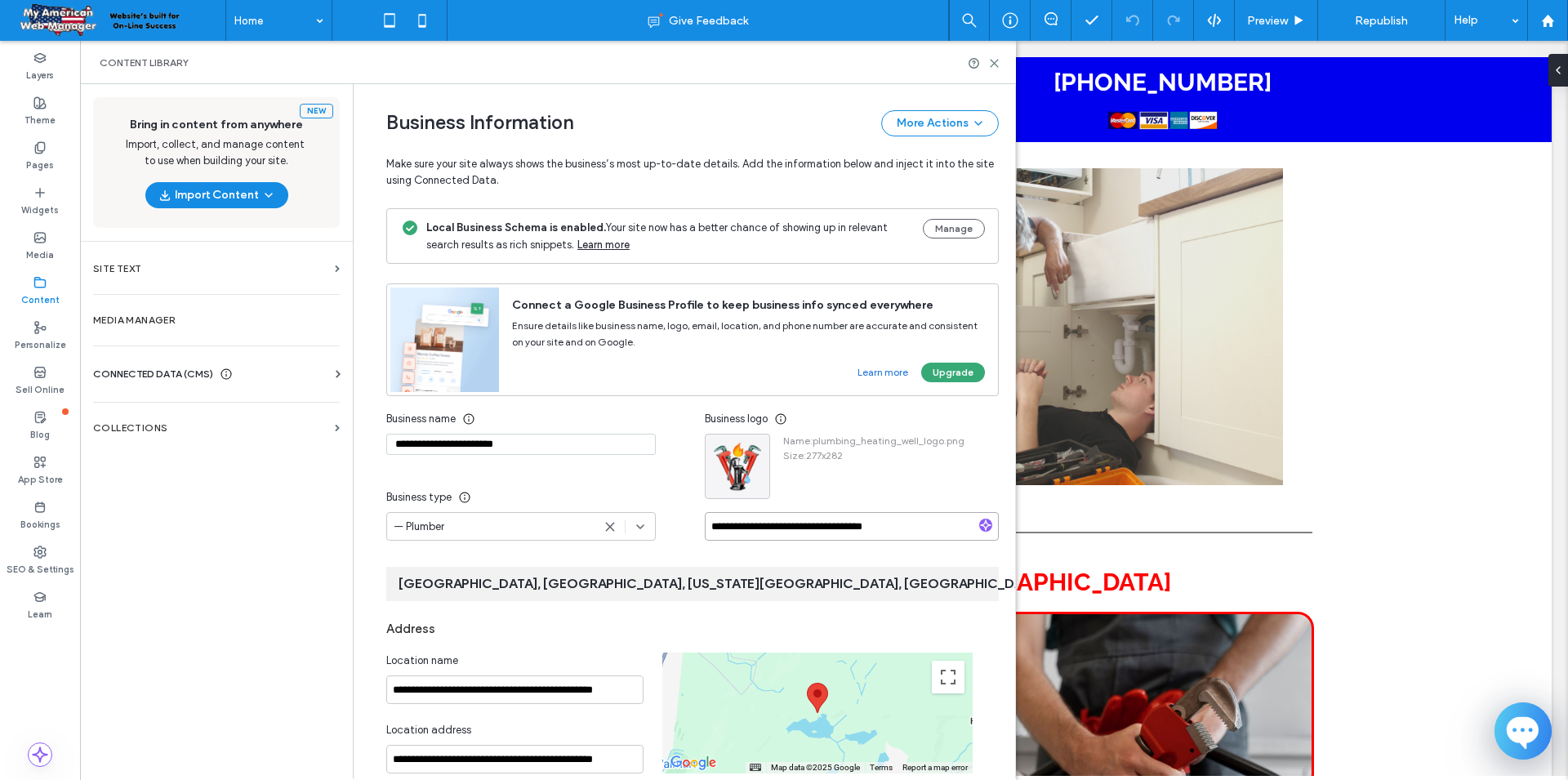
click at [860, 530] on input "**********" at bounding box center [852, 526] width 294 height 28
type input "**********"
drag, startPoint x: 846, startPoint y: 614, endPoint x: 939, endPoint y: 542, distance: 117.6
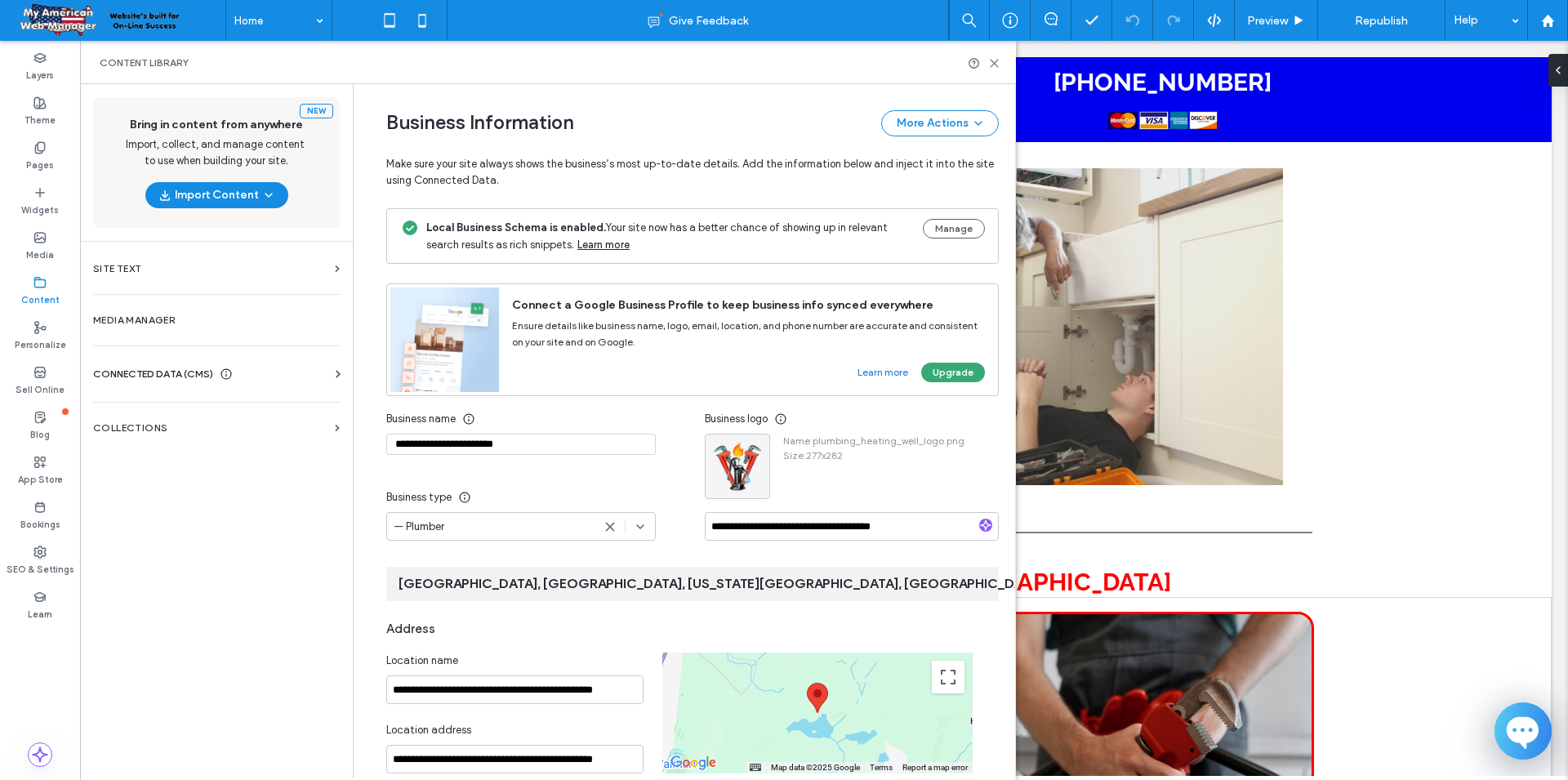
click at [846, 614] on div "Address" at bounding box center [692, 628] width 612 height 31
click at [1385, 18] on span "Republish" at bounding box center [1381, 21] width 53 height 14
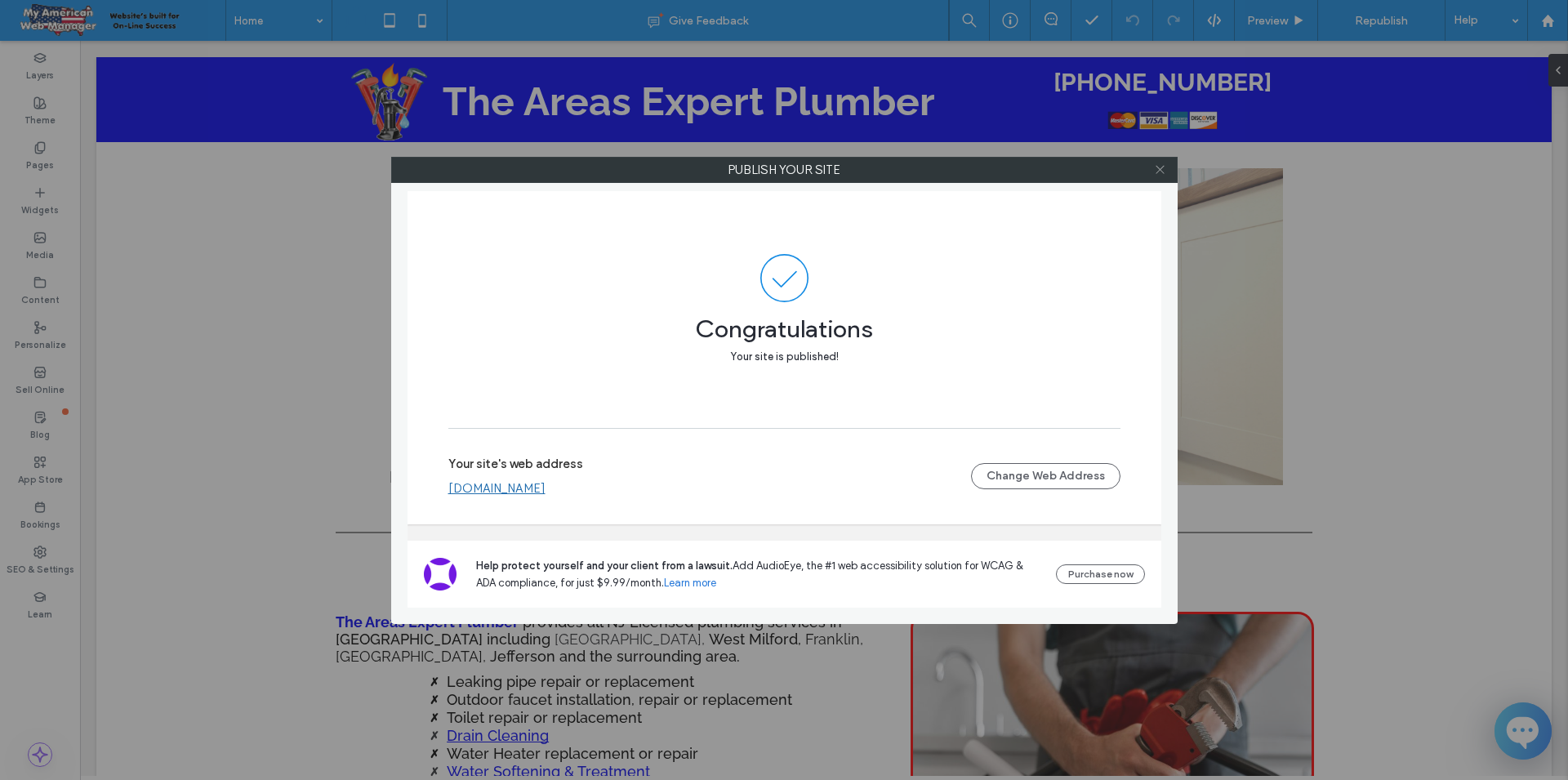
click at [1165, 170] on icon at bounding box center [1160, 169] width 12 height 12
